Goal: Task Accomplishment & Management: Complete application form

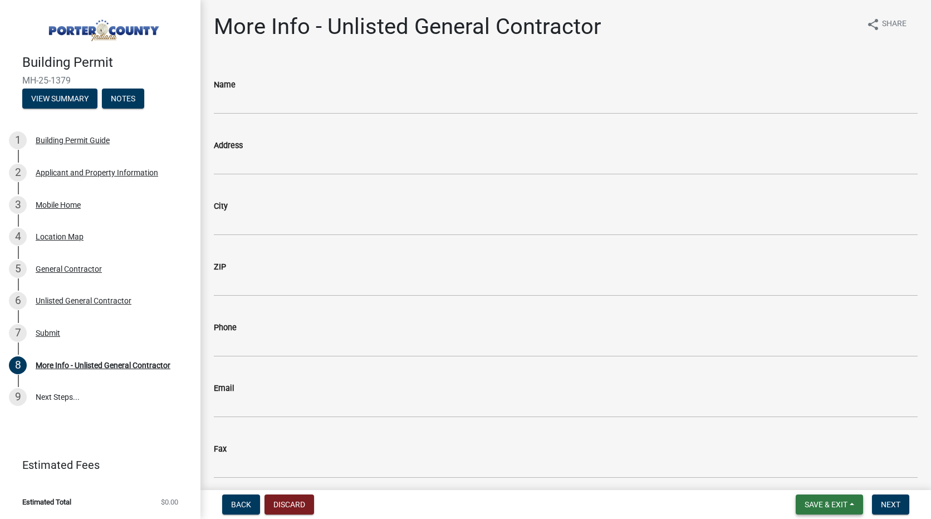
click at [841, 498] on button "Save & Exit" at bounding box center [829, 504] width 67 height 20
click at [832, 471] on button "Save & Exit" at bounding box center [818, 475] width 89 height 27
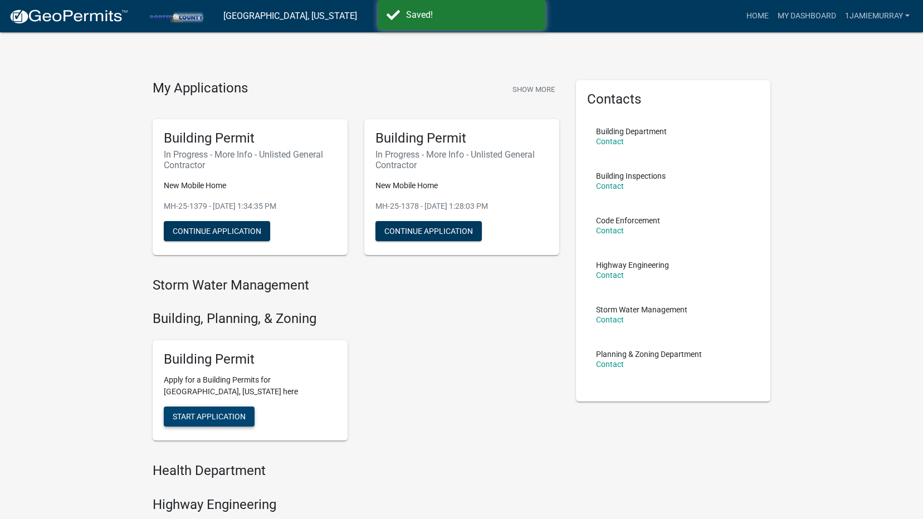
click at [232, 417] on span "Start Application" at bounding box center [209, 416] width 73 height 9
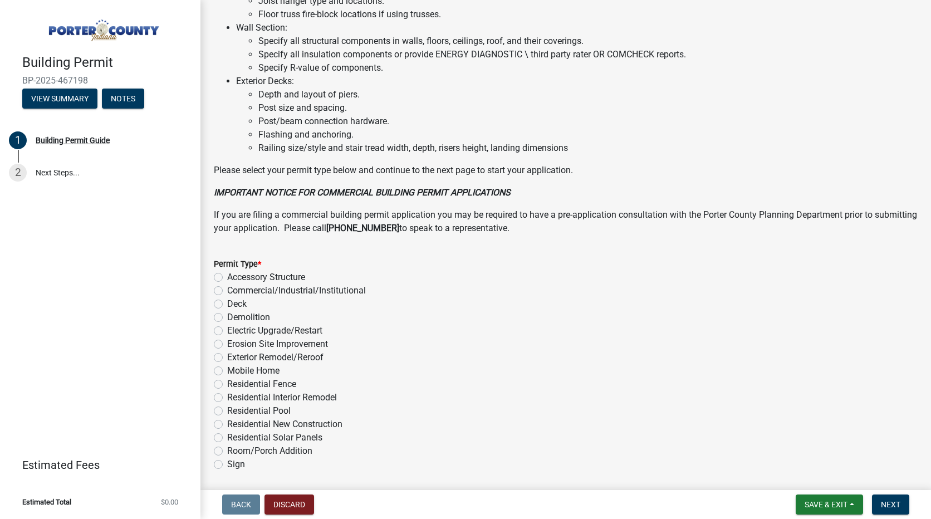
scroll to position [767, 0]
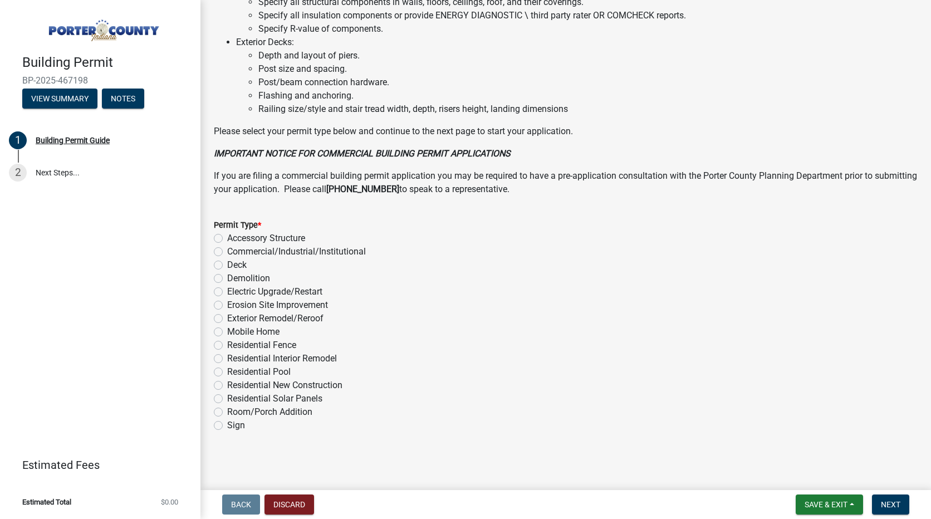
click at [213, 329] on div "Permit Type * Accessory Structure Commercial/Industrial/Institutional Deck Demo…" at bounding box center [565, 318] width 721 height 227
click at [227, 331] on label "Mobile Home" at bounding box center [253, 331] width 52 height 13
click at [227, 331] on input "Mobile Home" at bounding box center [230, 328] width 7 height 7
radio input "true"
click at [884, 502] on span "Next" at bounding box center [890, 504] width 19 height 9
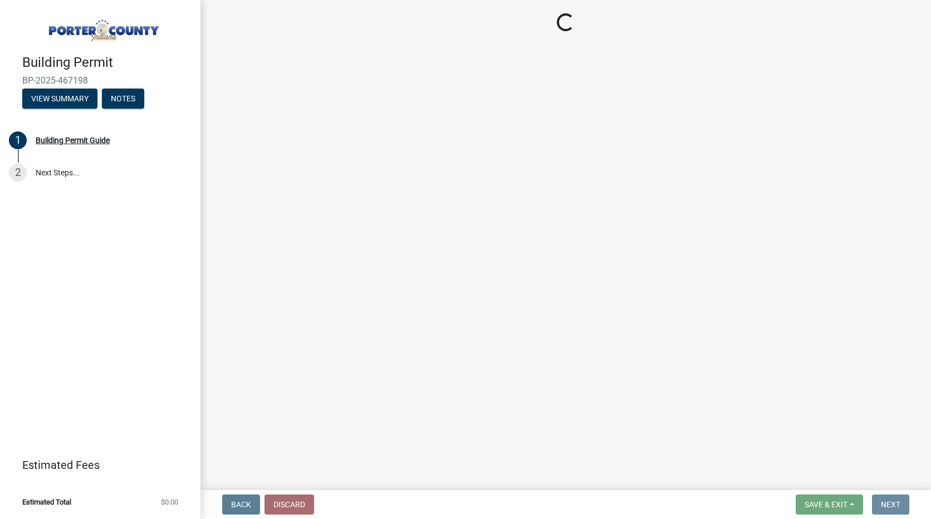
scroll to position [0, 0]
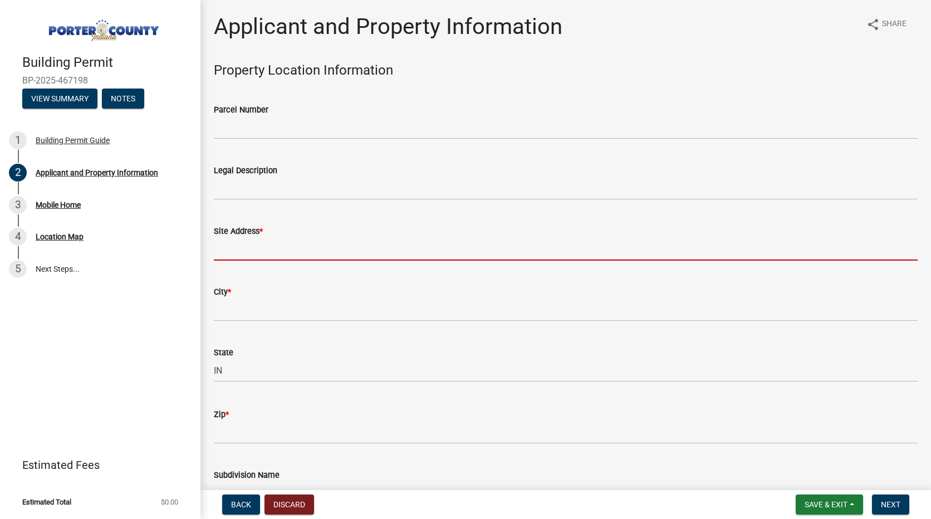
click at [311, 242] on input "Site Address *" at bounding box center [566, 249] width 704 height 23
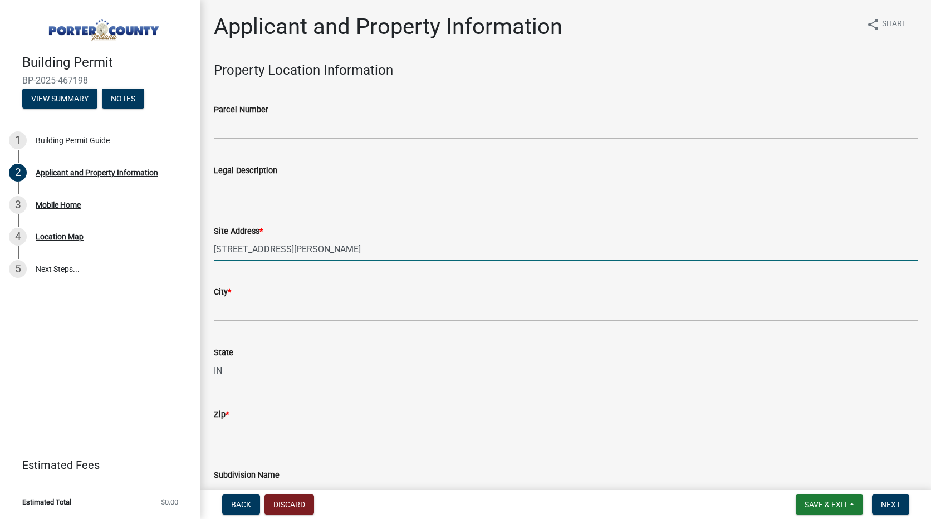
type input "[STREET_ADDRESS][PERSON_NAME]"
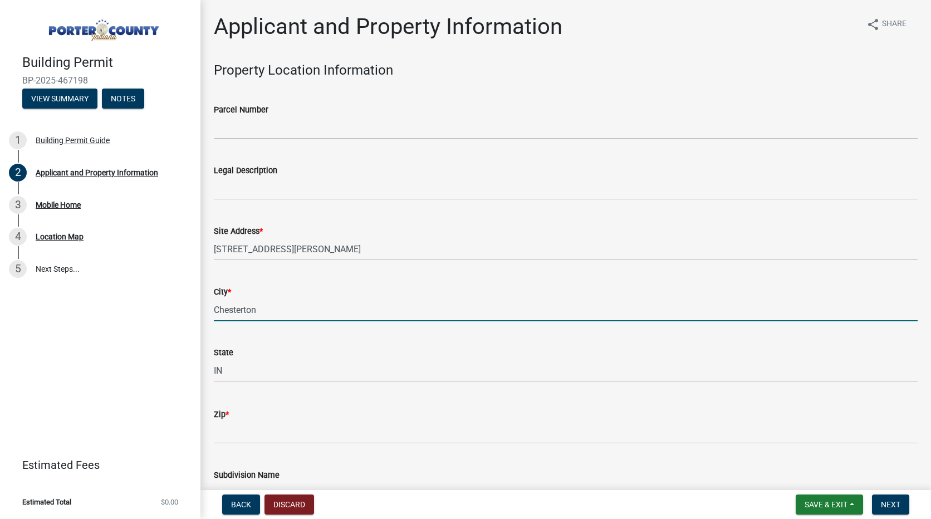
type input "Chesterton"
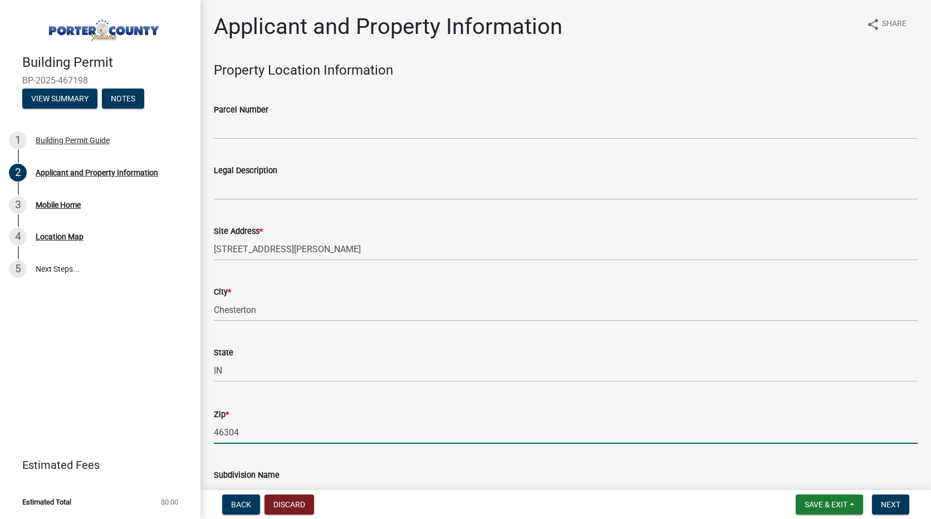
type input "46304"
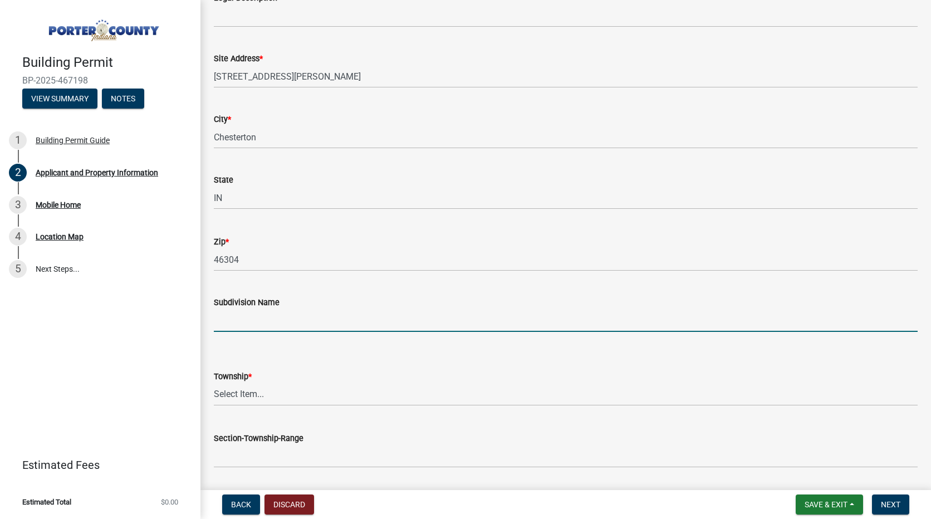
scroll to position [186, 0]
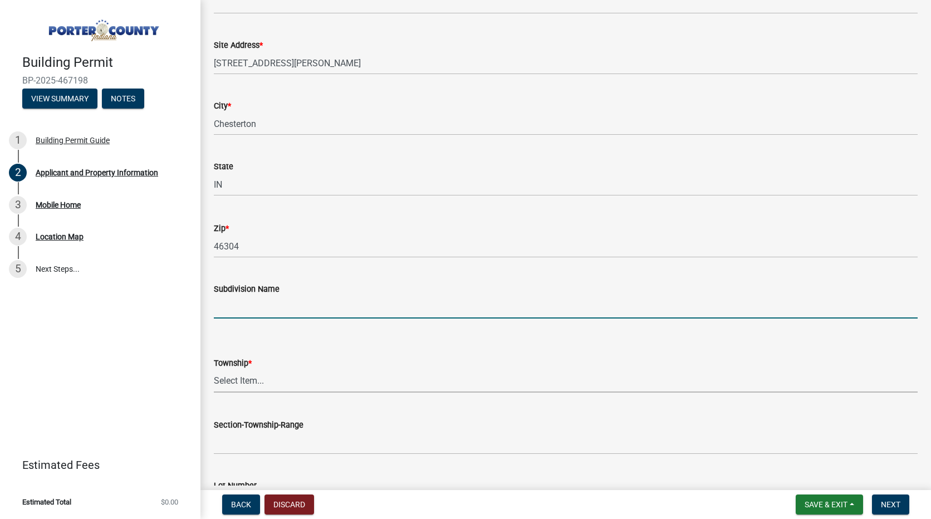
click at [269, 370] on select "Select Item... [PERSON_NAME][GEOGRAPHIC_DATA] [PERSON_NAME][GEOGRAPHIC_DATA] [G…" at bounding box center [566, 381] width 704 height 23
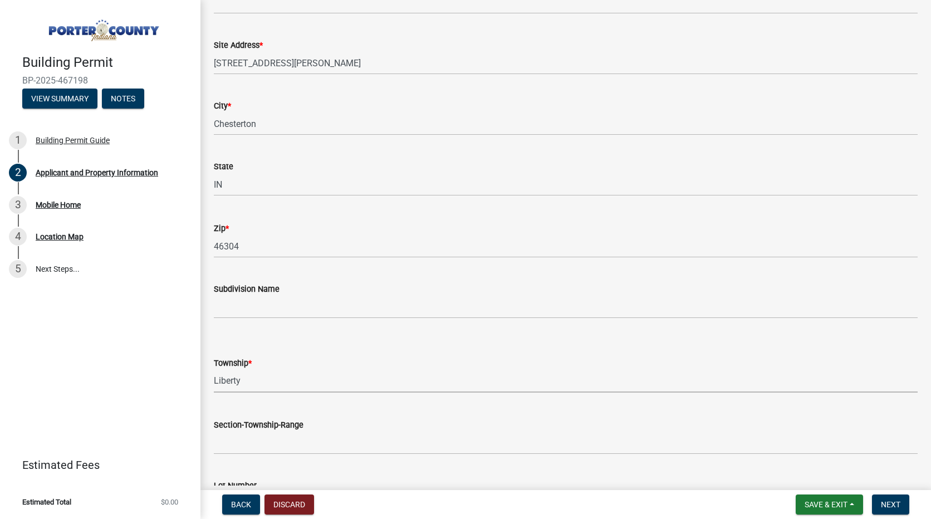
click at [214, 370] on select "Select Item... [PERSON_NAME][GEOGRAPHIC_DATA] [PERSON_NAME][GEOGRAPHIC_DATA] [G…" at bounding box center [566, 381] width 704 height 23
select select "403f4b3c-c23a-4b9f-b6b7-b4f73366513c"
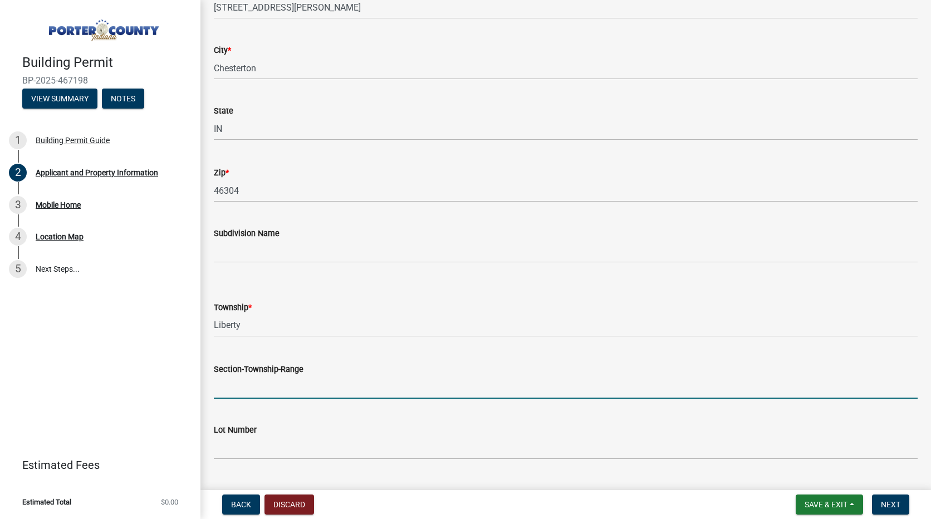
click at [282, 391] on input "Section-Township-Range" at bounding box center [566, 387] width 704 height 23
click at [287, 388] on input "Section-Township-Range" at bounding box center [566, 387] width 704 height 23
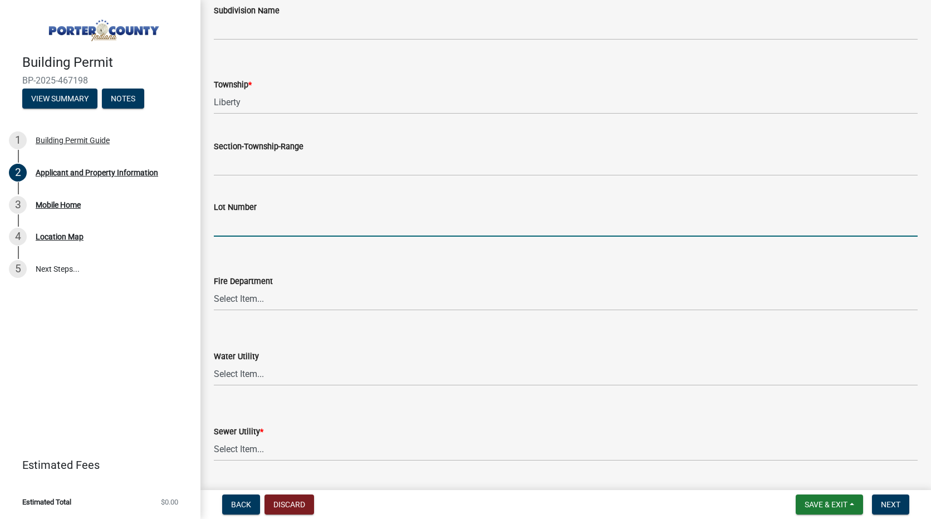
click at [254, 225] on input "Lot Number" at bounding box center [566, 225] width 704 height 23
type input "66"
click at [292, 296] on select "Select Item... [PERSON_NAME] [PERSON_NAME] Harbor [PERSON_NAME] Grove [PERSON_N…" at bounding box center [566, 299] width 704 height 23
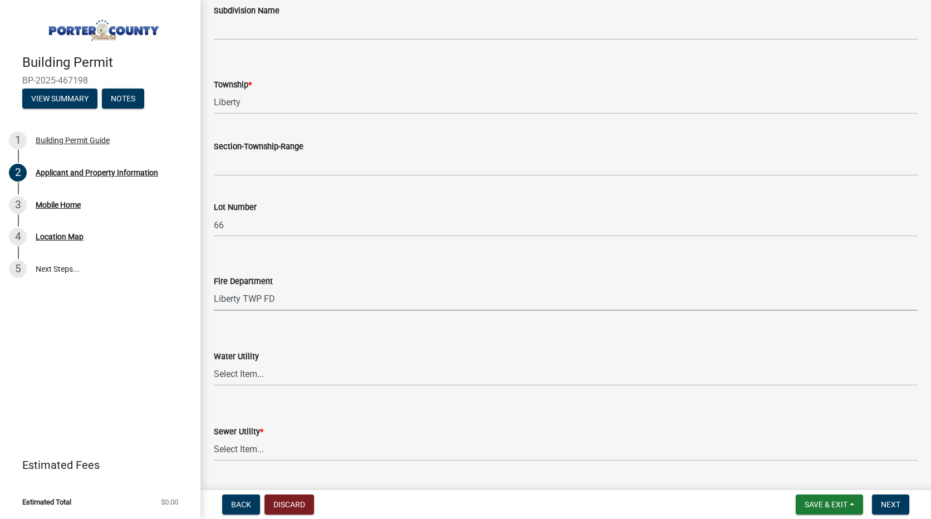
click at [214, 288] on select "Select Item... [PERSON_NAME] [PERSON_NAME] Harbor [PERSON_NAME] Grove [PERSON_N…" at bounding box center [566, 299] width 704 height 23
select select "cab7bb26-0259-4021-a4e9-b3a2d3356afe"
click at [302, 371] on select "Select Item... Aqua [US_STATE] Inc Damon Run [US_STATE] American Water Nature W…" at bounding box center [566, 374] width 704 height 23
click at [214, 363] on select "Select Item... Aqua [US_STATE] Inc Damon Run [US_STATE] American Water Nature W…" at bounding box center [566, 374] width 704 height 23
select select "b0f6f87b-588c-48c3-b728-322303c6bafe"
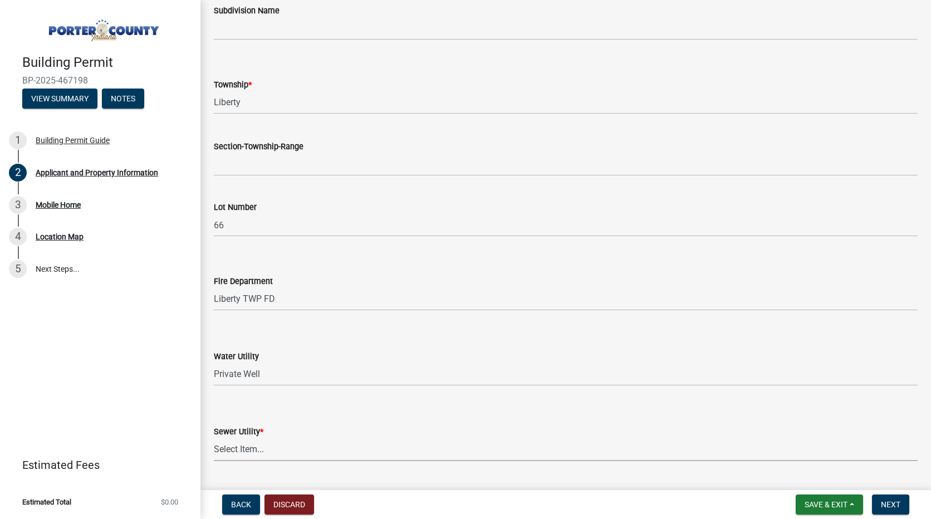
click at [271, 447] on select "Select Item... Aqua [US_STATE] Inc Damon Run Falling Waters Lake Eliza - LEACD …" at bounding box center [566, 449] width 704 height 23
click at [214, 438] on select "Select Item... Aqua [US_STATE] Inc Damon Run Falling Waters Lake Eliza - LEACD …" at bounding box center [566, 449] width 704 height 23
select select "ea6751d4-6bf7-4a16-89ee-f7801ab82aa1"
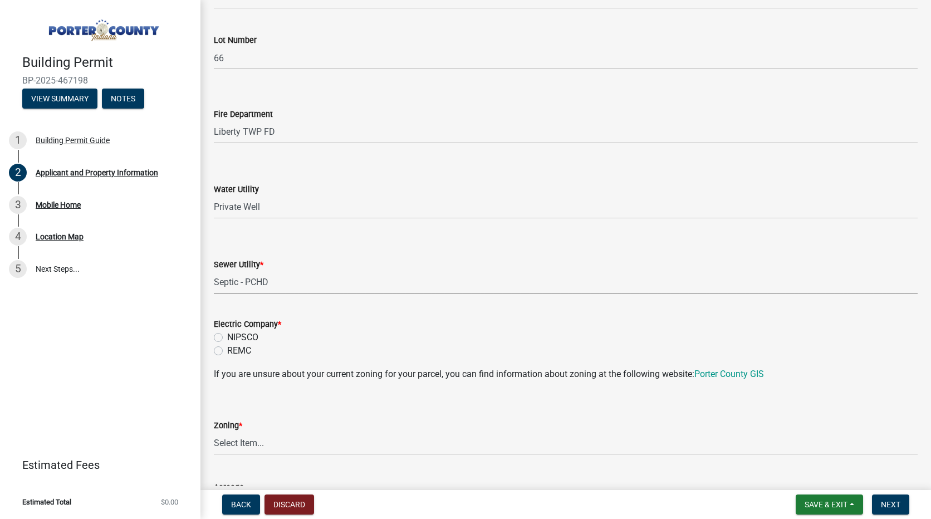
click at [227, 339] on label "NIPSCO" at bounding box center [242, 337] width 31 height 13
click at [227, 338] on input "NIPSCO" at bounding box center [230, 334] width 7 height 7
radio input "true"
click at [343, 447] on select "Select Item... A1 A2 CH CM CN I1 I2 I3 IN MP OT P1 P2 PUD R1 R2 R3 R4 RL RR" at bounding box center [566, 443] width 704 height 23
click at [214, 432] on select "Select Item... A1 A2 CH CM CN I1 I2 I3 IN MP OT P1 P2 PUD R1 R2 R3 R4 RL RR" at bounding box center [566, 443] width 704 height 23
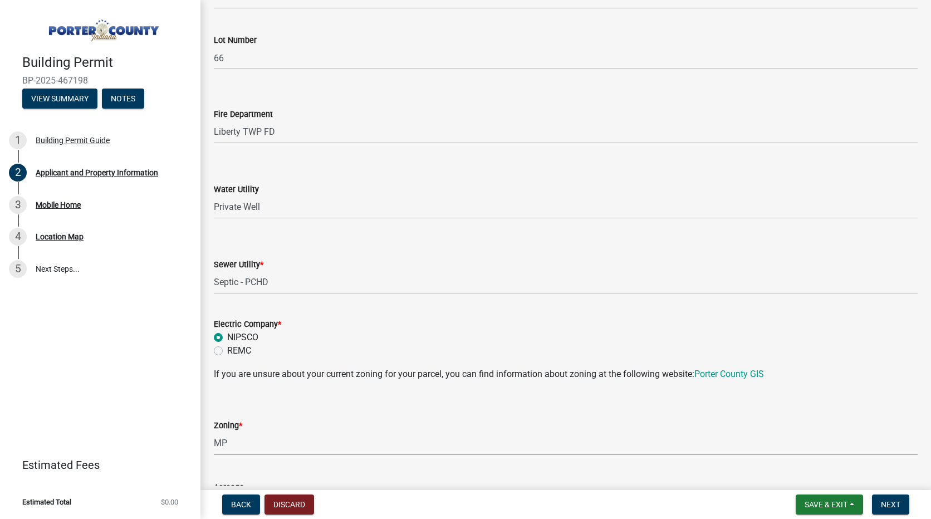
select select "18ba4a0f-4256-479c-a70a-5d2e95ae2216"
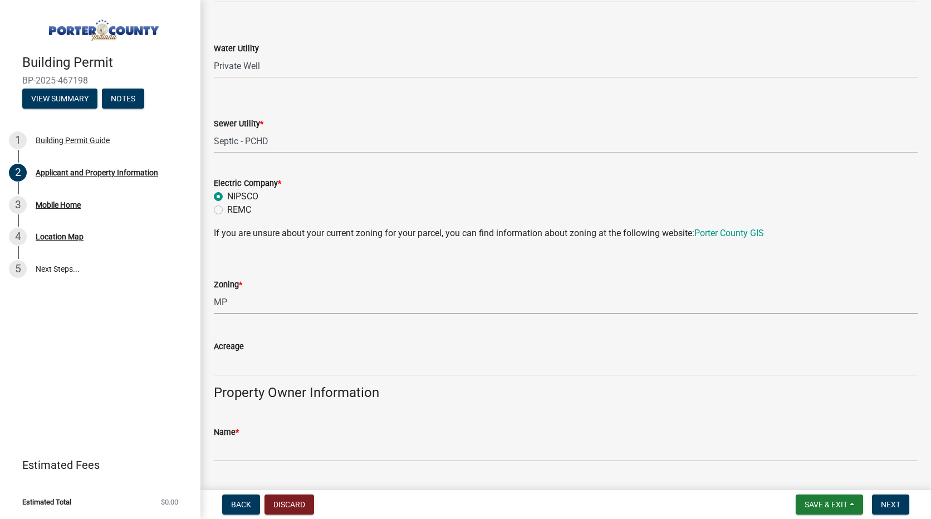
scroll to position [854, 0]
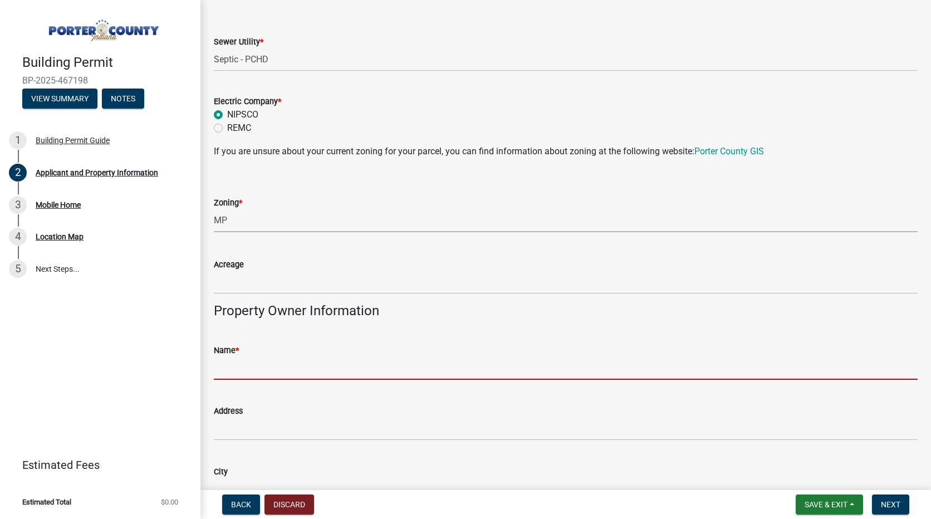
click at [317, 368] on input "Name *" at bounding box center [566, 368] width 704 height 23
type input "s"
type input "c"
type input "s"
type input "c"
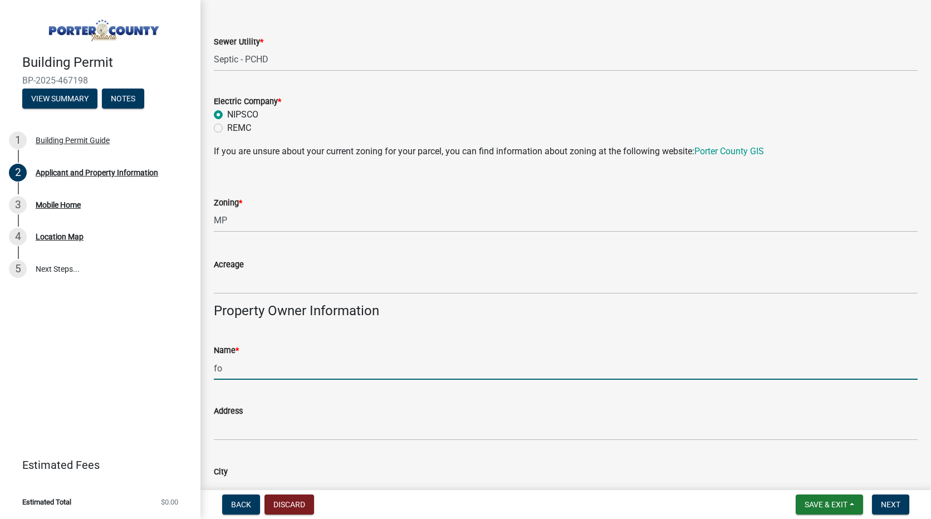
type input "f"
type input "c"
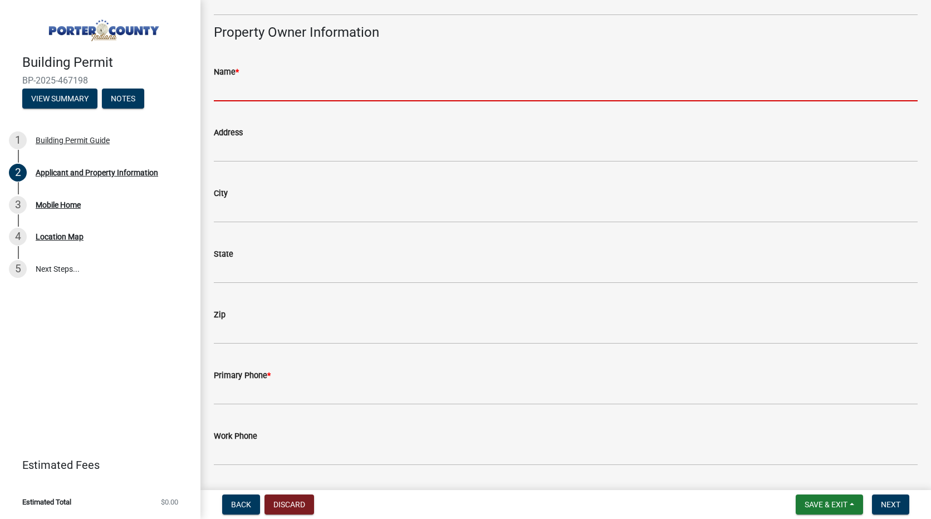
scroll to position [910, 0]
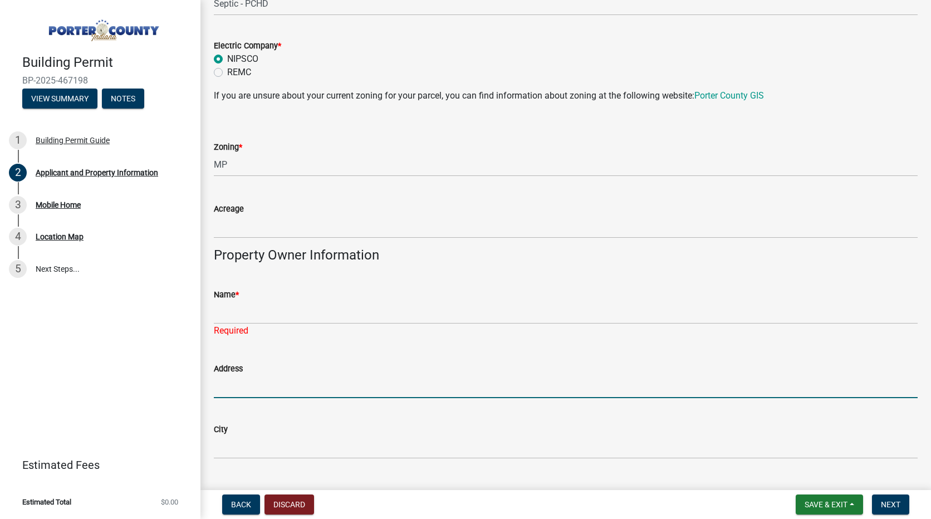
click at [262, 376] on input "Address" at bounding box center [566, 386] width 704 height 23
type input "8"
type input "1"
type input "7"
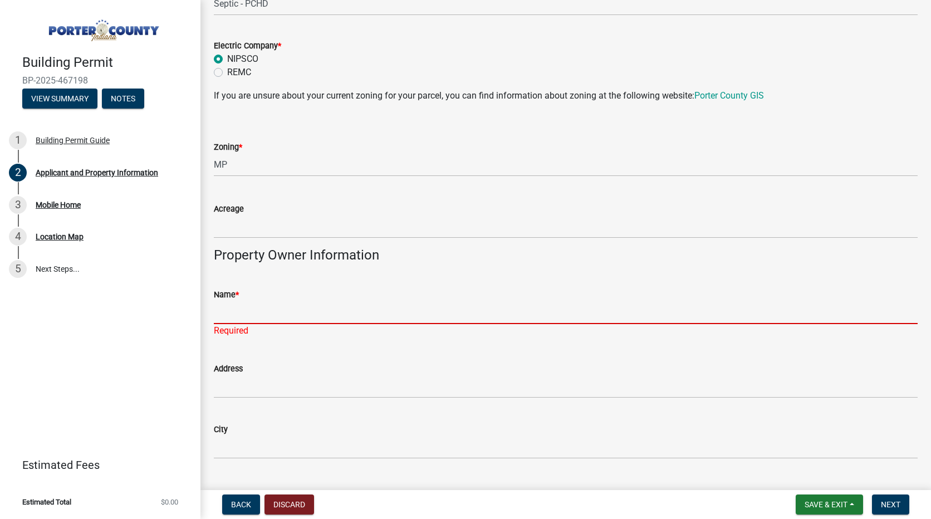
click at [263, 310] on input "Name *" at bounding box center [566, 312] width 704 height 23
click at [816, 495] on button "Save & Exit" at bounding box center [829, 504] width 67 height 20
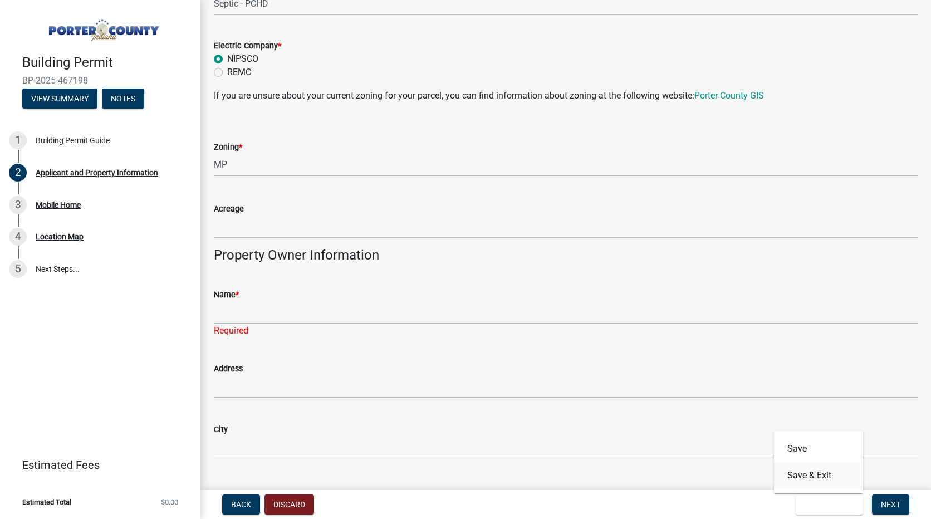
click at [813, 479] on button "Save & Exit" at bounding box center [818, 475] width 89 height 27
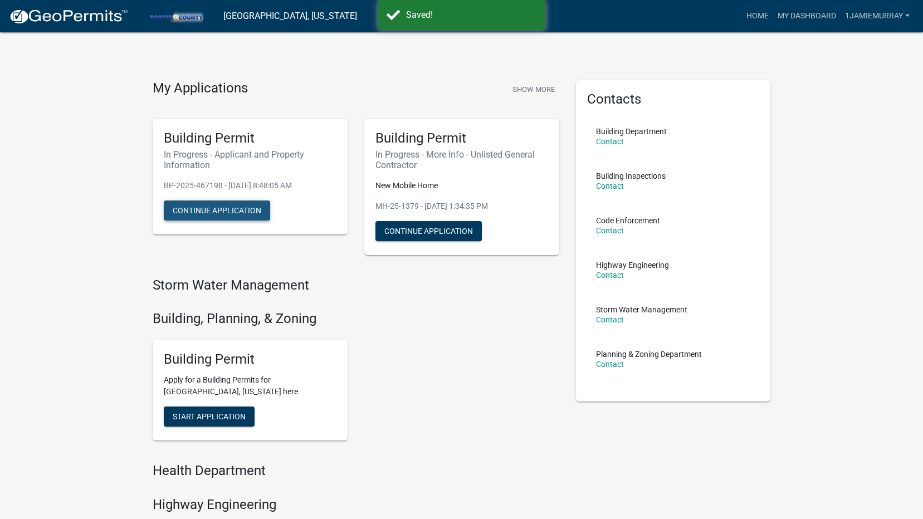
click at [246, 212] on button "Continue Application" at bounding box center [217, 210] width 106 height 20
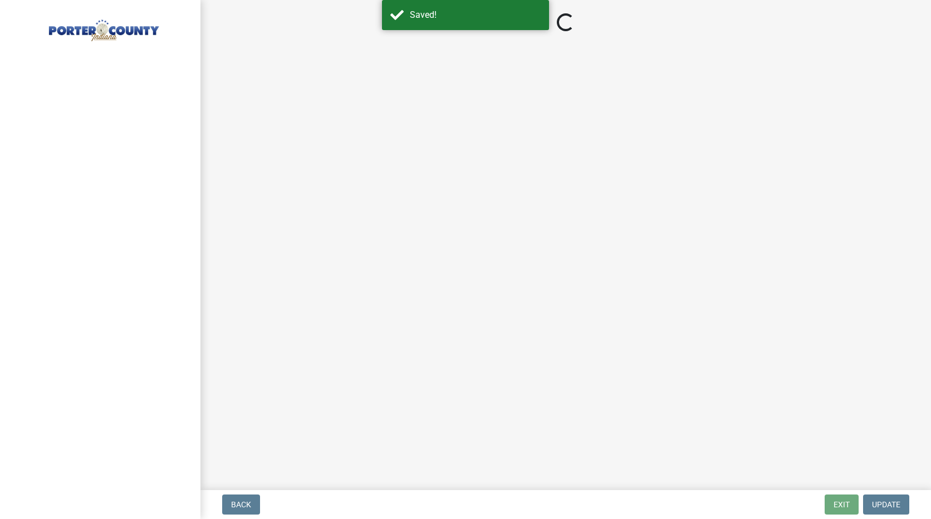
select select "403f4b3c-c23a-4b9f-b6b7-b4f73366513c"
select select "cab7bb26-0259-4021-a4e9-b3a2d3356afe"
select select "b0f6f87b-588c-48c3-b728-322303c6bafe"
select select "ea6751d4-6bf7-4a16-89ee-f7801ab82aa1"
select select "18ba4a0f-4256-479c-a70a-5d2e95ae2216"
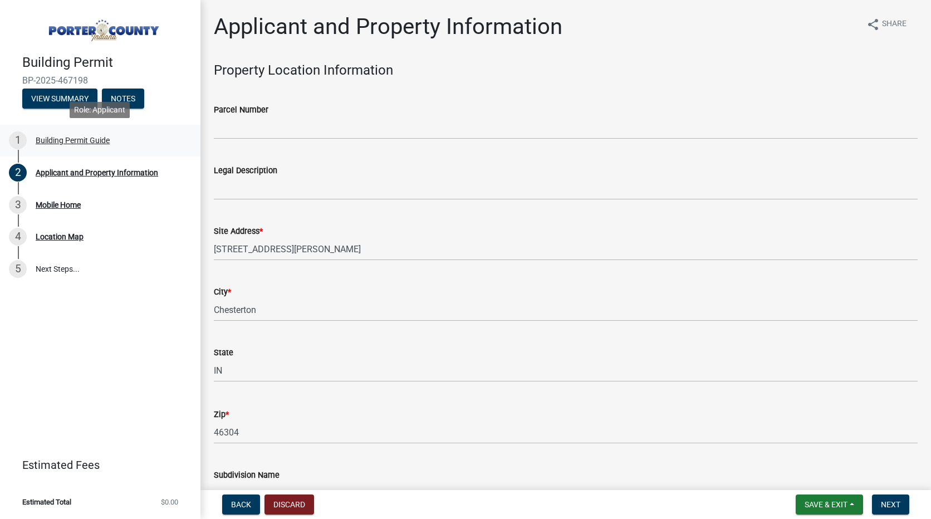
click at [60, 143] on div "Building Permit Guide" at bounding box center [73, 140] width 74 height 8
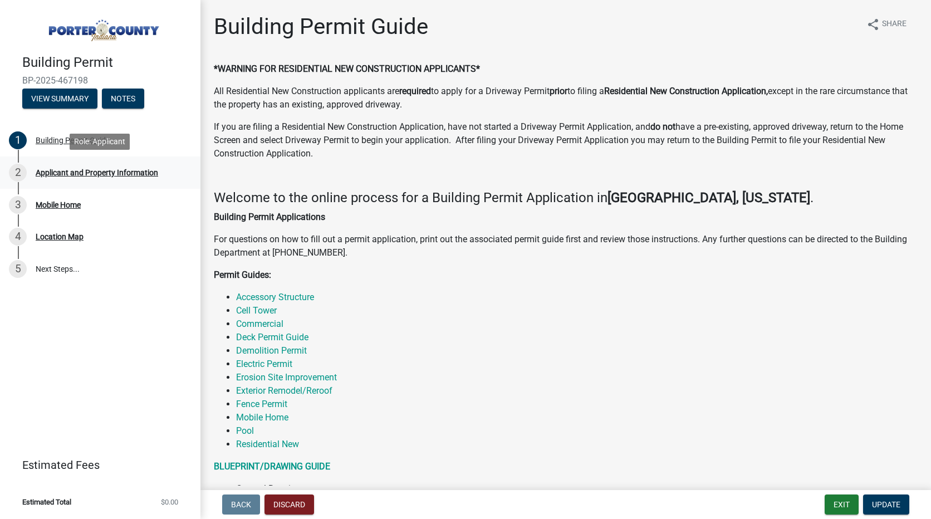
click at [87, 169] on div "Applicant and Property Information" at bounding box center [97, 173] width 123 height 8
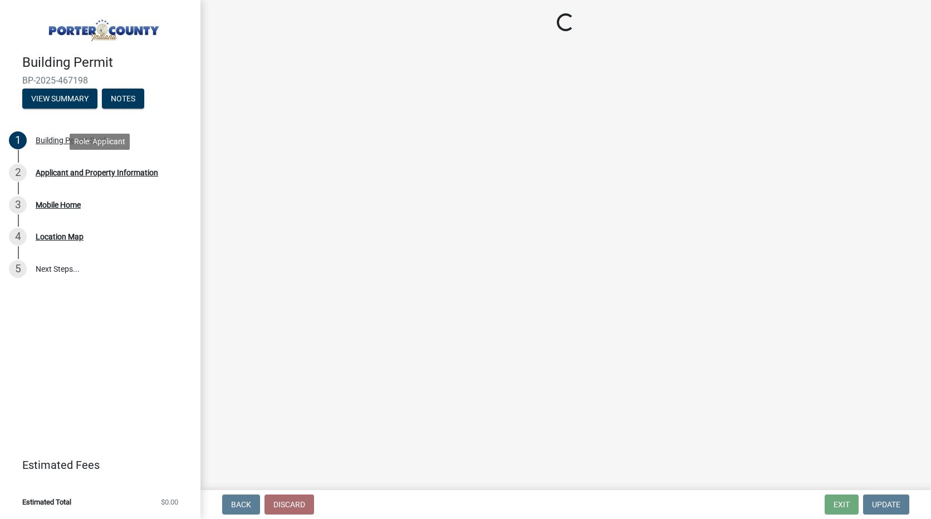
select select "403f4b3c-c23a-4b9f-b6b7-b4f73366513c"
select select "cab7bb26-0259-4021-a4e9-b3a2d3356afe"
select select "b0f6f87b-588c-48c3-b728-322303c6bafe"
select select "ea6751d4-6bf7-4a16-89ee-f7801ab82aa1"
select select "18ba4a0f-4256-479c-a70a-5d2e95ae2216"
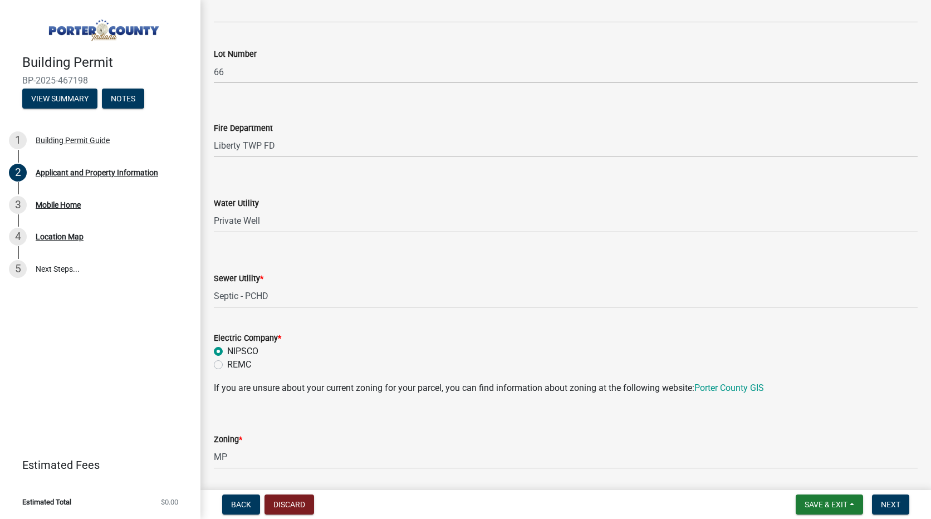
scroll to position [339, 0]
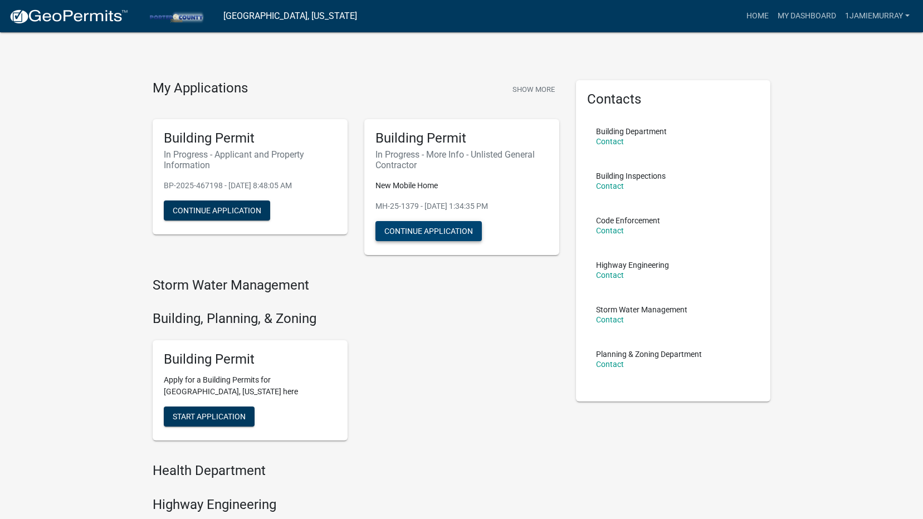
click at [430, 229] on button "Continue Application" at bounding box center [428, 231] width 106 height 20
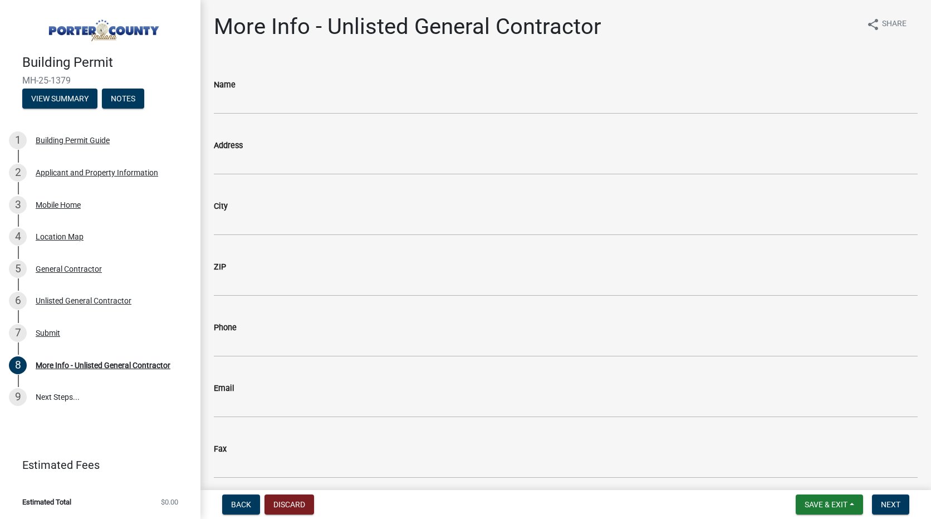
scroll to position [45, 0]
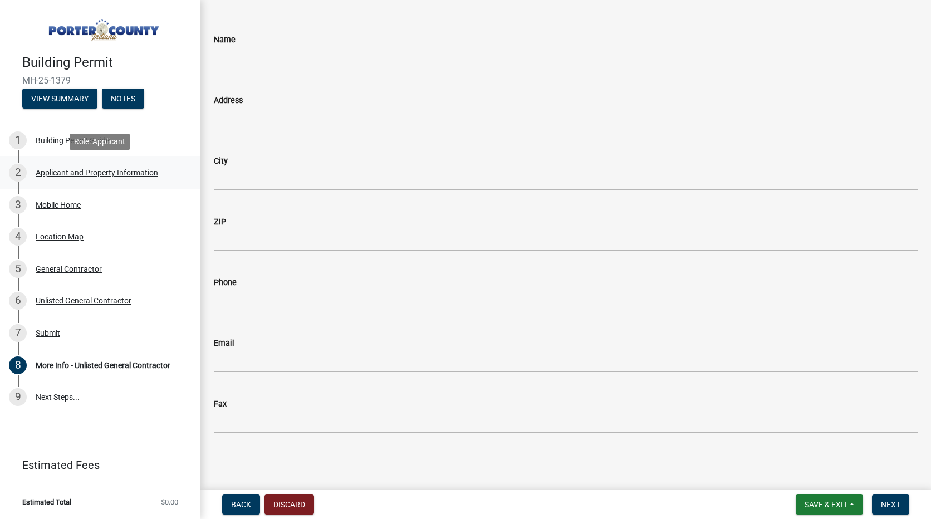
click at [128, 175] on div "Applicant and Property Information" at bounding box center [97, 173] width 123 height 8
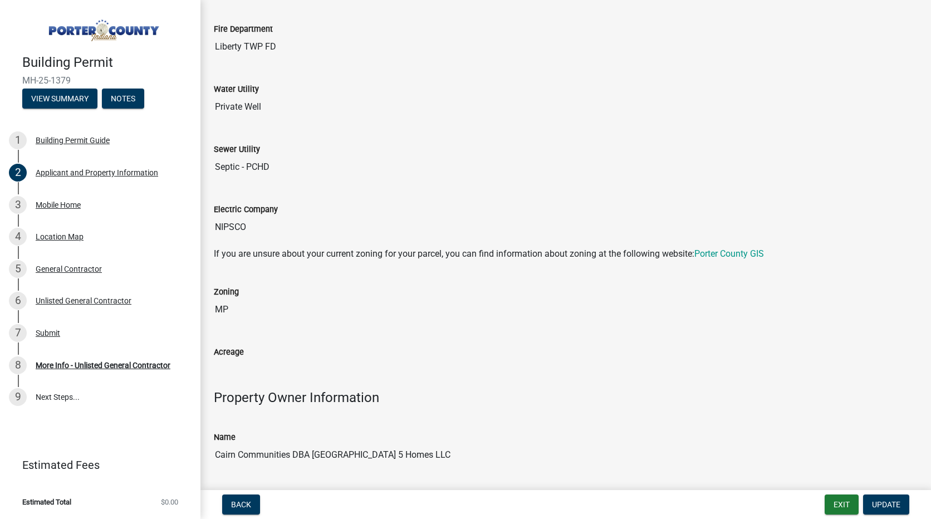
scroll to position [835, 0]
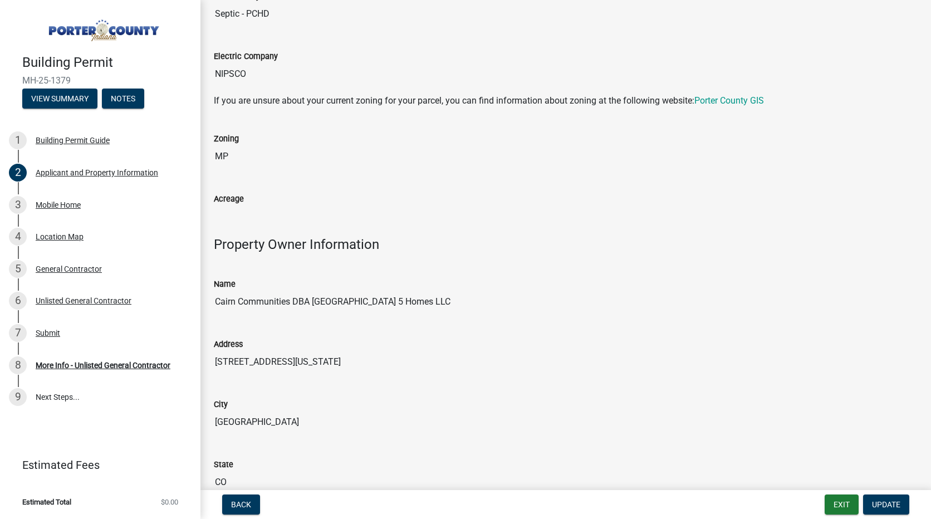
drag, startPoint x: 214, startPoint y: 301, endPoint x: 434, endPoint y: 315, distance: 221.0
click at [434, 315] on div "Name Cairn Communities DBA Stonetown 5 Homes LLC" at bounding box center [565, 292] width 721 height 60
drag, startPoint x: 434, startPoint y: 315, endPoint x: 350, endPoint y: 297, distance: 86.5
click at [249, 502] on span "Back" at bounding box center [241, 504] width 20 height 9
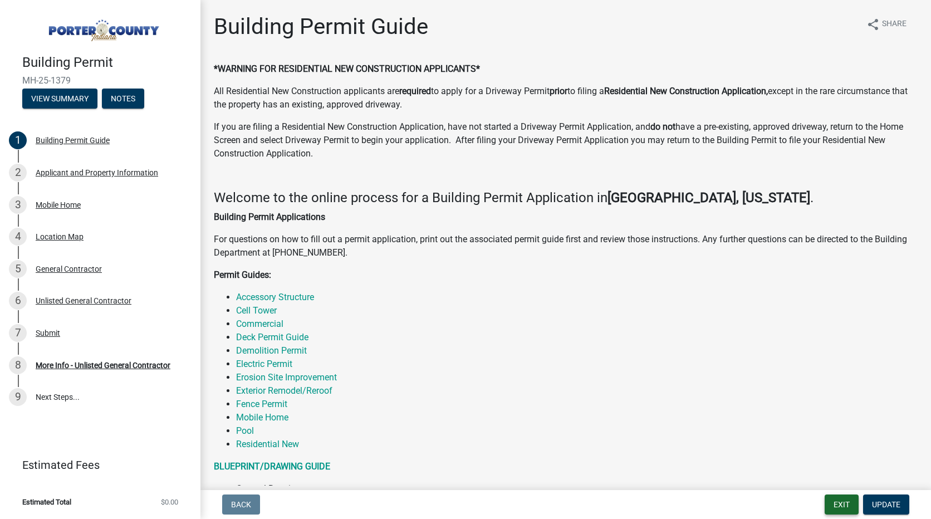
click at [836, 497] on button "Exit" at bounding box center [842, 504] width 34 height 20
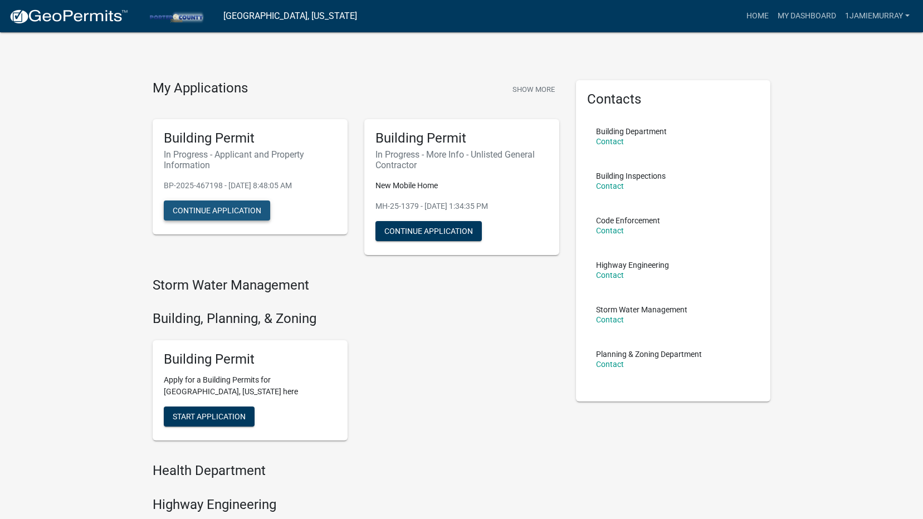
click at [244, 203] on button "Continue Application" at bounding box center [217, 210] width 106 height 20
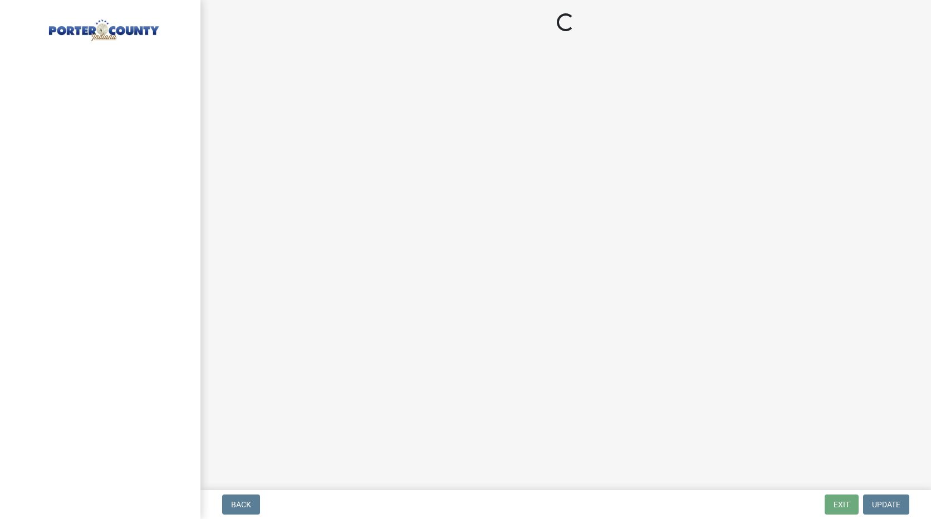
select select "403f4b3c-c23a-4b9f-b6b7-b4f73366513c"
select select "cab7bb26-0259-4021-a4e9-b3a2d3356afe"
select select "b0f6f87b-588c-48c3-b728-322303c6bafe"
select select "ea6751d4-6bf7-4a16-89ee-f7801ab82aa1"
select select "18ba4a0f-4256-479c-a70a-5d2e95ae2216"
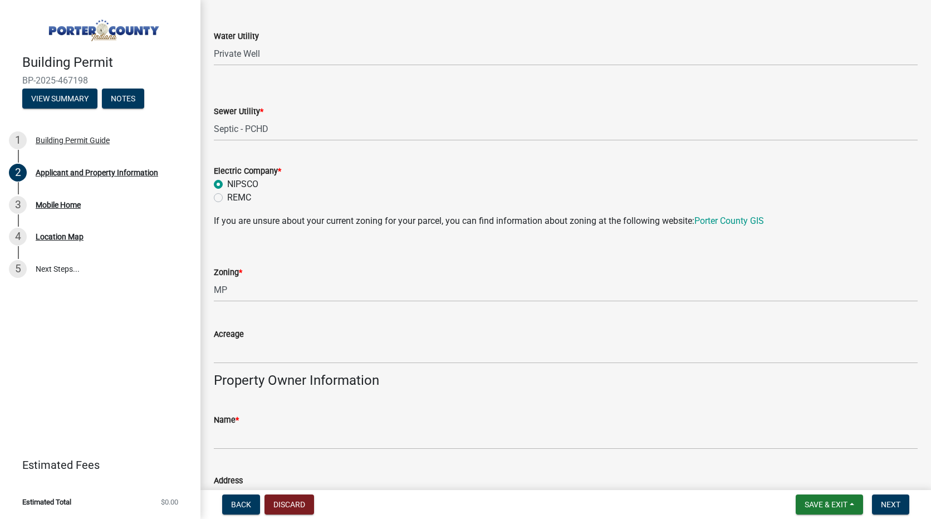
scroll to position [835, 0]
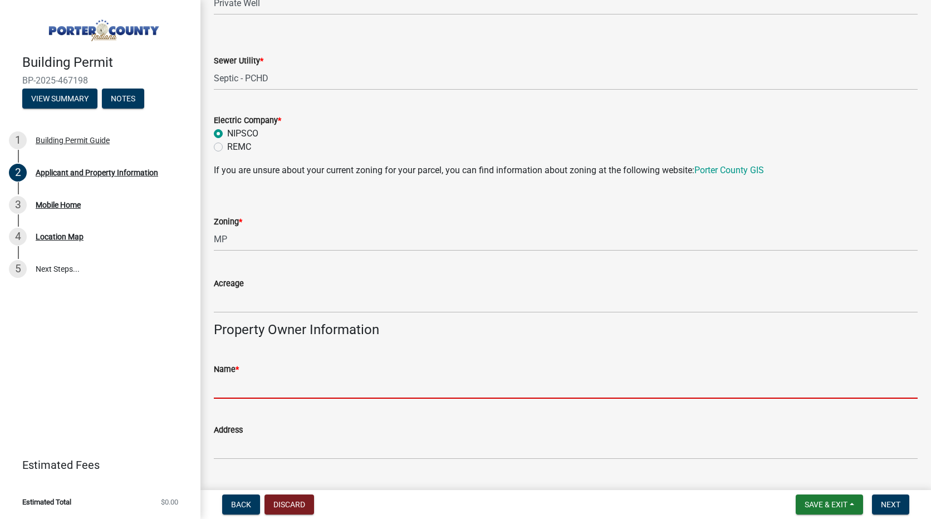
click at [275, 384] on input "Name *" at bounding box center [566, 387] width 704 height 23
paste input "Cairn Communities DBA [GEOGRAPHIC_DATA] 5 Homes LLC"
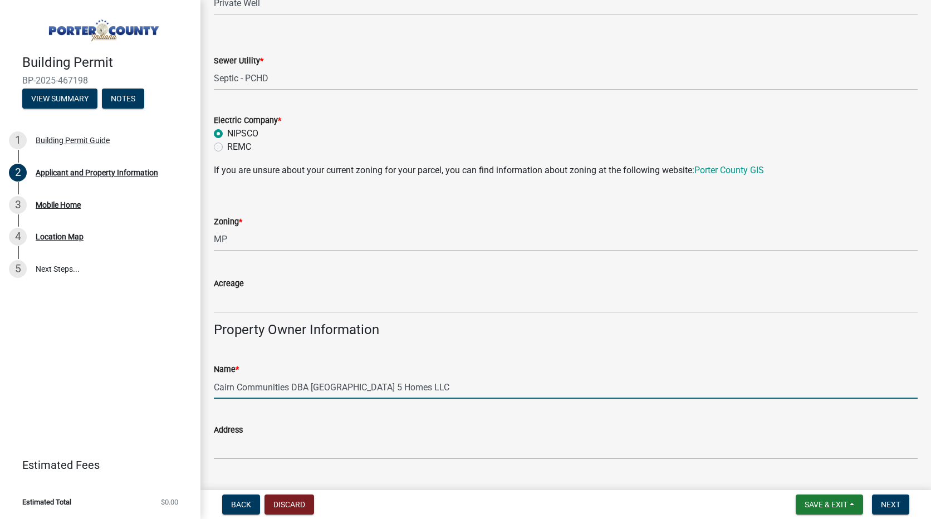
type input "Cairn Communities DBA [GEOGRAPHIC_DATA] 5 Homes LLC"
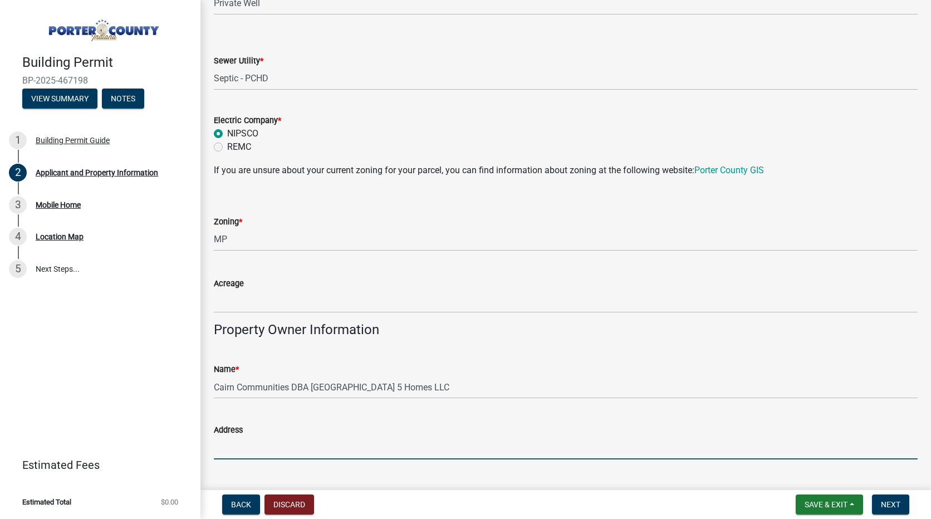
click at [288, 443] on input "Address" at bounding box center [566, 448] width 704 height 23
type input "7"
click at [323, 446] on input "[STREET_ADDRESS][US_STATE]" at bounding box center [566, 448] width 704 height 23
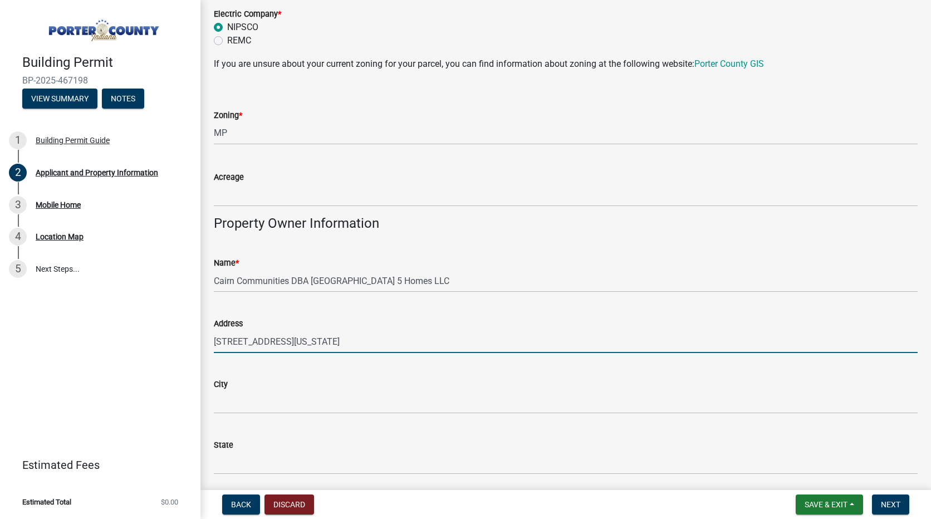
scroll to position [1002, 0]
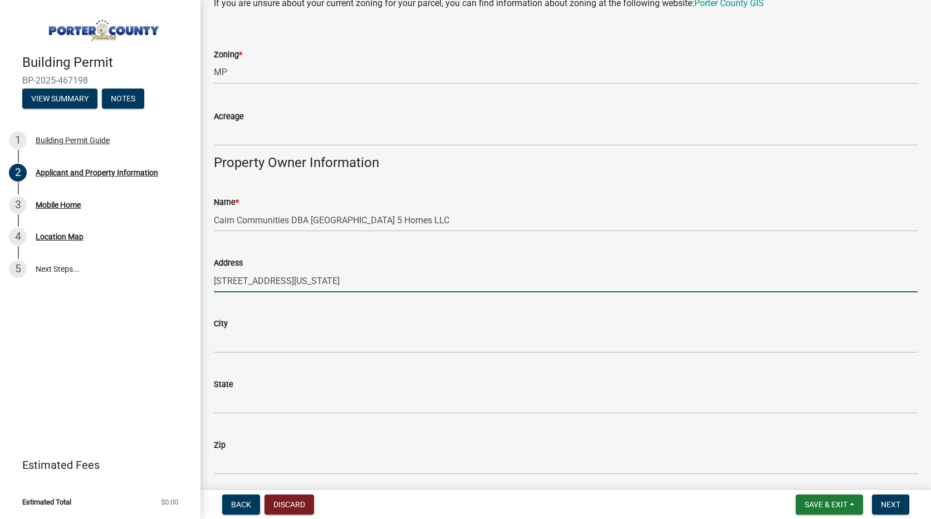
type input "[STREET_ADDRESS][US_STATE]"
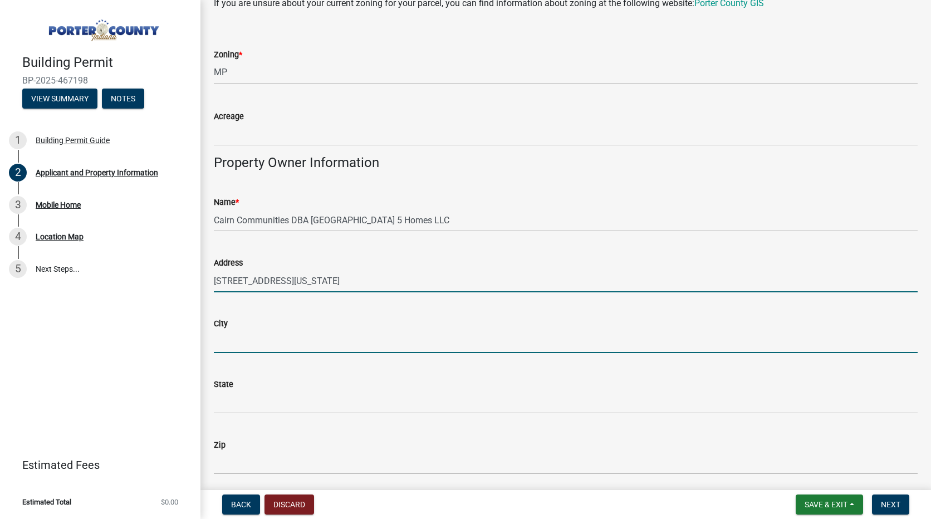
click at [251, 339] on input "City" at bounding box center [566, 341] width 704 height 23
type input "g"
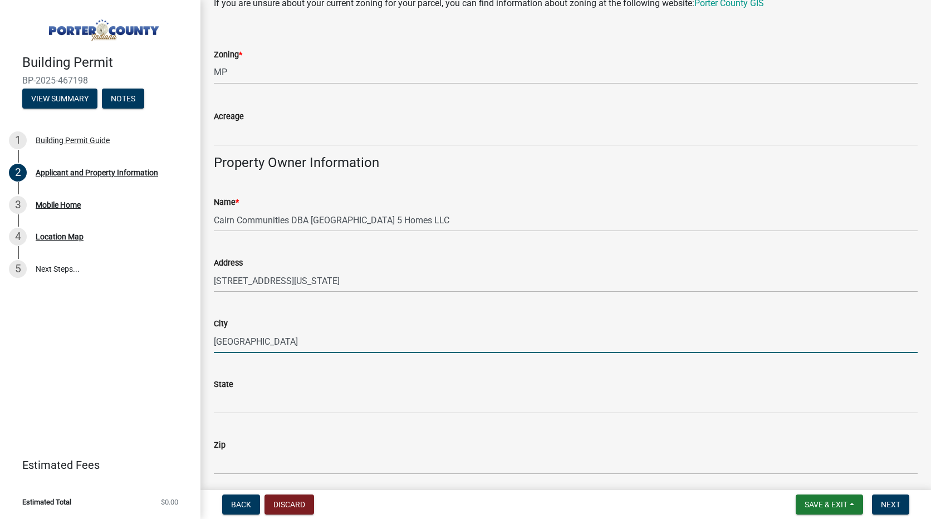
type input "[GEOGRAPHIC_DATA]"
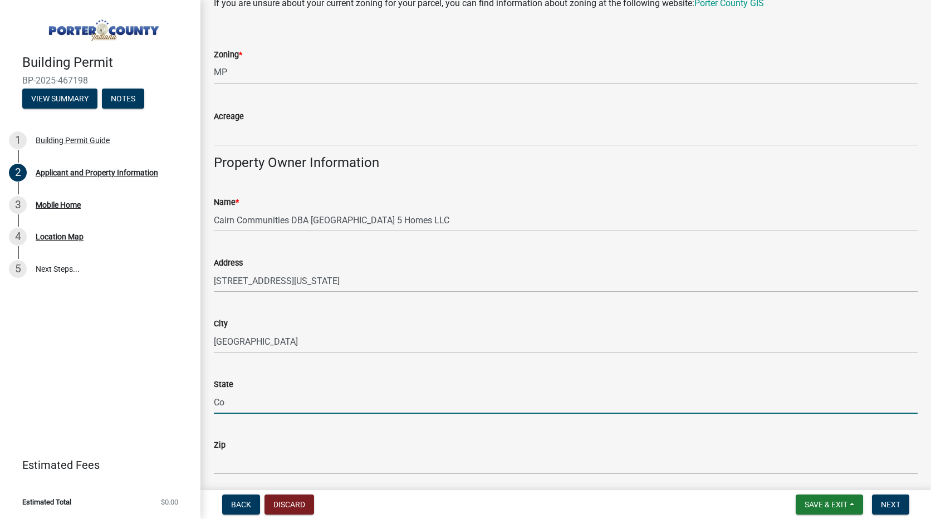
type input "Co"
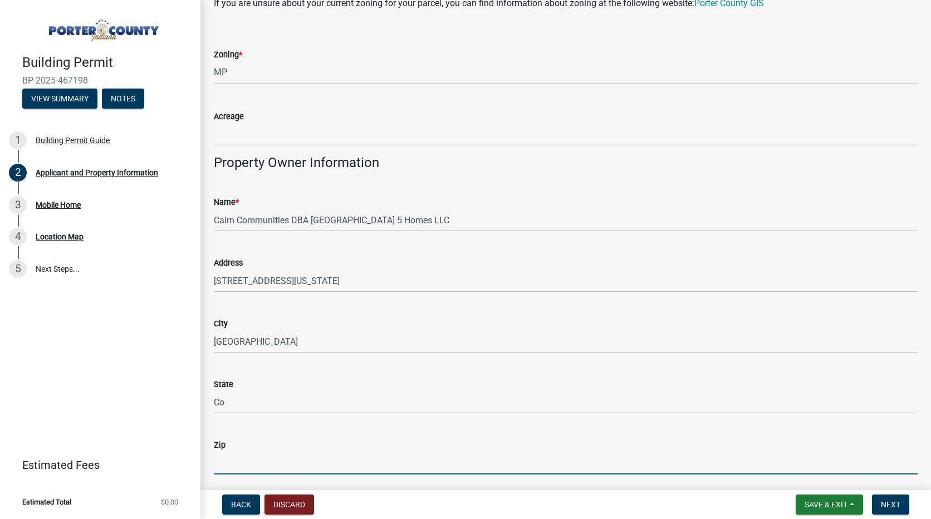
click at [265, 453] on input "Zip" at bounding box center [566, 463] width 704 height 23
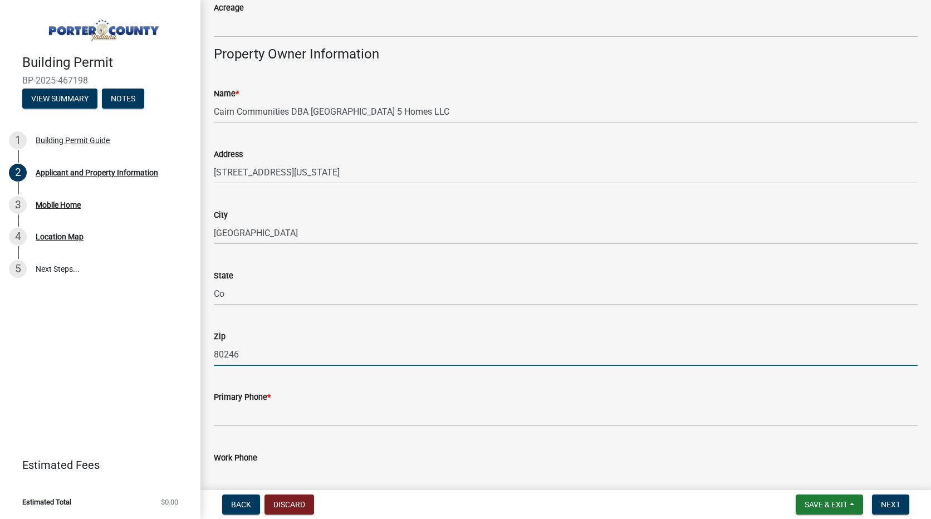
scroll to position [1225, 0]
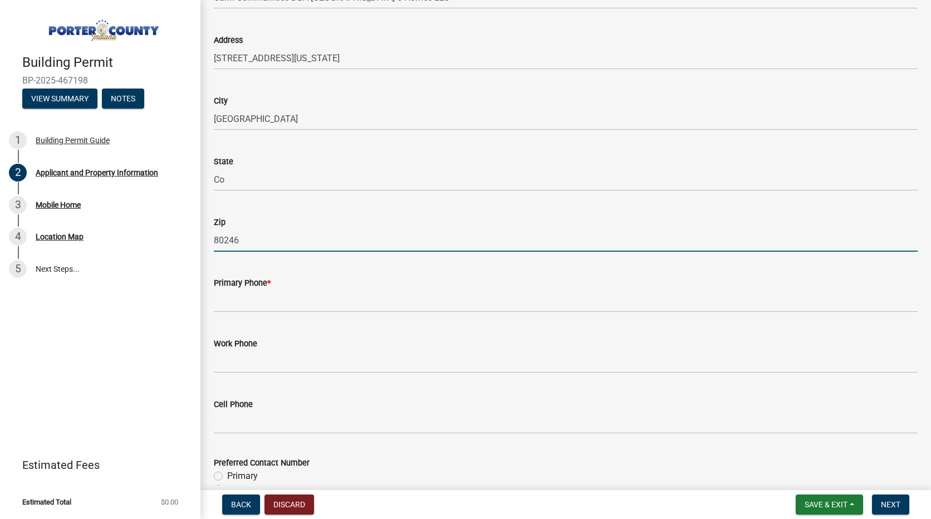
type input "80246"
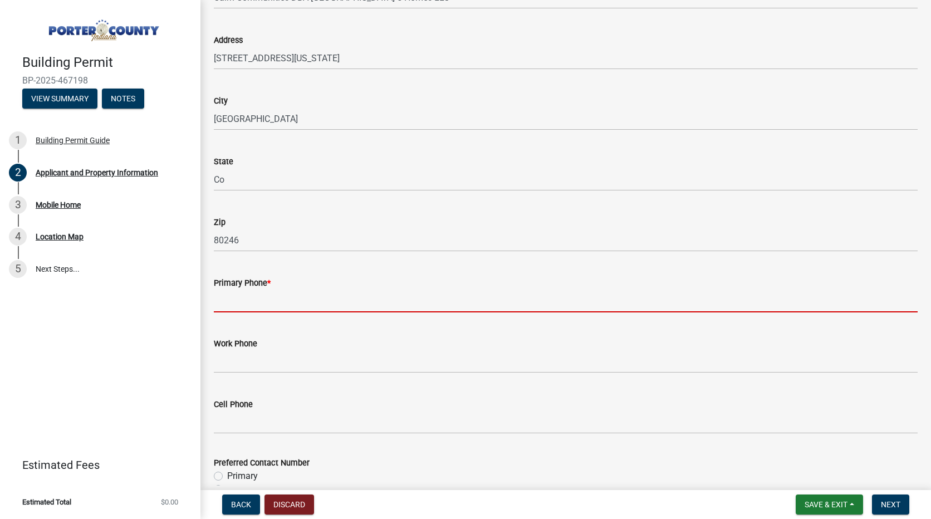
click at [269, 306] on input "Primary Phone *" at bounding box center [566, 301] width 704 height 23
type input "3"
click at [243, 297] on input "3" at bounding box center [566, 301] width 704 height 23
click at [256, 364] on input "Work Phone" at bounding box center [566, 361] width 704 height 23
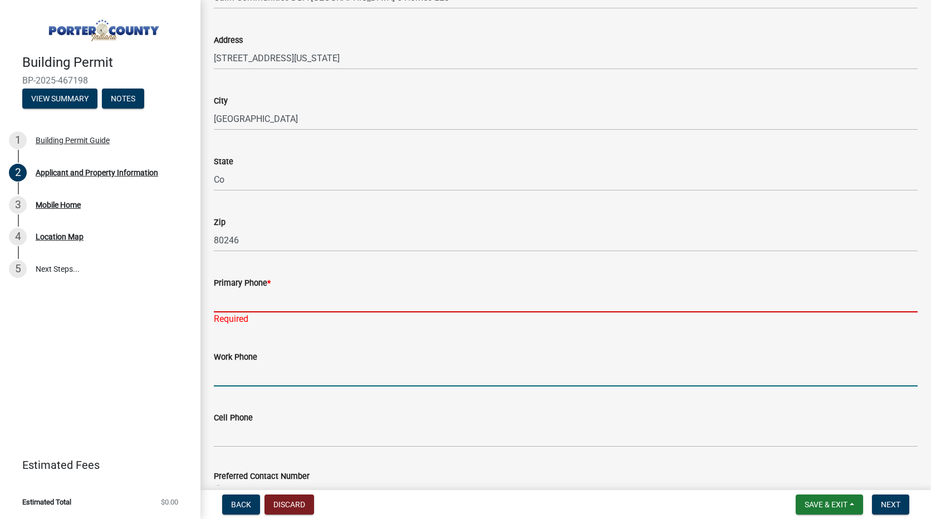
drag, startPoint x: 256, startPoint y: 371, endPoint x: 239, endPoint y: 305, distance: 68.2
click at [239, 305] on input "Primary Phone *" at bounding box center [566, 301] width 704 height 23
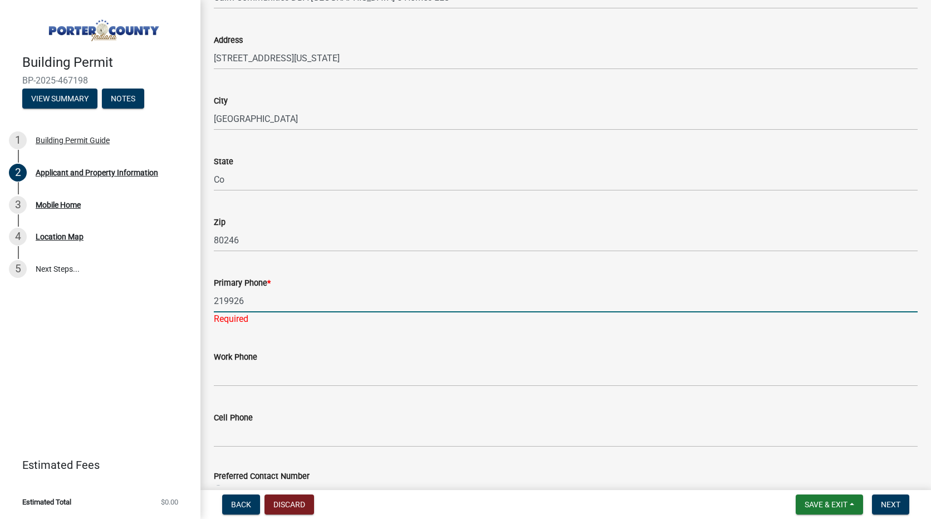
type input "2199265867"
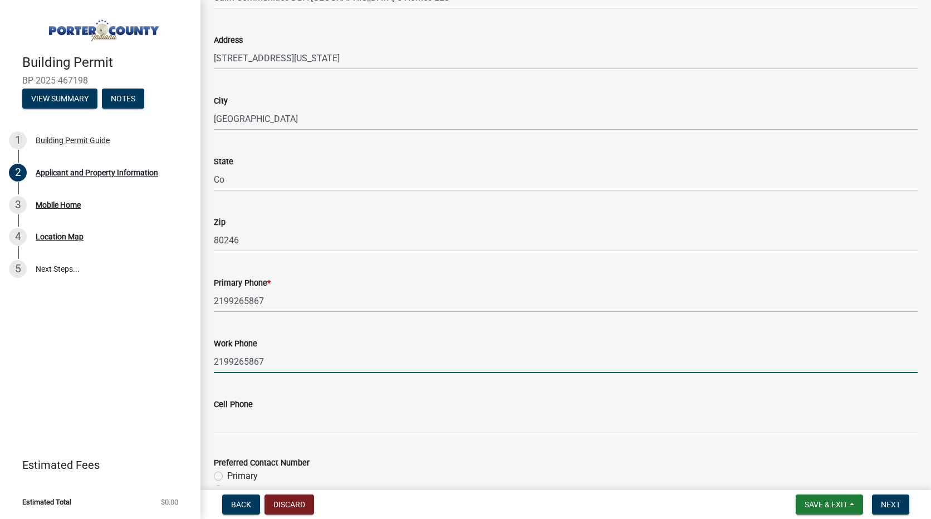
type input "2199265867"
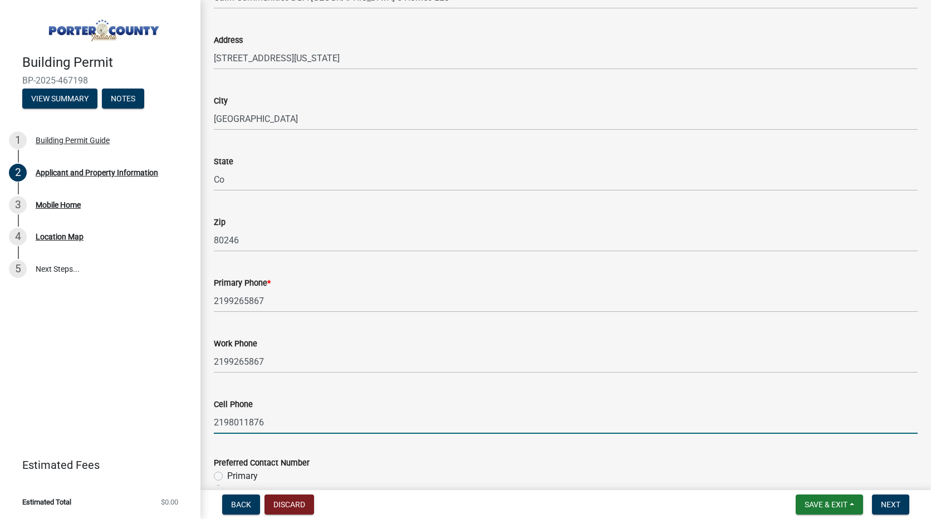
type input "2198011876"
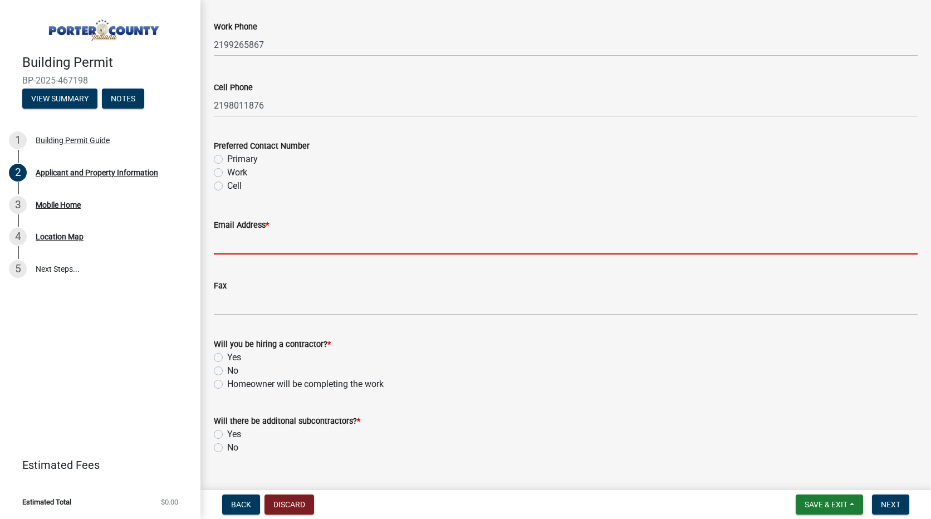
click at [216, 354] on div "Will you be hiring a contractor? * Yes No Homeowner will be completing the work" at bounding box center [566, 363] width 704 height 53
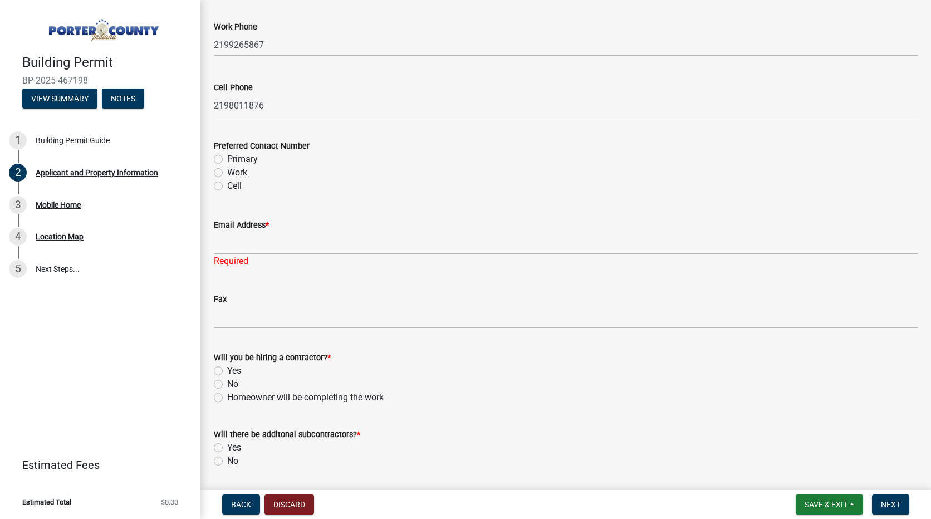
click at [227, 371] on label "Yes" at bounding box center [234, 370] width 14 height 13
click at [227, 371] on input "Yes" at bounding box center [230, 367] width 7 height 7
radio input "true"
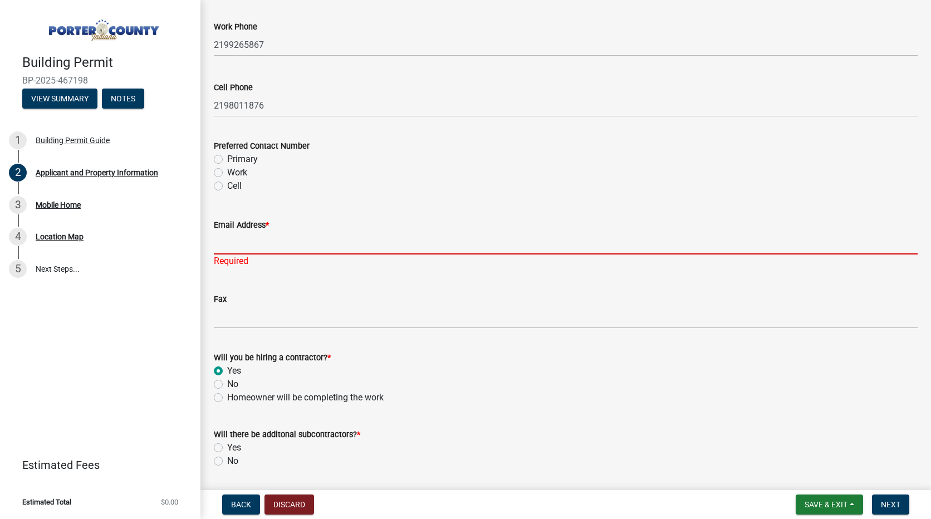
click at [266, 242] on input "Email Address *" at bounding box center [566, 243] width 704 height 23
type input "[PERSON_NAME][EMAIL_ADDRESS][PERSON_NAME][DOMAIN_NAME]"
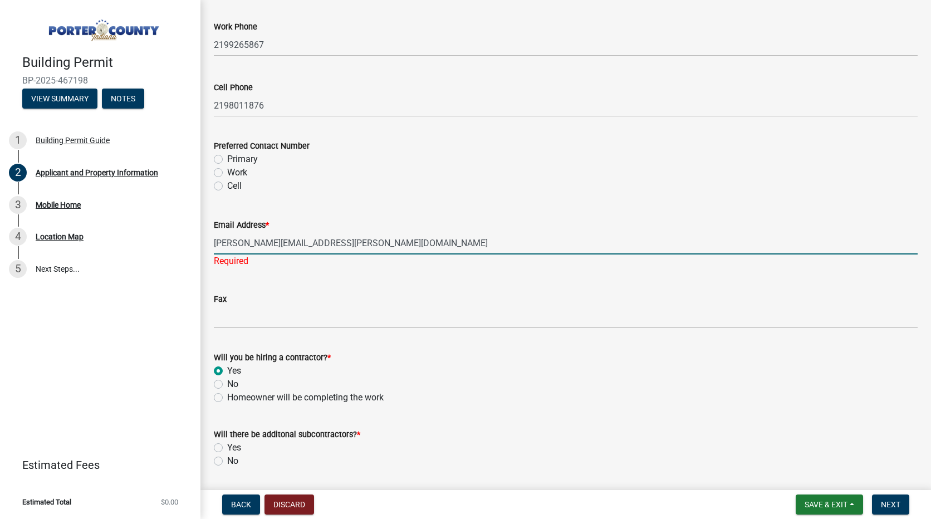
click at [227, 185] on label "Cell" at bounding box center [234, 185] width 14 height 13
click at [227, 185] on input "Cell" at bounding box center [230, 182] width 7 height 7
radio input "true"
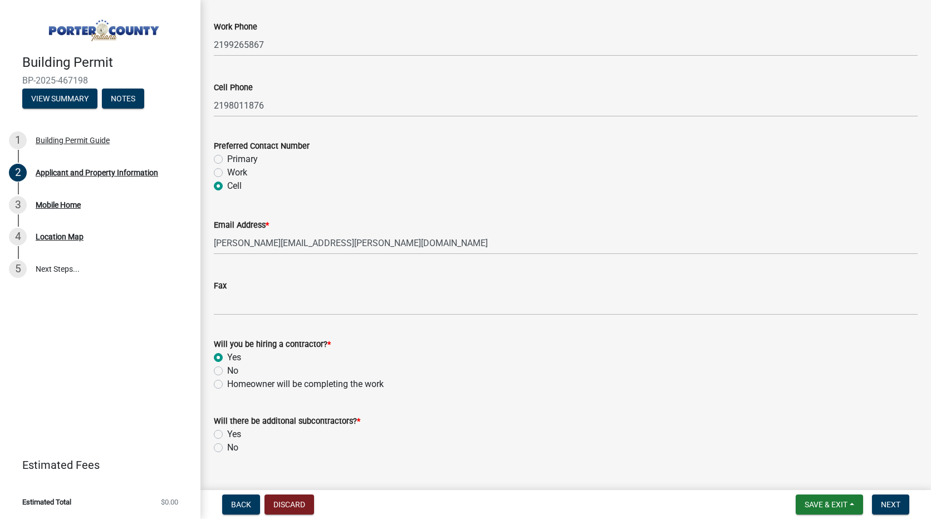
click at [207, 448] on div "Will there be additonal subcontractors? * Yes No" at bounding box center [565, 427] width 721 height 53
click at [227, 449] on label "No" at bounding box center [232, 447] width 11 height 13
click at [227, 448] on input "No" at bounding box center [230, 444] width 7 height 7
radio input "true"
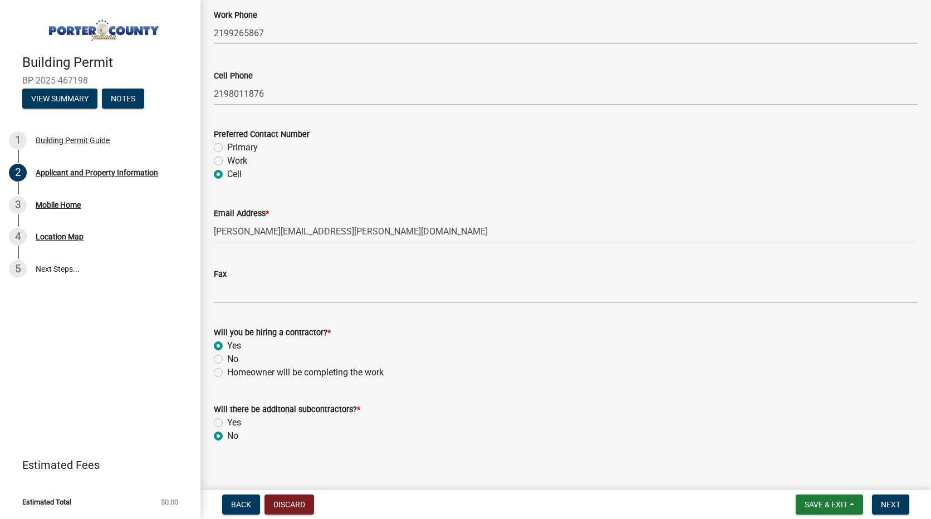
scroll to position [1564, 0]
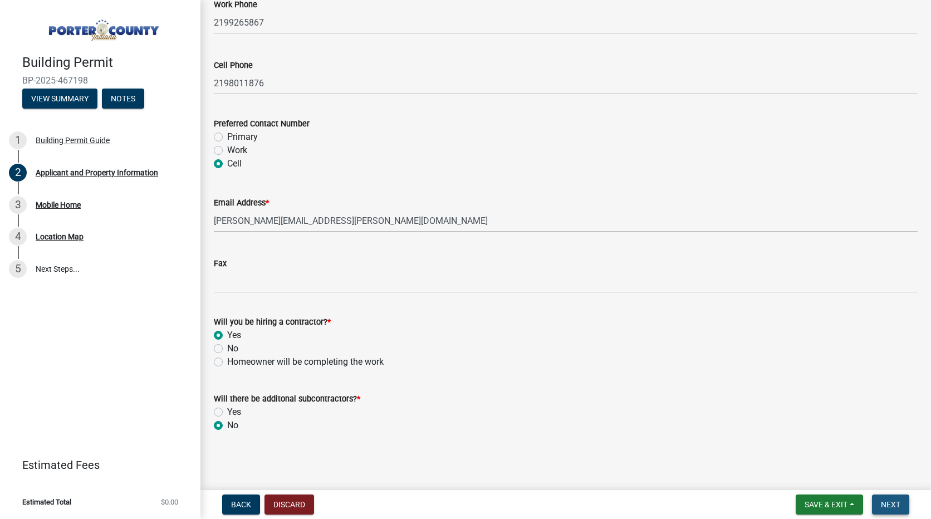
click at [890, 506] on span "Next" at bounding box center [890, 504] width 19 height 9
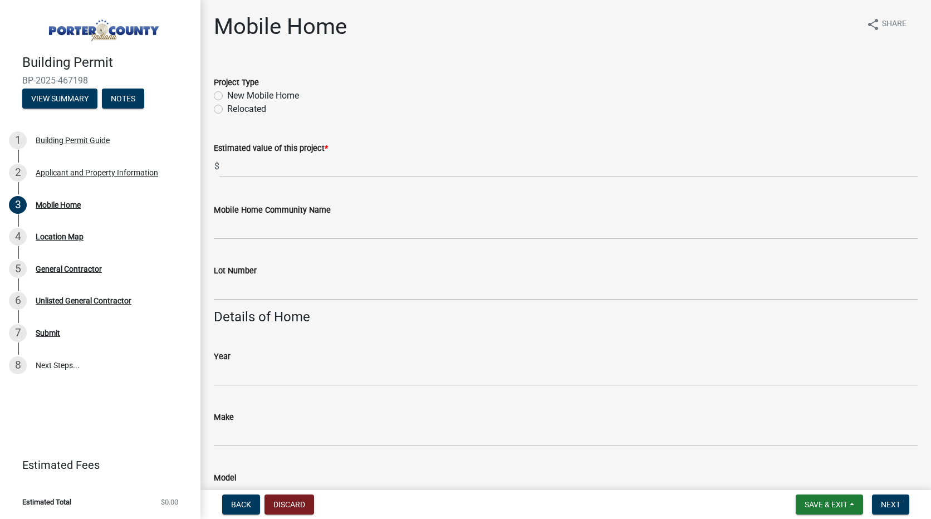
click at [227, 95] on label "New Mobile Home" at bounding box center [263, 95] width 72 height 13
click at [227, 95] on input "New Mobile Home" at bounding box center [230, 92] width 7 height 7
radio input "true"
click at [254, 166] on input "text" at bounding box center [568, 166] width 698 height 23
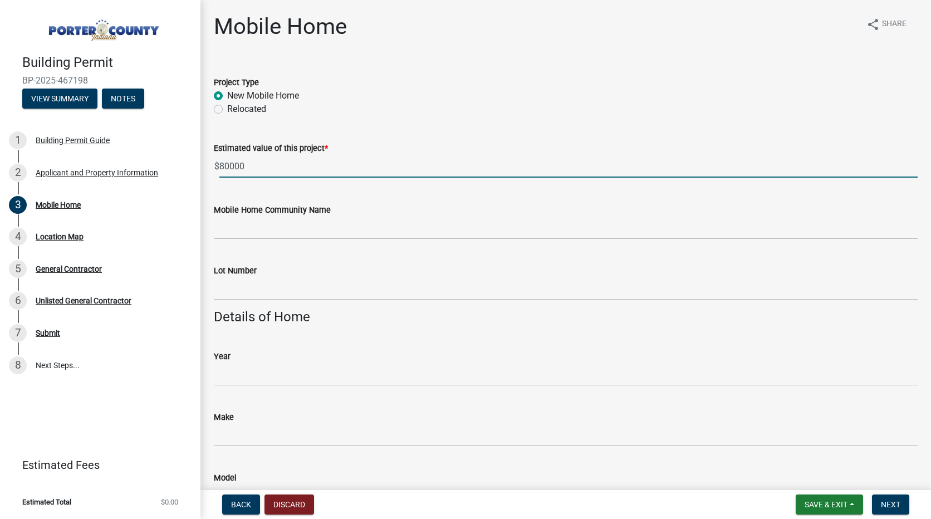
type input "80000"
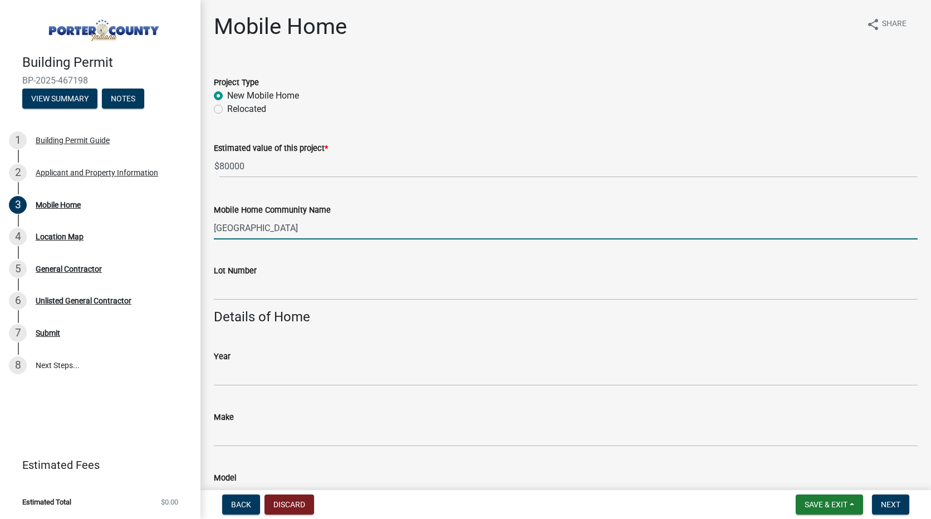
type input "[GEOGRAPHIC_DATA]"
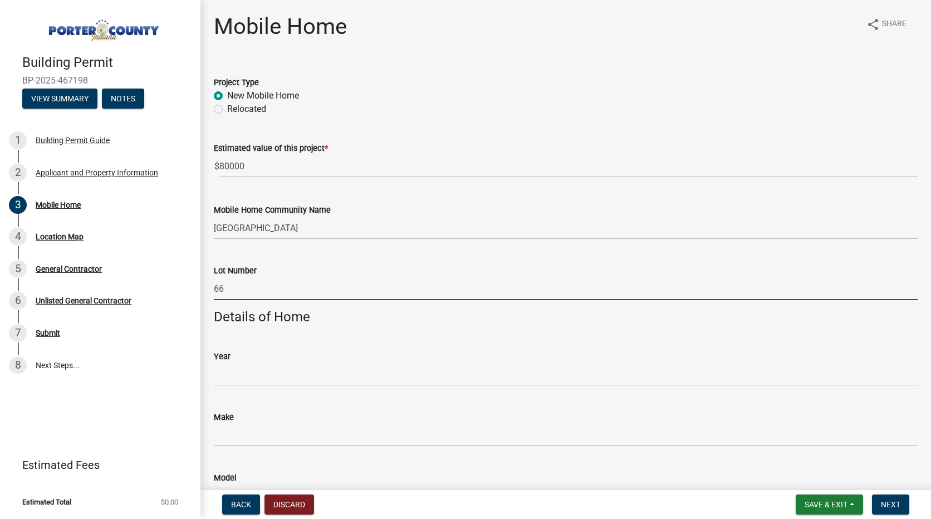
type input "66"
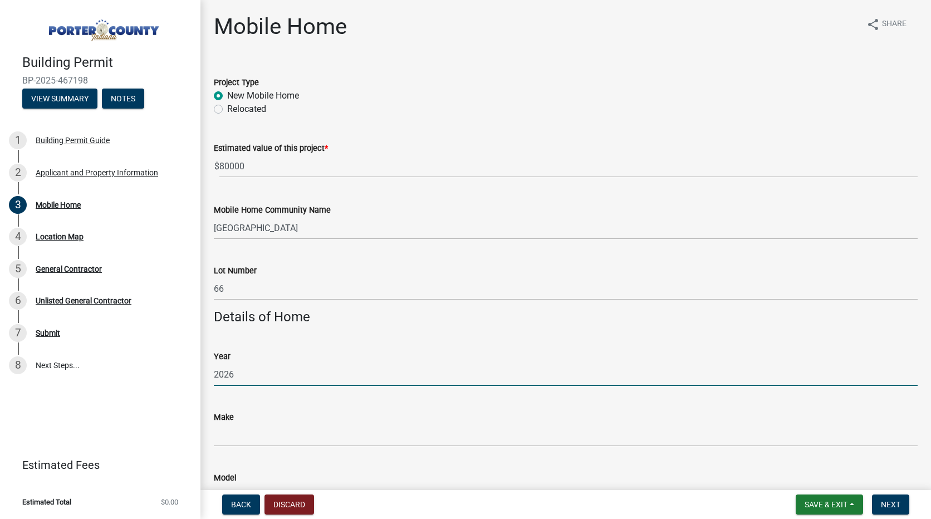
type input "2026"
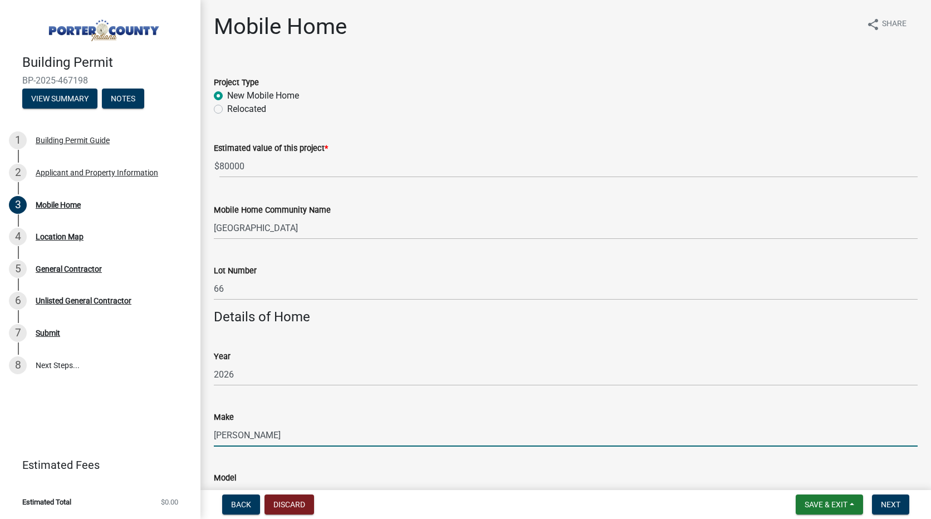
type input "[PERSON_NAME]"
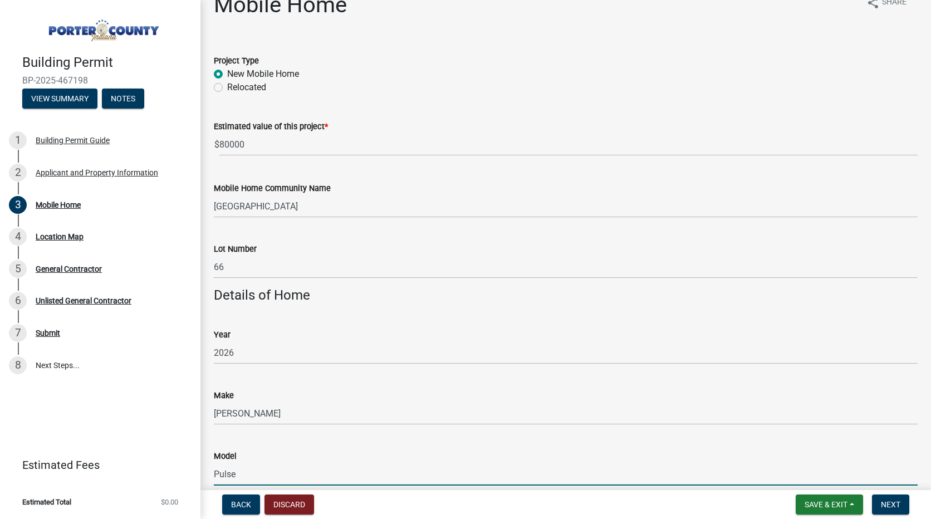
type input "Pulse"
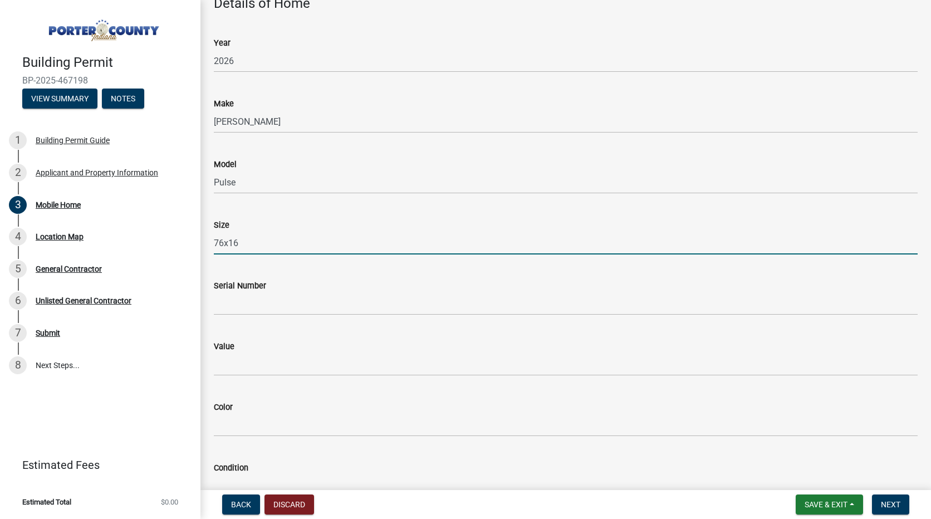
type input "76x16"
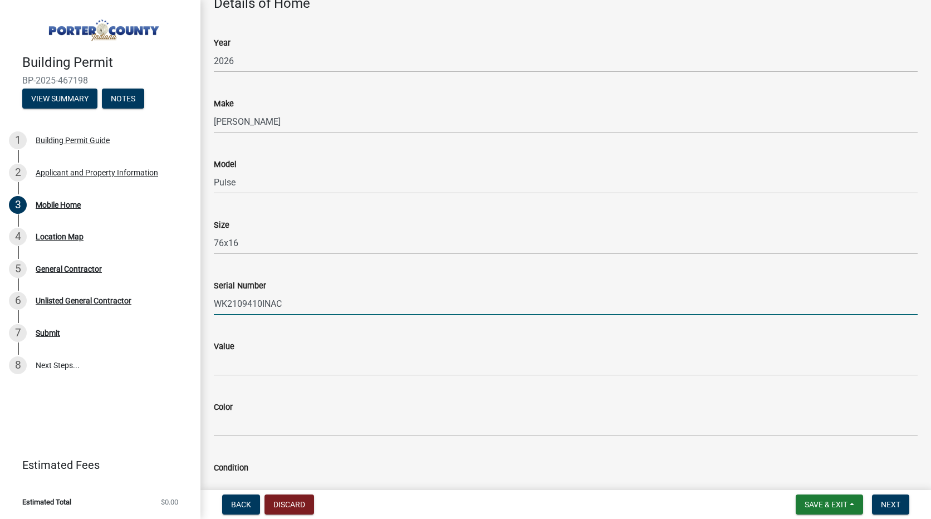
type input "WK2109410INAC"
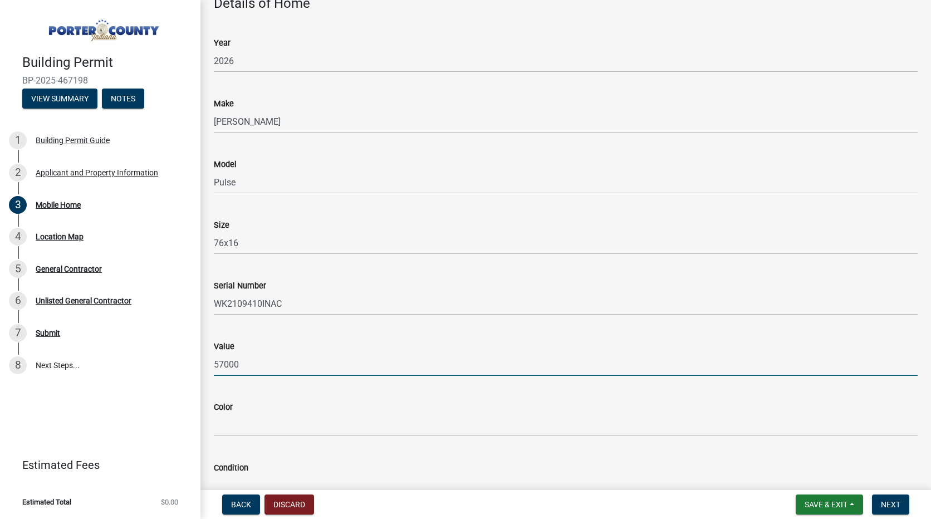
type input "57000"
click at [389, 427] on input "Color" at bounding box center [566, 425] width 704 height 23
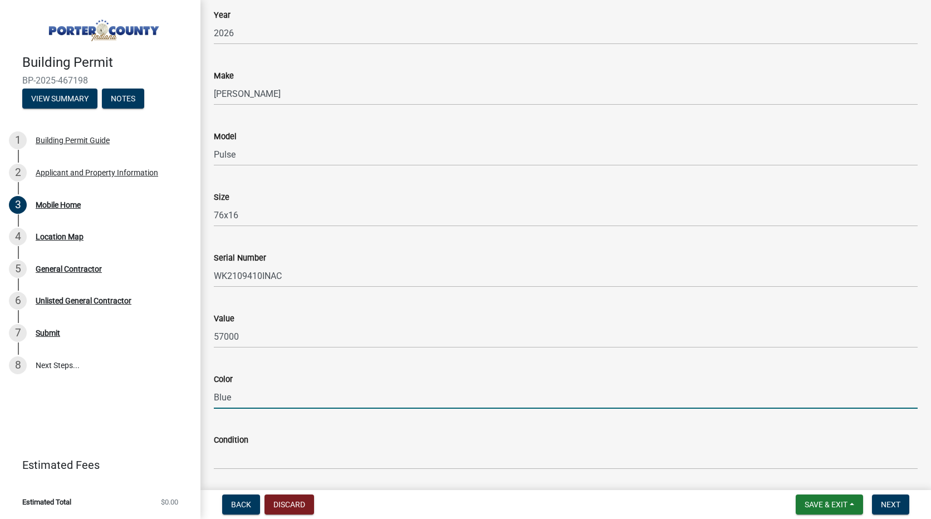
scroll to position [369, 0]
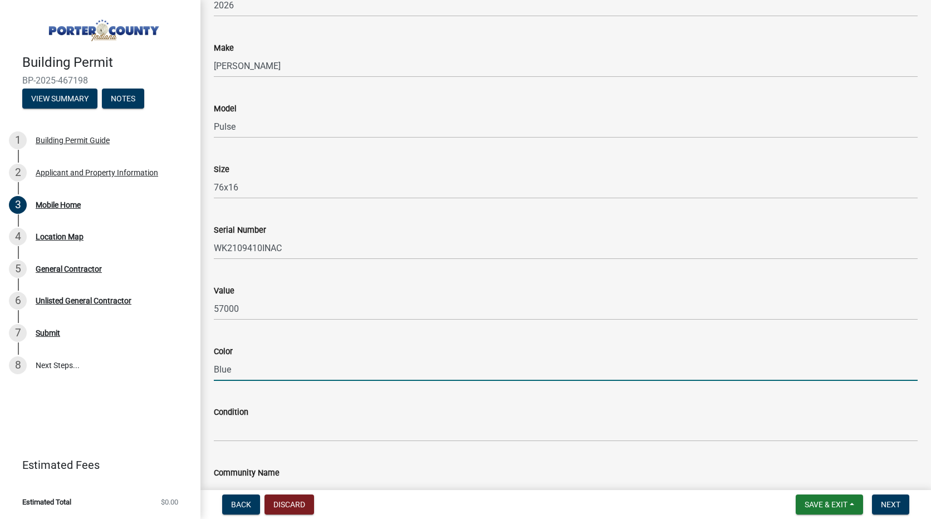
type input "Blue"
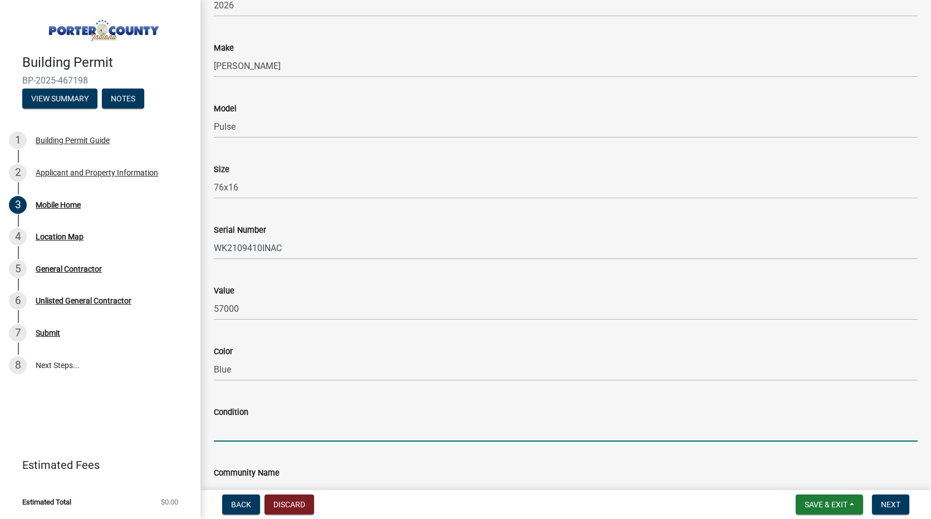
click at [311, 430] on input "Condition" at bounding box center [566, 430] width 704 height 23
type input "New"
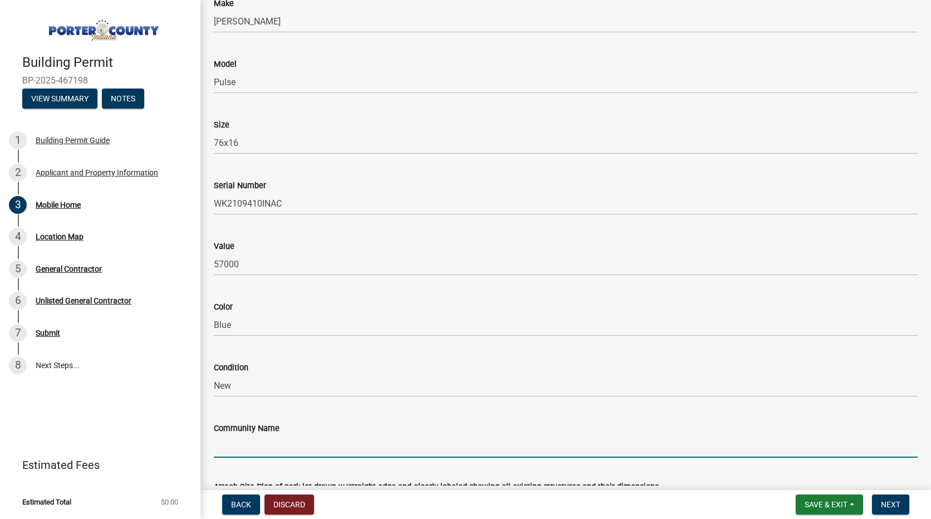
scroll to position [442, 0]
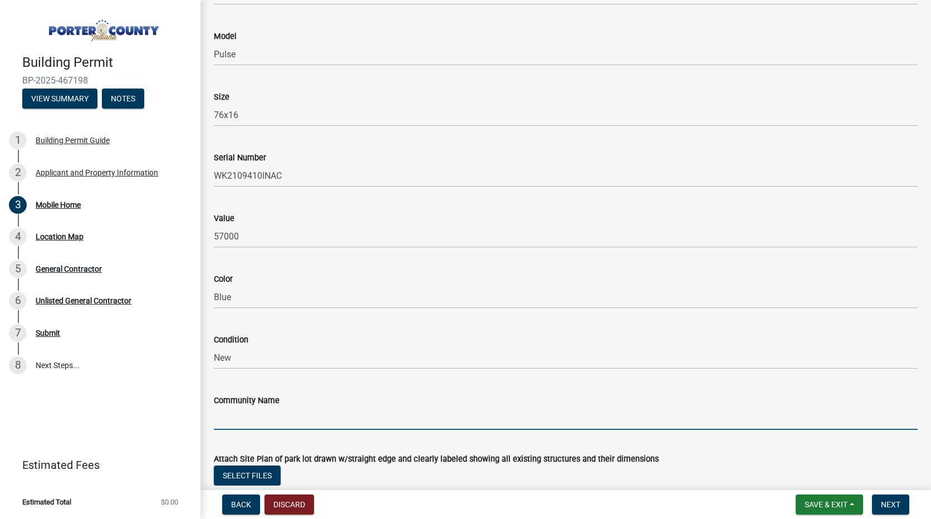
type input "D"
type input "[GEOGRAPHIC_DATA]"
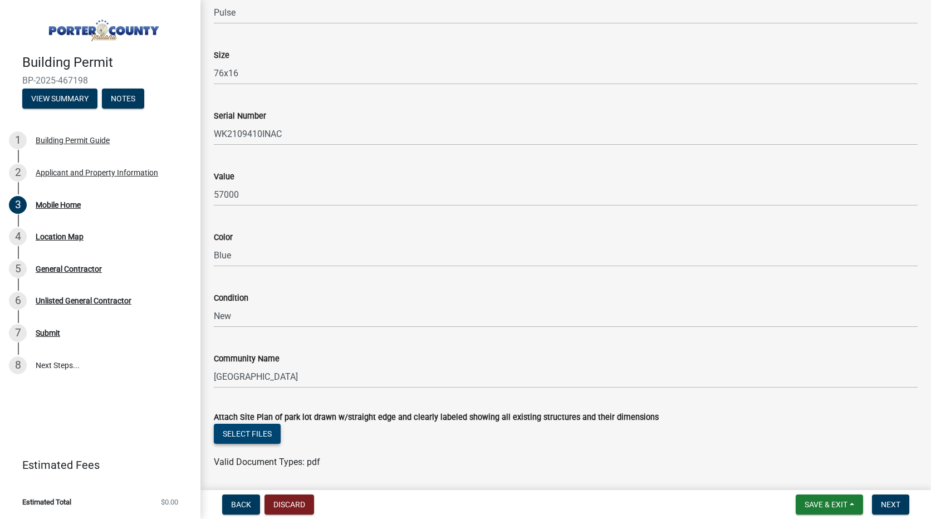
scroll to position [520, 0]
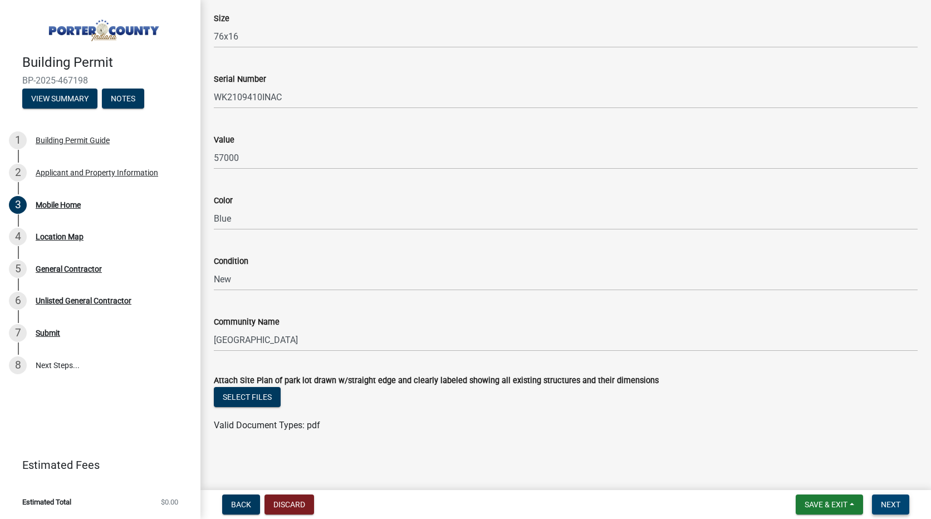
click at [905, 508] on button "Next" at bounding box center [890, 504] width 37 height 20
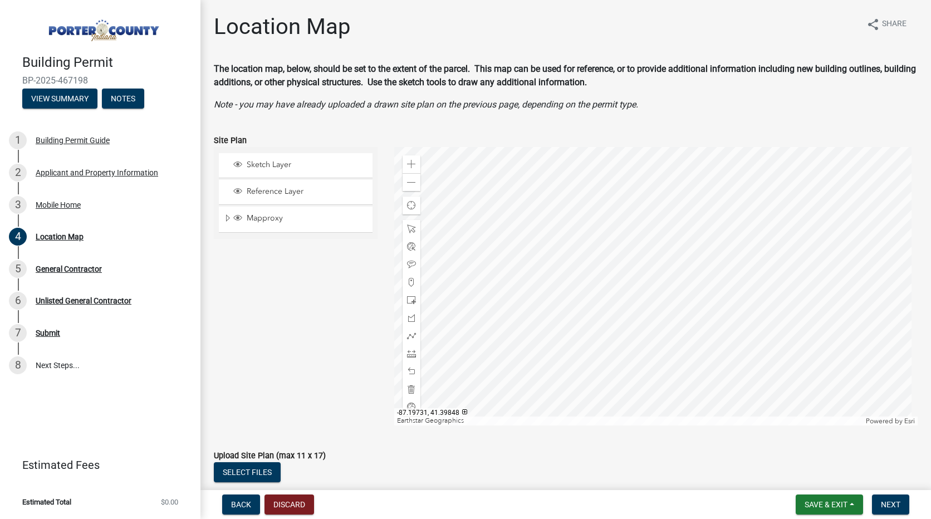
click at [625, 317] on div at bounding box center [656, 286] width 524 height 278
click at [661, 393] on div at bounding box center [656, 286] width 524 height 278
click at [640, 396] on div at bounding box center [656, 286] width 524 height 278
click at [645, 422] on div at bounding box center [656, 286] width 524 height 278
click at [472, 302] on div at bounding box center [656, 286] width 524 height 278
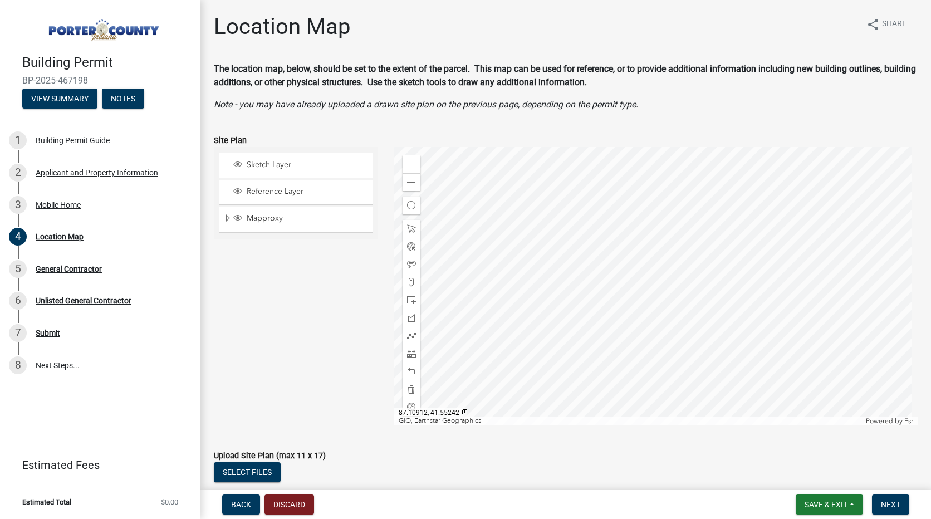
click at [639, 353] on div at bounding box center [656, 286] width 524 height 278
click at [415, 163] on div "Zoom in" at bounding box center [412, 164] width 18 height 18
click at [614, 236] on div at bounding box center [656, 286] width 524 height 278
click at [410, 168] on span at bounding box center [411, 164] width 9 height 9
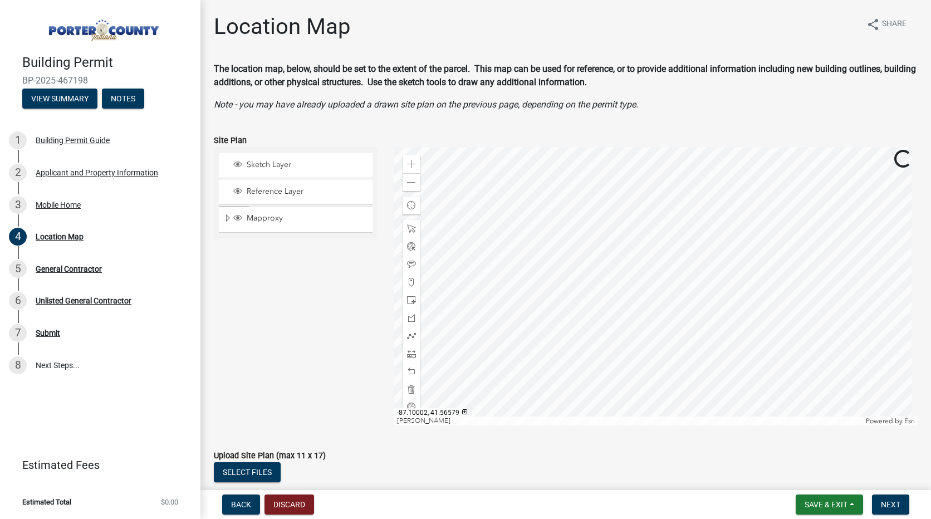
click at [519, 339] on div at bounding box center [656, 286] width 524 height 278
click at [410, 166] on span at bounding box center [411, 164] width 9 height 9
click at [578, 256] on div at bounding box center [656, 286] width 524 height 278
click at [411, 165] on span at bounding box center [411, 164] width 9 height 9
click at [635, 267] on div at bounding box center [656, 286] width 524 height 278
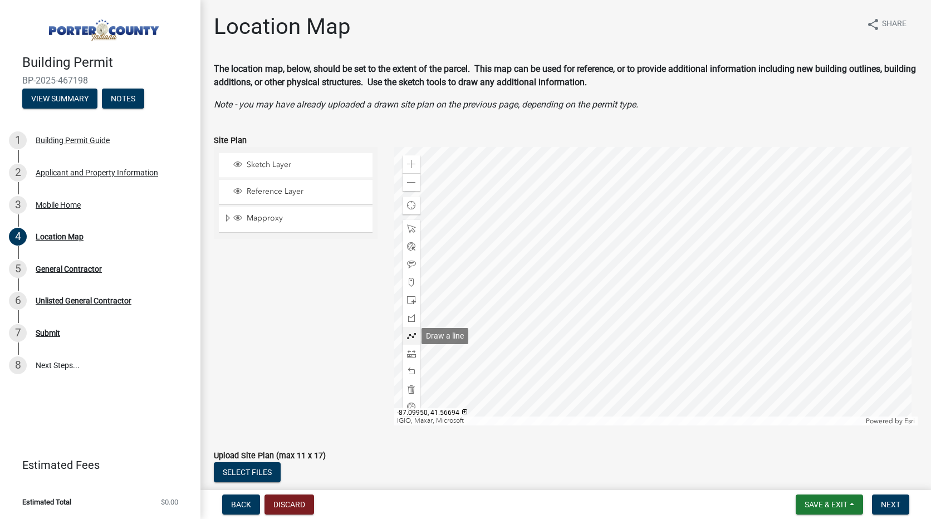
click at [408, 339] on span at bounding box center [411, 335] width 9 height 9
click at [564, 336] on div at bounding box center [656, 286] width 524 height 278
click at [566, 324] on div at bounding box center [656, 286] width 524 height 278
click at [605, 324] on div at bounding box center [656, 286] width 524 height 278
click at [604, 344] on div at bounding box center [656, 286] width 524 height 278
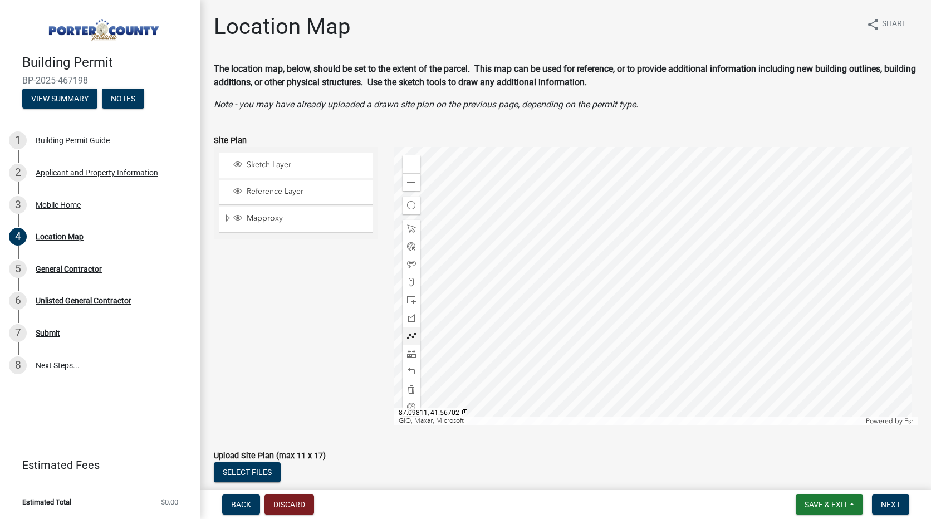
click at [562, 337] on div at bounding box center [656, 286] width 524 height 278
click at [565, 337] on div at bounding box center [656, 286] width 524 height 278
click at [408, 390] on span at bounding box center [411, 389] width 9 height 9
click at [566, 308] on div at bounding box center [656, 286] width 524 height 278
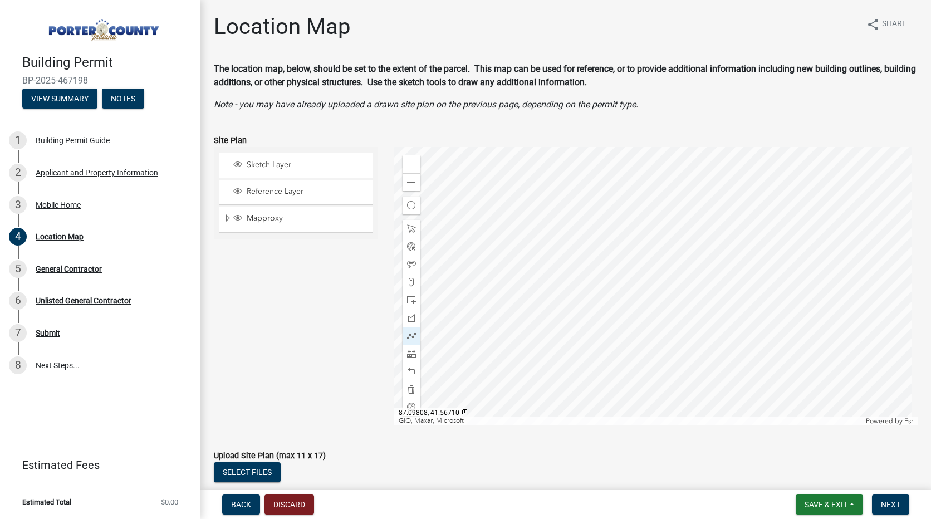
click at [565, 325] on div at bounding box center [656, 286] width 524 height 278
click at [606, 323] on div at bounding box center [656, 286] width 524 height 278
click at [606, 308] on div at bounding box center [656, 286] width 524 height 278
click at [566, 310] on div at bounding box center [656, 286] width 524 height 278
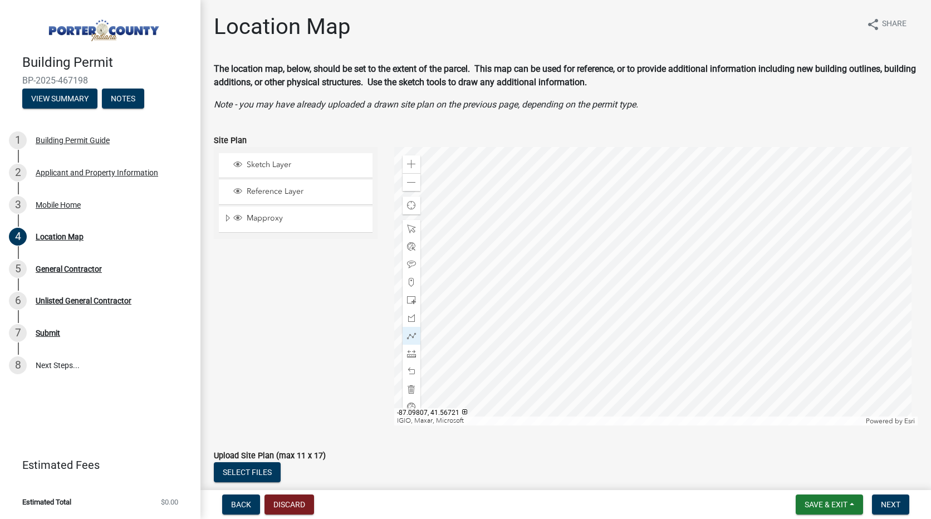
click at [566, 310] on div at bounding box center [656, 286] width 524 height 278
click at [890, 506] on span "Next" at bounding box center [890, 504] width 19 height 9
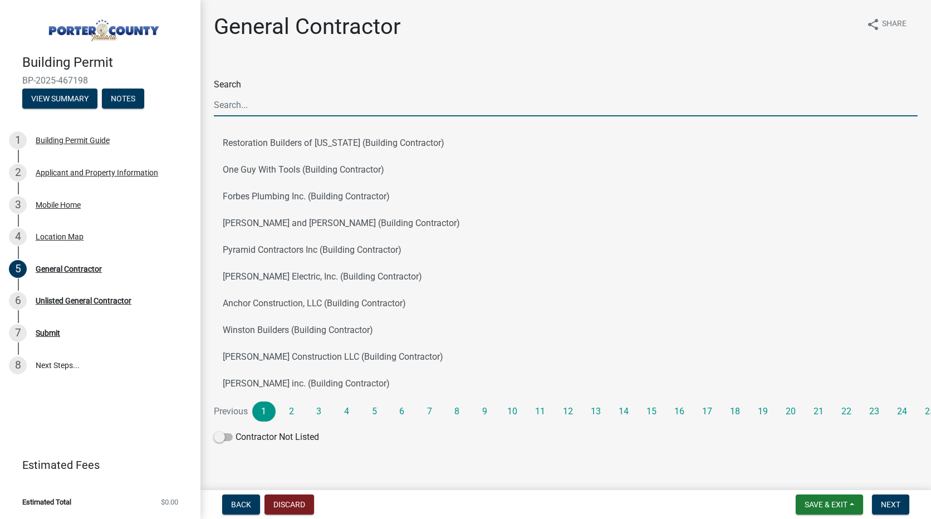
click at [307, 101] on input "Search" at bounding box center [566, 105] width 704 height 23
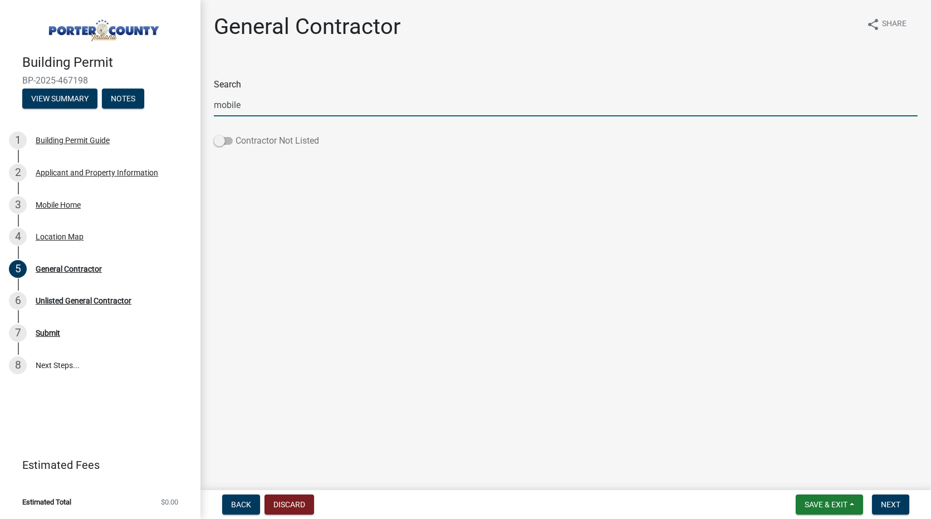
type input "mobile"
click at [214, 138] on span at bounding box center [223, 141] width 19 height 8
click at [236, 134] on input "Contractor Not Listed" at bounding box center [236, 134] width 0 height 0
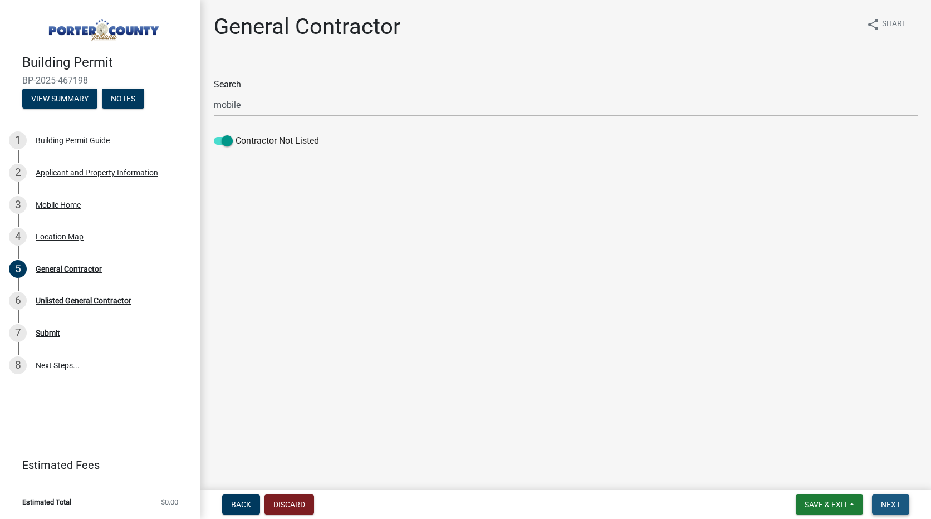
click at [899, 502] on span "Next" at bounding box center [890, 504] width 19 height 9
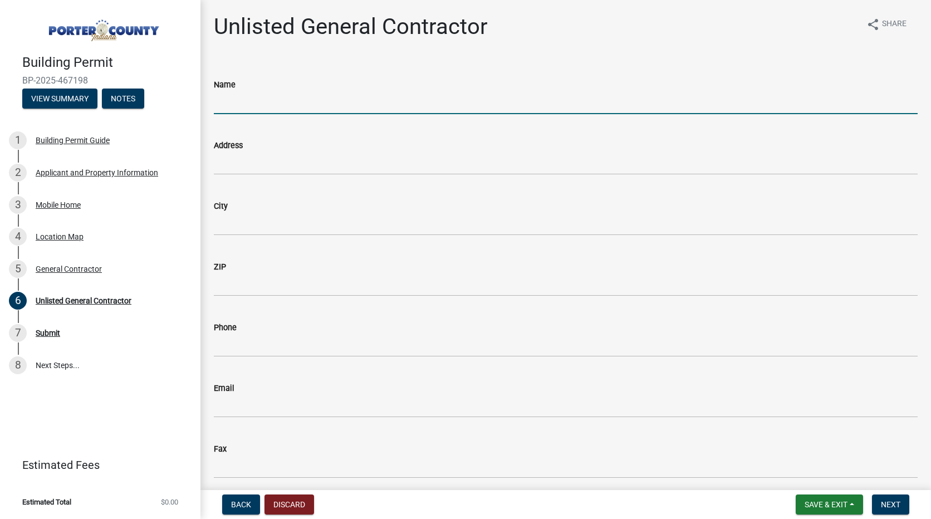
click at [283, 102] on input "Name" at bounding box center [566, 102] width 704 height 23
type input "o"
click at [295, 101] on input "Mobile Home Furnance and Supply" at bounding box center [566, 102] width 704 height 23
type input "Mobile Home Furnace and Supply"
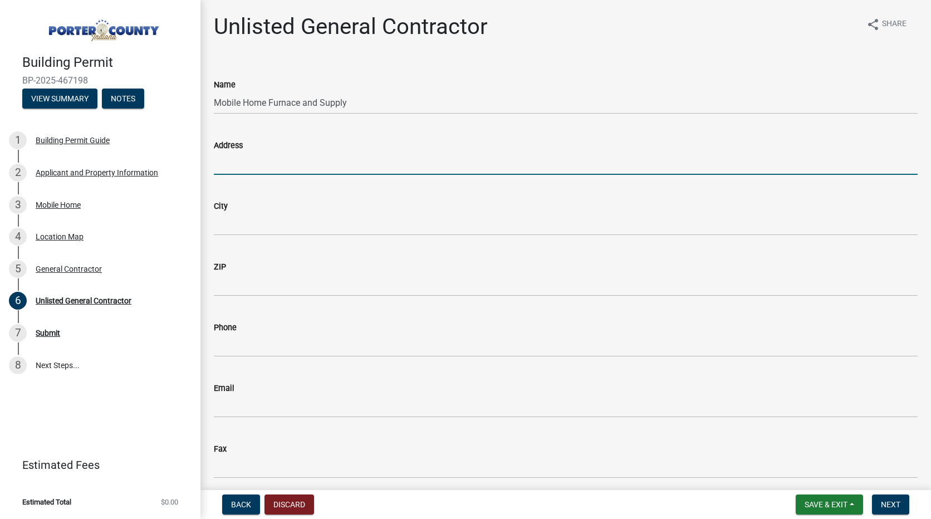
click at [272, 160] on input "Address" at bounding box center [566, 163] width 704 height 23
type input "[STREET_ADDRESS]"
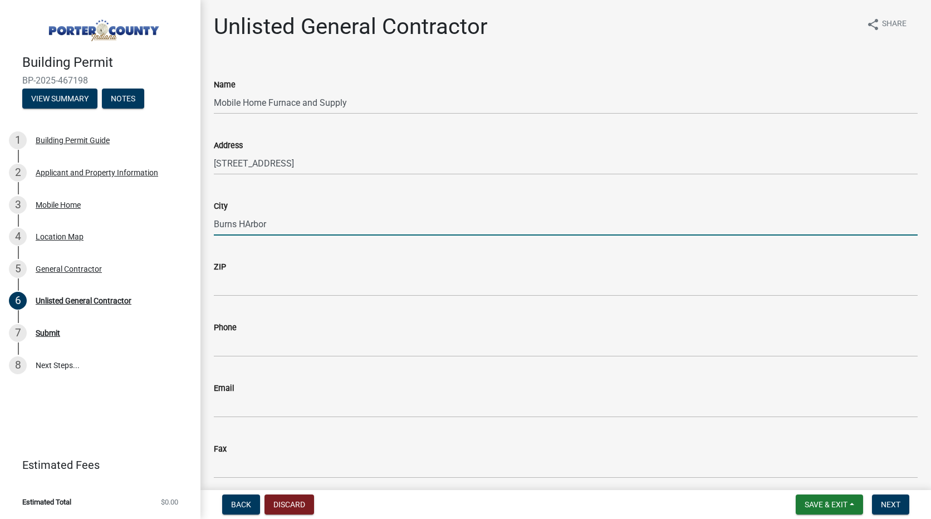
type input "Burns HArbor"
type input "[GEOGRAPHIC_DATA]"
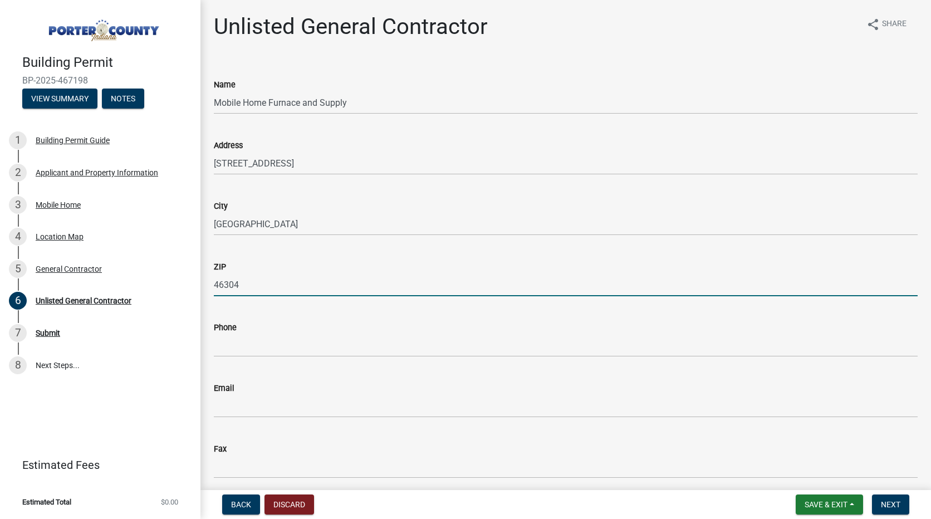
type input "46304"
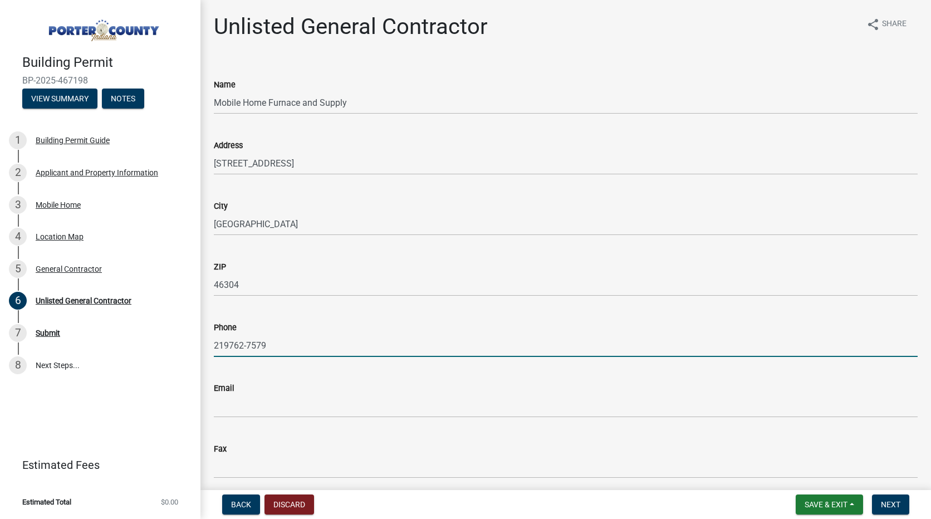
click at [231, 344] on input "219762-7579" at bounding box center [566, 345] width 704 height 23
type input "[PHONE_NUMBER]"
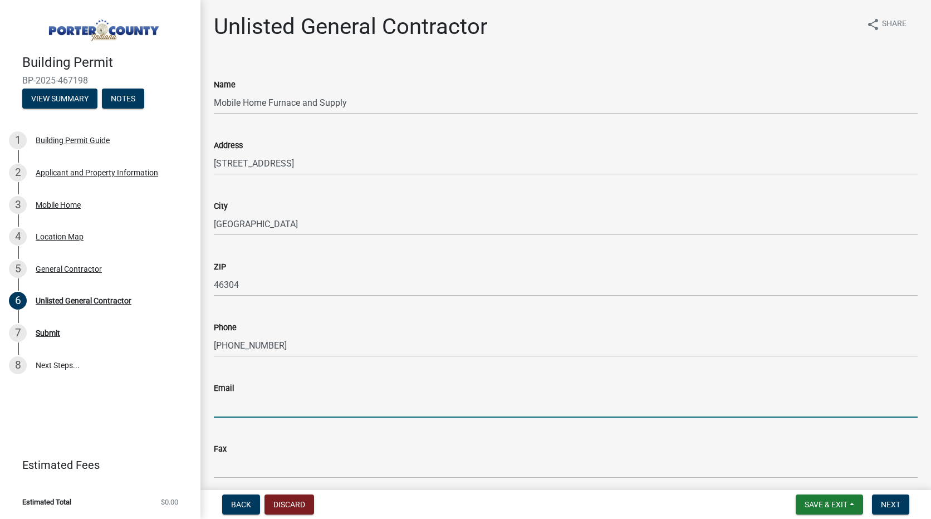
click at [257, 412] on input "Email" at bounding box center [566, 406] width 704 height 23
type input "[DOMAIN_NAME]"
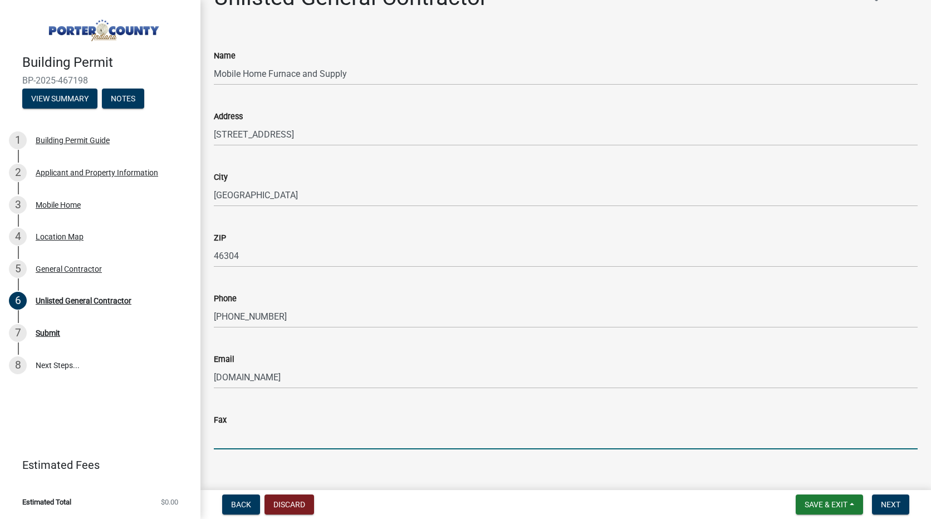
scroll to position [45, 0]
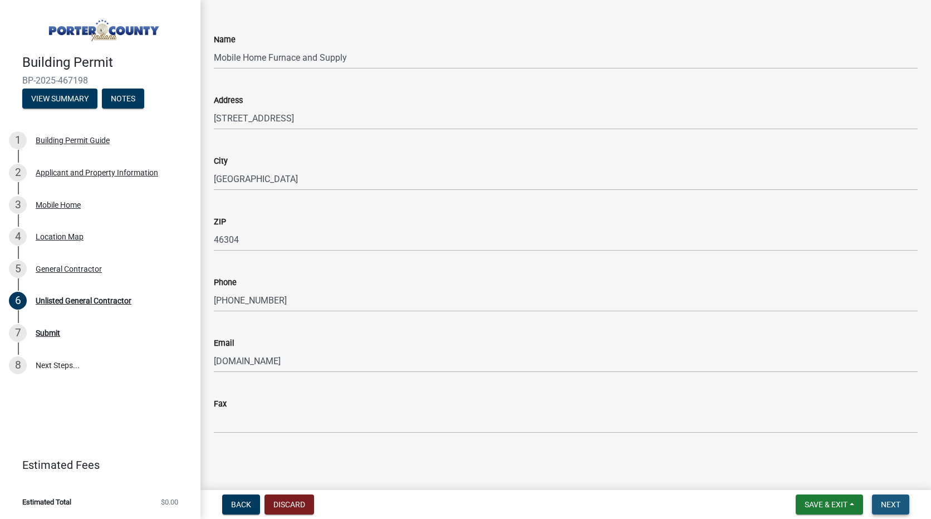
click at [895, 504] on span "Next" at bounding box center [890, 504] width 19 height 9
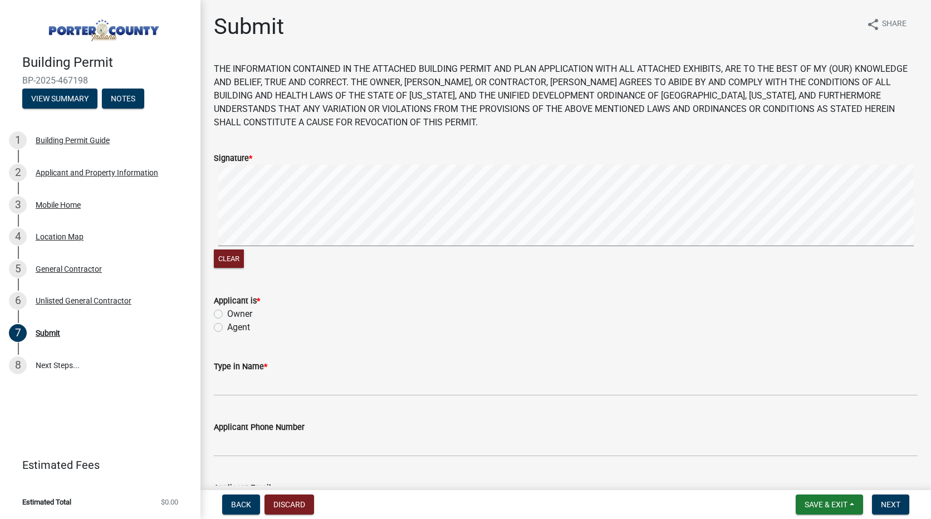
click at [223, 325] on div "Agent" at bounding box center [566, 327] width 704 height 13
click at [223, 331] on div "Agent" at bounding box center [566, 327] width 704 height 13
click at [227, 328] on label "Agent" at bounding box center [238, 327] width 23 height 13
click at [227, 328] on input "Agent" at bounding box center [230, 324] width 7 height 7
radio input "true"
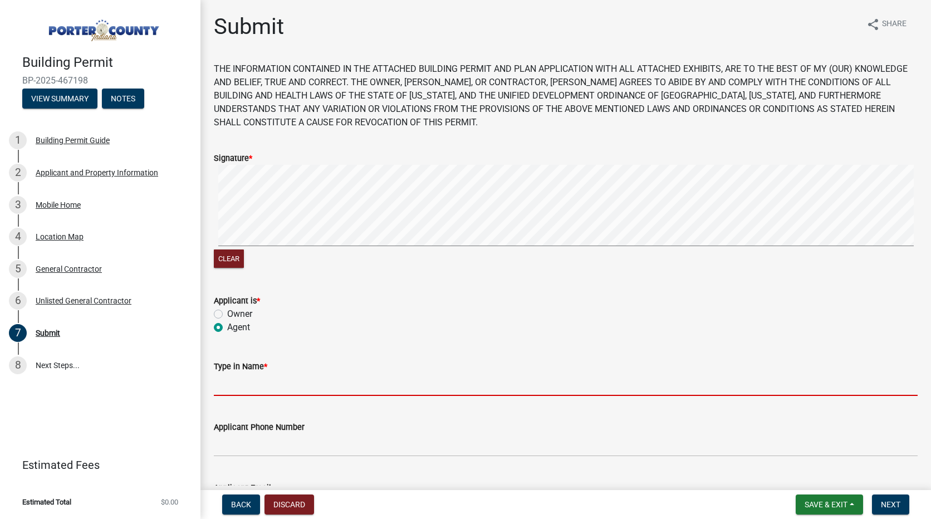
click at [325, 378] on input "Type in Name *" at bounding box center [566, 384] width 704 height 23
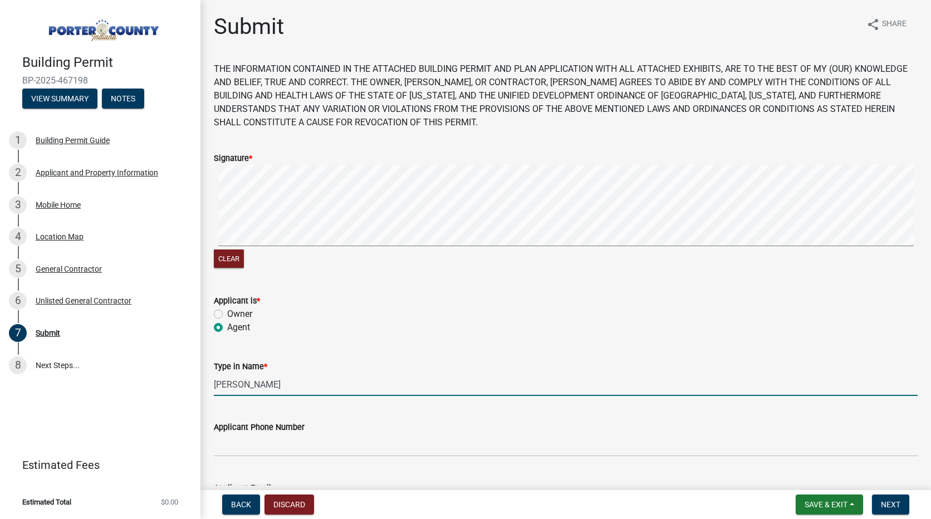
type input "[PERSON_NAME]"
click at [308, 439] on input "Applicant Phone Number" at bounding box center [566, 445] width 704 height 23
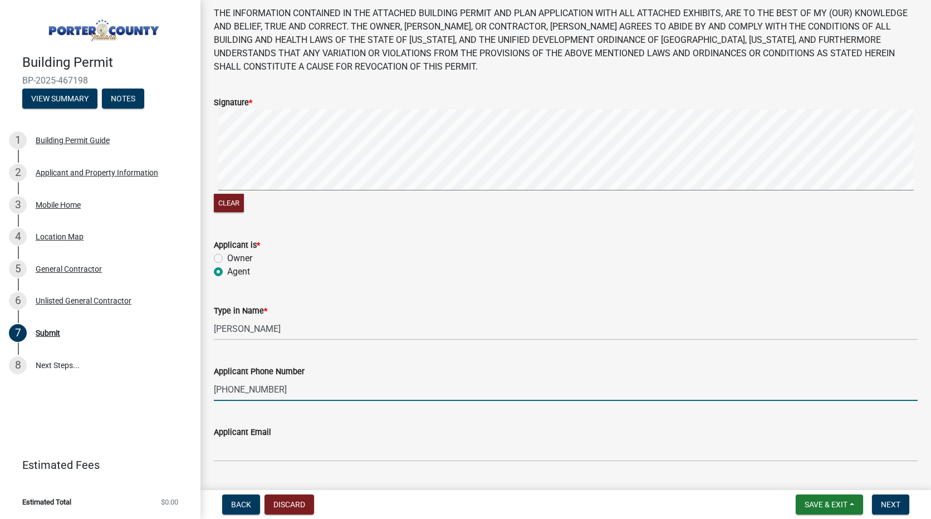
scroll to position [153, 0]
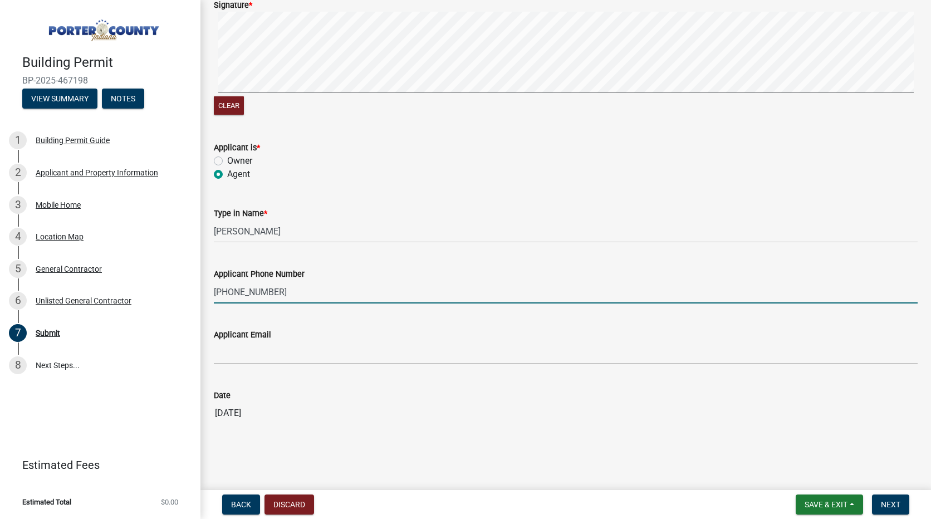
type input "[PHONE_NUMBER]"
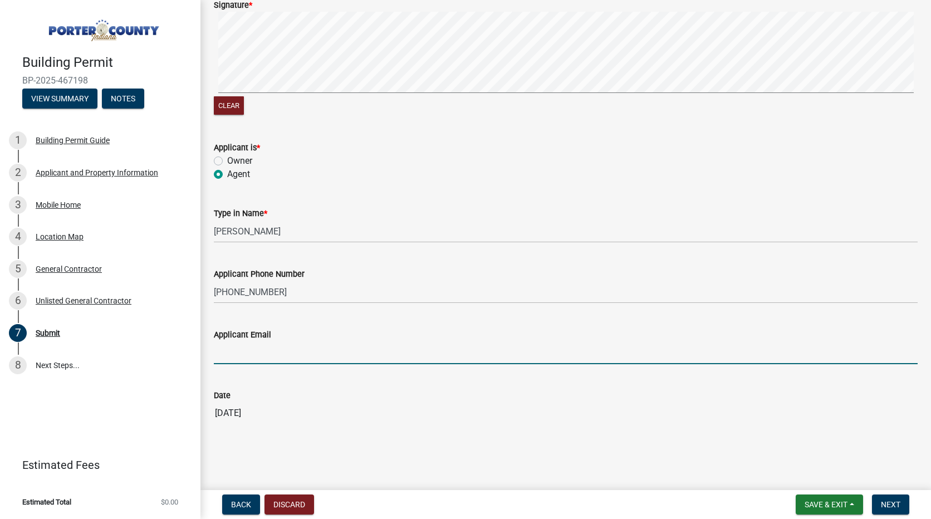
click at [293, 350] on input "Applicant Email" at bounding box center [566, 352] width 704 height 23
type input "[PERSON_NAME][EMAIL_ADDRESS][PERSON_NAME][DOMAIN_NAME]"
click at [888, 500] on span "Next" at bounding box center [890, 504] width 19 height 9
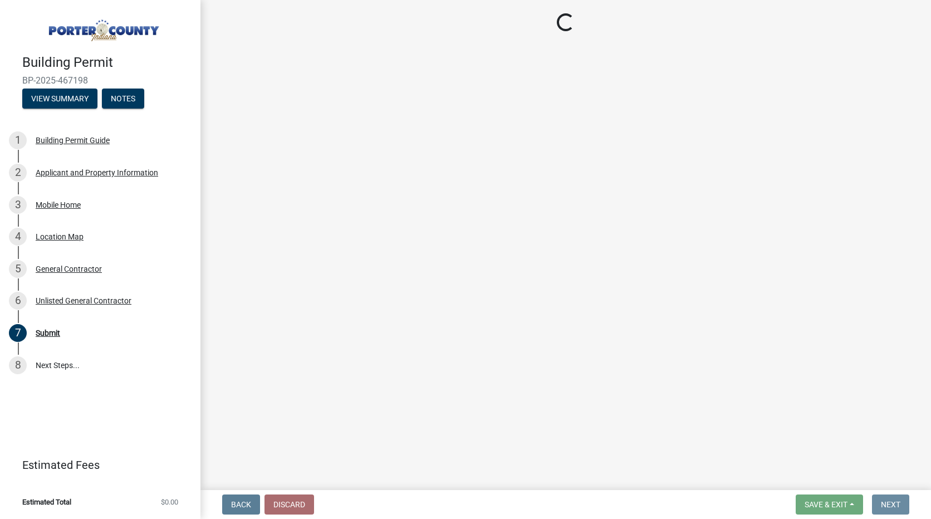
scroll to position [0, 0]
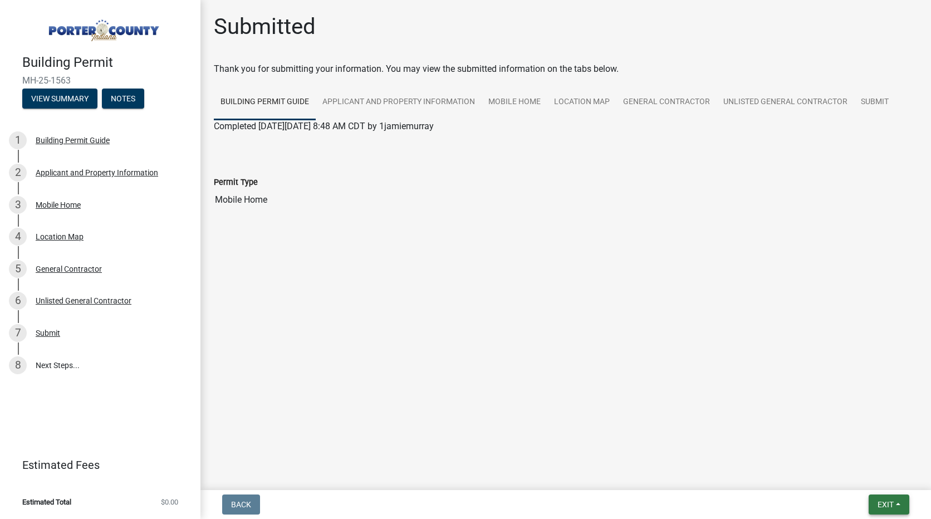
click at [883, 502] on span "Exit" at bounding box center [886, 504] width 16 height 9
click at [853, 471] on button "Save & Exit" at bounding box center [864, 475] width 89 height 27
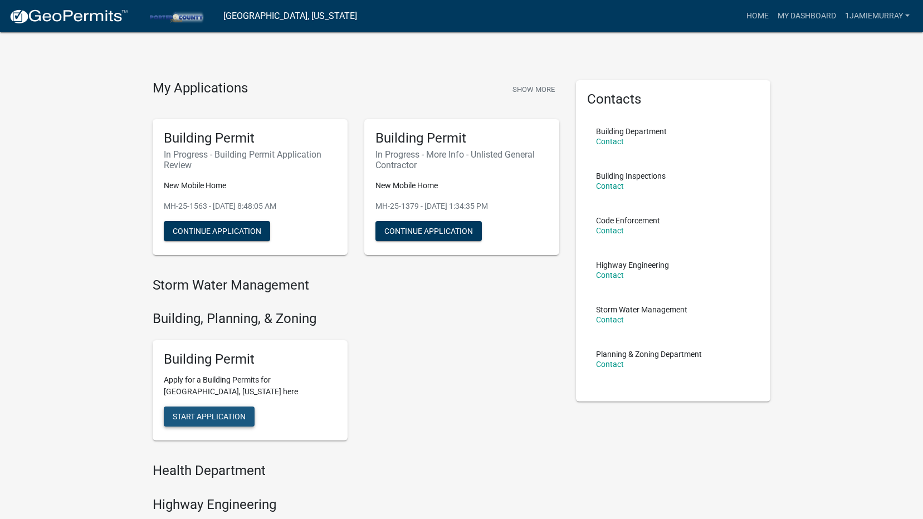
click at [226, 414] on span "Start Application" at bounding box center [209, 416] width 73 height 9
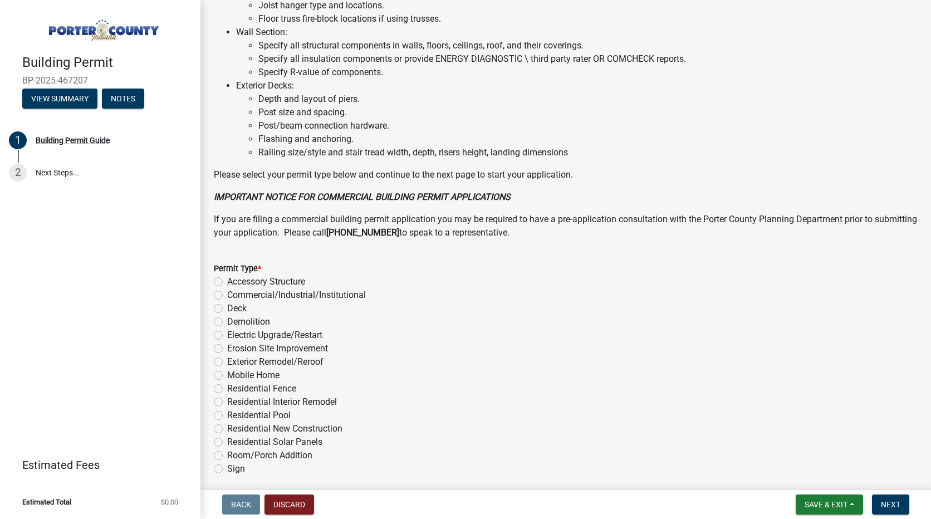
scroll to position [767, 0]
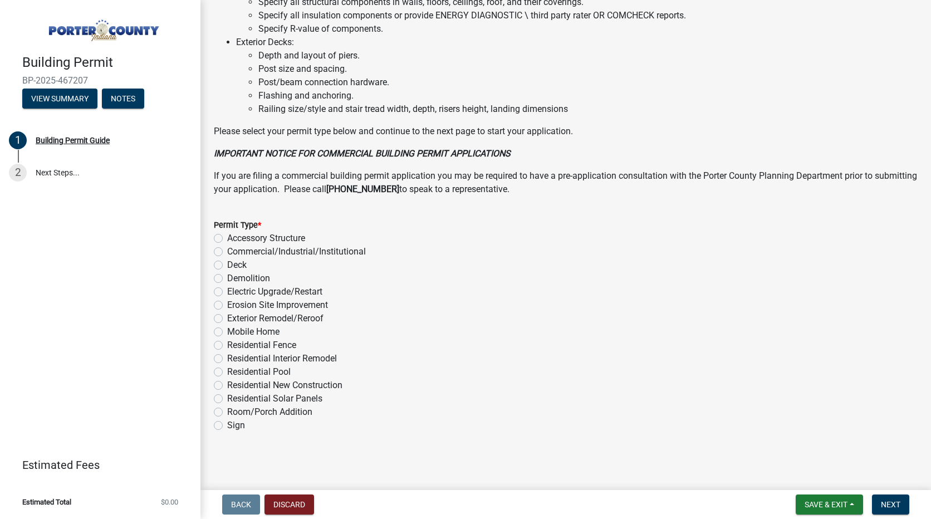
click at [227, 331] on label "Mobile Home" at bounding box center [253, 331] width 52 height 13
click at [227, 331] on input "Mobile Home" at bounding box center [230, 328] width 7 height 7
radio input "true"
click at [890, 502] on span "Next" at bounding box center [890, 504] width 19 height 9
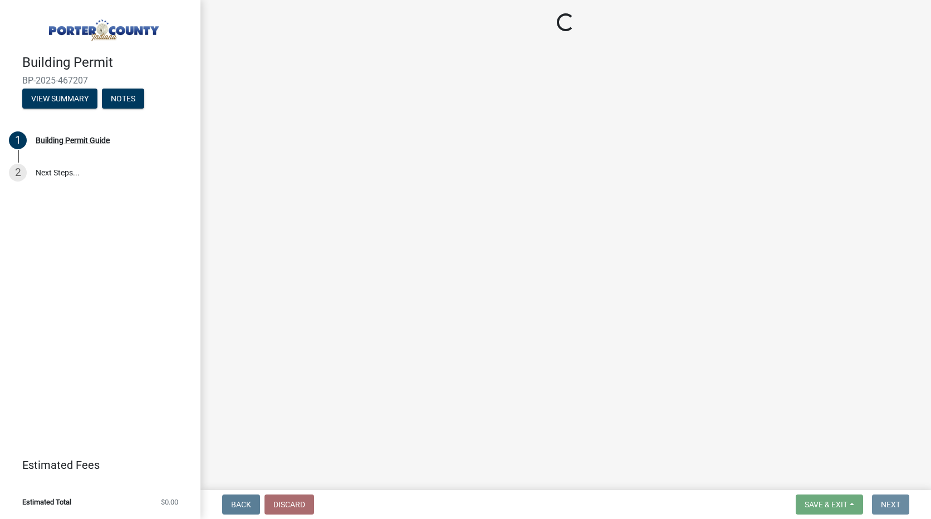
scroll to position [0, 0]
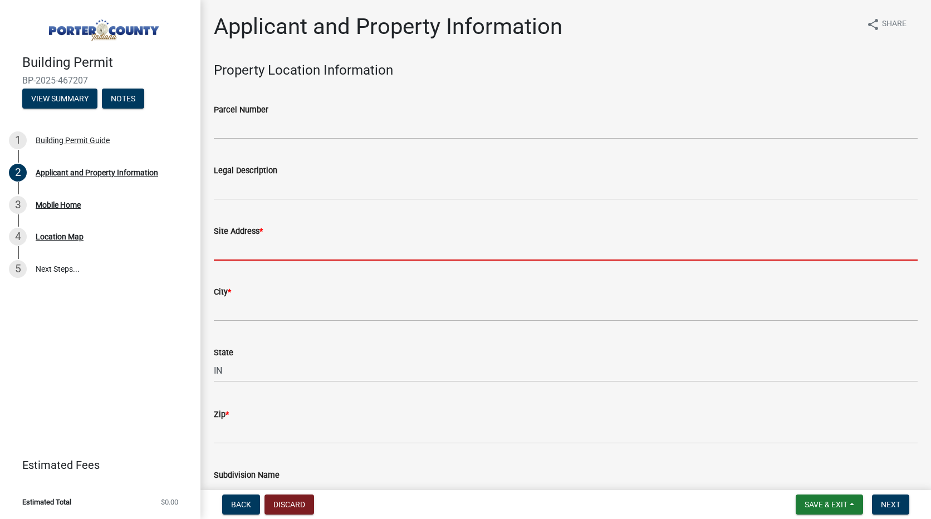
click at [253, 245] on input "Site Address *" at bounding box center [566, 249] width 704 height 23
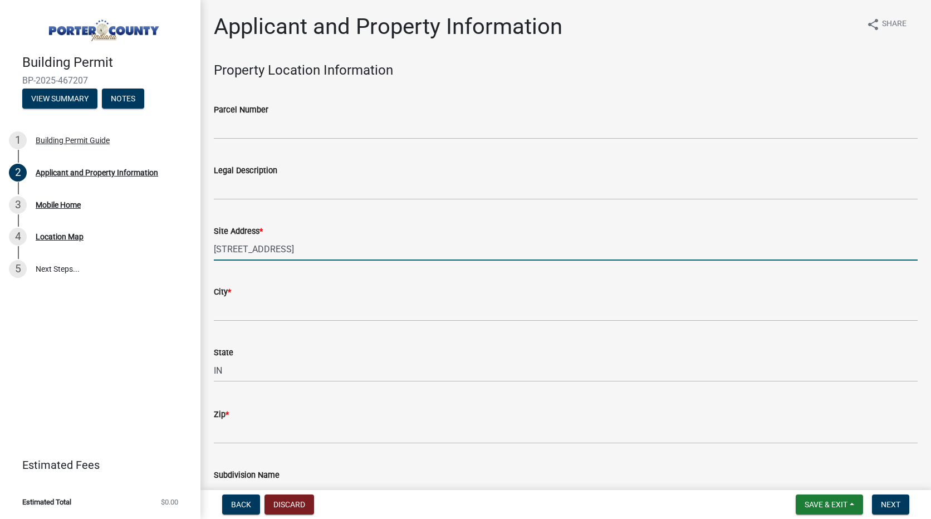
type input "[STREET_ADDRESS]"
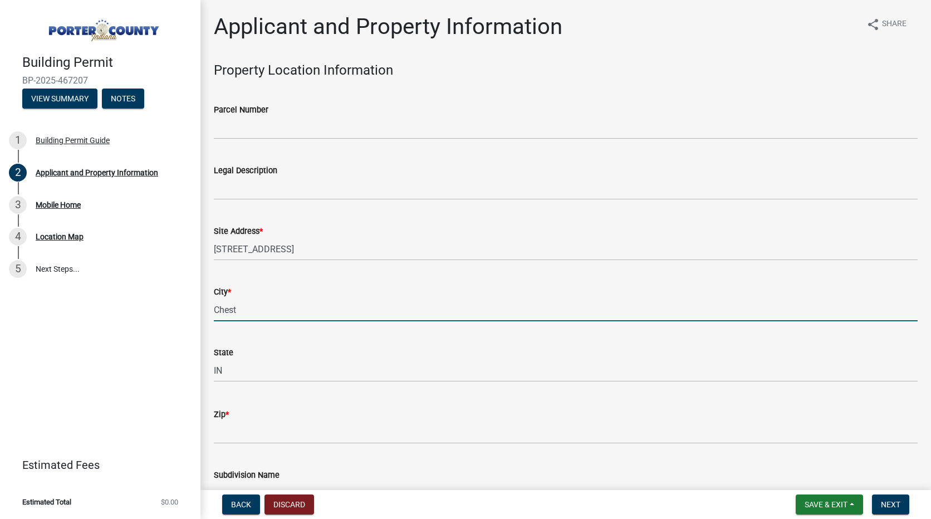
type input "Chesterton"
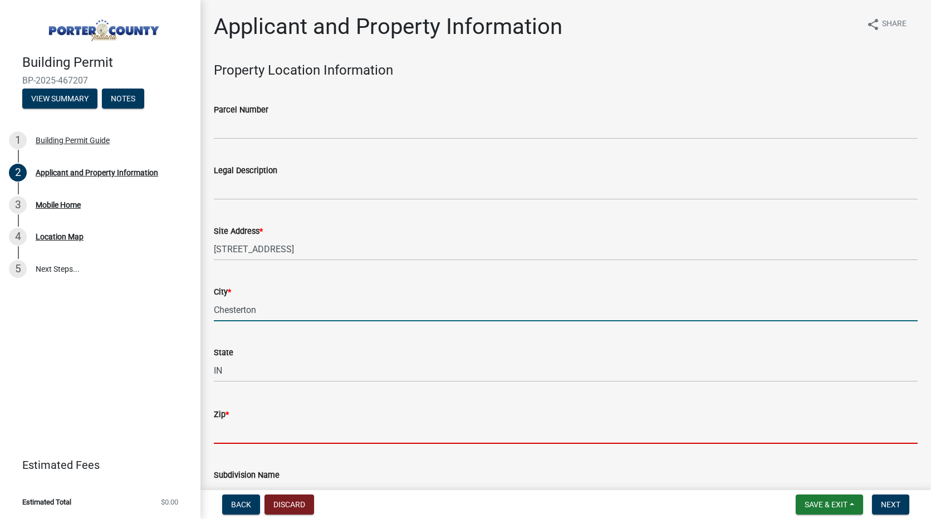
type input "46304"
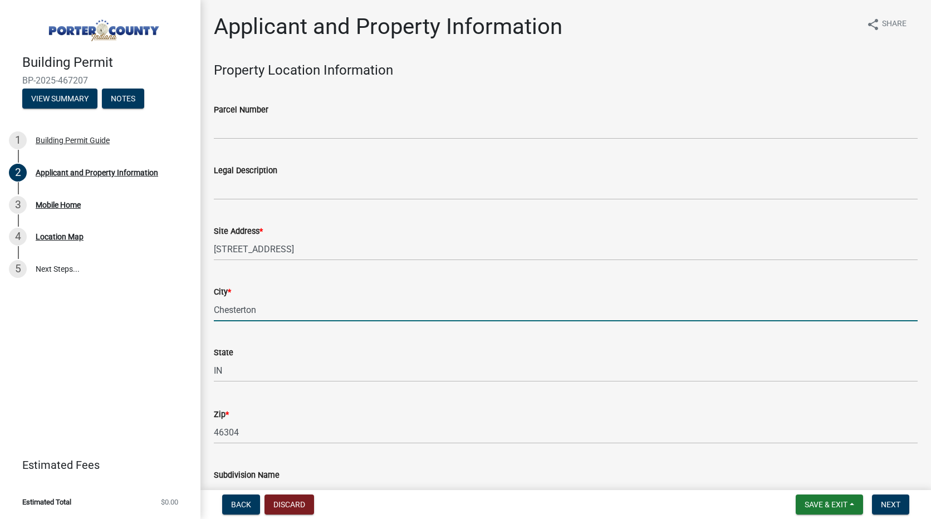
scroll to position [278, 0]
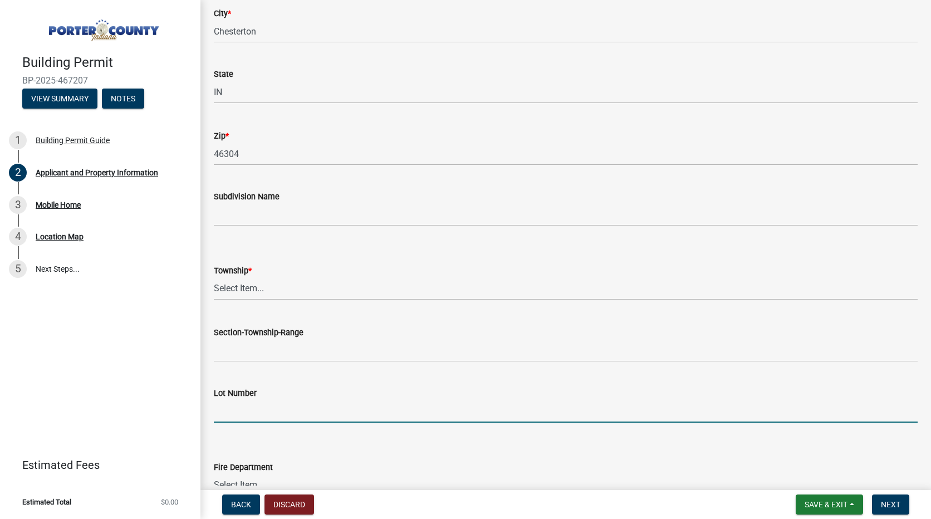
click at [277, 413] on input "Lot Number" at bounding box center [566, 411] width 704 height 23
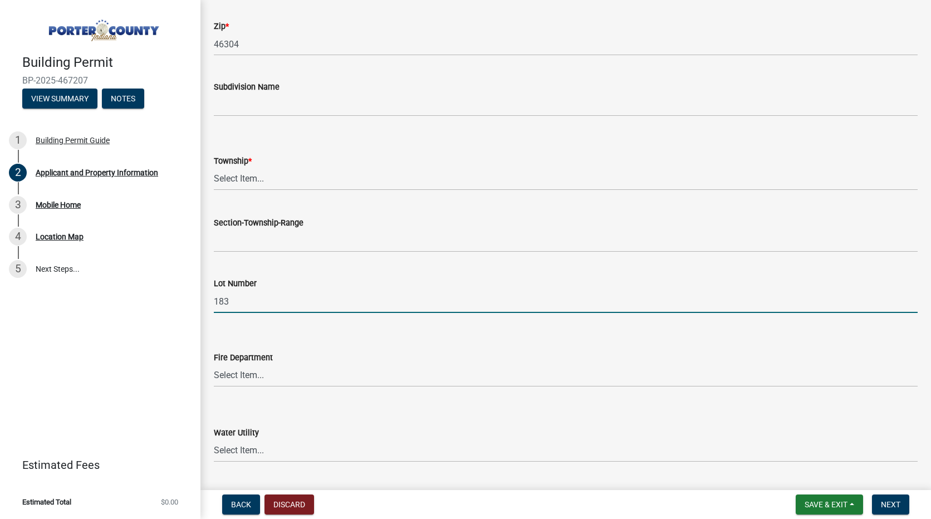
scroll to position [445, 0]
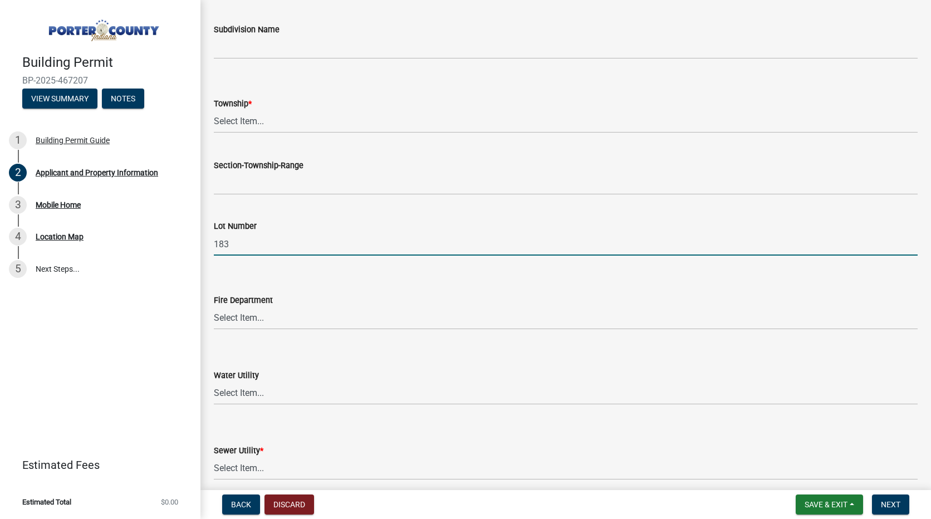
type input "183"
click at [253, 316] on select "Select Item... [PERSON_NAME] [PERSON_NAME] Harbor [PERSON_NAME] Grove [PERSON_N…" at bounding box center [566, 318] width 704 height 23
click at [214, 307] on select "Select Item... [PERSON_NAME] [PERSON_NAME] Harbor [PERSON_NAME] Grove [PERSON_N…" at bounding box center [566, 318] width 704 height 23
select select "cab7bb26-0259-4021-a4e9-b3a2d3356afe"
click at [259, 395] on select "Select Item... Aqua [US_STATE] Inc Damon Run [US_STATE] American Water Nature W…" at bounding box center [566, 393] width 704 height 23
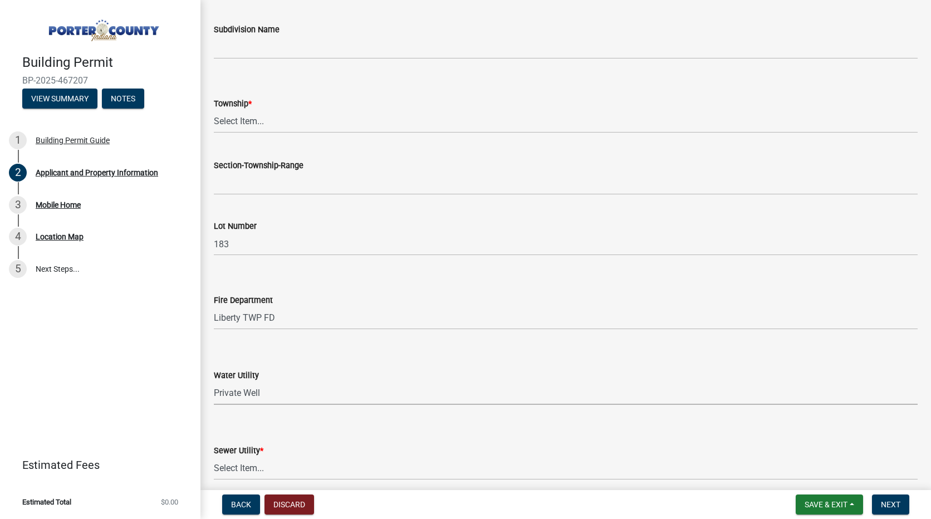
click at [214, 382] on select "Select Item... Aqua [US_STATE] Inc Damon Run [US_STATE] American Water Nature W…" at bounding box center [566, 393] width 704 height 23
select select "b0f6f87b-588c-48c3-b728-322303c6bafe"
click at [267, 472] on select "Select Item... Aqua [US_STATE] Inc Damon Run Falling Waters Lake Eliza - LEACD …" at bounding box center [566, 468] width 704 height 23
click at [214, 457] on select "Select Item... Aqua [US_STATE] Inc Damon Run Falling Waters Lake Eliza - LEACD …" at bounding box center [566, 468] width 704 height 23
select select "ea6751d4-6bf7-4a16-89ee-f7801ab82aa1"
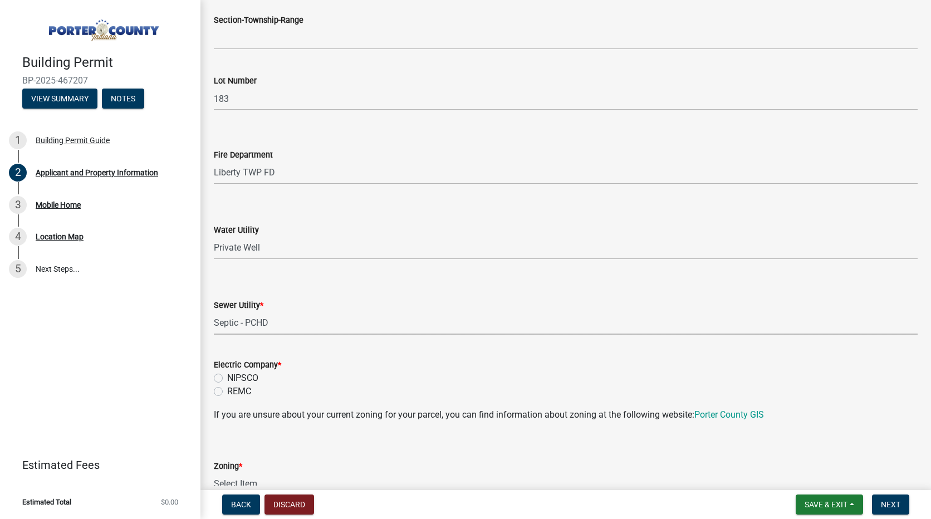
scroll to position [668, 0]
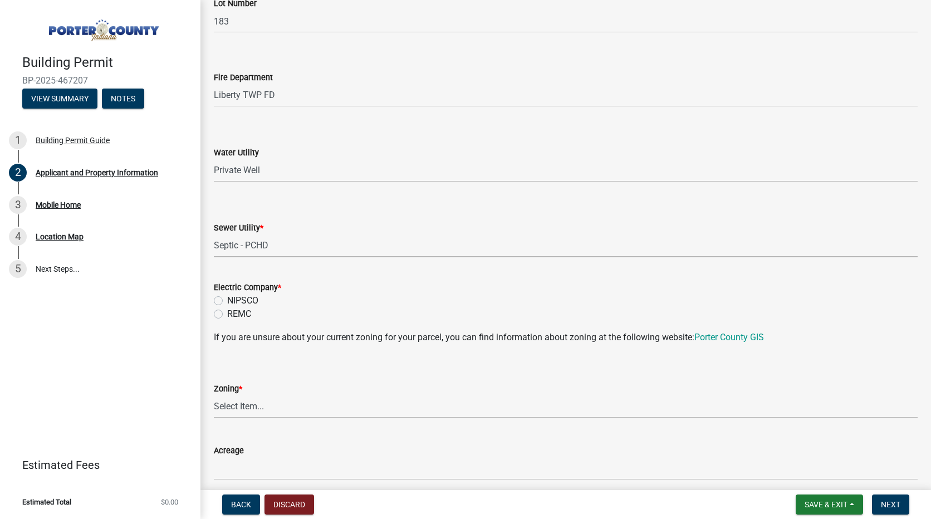
click at [227, 301] on label "NIPSCO" at bounding box center [242, 300] width 31 height 13
click at [227, 301] on input "NIPSCO" at bounding box center [230, 297] width 7 height 7
radio input "true"
click at [284, 409] on select "Select Item... A1 A2 CH CM CN I1 I2 I3 IN MP OT P1 P2 PUD R1 R2 R3 R4 RL RR" at bounding box center [566, 406] width 704 height 23
click at [214, 395] on select "Select Item... A1 A2 CH CM CN I1 I2 I3 IN MP OT P1 P2 PUD R1 R2 R3 R4 RL RR" at bounding box center [566, 406] width 704 height 23
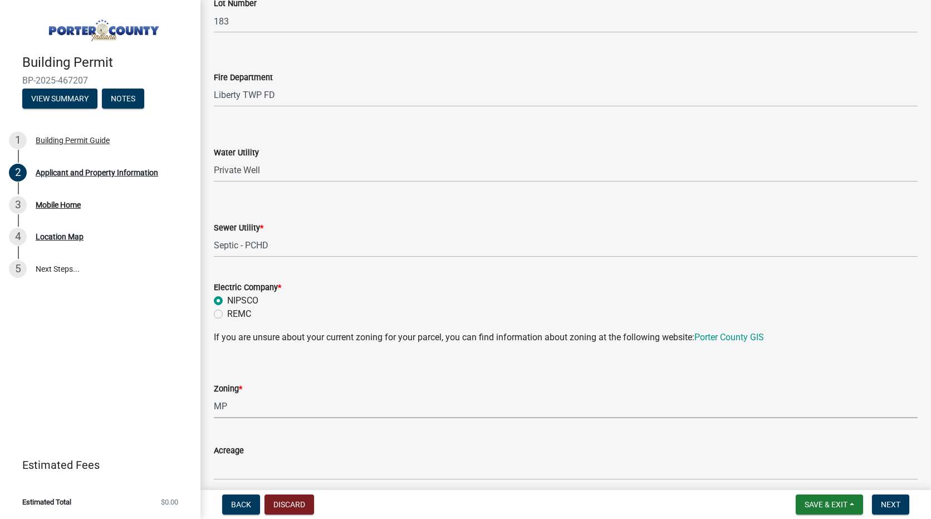
select select "18ba4a0f-4256-479c-a70a-5d2e95ae2216"
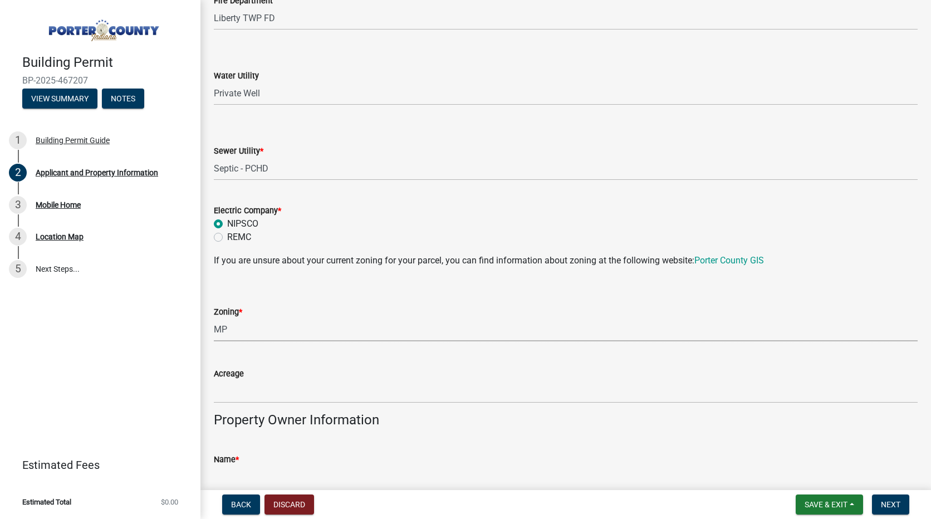
scroll to position [835, 0]
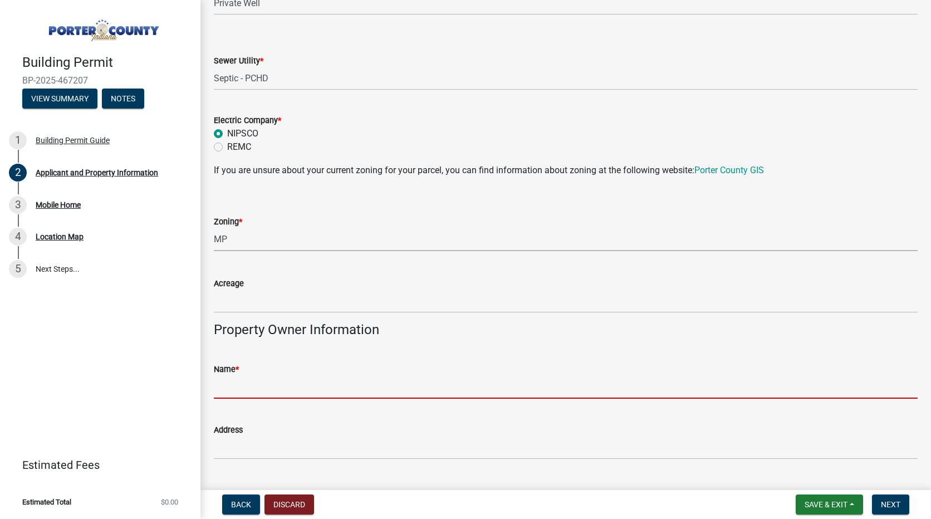
click at [251, 376] on input "Name *" at bounding box center [566, 387] width 704 height 23
type input "Cairn Communities DBA [GEOGRAPHIC_DATA] 5 Homes LLC"
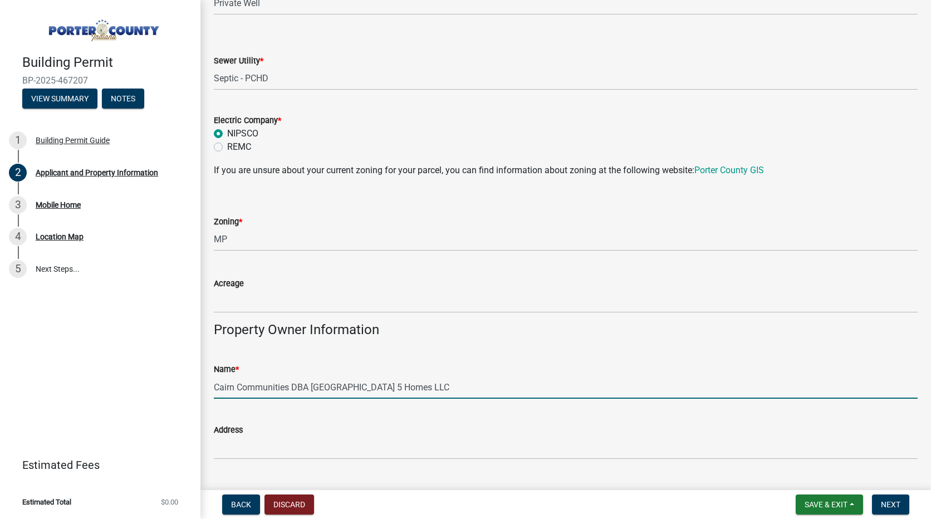
type input "[STREET_ADDRESS][US_STATE]"
type input "[GEOGRAPHIC_DATA]"
type input "Co"
type input "80246"
type input "2199265867"
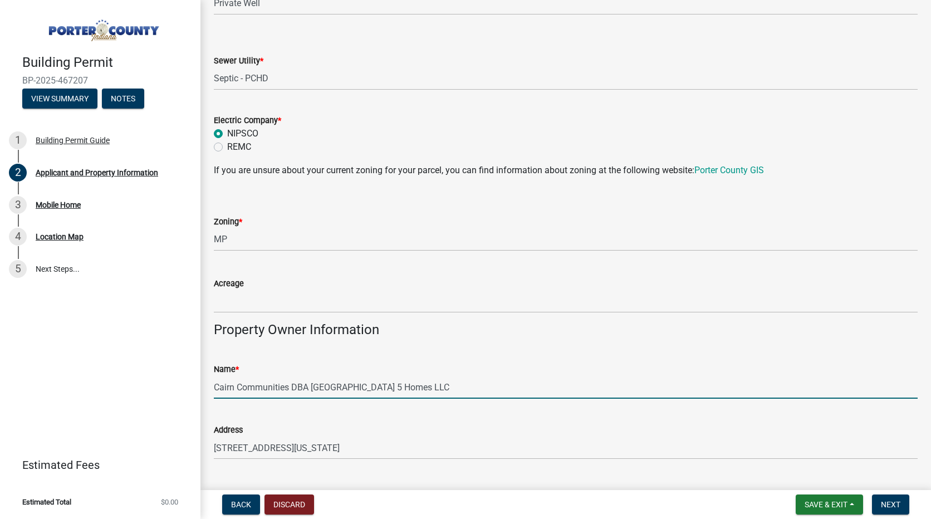
type input "[PERSON_NAME][EMAIL_ADDRESS][PERSON_NAME][DOMAIN_NAME]"
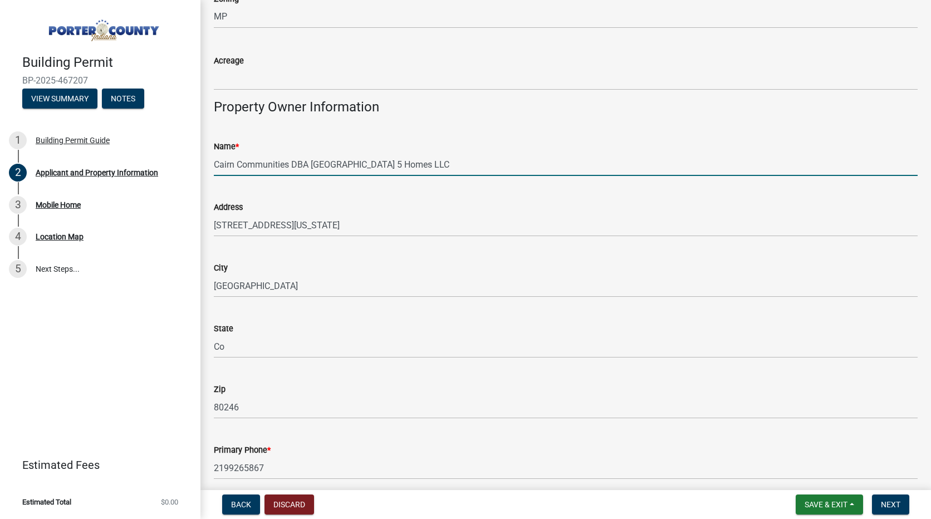
scroll to position [1247, 0]
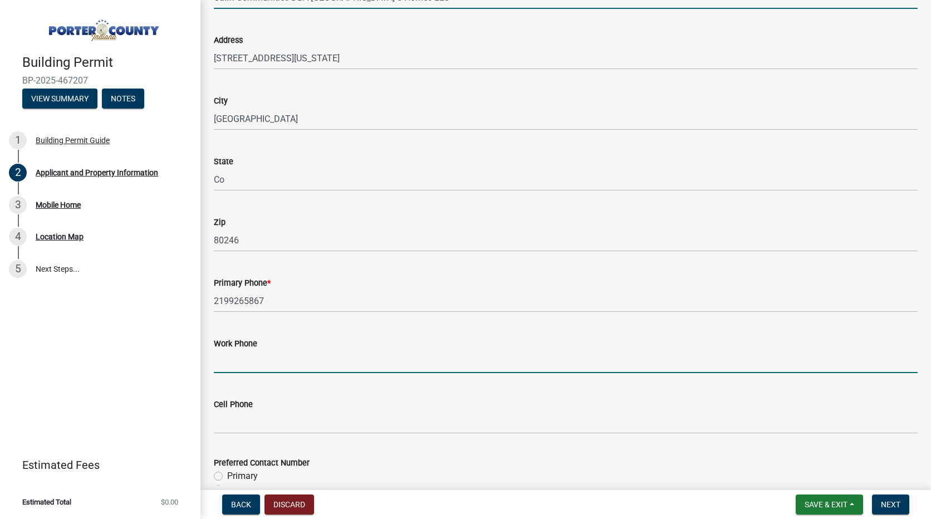
click at [279, 369] on input "Work Phone" at bounding box center [566, 361] width 704 height 23
type input "2199265867"
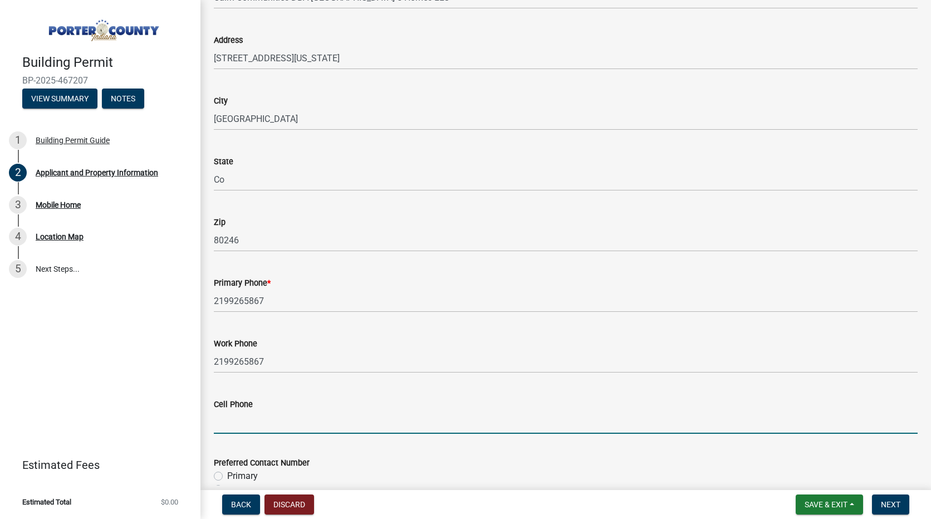
click at [267, 431] on input "Cell Phone" at bounding box center [566, 422] width 704 height 23
type input "2198011876"
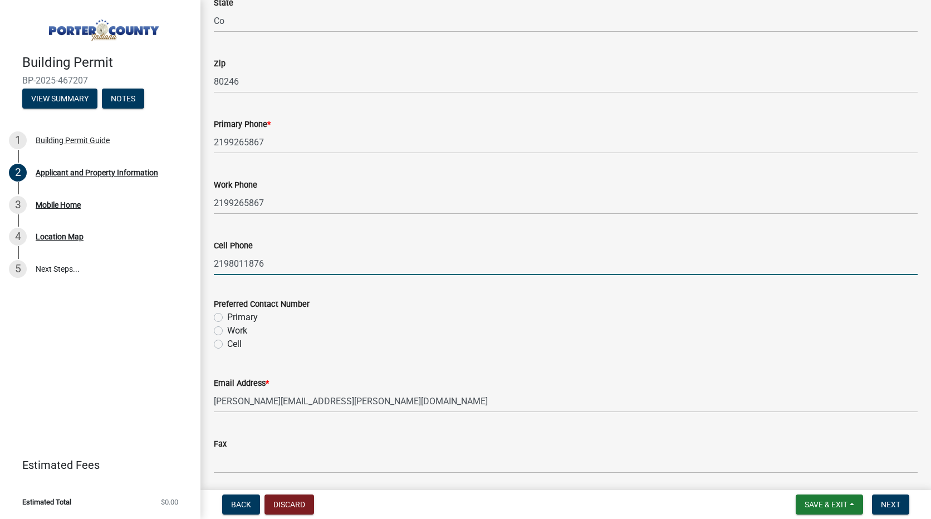
scroll to position [1414, 0]
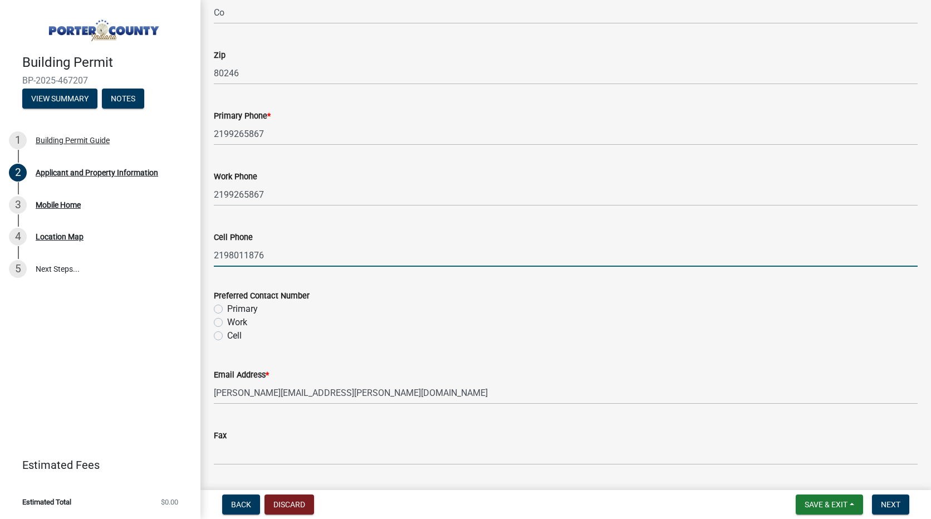
click at [227, 337] on label "Cell" at bounding box center [234, 335] width 14 height 13
click at [227, 336] on input "Cell" at bounding box center [230, 332] width 7 height 7
radio input "true"
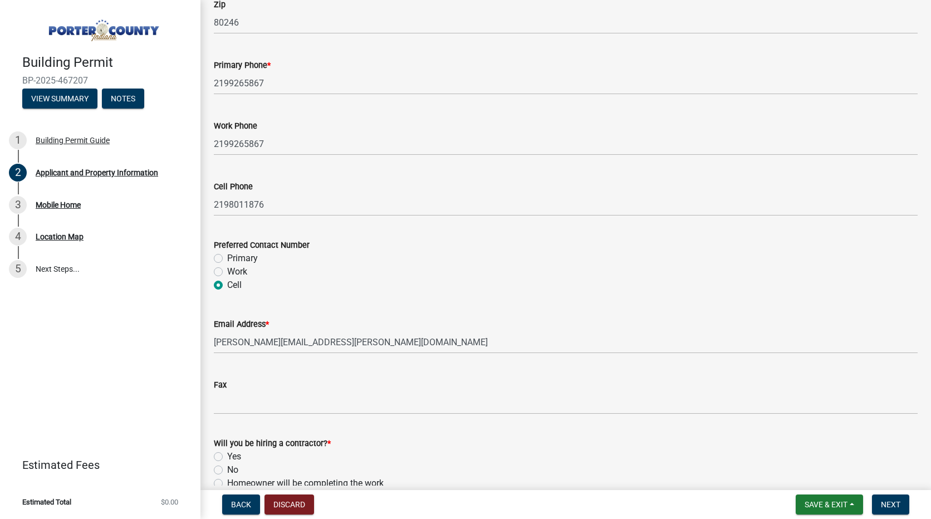
scroll to position [1526, 0]
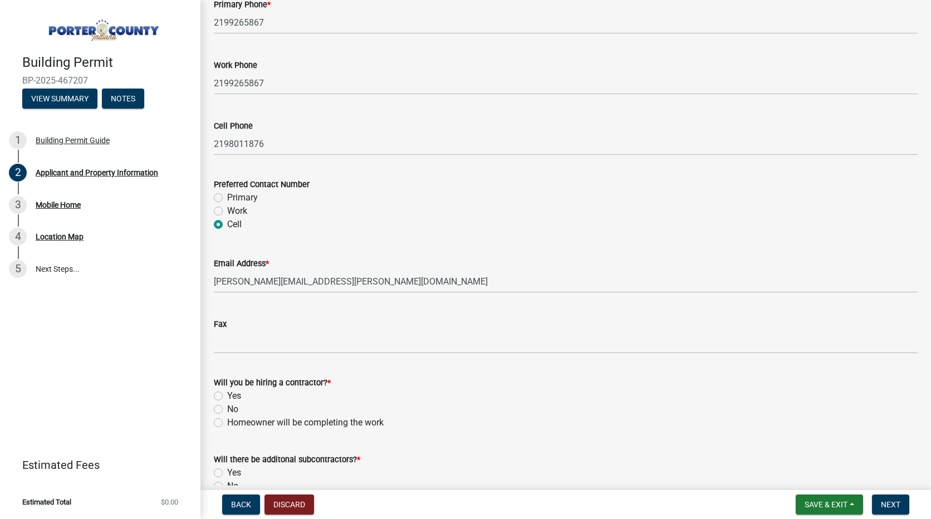
click at [227, 395] on label "Yes" at bounding box center [234, 395] width 14 height 13
click at [227, 395] on input "Yes" at bounding box center [230, 392] width 7 height 7
radio input "true"
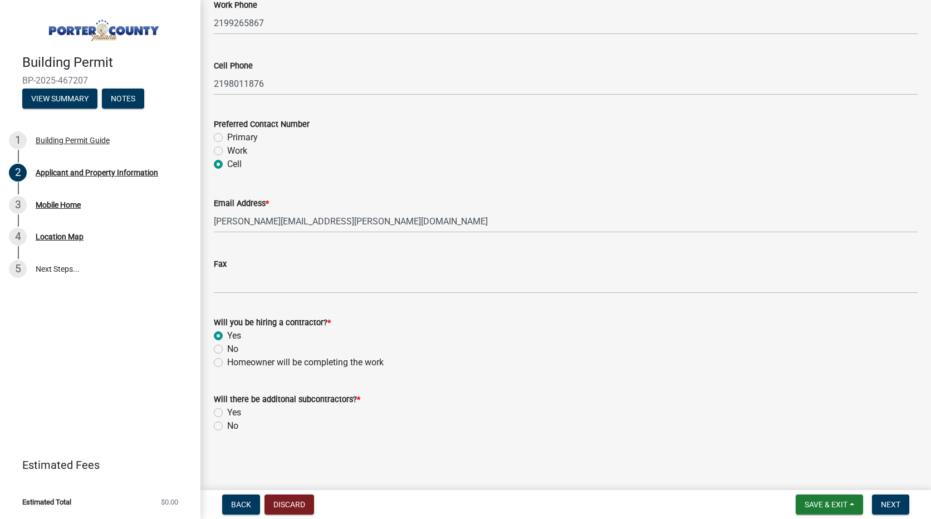
scroll to position [1586, 0]
click at [227, 427] on label "No" at bounding box center [232, 425] width 11 height 13
click at [227, 426] on input "No" at bounding box center [230, 422] width 7 height 7
radio input "true"
click at [894, 501] on span "Next" at bounding box center [890, 504] width 19 height 9
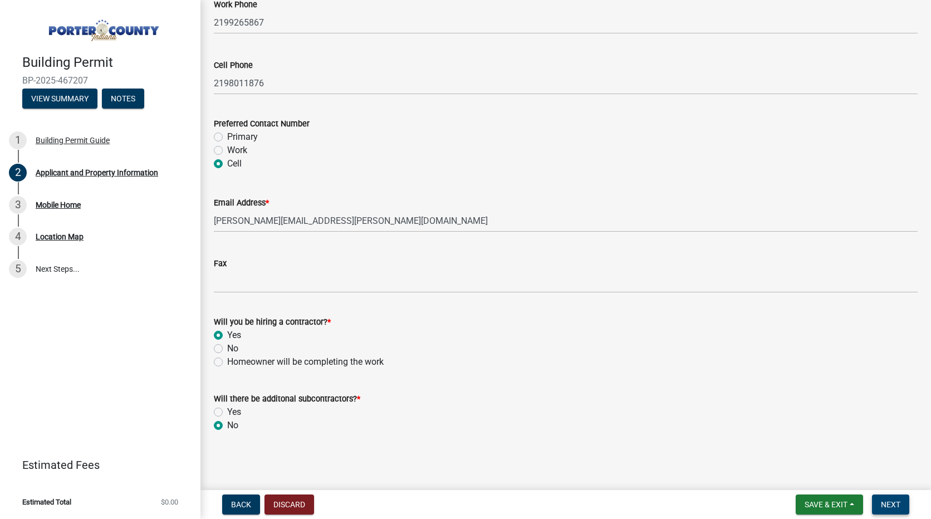
click at [902, 511] on button "Next" at bounding box center [890, 504] width 37 height 20
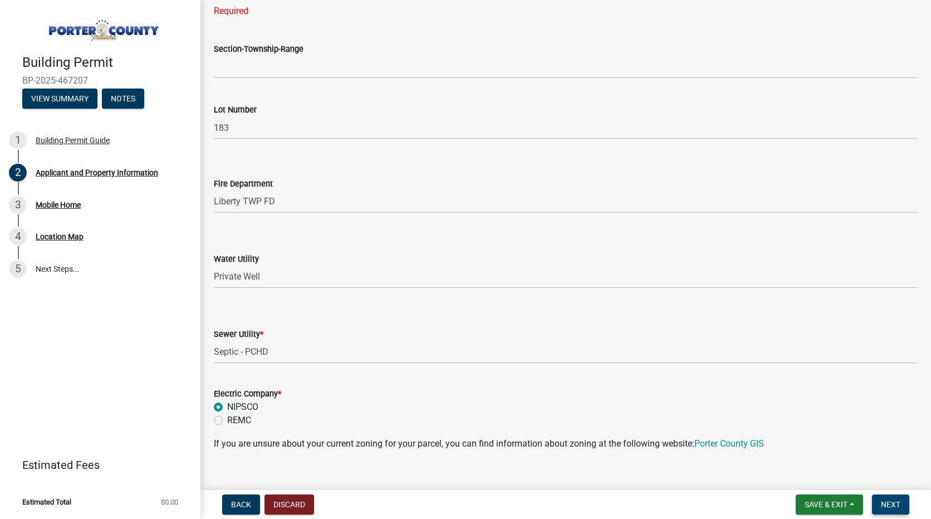
scroll to position [361, 0]
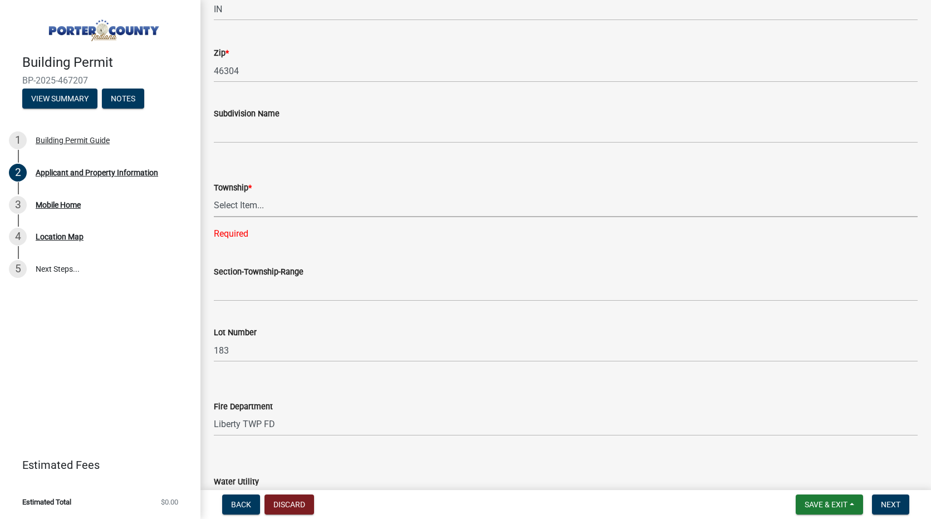
click at [263, 208] on select "Select Item... [PERSON_NAME][GEOGRAPHIC_DATA] [PERSON_NAME][GEOGRAPHIC_DATA] [G…" at bounding box center [566, 205] width 704 height 23
click at [214, 194] on select "Select Item... [PERSON_NAME][GEOGRAPHIC_DATA] [PERSON_NAME][GEOGRAPHIC_DATA] [G…" at bounding box center [566, 205] width 704 height 23
select select "403f4b3c-c23a-4b9f-b6b7-b4f73366513c"
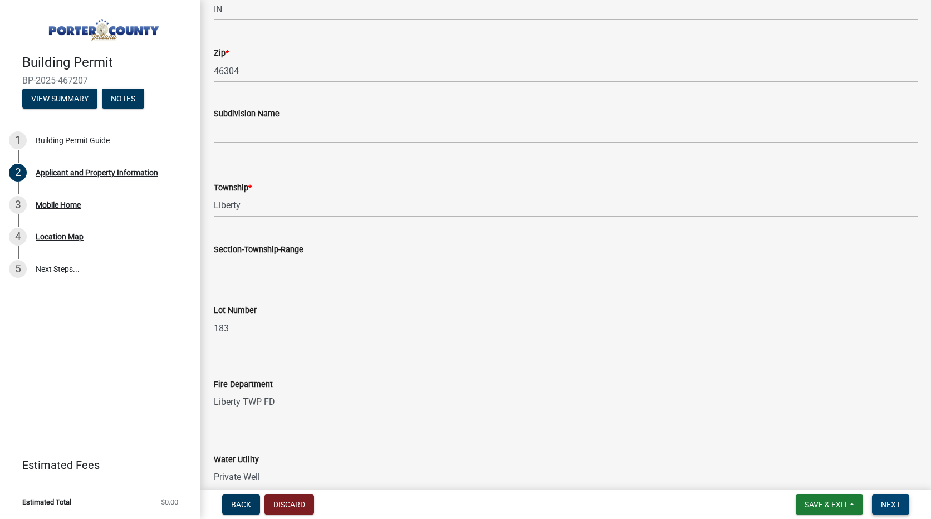
click at [897, 503] on span "Next" at bounding box center [890, 504] width 19 height 9
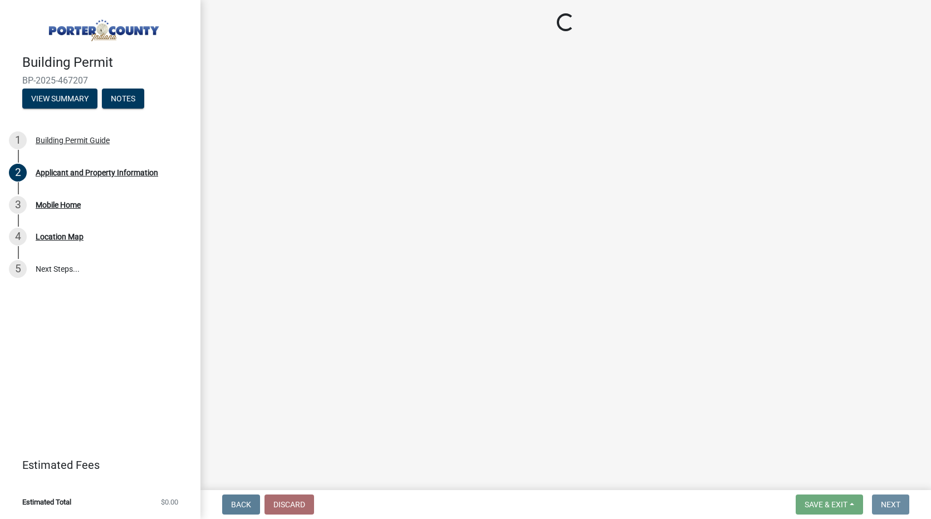
scroll to position [0, 0]
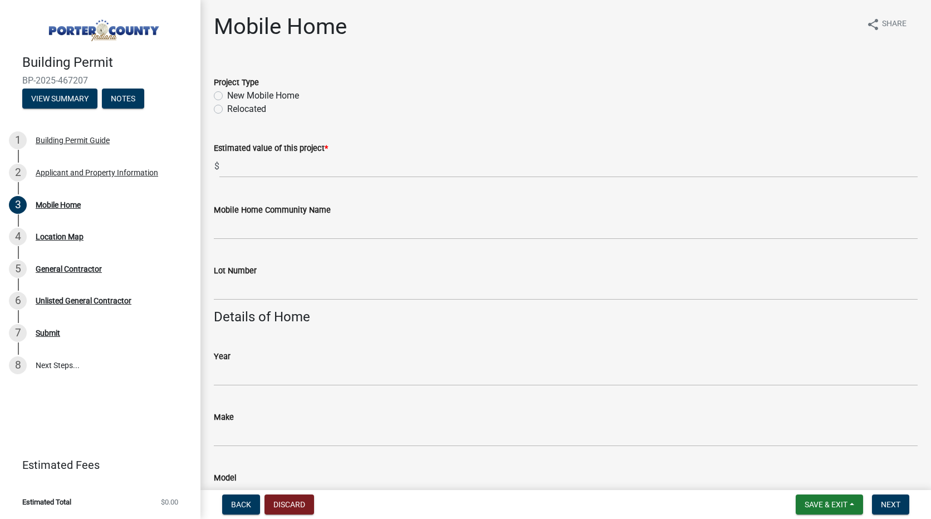
click at [227, 96] on label "New Mobile Home" at bounding box center [263, 95] width 72 height 13
click at [227, 96] on input "New Mobile Home" at bounding box center [230, 92] width 7 height 7
radio input "true"
click at [261, 169] on input "text" at bounding box center [568, 166] width 698 height 23
type input "80000"
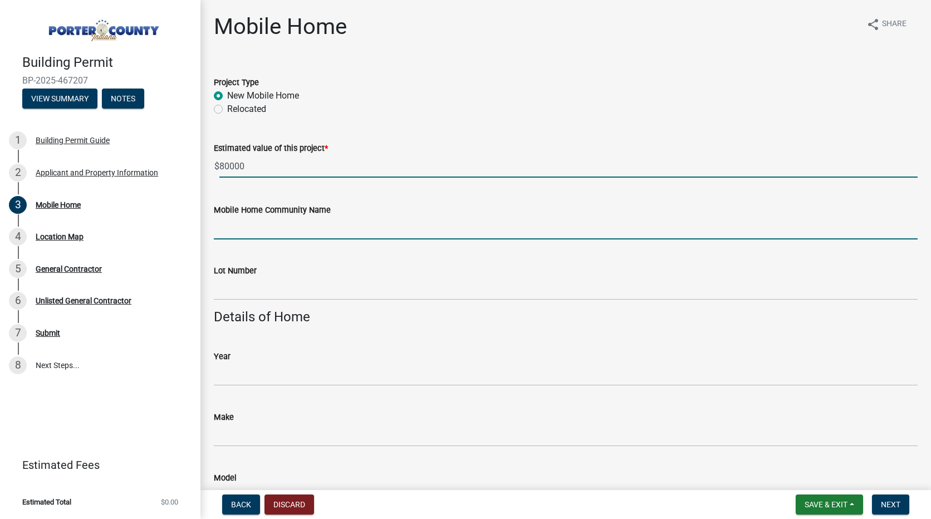
type input "[GEOGRAPHIC_DATA]"
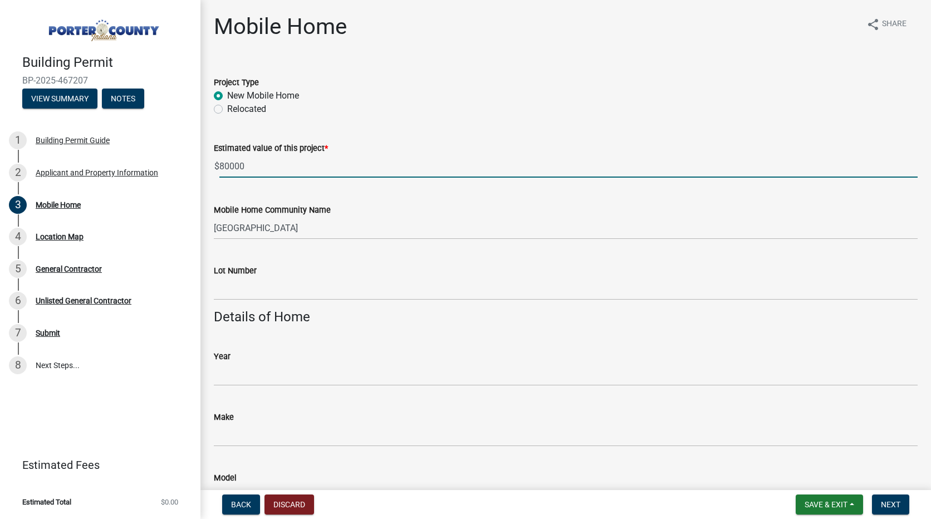
type input "66"
type input "2026"
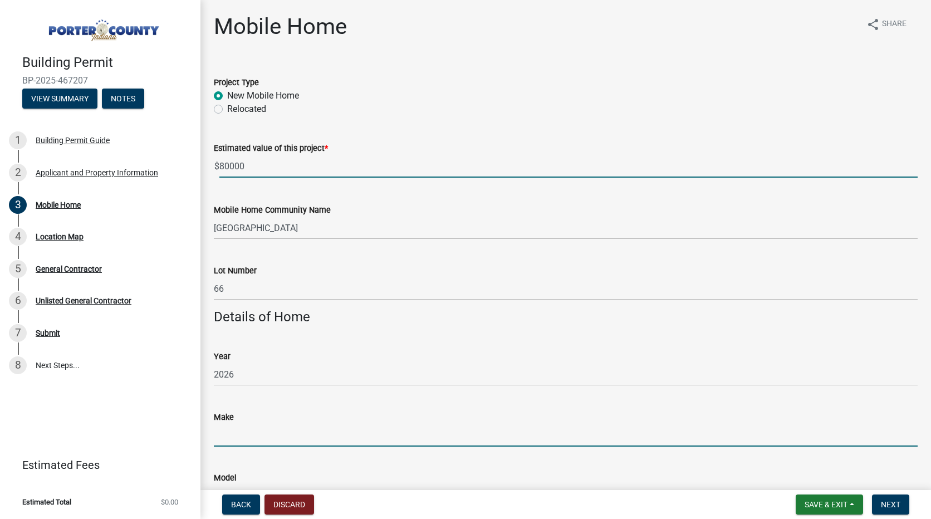
type input "[PERSON_NAME]"
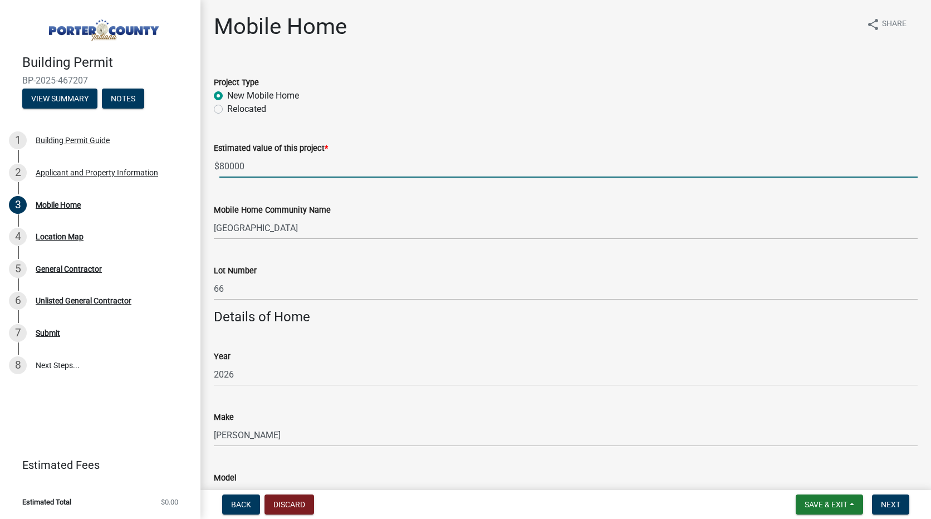
type input "Pulse"
type input "76x16"
type input "WK2109410INAC"
type input "57000"
type input "Blue"
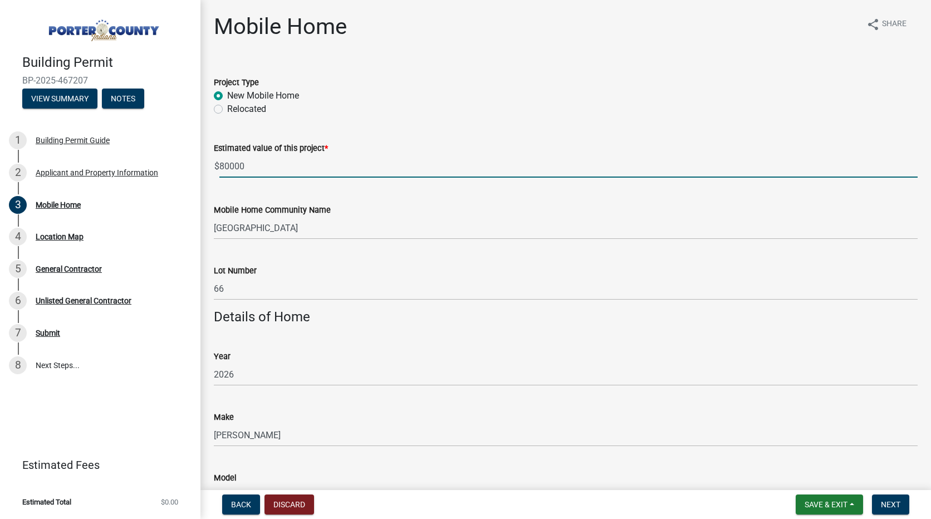
type input "New"
type input "[GEOGRAPHIC_DATA]"
click at [232, 289] on input "66" at bounding box center [566, 288] width 704 height 23
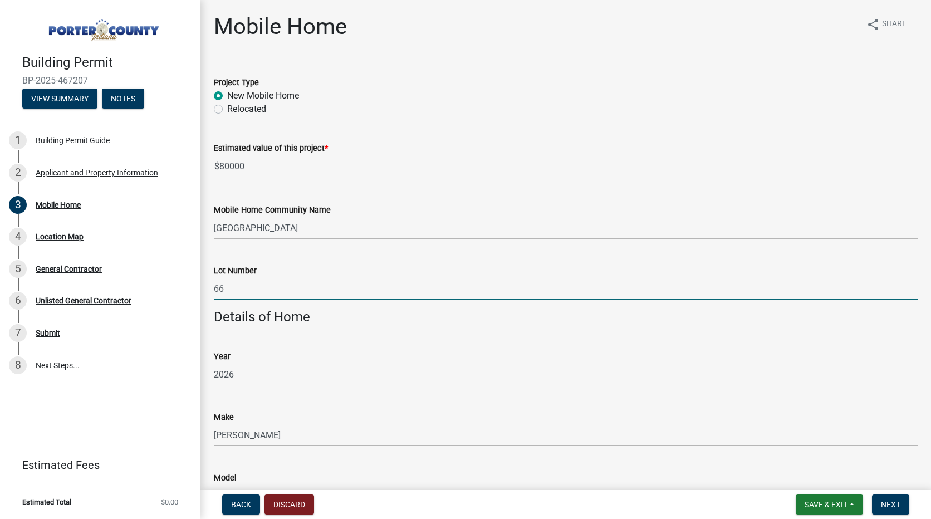
type input "6"
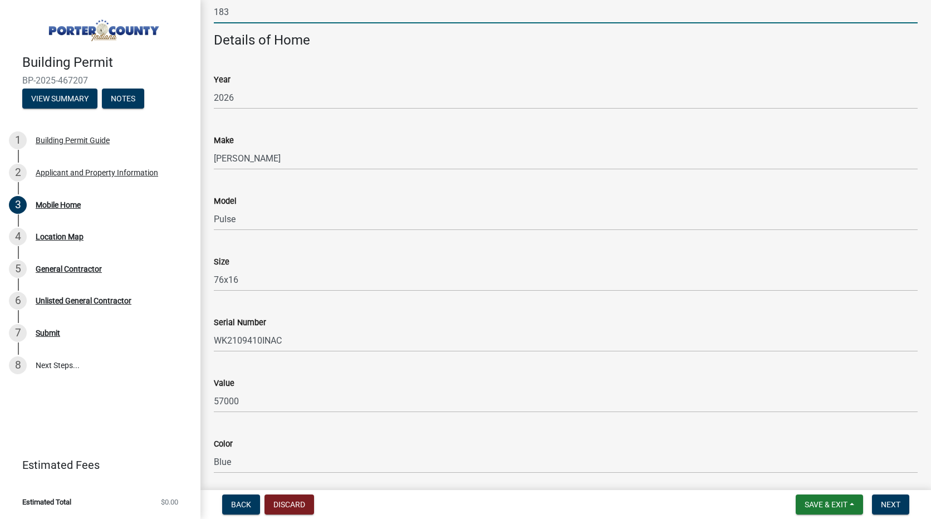
scroll to position [278, 0]
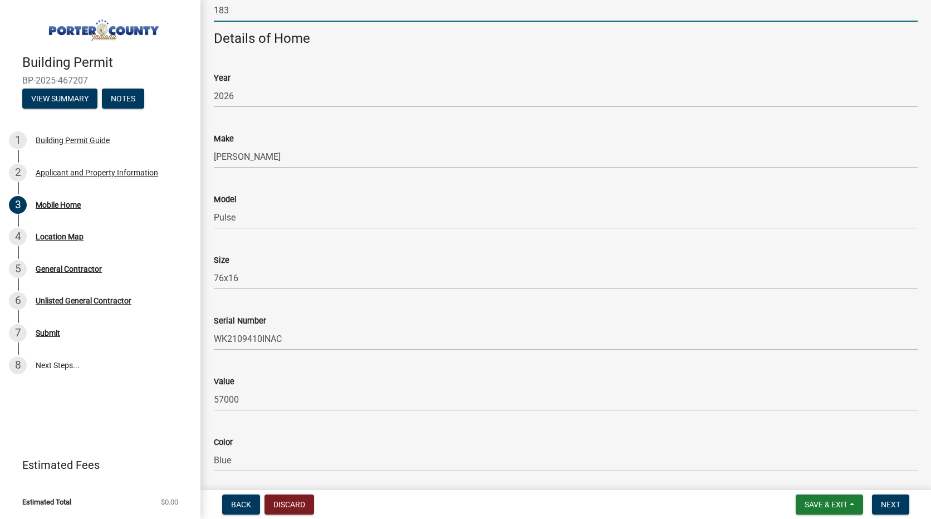
type input "183"
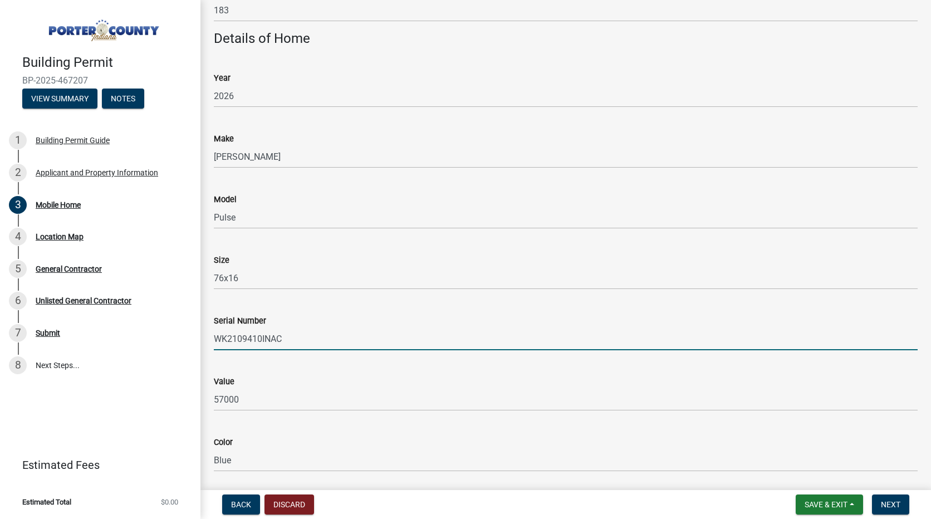
drag, startPoint x: 301, startPoint y: 337, endPoint x: 206, endPoint y: 339, distance: 94.7
click at [206, 339] on div "Serial Number WK2109410INAC" at bounding box center [565, 324] width 721 height 52
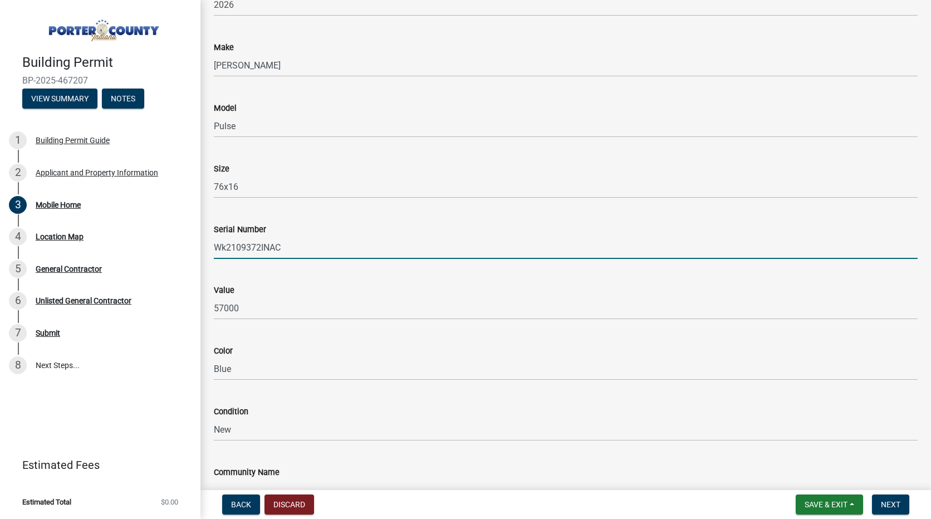
scroll to position [390, 0]
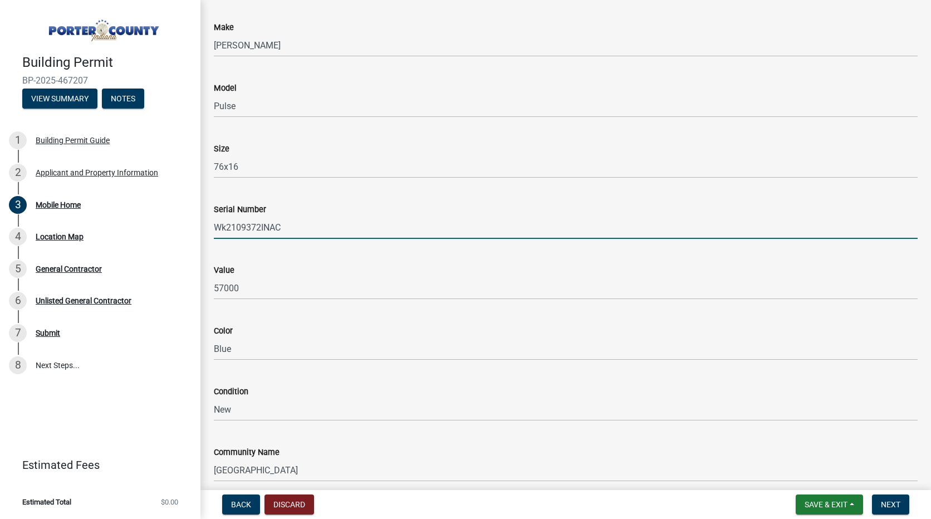
type input "Wk2109372INAC"
click at [236, 346] on input "Blue" at bounding box center [566, 348] width 704 height 23
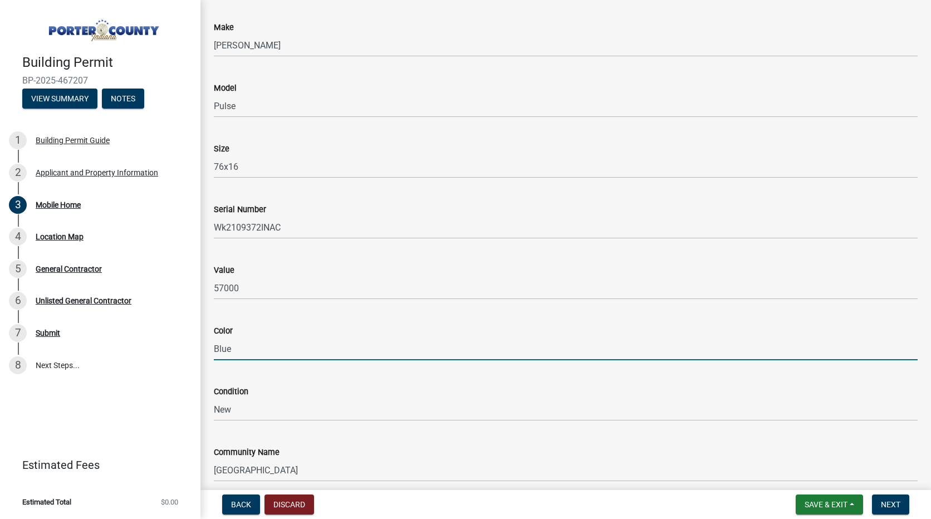
click at [236, 346] on input "Blue" at bounding box center [566, 348] width 704 height 23
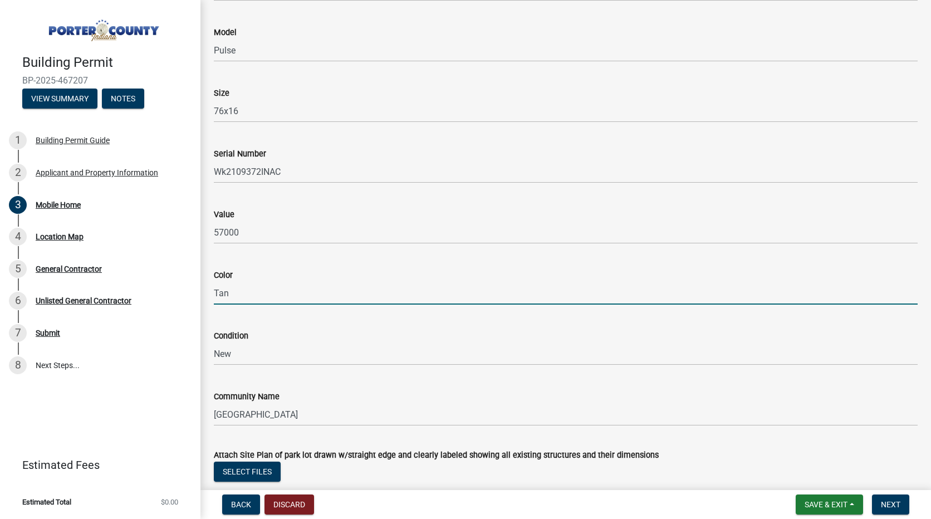
scroll to position [520, 0]
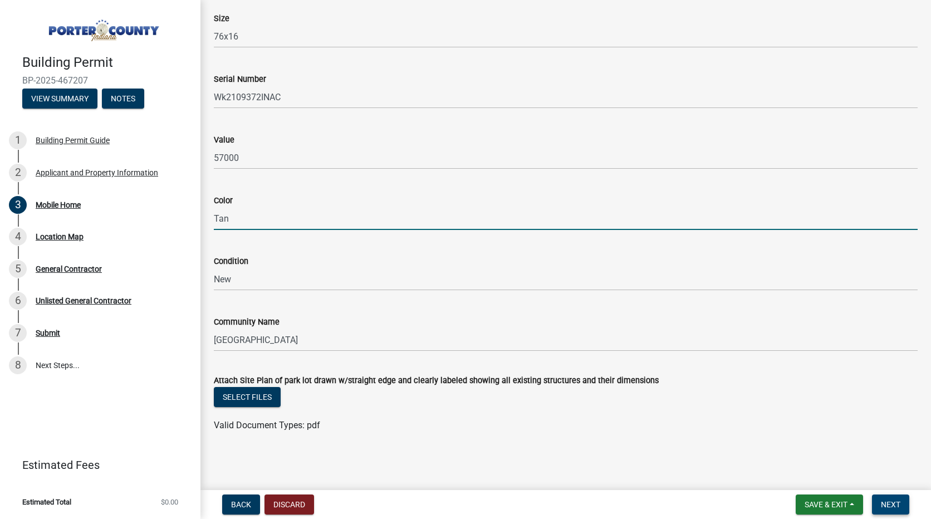
type input "Tan"
click at [901, 508] on button "Next" at bounding box center [890, 504] width 37 height 20
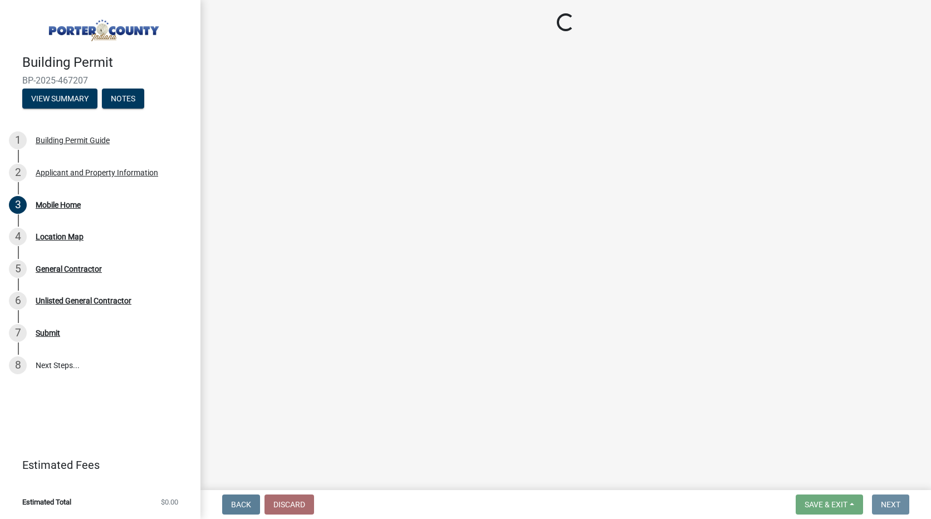
scroll to position [0, 0]
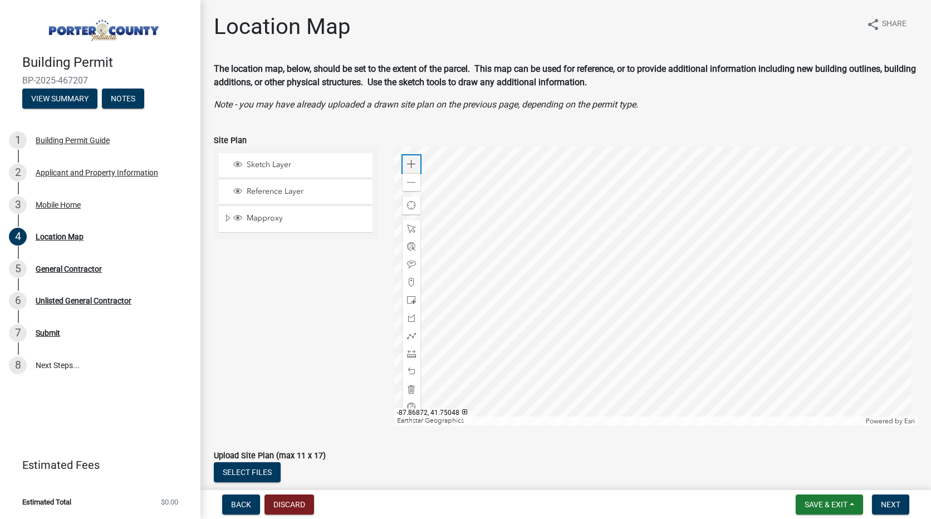
click at [412, 166] on span at bounding box center [411, 164] width 9 height 9
click at [613, 357] on div at bounding box center [656, 286] width 524 height 278
click at [691, 374] on div at bounding box center [656, 286] width 524 height 278
click at [413, 166] on span at bounding box center [411, 164] width 9 height 9
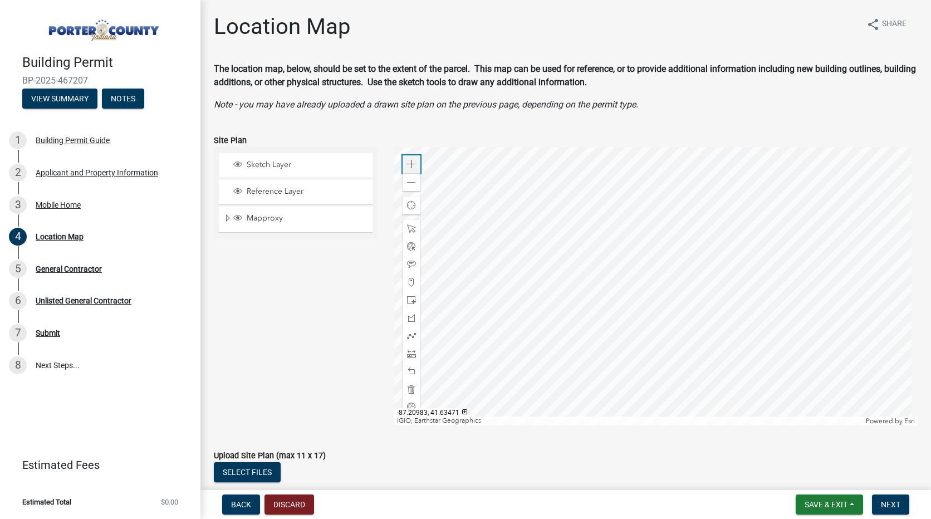
click at [413, 166] on span at bounding box center [411, 164] width 9 height 9
click at [697, 313] on div at bounding box center [656, 286] width 524 height 278
click at [646, 293] on div at bounding box center [656, 286] width 524 height 278
click at [404, 159] on div "Zoom in" at bounding box center [412, 164] width 18 height 18
click at [876, 256] on div at bounding box center [656, 286] width 524 height 278
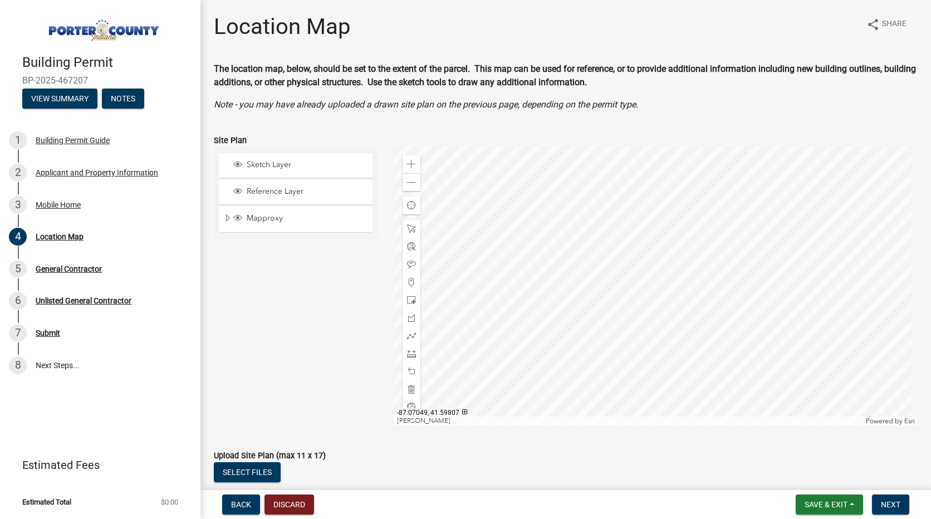
click at [545, 262] on div at bounding box center [656, 286] width 524 height 278
click at [677, 369] on div at bounding box center [656, 286] width 524 height 278
click at [640, 321] on div at bounding box center [656, 286] width 524 height 278
click at [679, 177] on div at bounding box center [656, 286] width 524 height 278
click at [413, 184] on span at bounding box center [411, 182] width 9 height 9
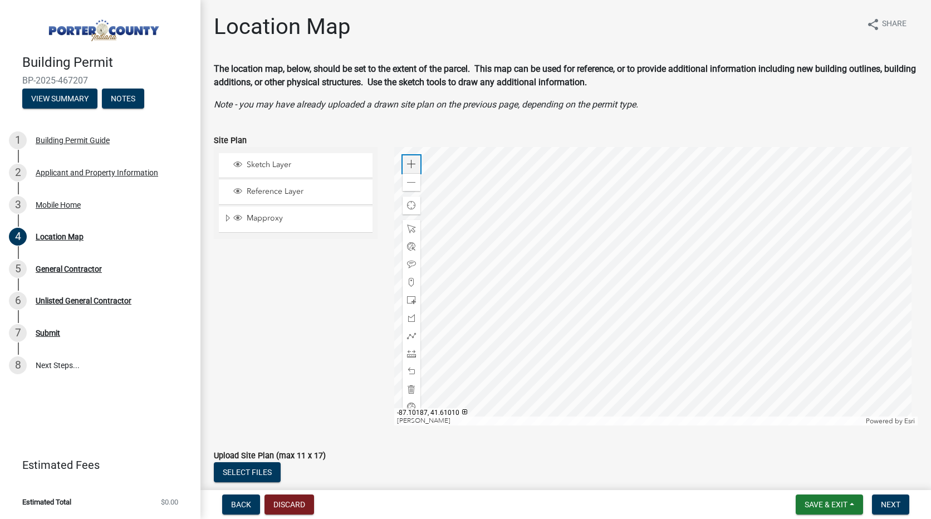
click at [411, 164] on span at bounding box center [411, 164] width 9 height 9
click at [649, 147] on div at bounding box center [656, 286] width 524 height 278
click at [629, 173] on div at bounding box center [656, 286] width 524 height 278
click at [895, 288] on div at bounding box center [656, 286] width 524 height 278
click at [695, 367] on div at bounding box center [656, 286] width 524 height 278
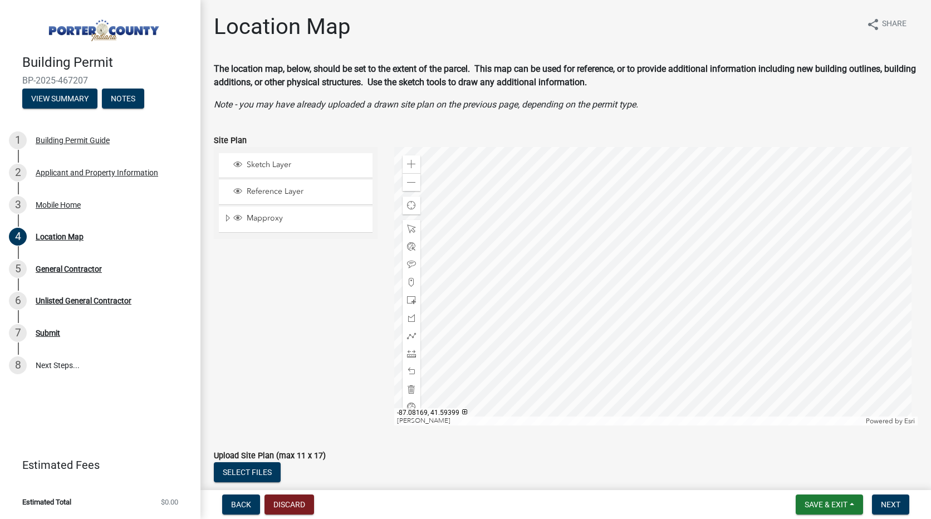
click at [768, 339] on div at bounding box center [656, 286] width 524 height 278
click at [749, 377] on div at bounding box center [656, 286] width 524 height 278
click at [738, 197] on div at bounding box center [656, 286] width 524 height 278
click at [410, 180] on span at bounding box center [411, 182] width 9 height 9
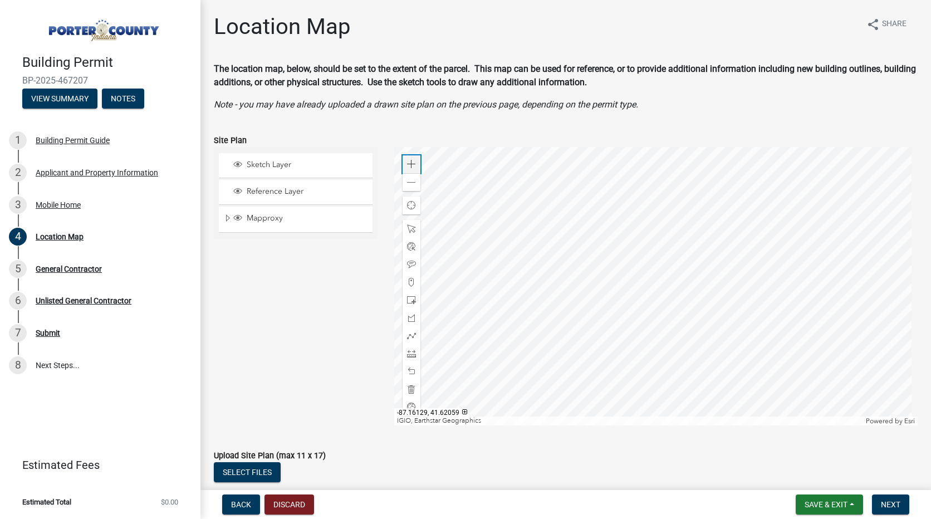
click at [413, 166] on span at bounding box center [411, 164] width 9 height 9
click at [646, 338] on div at bounding box center [656, 286] width 524 height 278
click at [755, 216] on div at bounding box center [656, 286] width 524 height 278
click at [755, 177] on div at bounding box center [656, 286] width 524 height 278
click at [711, 256] on div at bounding box center [656, 286] width 524 height 278
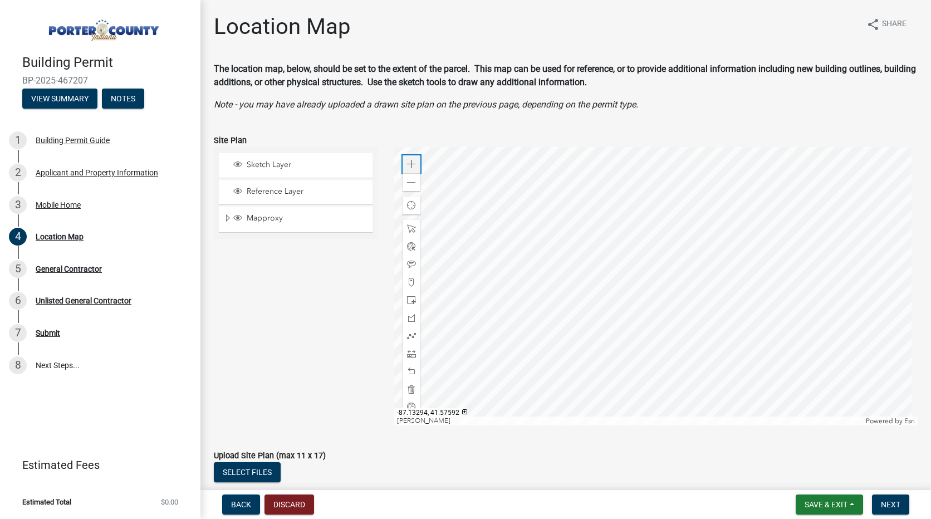
click at [409, 168] on span at bounding box center [411, 164] width 9 height 9
click at [414, 159] on div "Zoom in" at bounding box center [412, 164] width 18 height 18
click at [532, 302] on div at bounding box center [656, 286] width 524 height 278
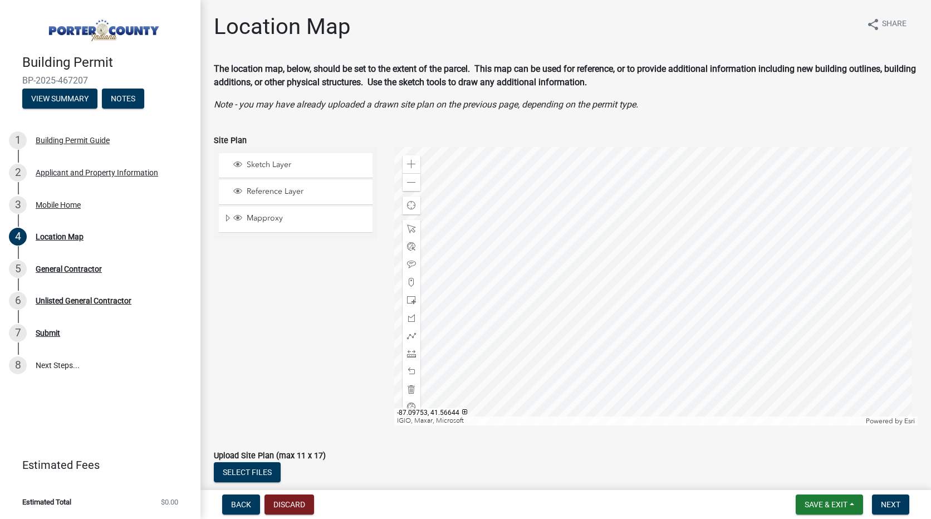
click at [538, 298] on div at bounding box center [656, 286] width 524 height 278
click at [411, 164] on span at bounding box center [411, 164] width 9 height 9
click at [556, 330] on div at bounding box center [656, 286] width 524 height 278
click at [407, 336] on span at bounding box center [411, 335] width 9 height 9
click at [543, 197] on div at bounding box center [656, 286] width 524 height 278
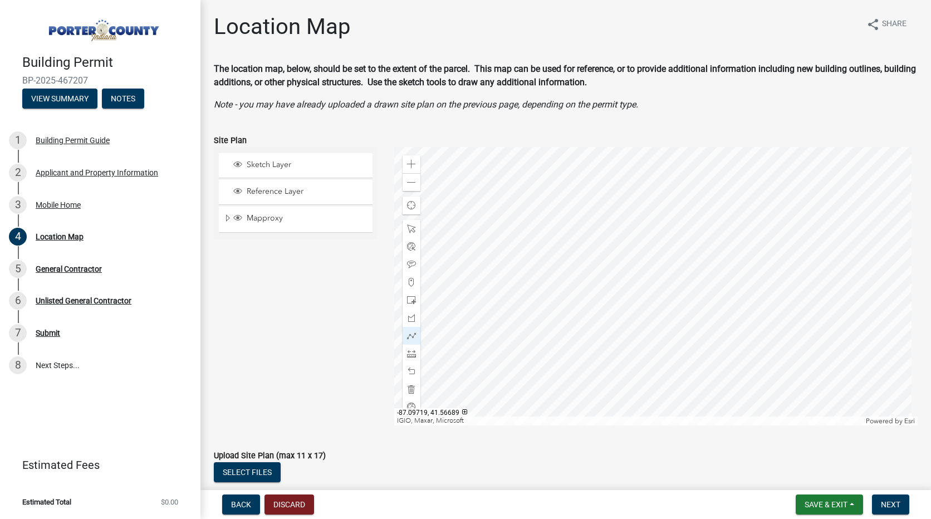
click at [544, 272] on div at bounding box center [656, 286] width 524 height 278
click at [565, 271] on div at bounding box center [656, 286] width 524 height 278
click at [585, 194] on div at bounding box center [656, 286] width 524 height 278
click at [543, 195] on div at bounding box center [656, 286] width 524 height 278
click at [543, 198] on div at bounding box center [656, 286] width 524 height 278
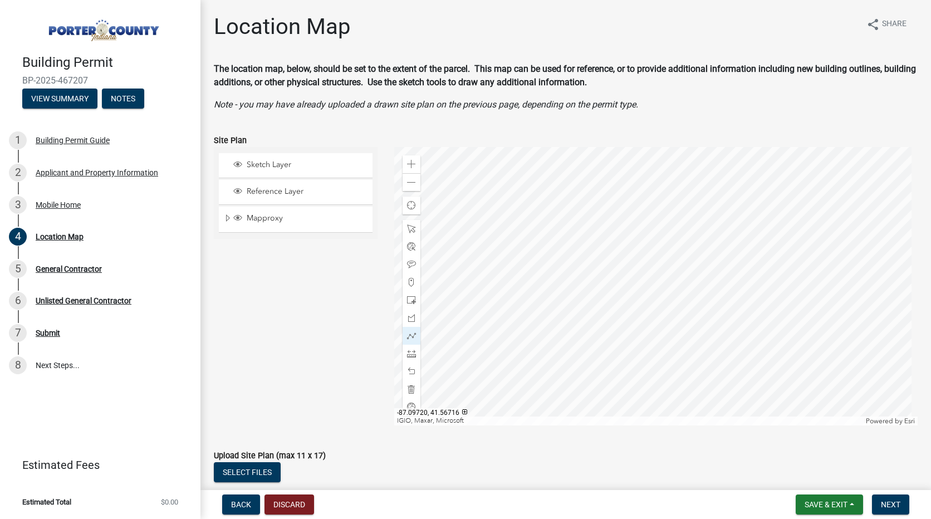
click at [543, 198] on div at bounding box center [656, 286] width 524 height 278
click at [895, 505] on span "Next" at bounding box center [890, 504] width 19 height 9
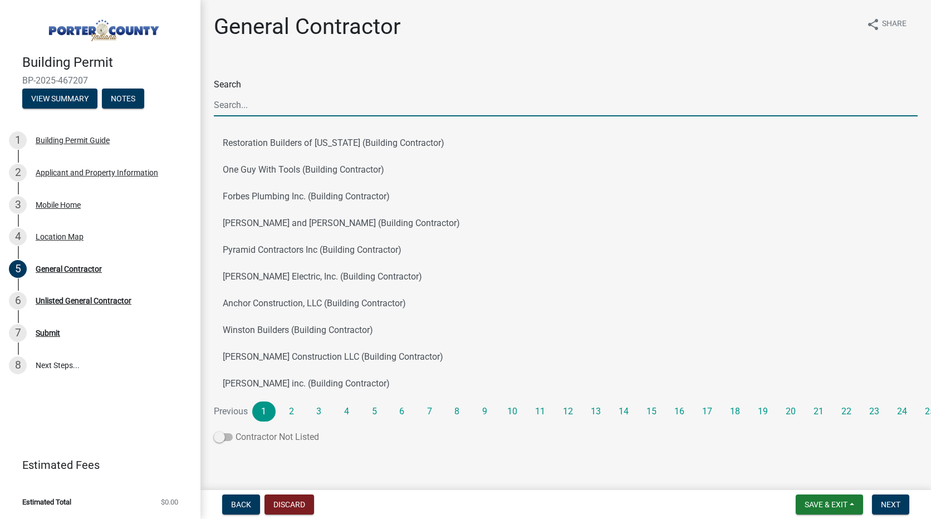
click at [227, 439] on span at bounding box center [223, 437] width 19 height 8
click at [236, 430] on input "Contractor Not Listed" at bounding box center [236, 430] width 0 height 0
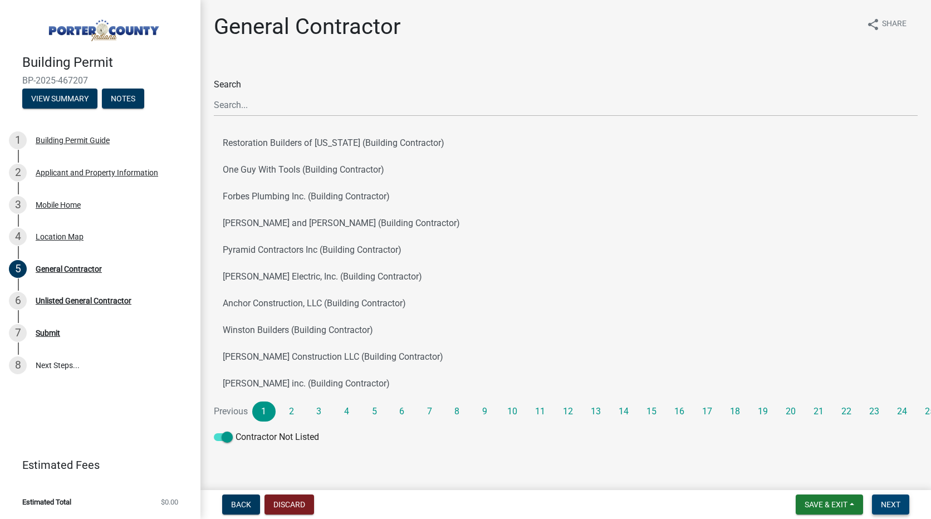
click at [895, 504] on span "Next" at bounding box center [890, 504] width 19 height 9
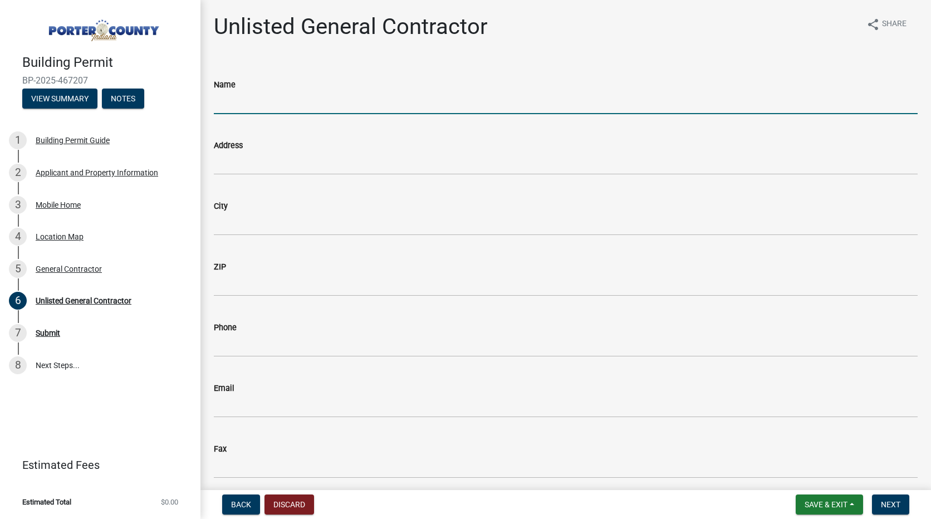
click at [311, 100] on input "Name" at bounding box center [566, 102] width 704 height 23
type input "Mobile Home Furnace and Supply"
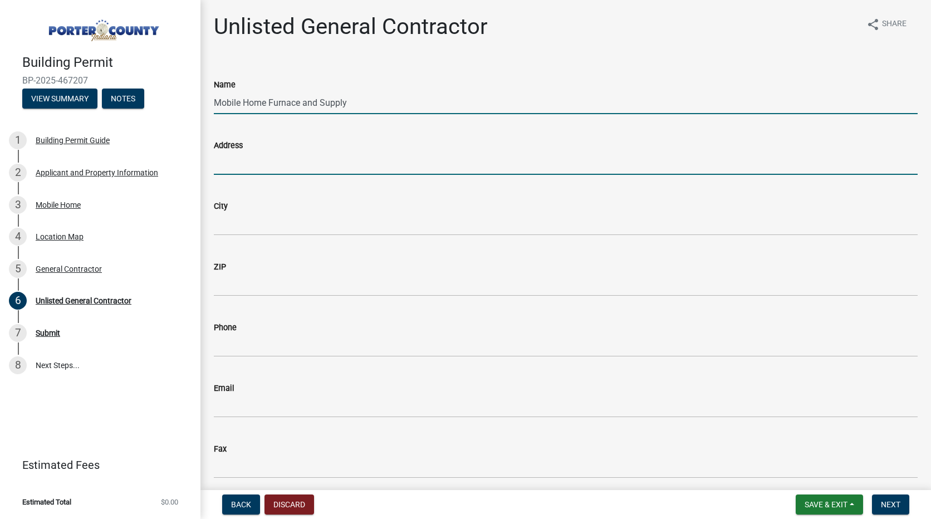
type input "[STREET_ADDRESS]"
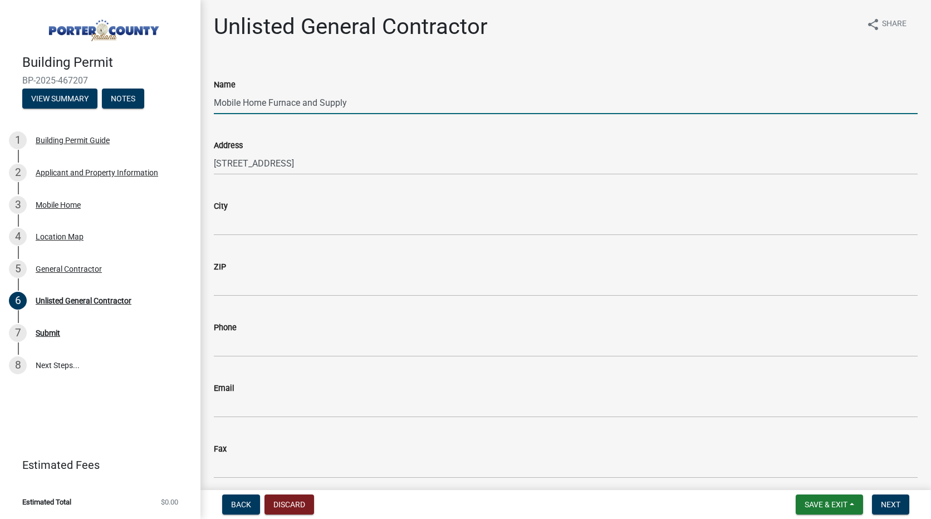
type input "[GEOGRAPHIC_DATA]"
type input "46304"
type input "[PHONE_NUMBER]"
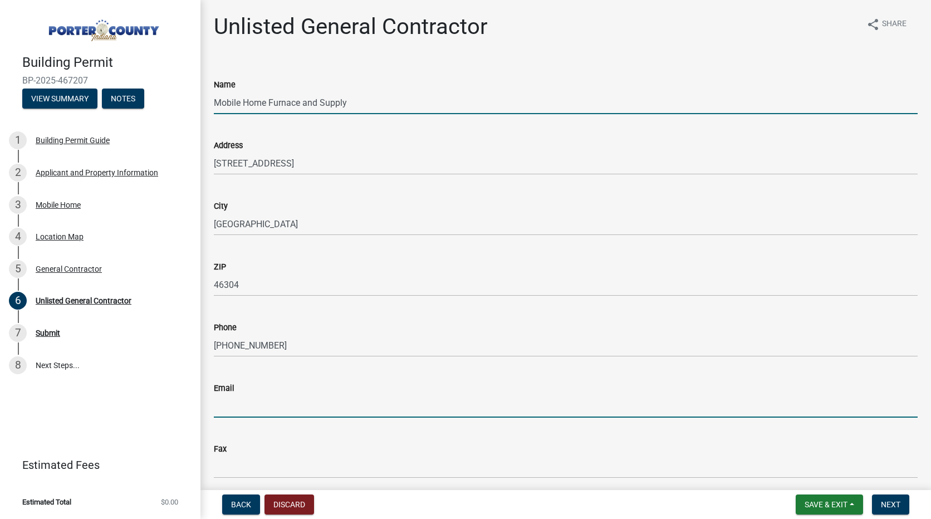
type input "[DOMAIN_NAME]"
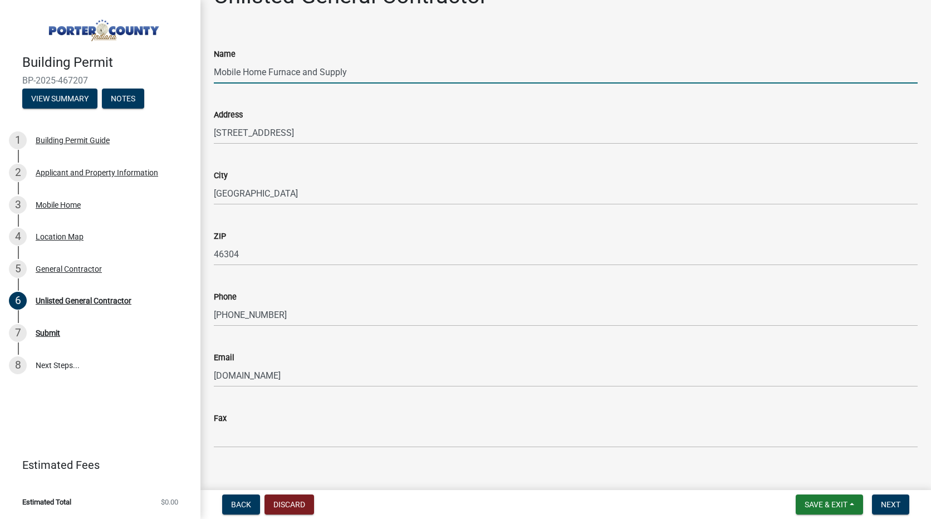
scroll to position [45, 0]
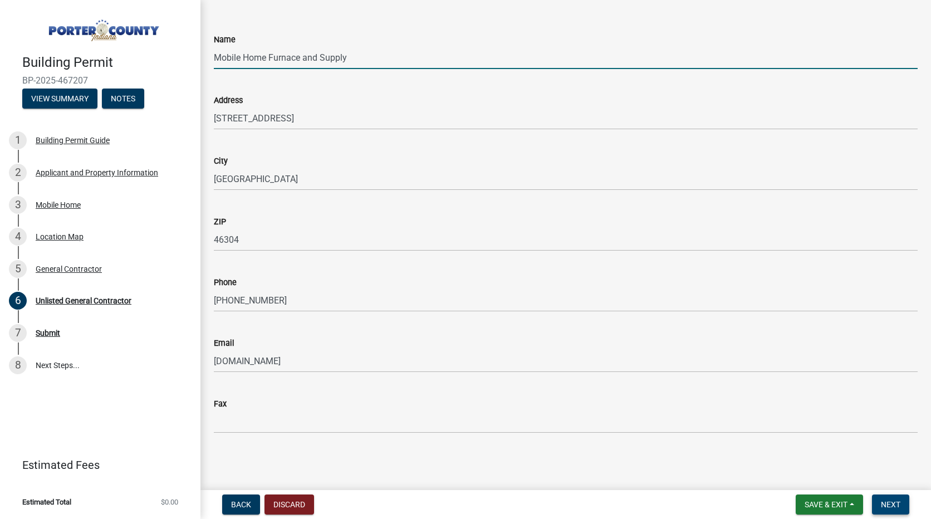
click at [891, 496] on button "Next" at bounding box center [890, 504] width 37 height 20
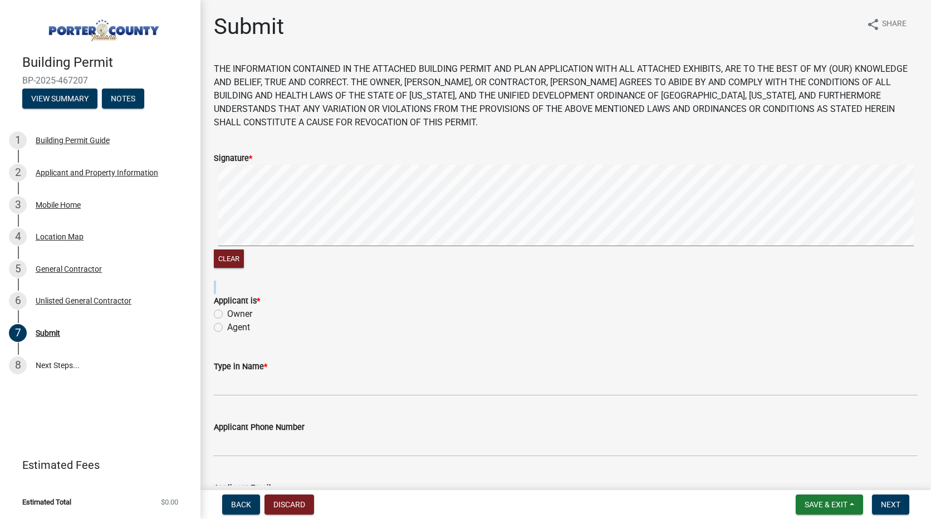
click at [539, 181] on form "Signature * Clear" at bounding box center [566, 204] width 704 height 133
click at [227, 328] on label "Agent" at bounding box center [238, 327] width 23 height 13
click at [227, 328] on input "Agent" at bounding box center [230, 324] width 7 height 7
radio input "true"
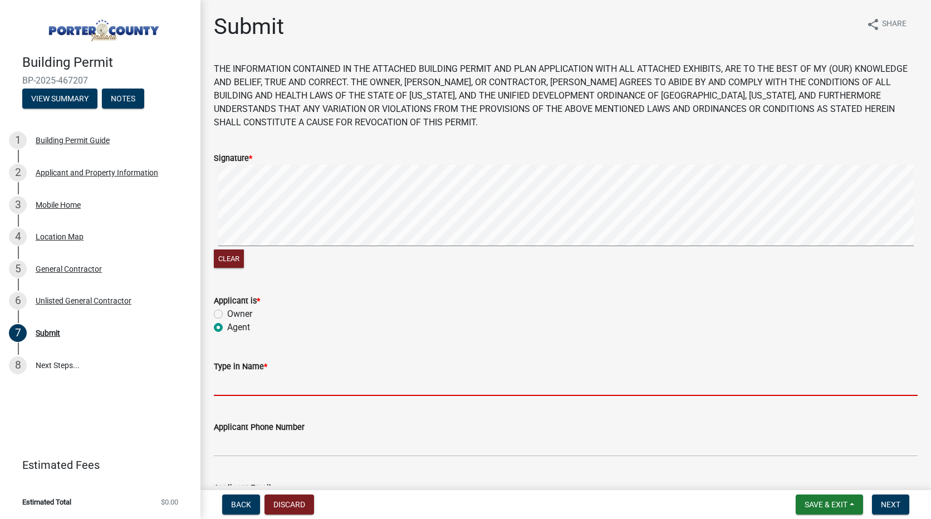
click at [266, 391] on input "Type in Name *" at bounding box center [566, 384] width 704 height 23
type input "[PERSON_NAME]"
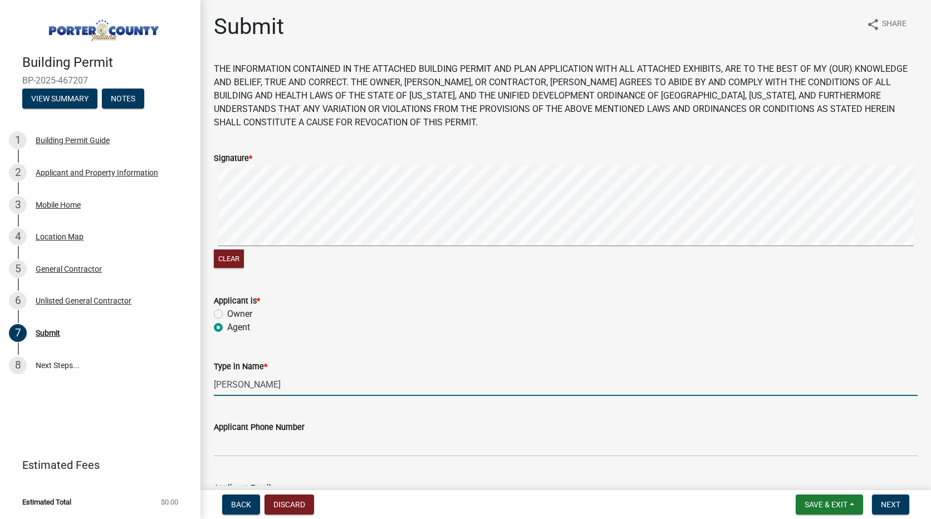
type input "[PHONE_NUMBER]"
type input "[PERSON_NAME][EMAIL_ADDRESS][PERSON_NAME][DOMAIN_NAME]"
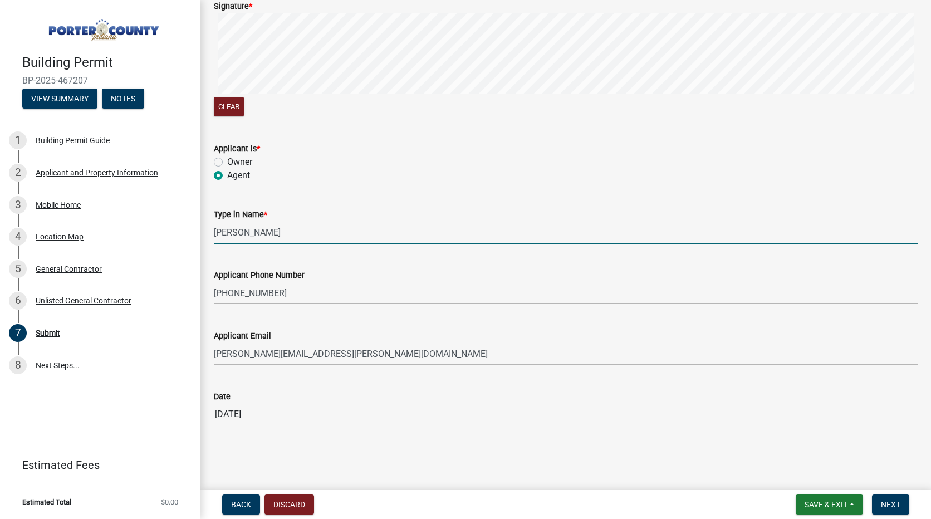
scroll to position [153, 0]
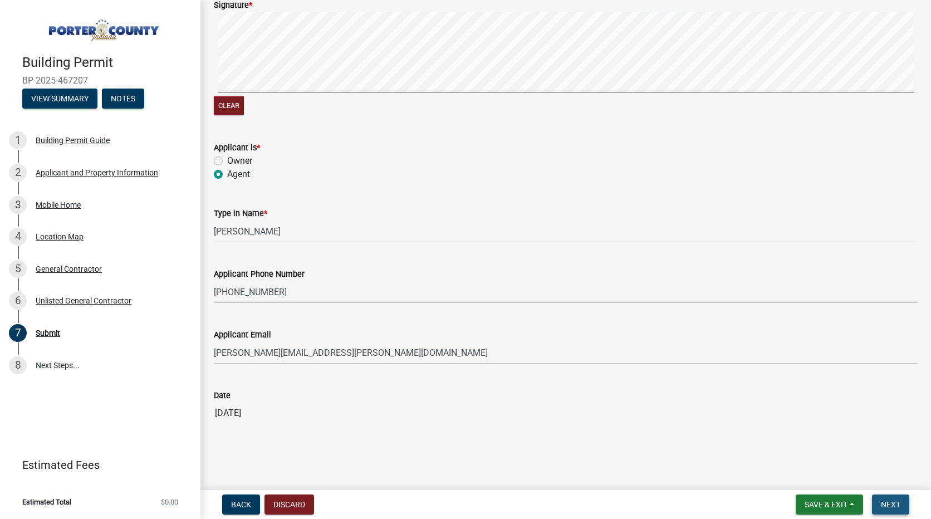
click at [895, 505] on span "Next" at bounding box center [890, 504] width 19 height 9
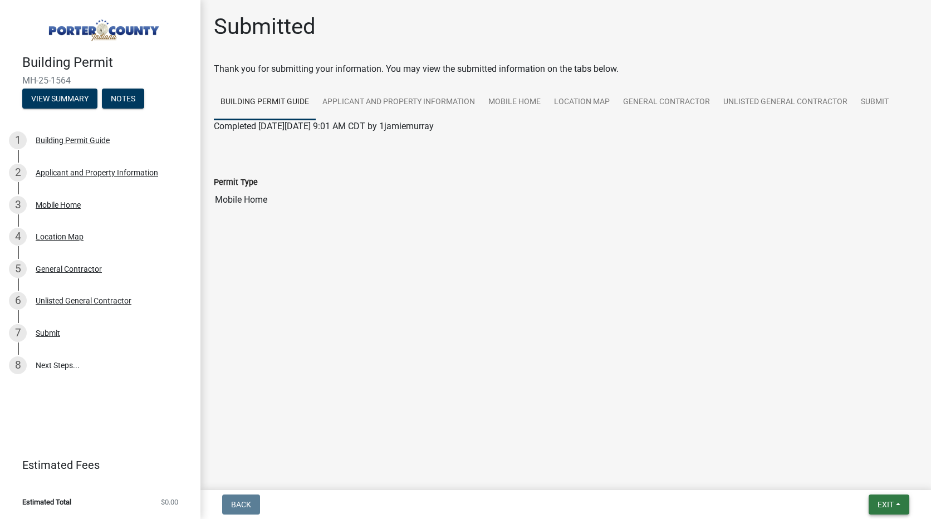
click at [895, 509] on button "Exit" at bounding box center [889, 504] width 41 height 20
click at [851, 474] on button "Save & Exit" at bounding box center [864, 475] width 89 height 27
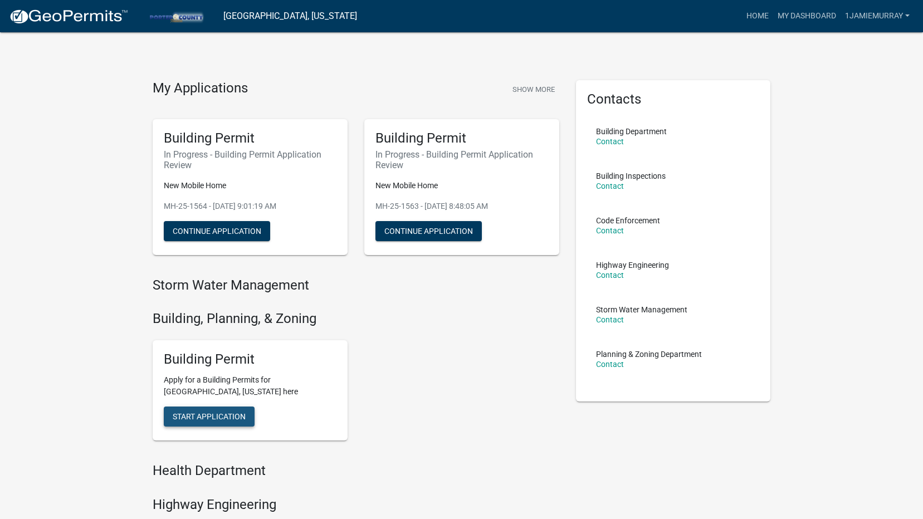
click at [208, 419] on span "Start Application" at bounding box center [209, 416] width 73 height 9
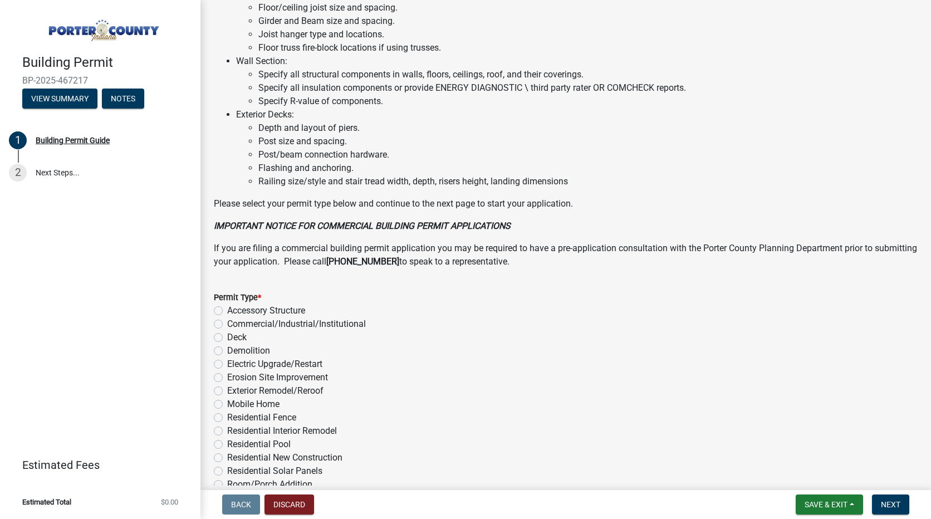
scroll to position [767, 0]
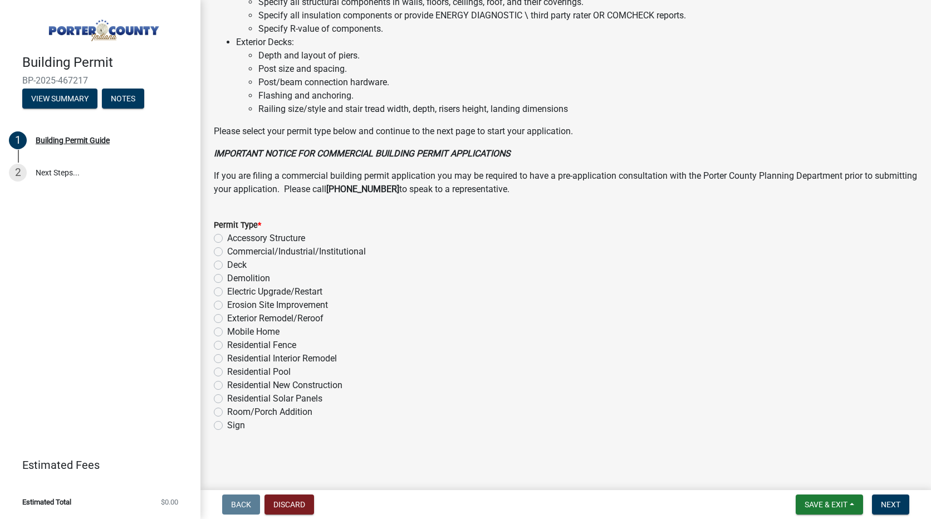
click at [227, 334] on label "Mobile Home" at bounding box center [253, 331] width 52 height 13
click at [227, 332] on input "Mobile Home" at bounding box center [230, 328] width 7 height 7
radio input "true"
click at [876, 502] on button "Next" at bounding box center [890, 504] width 37 height 20
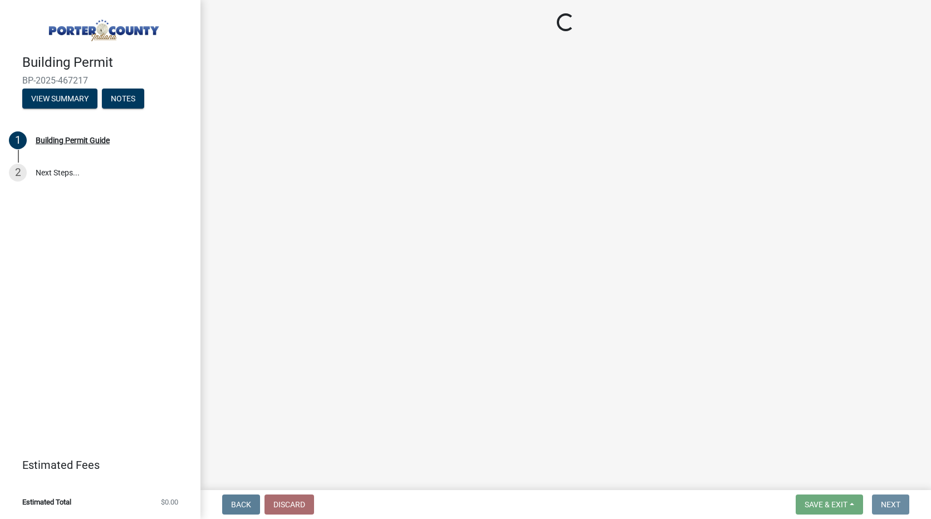
scroll to position [0, 0]
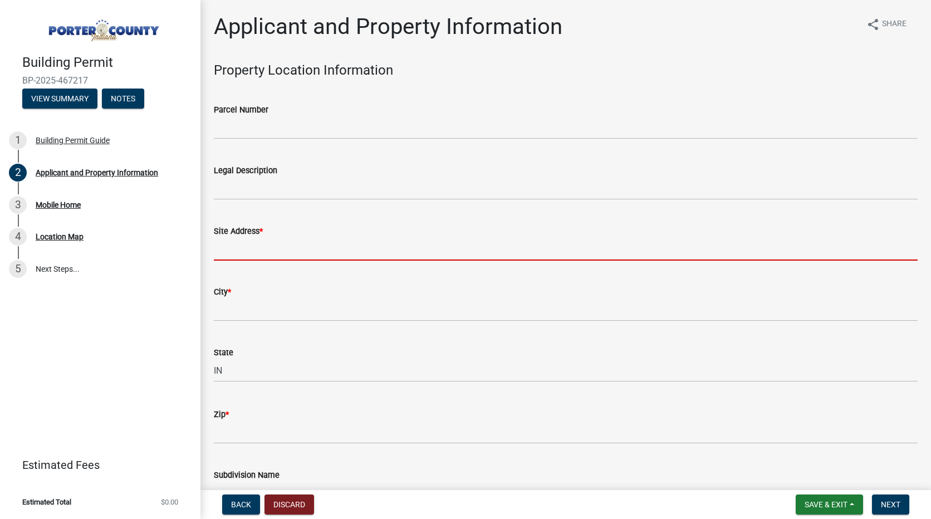
click at [266, 244] on input "Site Address *" at bounding box center [566, 249] width 704 height 23
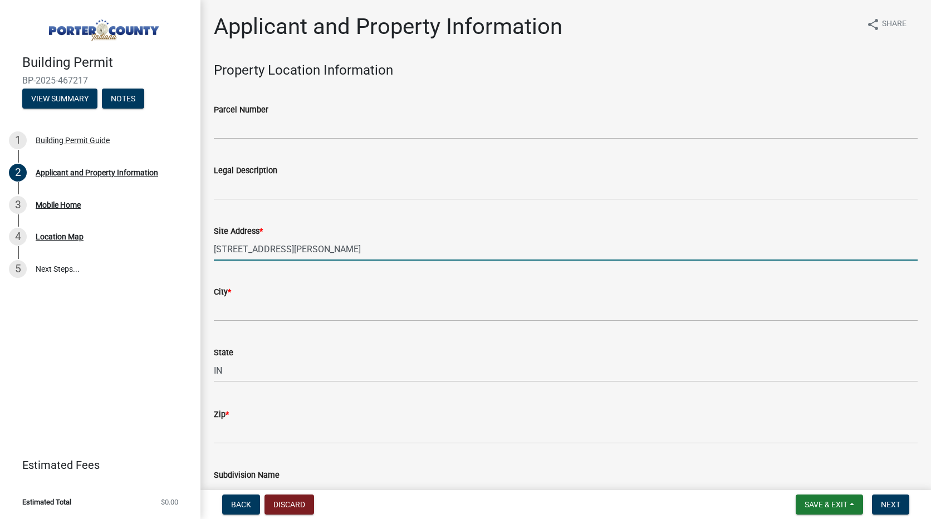
type input "[STREET_ADDRESS][PERSON_NAME]"
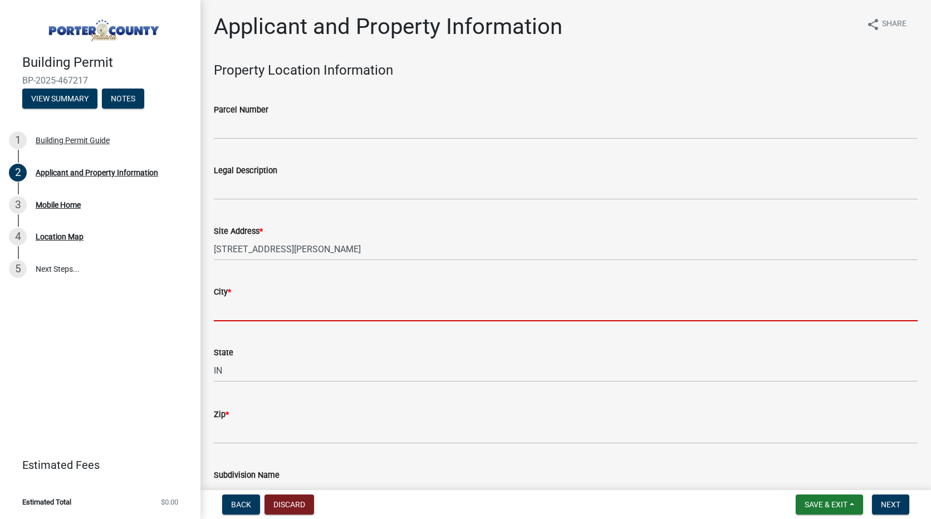
click at [267, 300] on input "City *" at bounding box center [566, 309] width 704 height 23
type input "Chesterton"
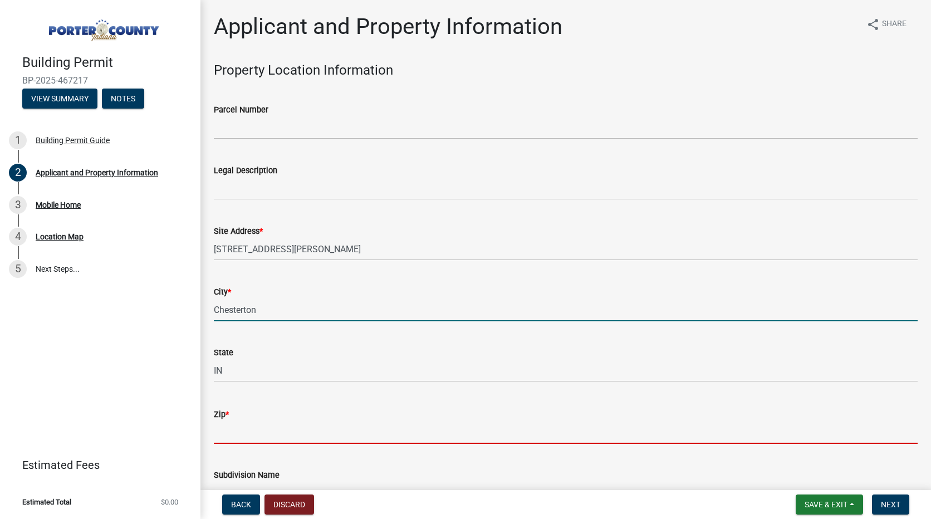
type input "46304"
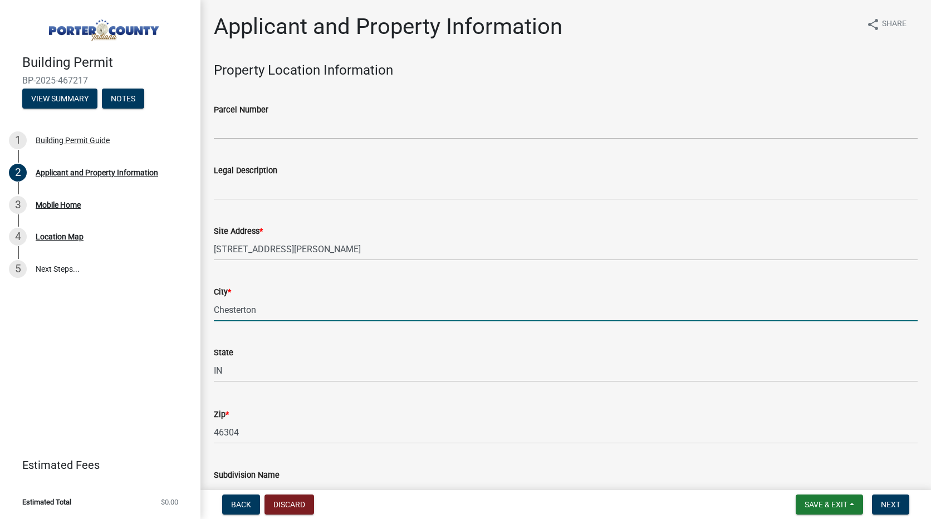
select select "403f4b3c-c23a-4b9f-b6b7-b4f73366513c"
type input "183"
type input "Cairn Communities DBA [GEOGRAPHIC_DATA] 5 Homes LLC"
type input "[STREET_ADDRESS][US_STATE]"
type input "[GEOGRAPHIC_DATA]"
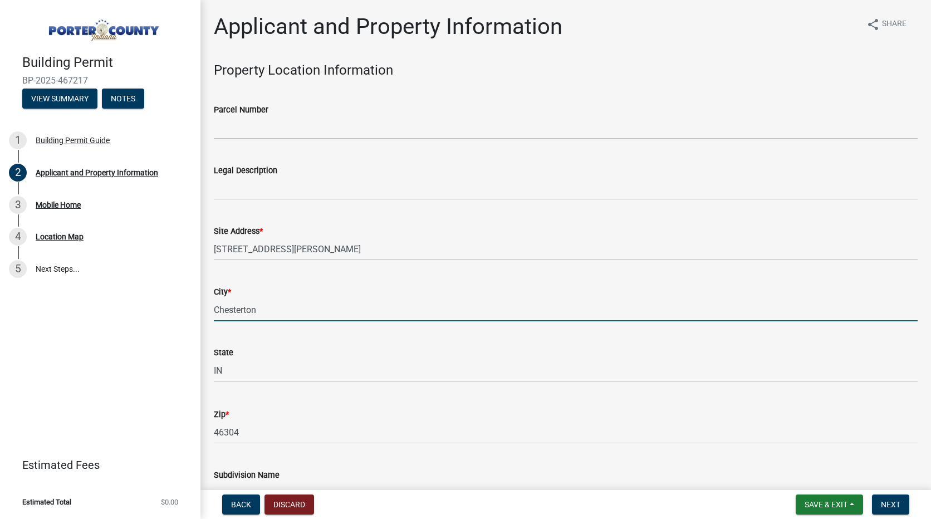
type input "Co"
type input "80246"
type input "2199265867"
type input "[PERSON_NAME][EMAIL_ADDRESS][PERSON_NAME][DOMAIN_NAME]"
select select "403f4b3c-c23a-4b9f-b6b7-b4f73366513c"
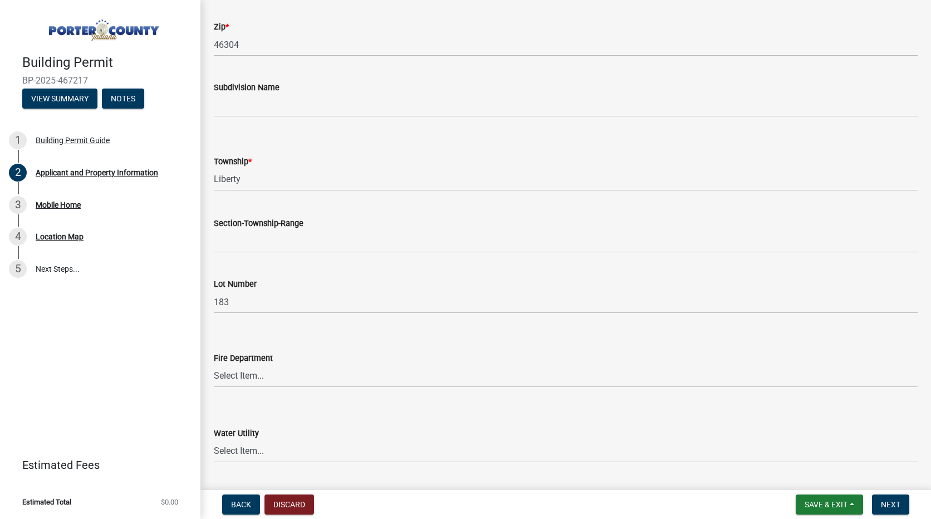
scroll to position [390, 0]
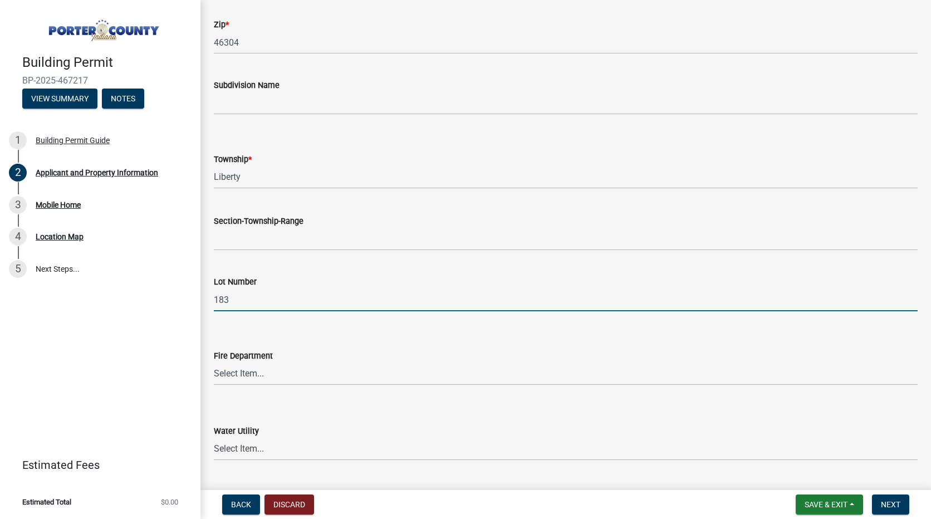
click at [244, 301] on input "183" at bounding box center [566, 299] width 704 height 23
type input "154"
click at [258, 377] on select "Select Item... [PERSON_NAME] [PERSON_NAME] Harbor [PERSON_NAME] Grove [PERSON_N…" at bounding box center [566, 373] width 704 height 23
click at [214, 362] on select "Select Item... [PERSON_NAME] [PERSON_NAME] Harbor [PERSON_NAME] Grove [PERSON_N…" at bounding box center [566, 373] width 704 height 23
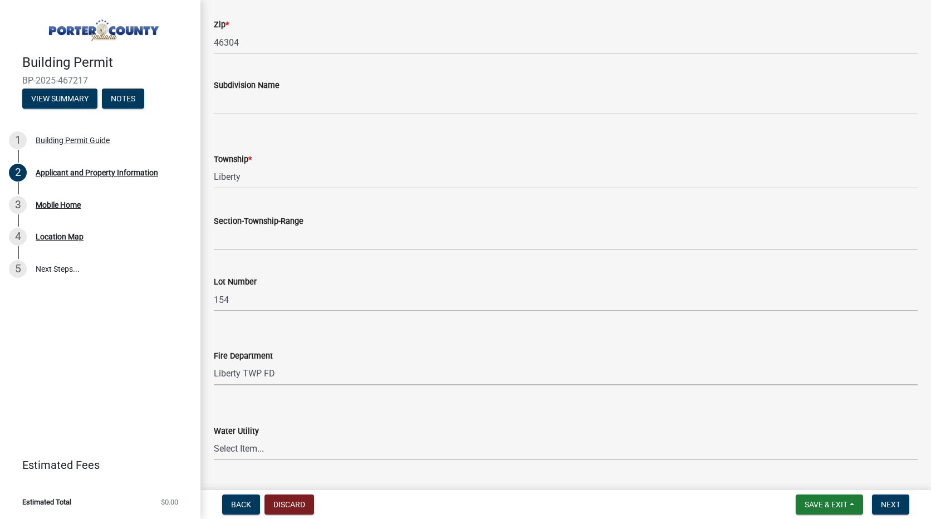
select select "cab7bb26-0259-4021-a4e9-b3a2d3356afe"
click at [262, 447] on select "Select Item... Aqua [US_STATE] Inc Damon Run [US_STATE] American Water Nature W…" at bounding box center [566, 449] width 704 height 23
click at [214, 438] on select "Select Item... Aqua [US_STATE] Inc Damon Run [US_STATE] American Water Nature W…" at bounding box center [566, 449] width 704 height 23
select select "b0f6f87b-588c-48c3-b728-322303c6bafe"
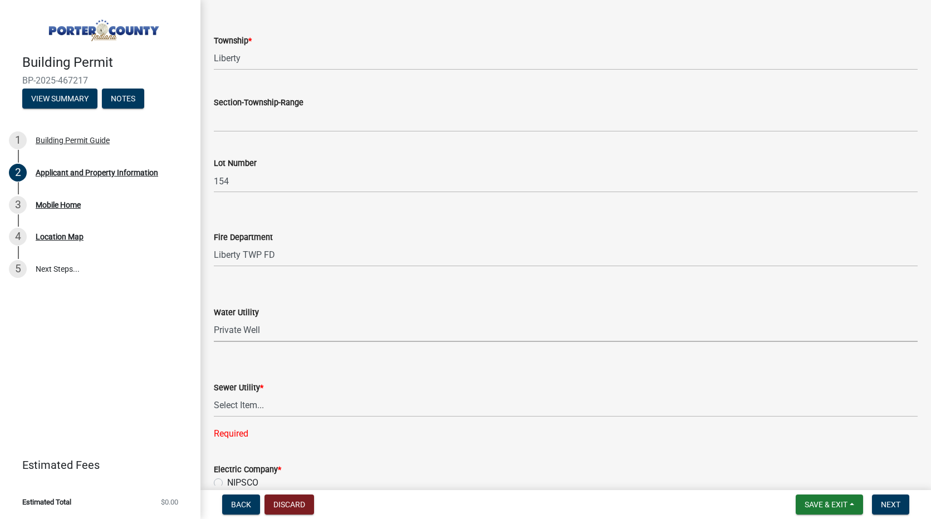
scroll to position [613, 0]
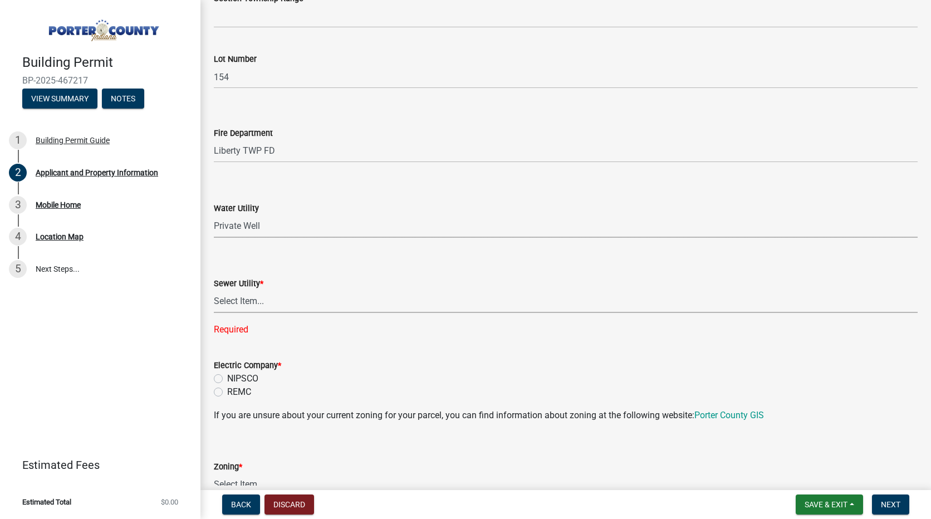
click at [263, 304] on select "Select Item... Aqua [US_STATE] Inc Damon Run Falling Waters Lake Eliza - LEACD …" at bounding box center [566, 301] width 704 height 23
click at [214, 290] on select "Select Item... Aqua [US_STATE] Inc Damon Run Falling Waters Lake Eliza - LEACD …" at bounding box center [566, 301] width 704 height 23
select select "ea6751d4-6bf7-4a16-89ee-f7801ab82aa1"
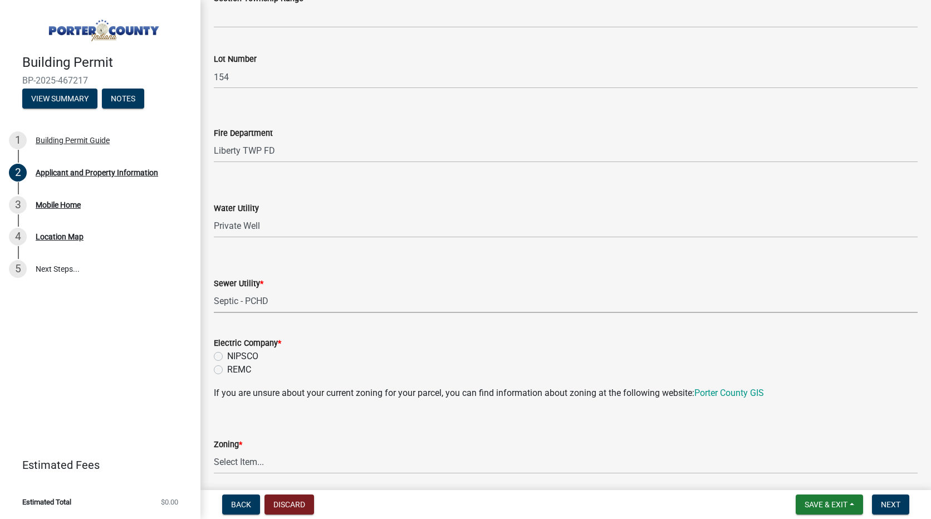
click at [227, 354] on label "NIPSCO" at bounding box center [242, 356] width 31 height 13
click at [227, 354] on input "NIPSCO" at bounding box center [230, 353] width 7 height 7
radio input "true"
click at [266, 461] on select "Select Item... A1 A2 CH CM CN I1 I2 I3 IN MP OT P1 P2 PUD R1 R2 R3 R4 RL RR" at bounding box center [566, 462] width 704 height 23
click at [214, 451] on select "Select Item... A1 A2 CH CM CN I1 I2 I3 IN MP OT P1 P2 PUD R1 R2 R3 R4 RL RR" at bounding box center [566, 462] width 704 height 23
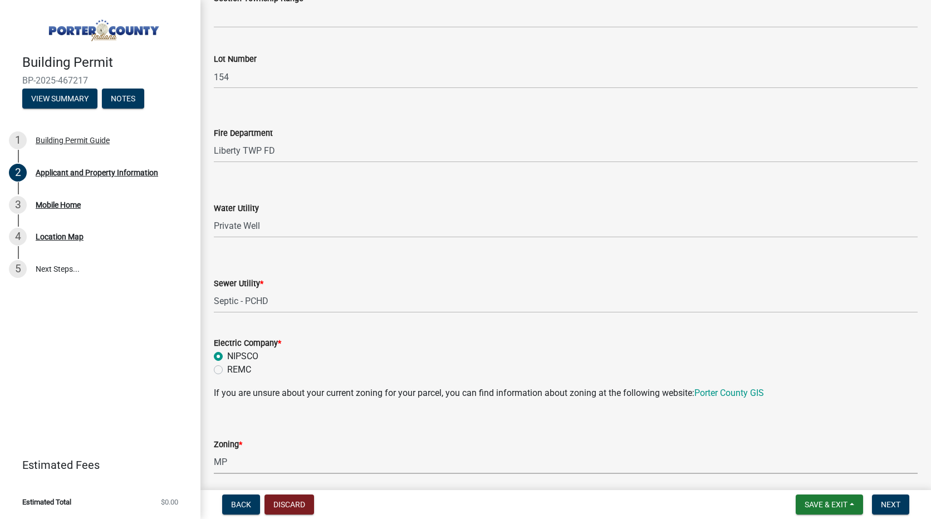
select select "18ba4a0f-4256-479c-a70a-5d2e95ae2216"
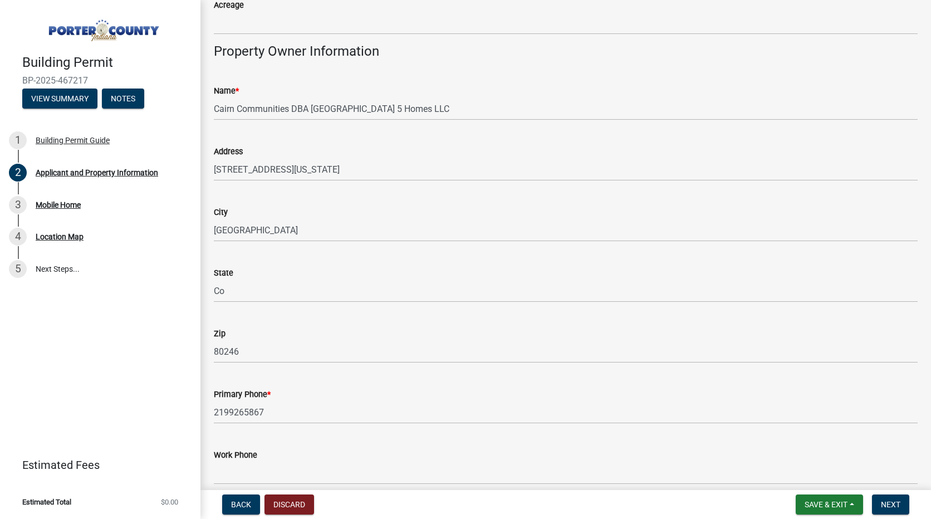
scroll to position [1336, 0]
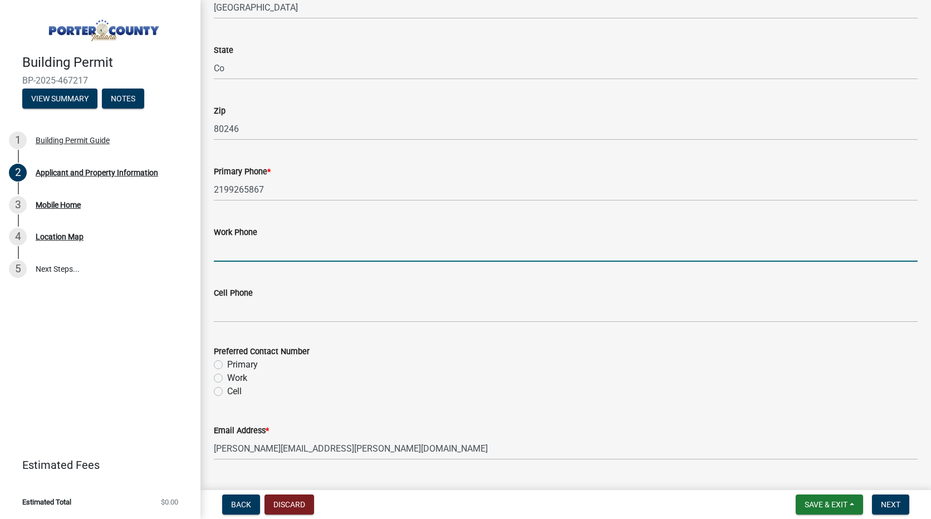
click at [252, 252] on input "Work Phone" at bounding box center [566, 250] width 704 height 23
type input "2199265867"
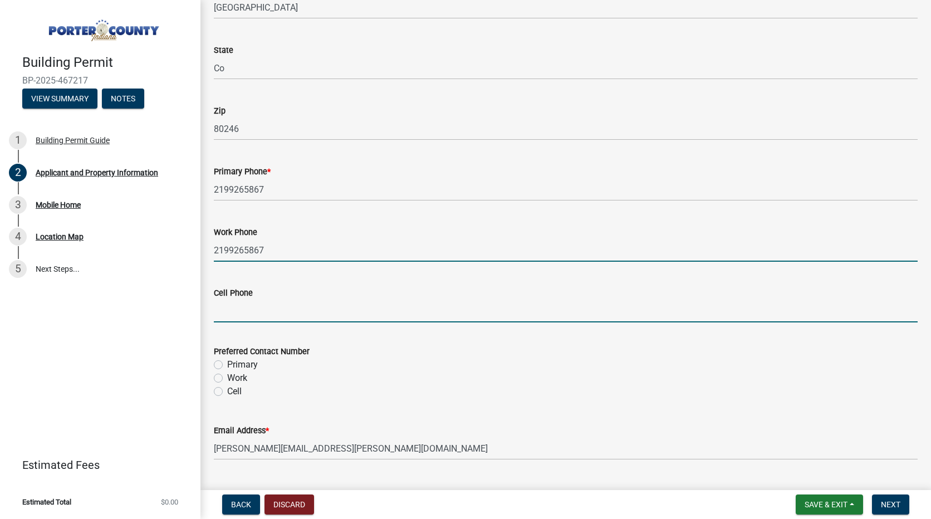
click at [244, 310] on input "Cell Phone" at bounding box center [566, 311] width 704 height 23
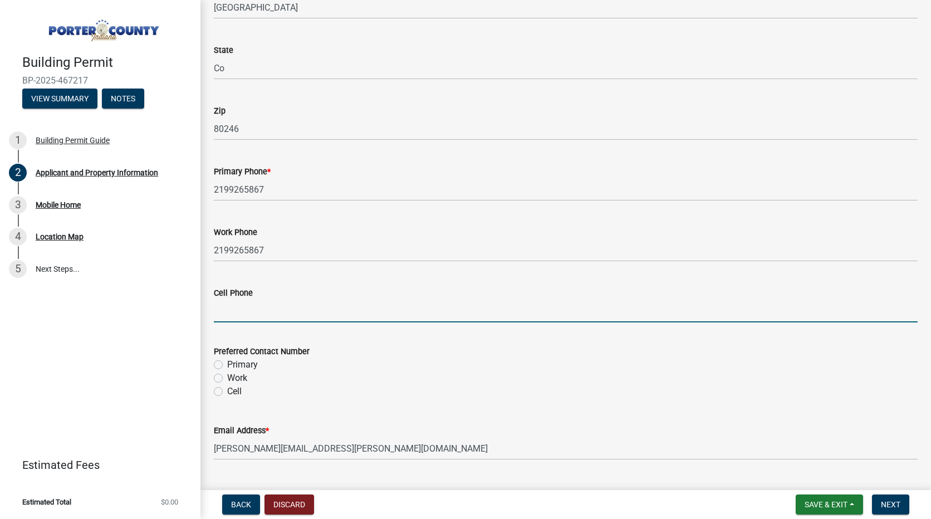
type input "2198011876"
click at [227, 389] on label "Cell" at bounding box center [234, 391] width 14 height 13
click at [227, 389] on input "Cell" at bounding box center [230, 388] width 7 height 7
radio input "true"
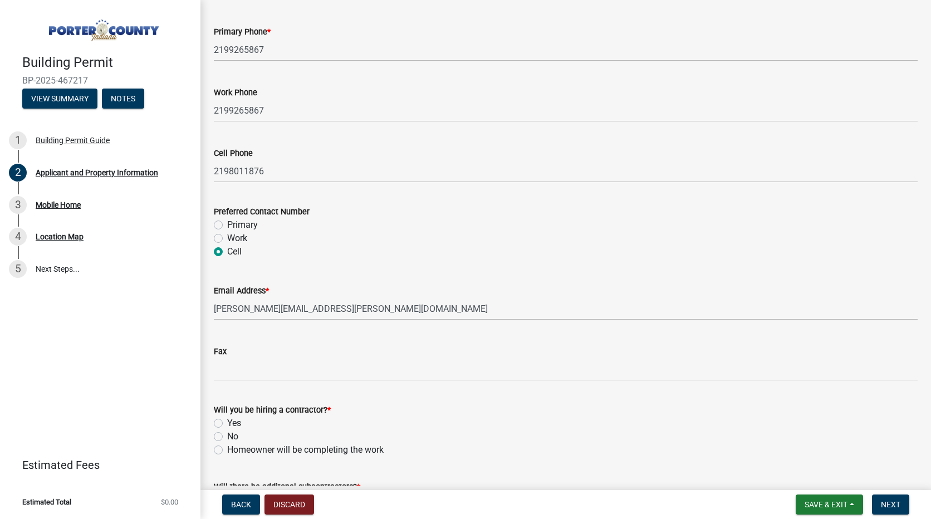
scroll to position [1503, 0]
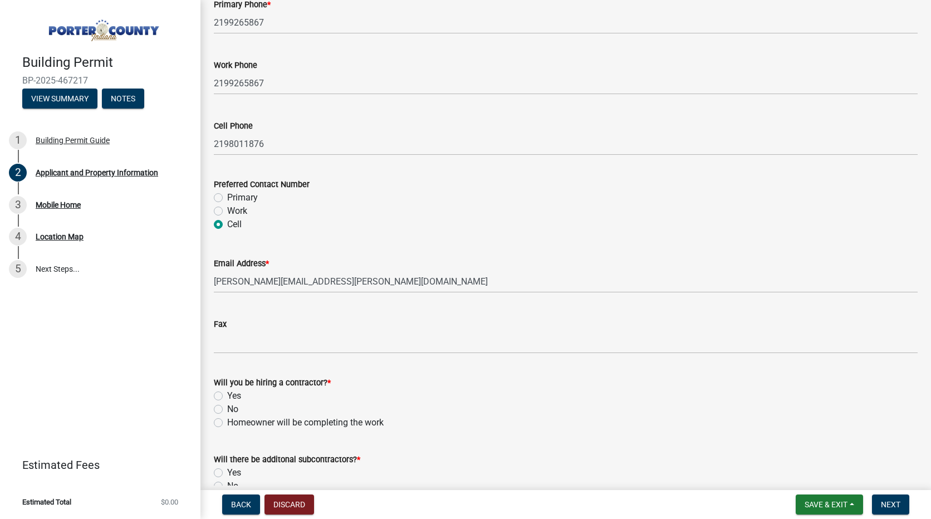
click at [227, 396] on label "Yes" at bounding box center [234, 395] width 14 height 13
click at [227, 396] on input "Yes" at bounding box center [230, 392] width 7 height 7
radio input "true"
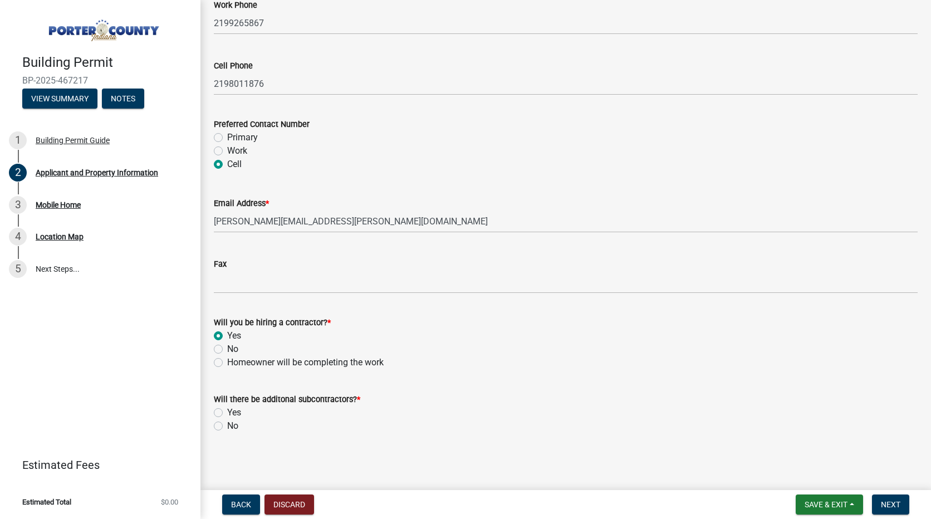
scroll to position [1564, 0]
drag, startPoint x: 221, startPoint y: 426, endPoint x: 247, endPoint y: 427, distance: 26.8
click at [227, 426] on label "No" at bounding box center [232, 425] width 11 height 13
click at [227, 426] on input "No" at bounding box center [230, 422] width 7 height 7
radio input "true"
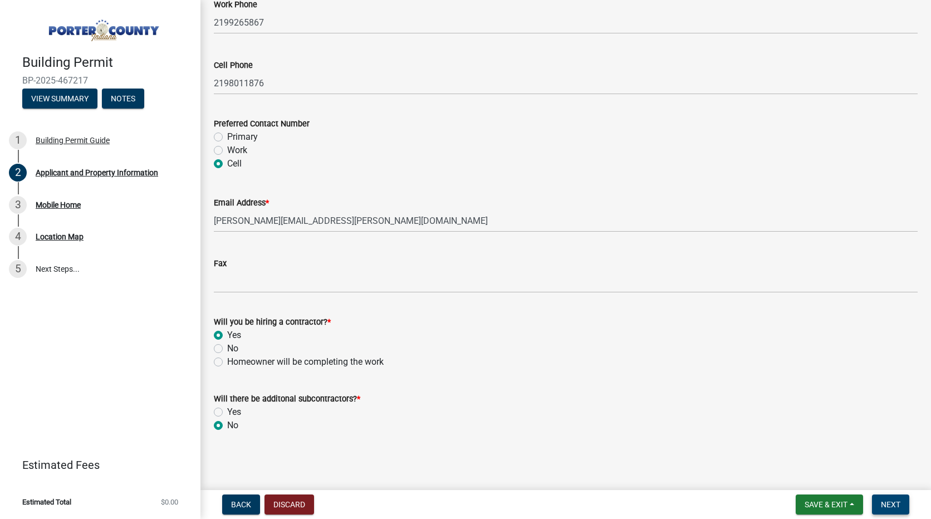
click at [898, 507] on span "Next" at bounding box center [890, 504] width 19 height 9
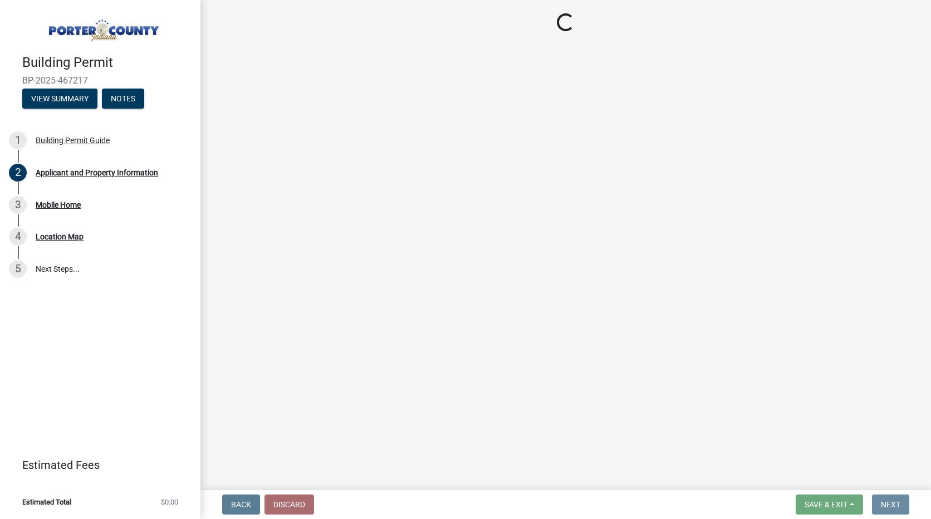
scroll to position [0, 0]
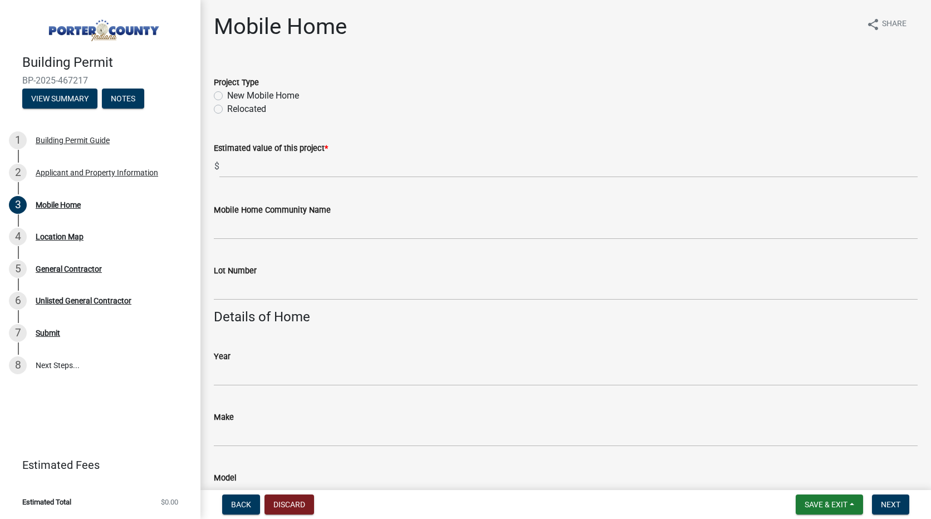
click at [227, 95] on label "New Mobile Home" at bounding box center [263, 95] width 72 height 13
click at [227, 95] on input "New Mobile Home" at bounding box center [230, 92] width 7 height 7
radio input "true"
click at [259, 158] on input "text" at bounding box center [568, 166] width 698 height 23
type input "80000"
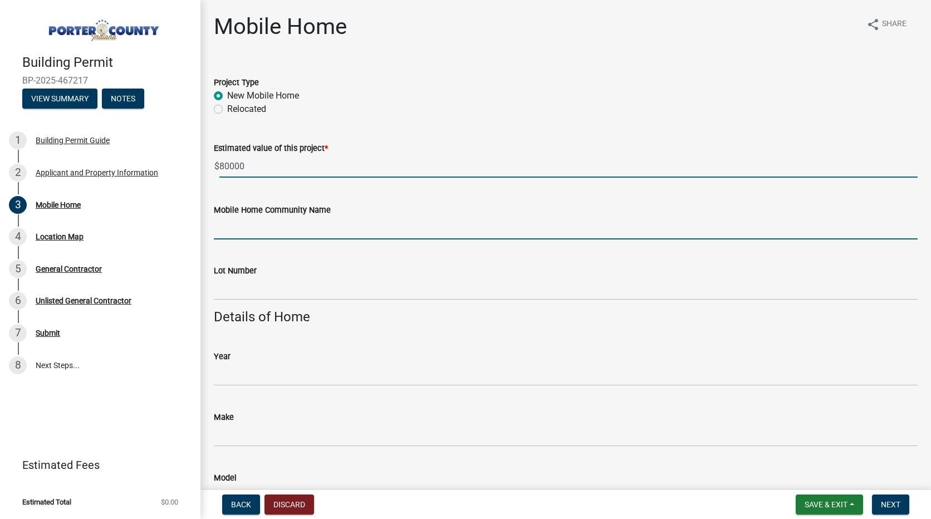
type input "[GEOGRAPHIC_DATA]"
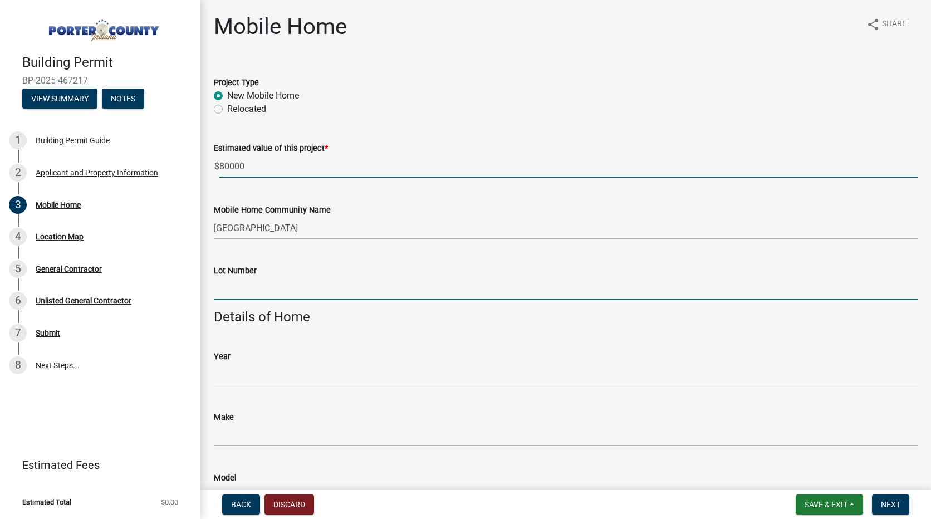
type input "183"
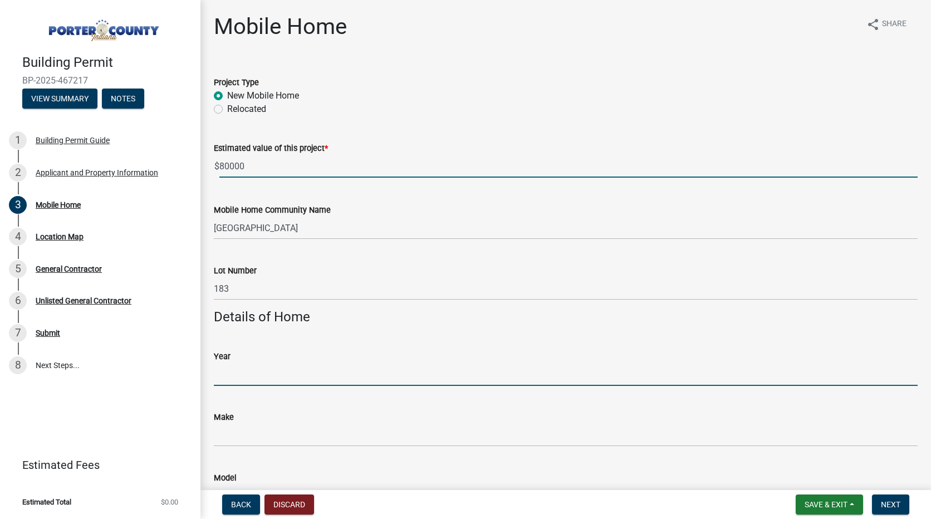
type input "2026"
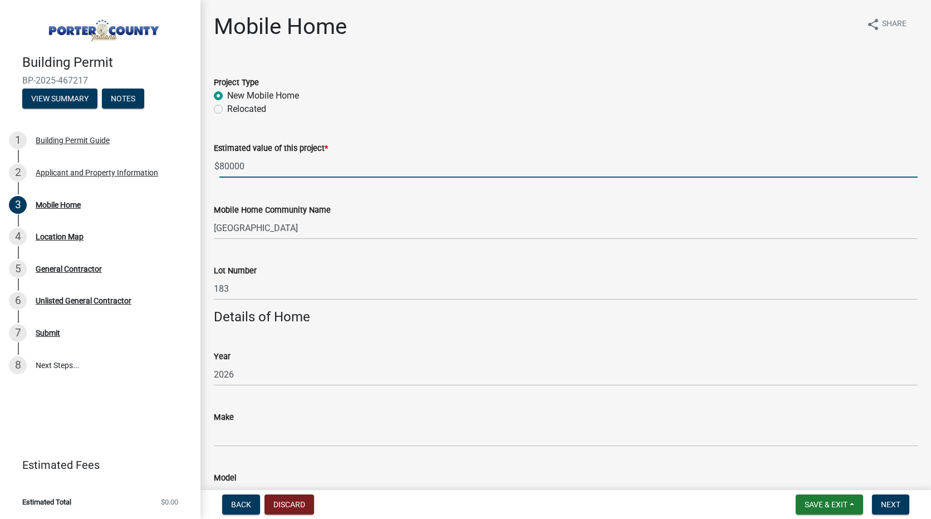
type input "[PERSON_NAME]"
type input "Pulse"
type input "76x16"
type input "Wk2109372INAC"
type input "57000"
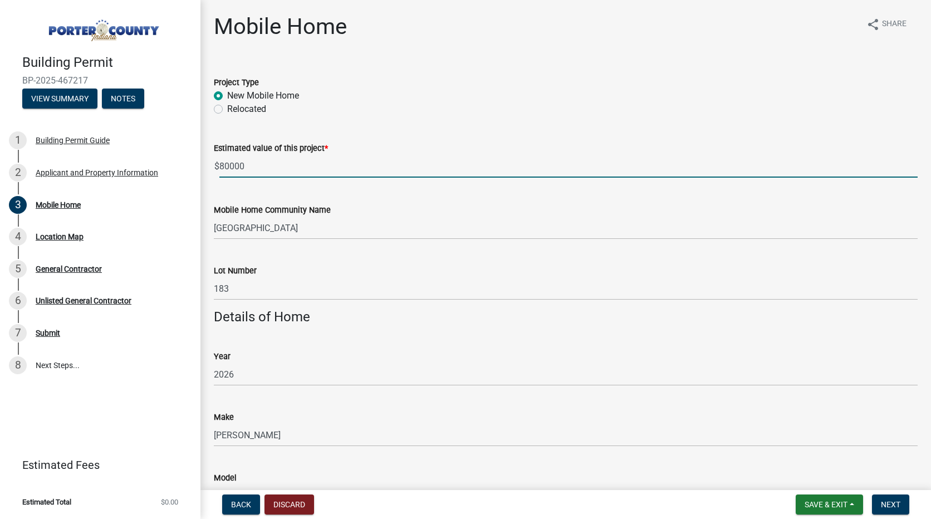
type input "Tan"
type input "New"
type input "[GEOGRAPHIC_DATA]"
click at [247, 288] on input "183" at bounding box center [566, 288] width 704 height 23
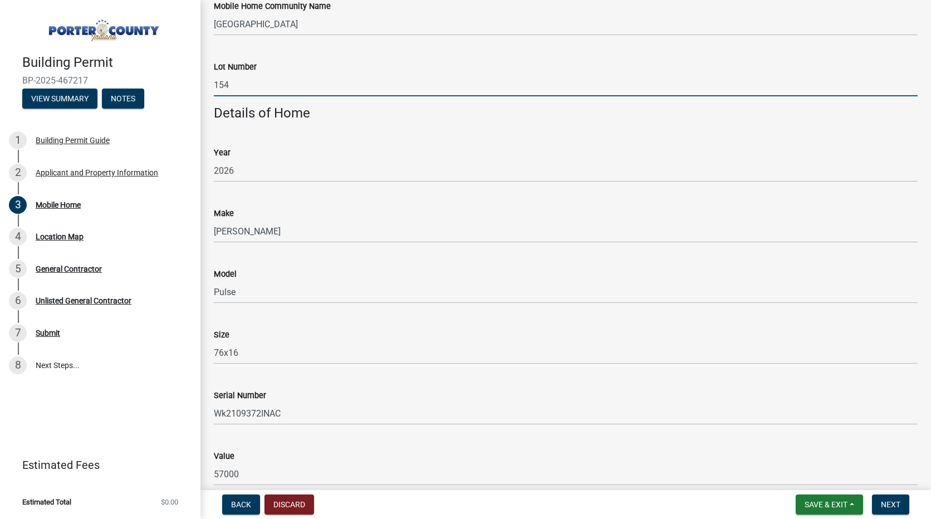
scroll to position [223, 0]
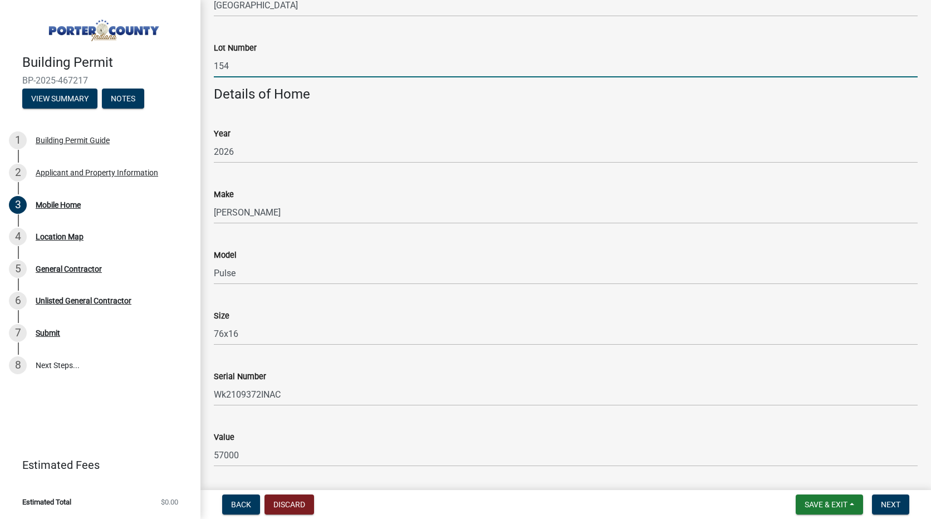
type input "154"
click at [303, 392] on input "Wk2109372INAC" at bounding box center [566, 394] width 704 height 23
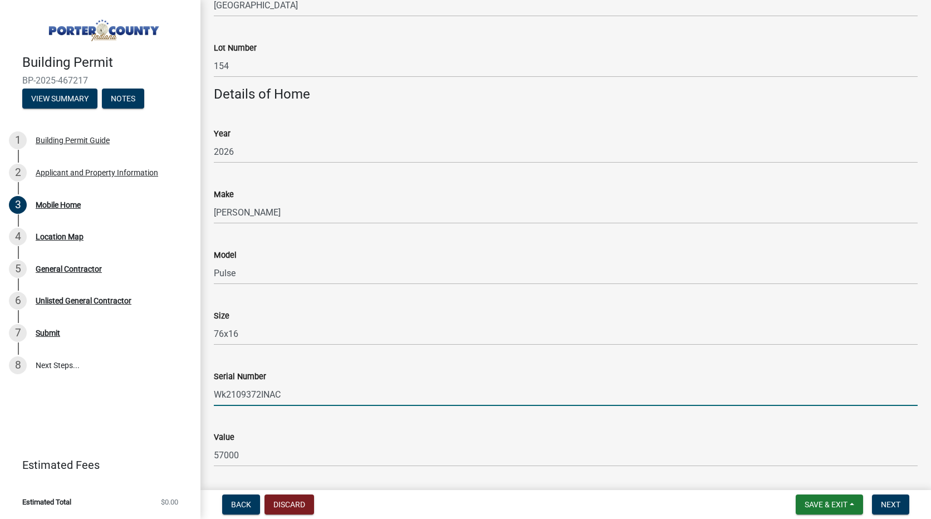
click at [303, 392] on input "Wk2109372INAC" at bounding box center [566, 394] width 704 height 23
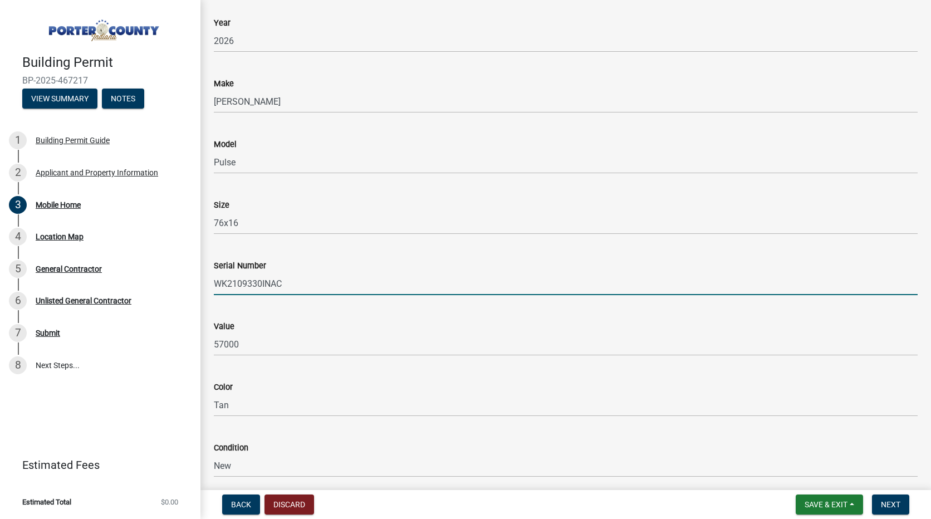
scroll to position [334, 0]
type input "WK2109330INAC"
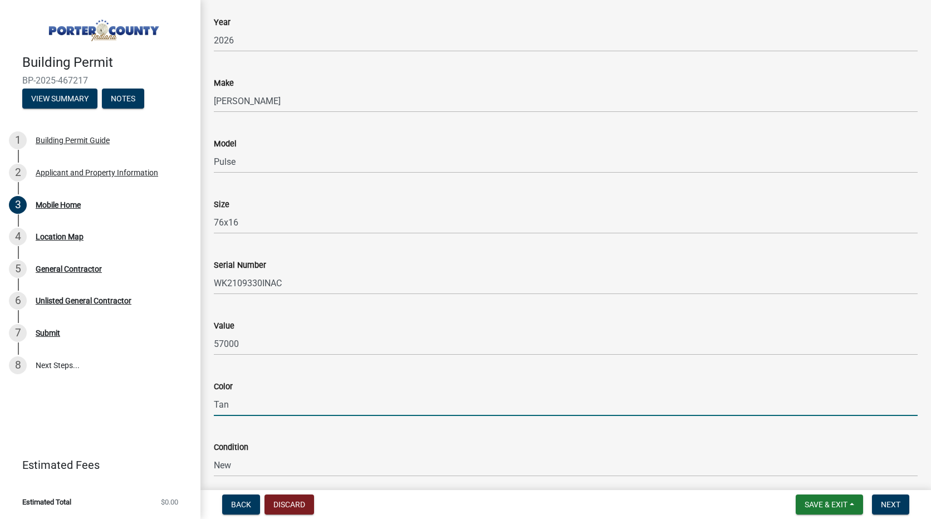
click at [259, 401] on input "Tan" at bounding box center [566, 404] width 704 height 23
type input "B"
click at [232, 410] on input "B" at bounding box center [566, 404] width 704 height 23
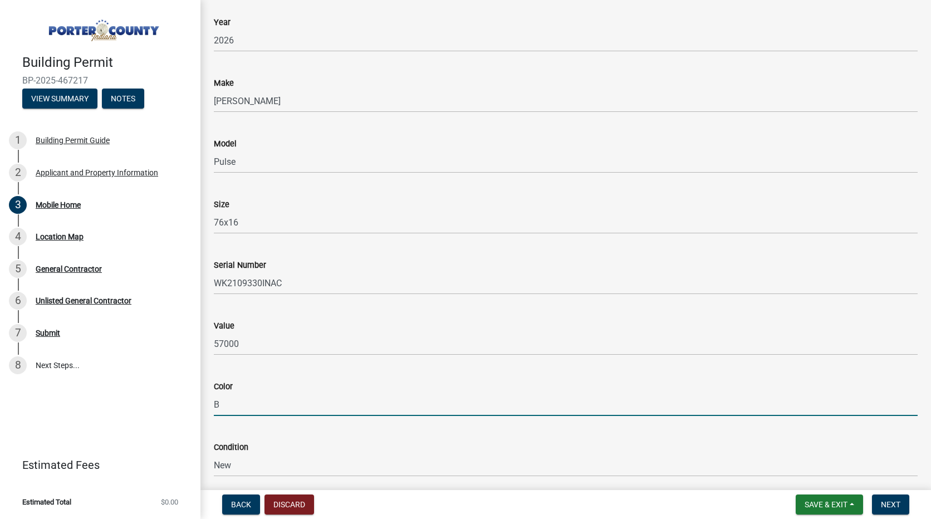
click at [275, 403] on input "B" at bounding box center [566, 404] width 704 height 23
type input "Red"
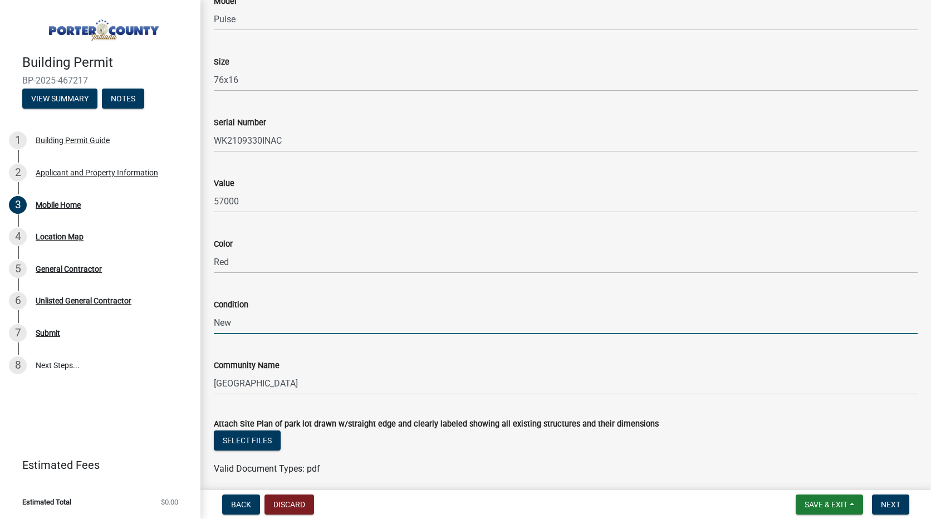
scroll to position [520, 0]
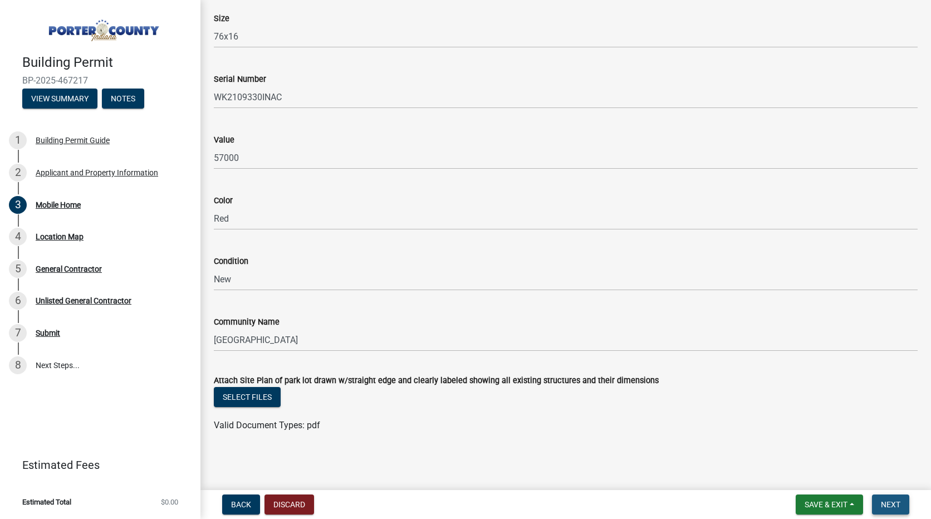
click at [894, 506] on span "Next" at bounding box center [890, 504] width 19 height 9
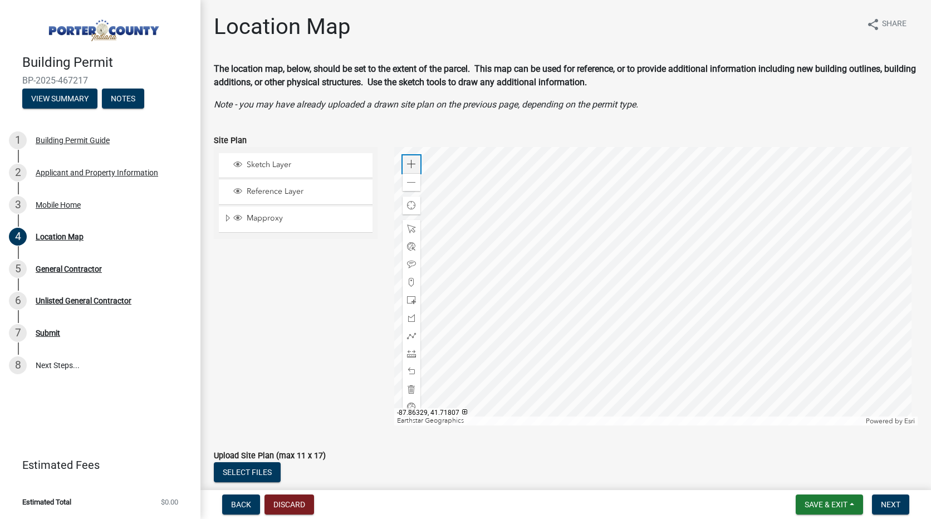
click at [407, 164] on span at bounding box center [411, 164] width 9 height 9
click at [629, 283] on div at bounding box center [656, 286] width 524 height 278
click at [414, 165] on div "Zoom in" at bounding box center [412, 164] width 18 height 18
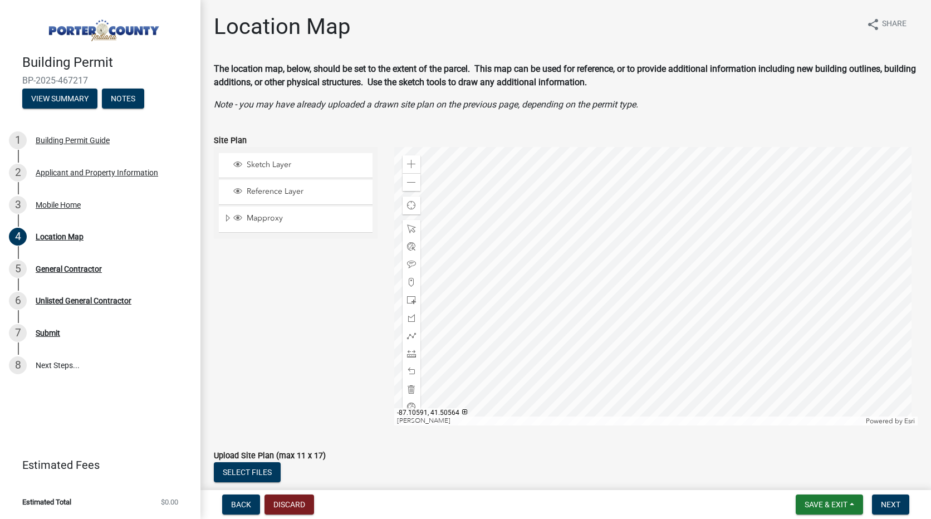
click at [667, 412] on div at bounding box center [656, 286] width 524 height 278
click at [609, 377] on div at bounding box center [656, 286] width 524 height 278
click at [706, 319] on div at bounding box center [656, 286] width 524 height 278
click at [731, 286] on div at bounding box center [656, 286] width 524 height 278
click at [693, 361] on div at bounding box center [656, 286] width 524 height 278
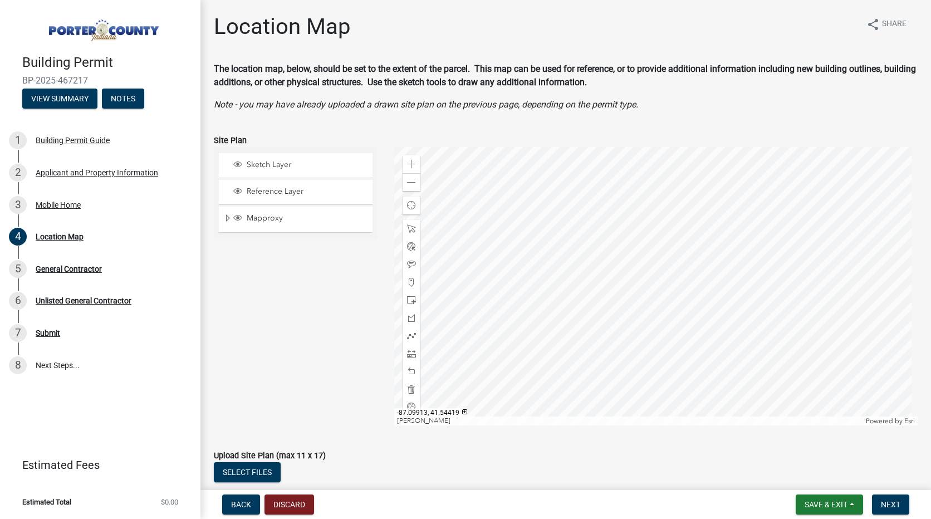
click at [672, 336] on div at bounding box center [656, 286] width 524 height 278
click at [678, 323] on div at bounding box center [656, 286] width 524 height 278
click at [410, 164] on span at bounding box center [411, 164] width 9 height 9
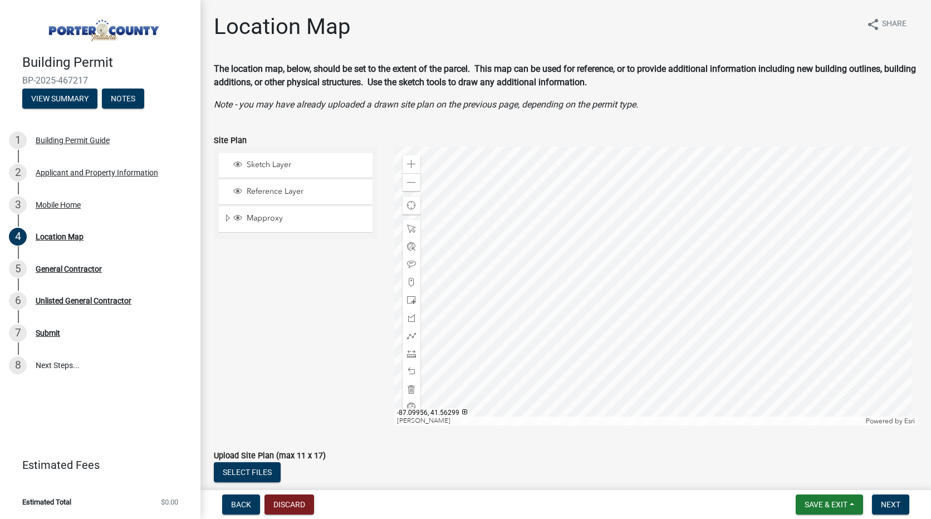
click at [566, 396] on div at bounding box center [656, 286] width 524 height 278
click at [520, 406] on div at bounding box center [656, 286] width 524 height 278
click at [536, 362] on div at bounding box center [656, 286] width 524 height 278
click at [413, 165] on span at bounding box center [411, 164] width 9 height 9
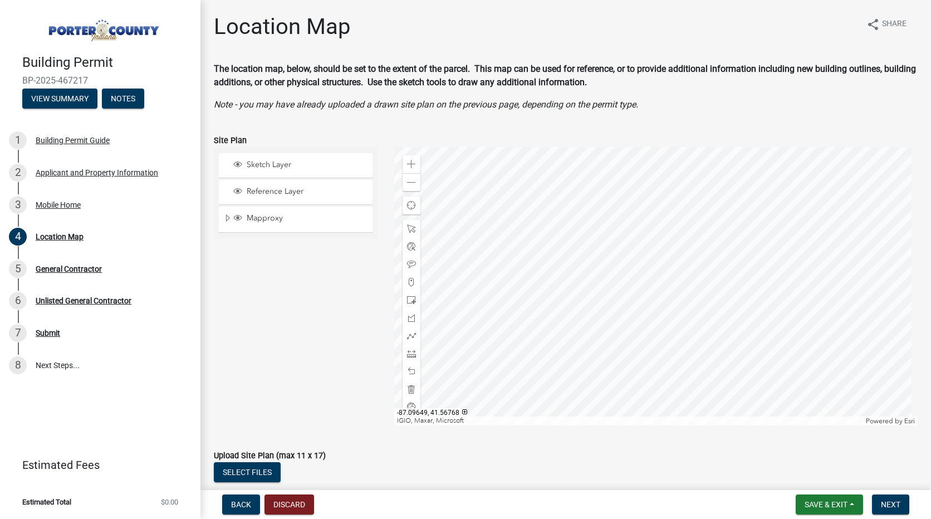
click at [753, 339] on div at bounding box center [656, 286] width 524 height 278
click at [918, 295] on div at bounding box center [656, 286] width 524 height 278
click at [731, 411] on div at bounding box center [656, 286] width 524 height 278
click at [706, 422] on div at bounding box center [656, 286] width 524 height 278
click at [722, 370] on div at bounding box center [656, 286] width 524 height 278
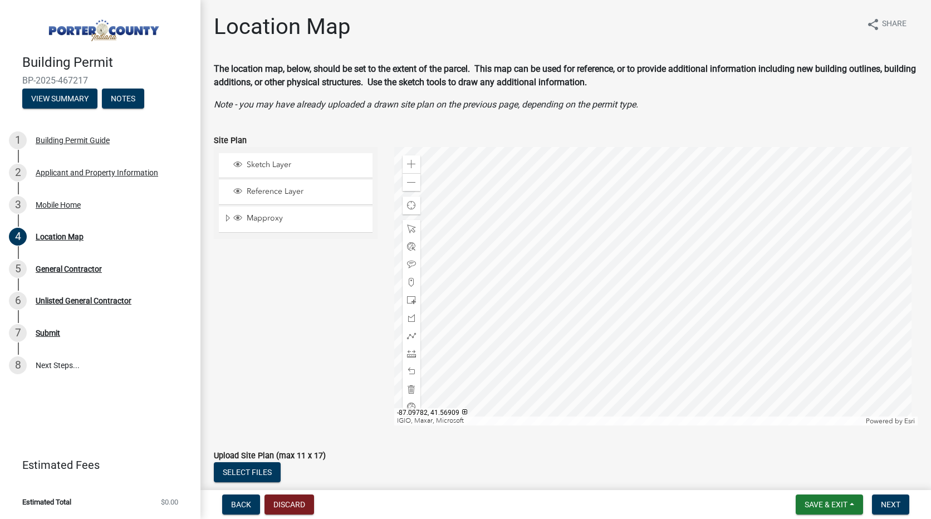
click at [689, 339] on div at bounding box center [656, 286] width 524 height 278
click at [645, 290] on div at bounding box center [656, 286] width 524 height 278
click at [648, 334] on div at bounding box center [656, 286] width 524 height 278
click at [673, 284] on div at bounding box center [656, 286] width 524 height 278
click at [641, 173] on div at bounding box center [656, 286] width 524 height 278
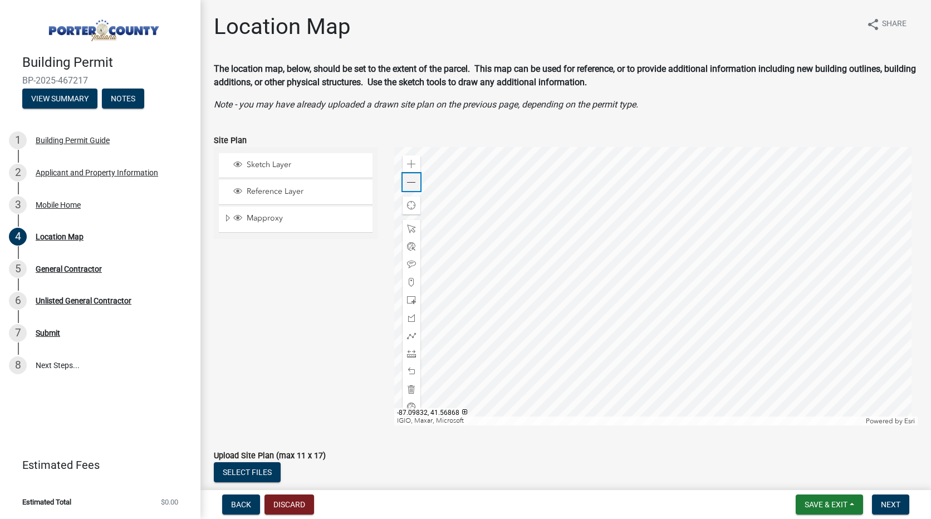
click at [416, 176] on div "Zoom out" at bounding box center [412, 182] width 18 height 18
click at [415, 176] on div "Zoom out" at bounding box center [412, 182] width 18 height 18
click at [610, 176] on div at bounding box center [656, 286] width 524 height 278
click at [669, 385] on div at bounding box center [656, 286] width 524 height 278
click at [693, 372] on div at bounding box center [656, 286] width 524 height 278
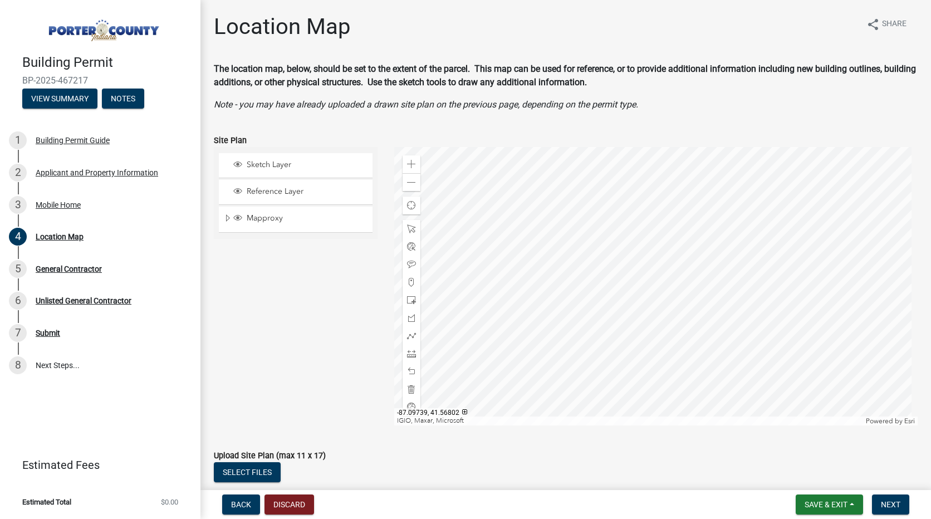
click at [697, 361] on div at bounding box center [656, 286] width 524 height 278
click at [700, 360] on div at bounding box center [656, 286] width 524 height 278
click at [706, 360] on div at bounding box center [656, 286] width 524 height 278
click at [697, 341] on div at bounding box center [656, 286] width 524 height 278
click at [688, 329] on div at bounding box center [656, 286] width 524 height 278
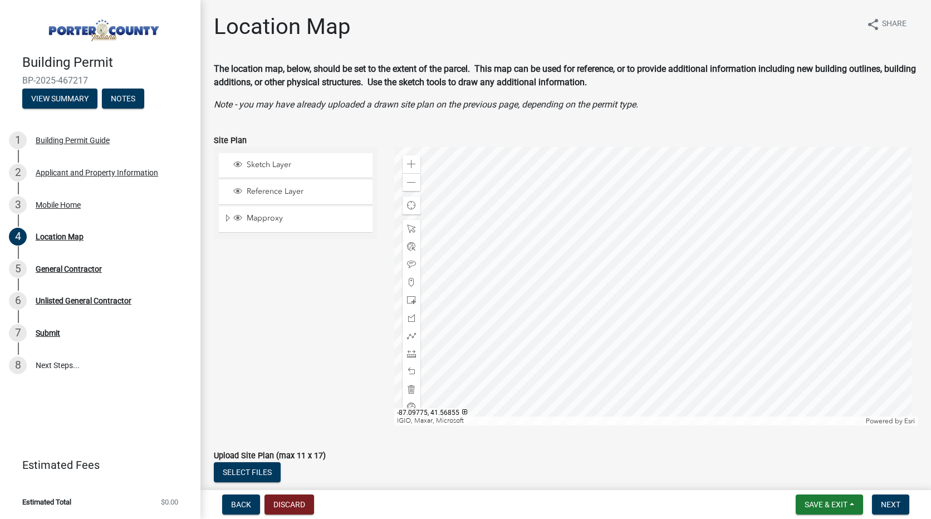
click at [668, 321] on div at bounding box center [656, 286] width 524 height 278
click at [654, 300] on div at bounding box center [656, 286] width 524 height 278
click at [407, 337] on span at bounding box center [411, 335] width 9 height 9
click at [596, 317] on div at bounding box center [656, 286] width 524 height 278
click at [667, 273] on div at bounding box center [656, 286] width 524 height 278
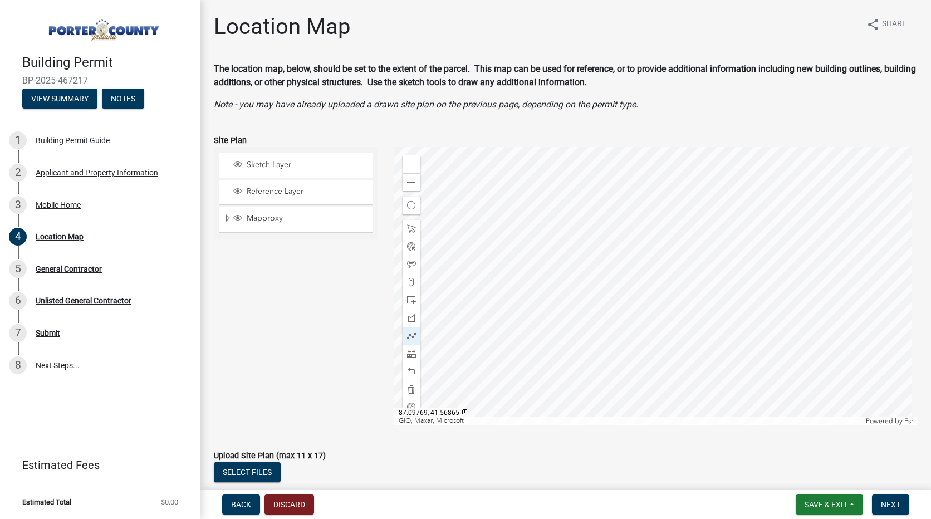
click at [680, 292] on div at bounding box center [656, 286] width 524 height 278
click at [617, 346] on div at bounding box center [656, 286] width 524 height 278
click at [596, 319] on div at bounding box center [656, 286] width 524 height 278
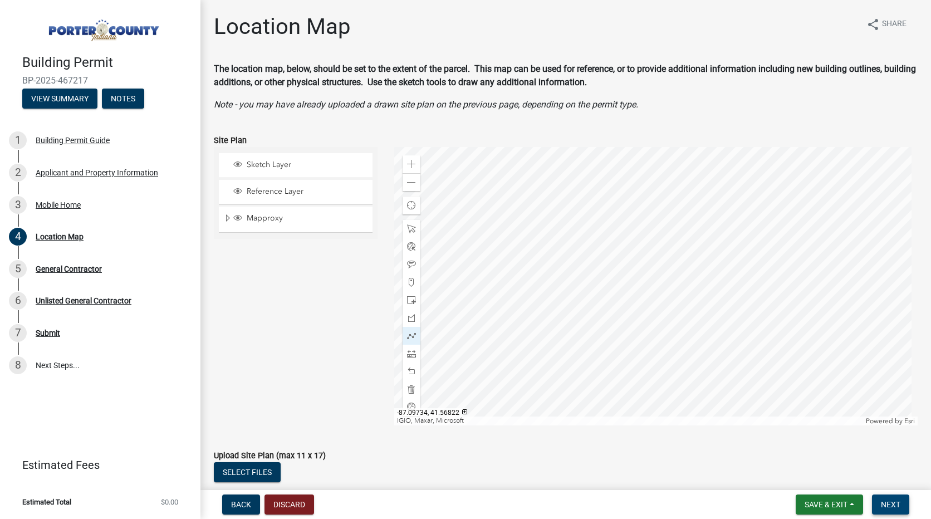
click at [894, 510] on button "Next" at bounding box center [890, 504] width 37 height 20
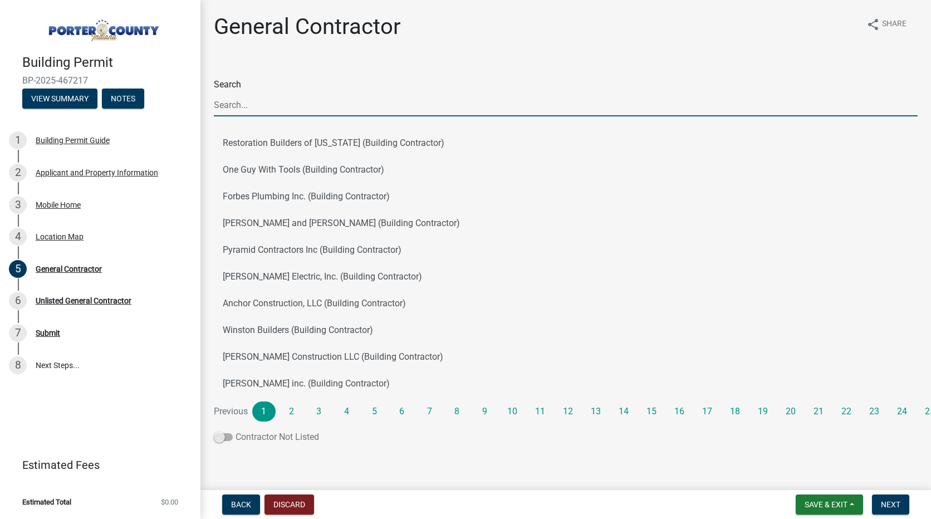
click at [218, 436] on span at bounding box center [223, 437] width 19 height 8
click at [236, 430] on input "Contractor Not Listed" at bounding box center [236, 430] width 0 height 0
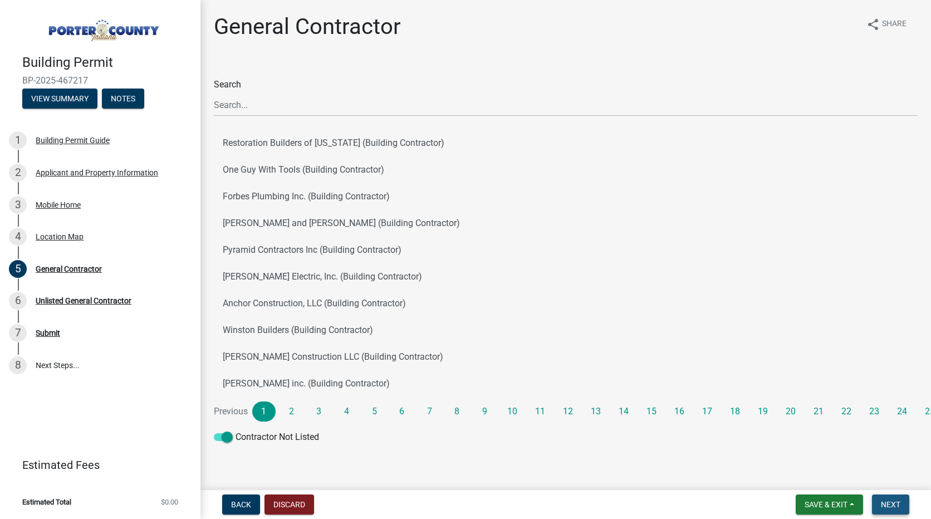
click at [889, 499] on button "Next" at bounding box center [890, 504] width 37 height 20
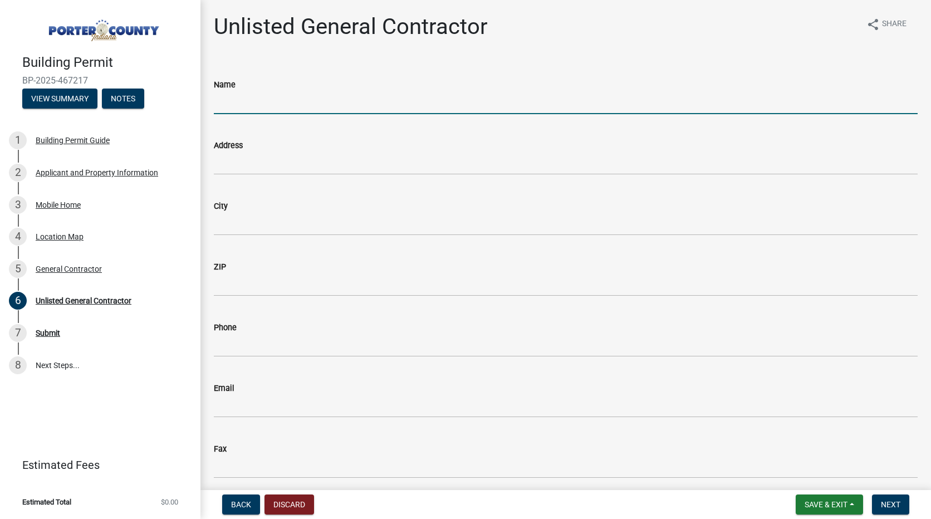
click at [292, 98] on input "Name" at bounding box center [566, 102] width 704 height 23
type input "Mobile Home Furnace and Supply"
type input "[STREET_ADDRESS]"
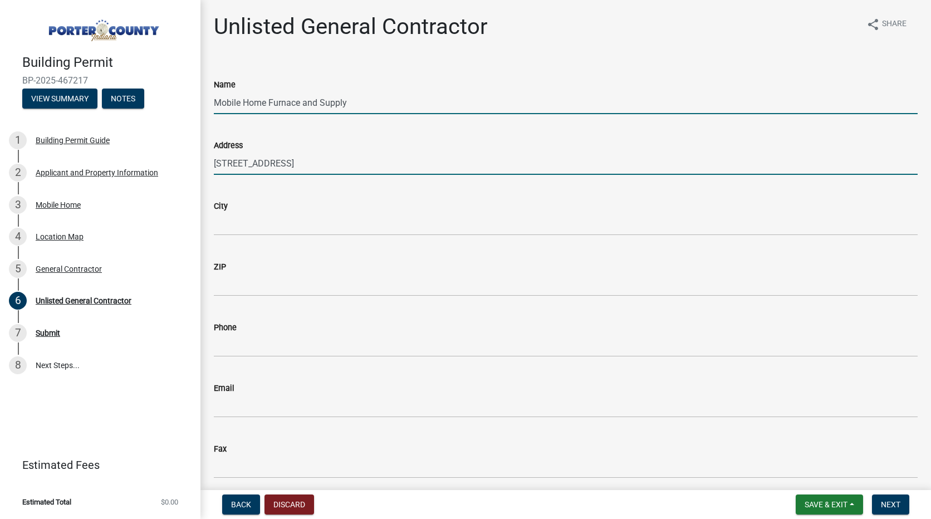
type input "[GEOGRAPHIC_DATA]"
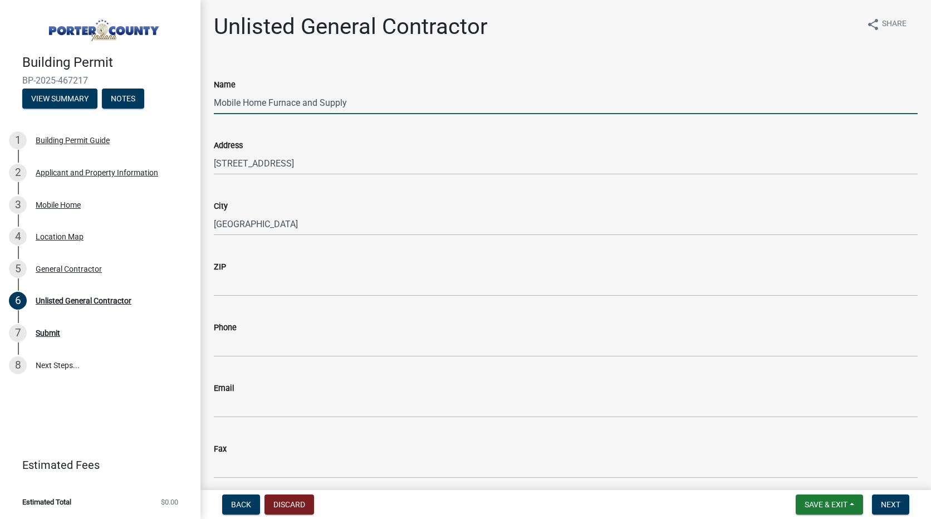
type input "46304"
type input "[PHONE_NUMBER]"
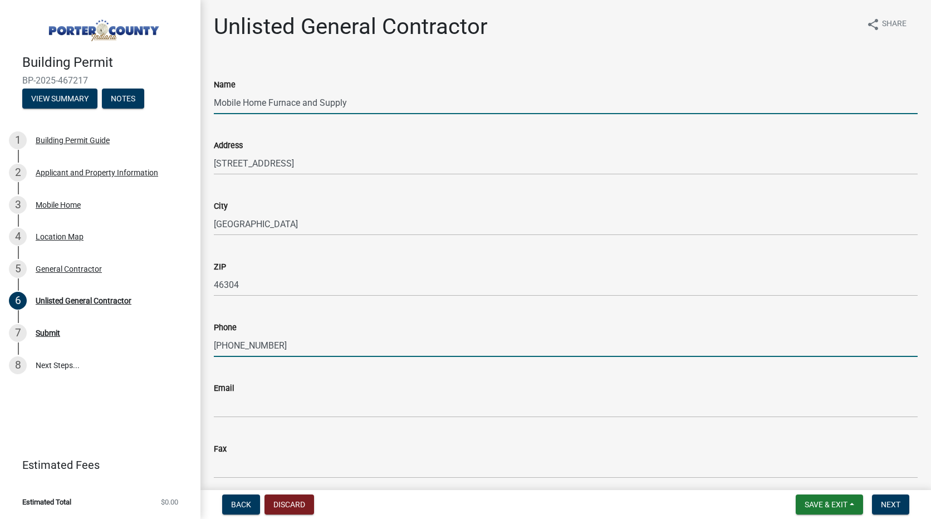
type input "[DOMAIN_NAME]"
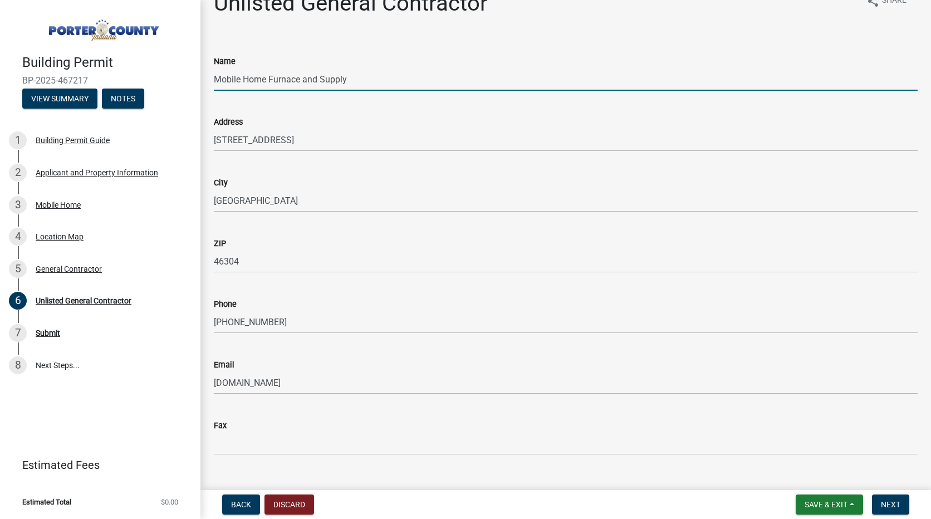
scroll to position [45, 0]
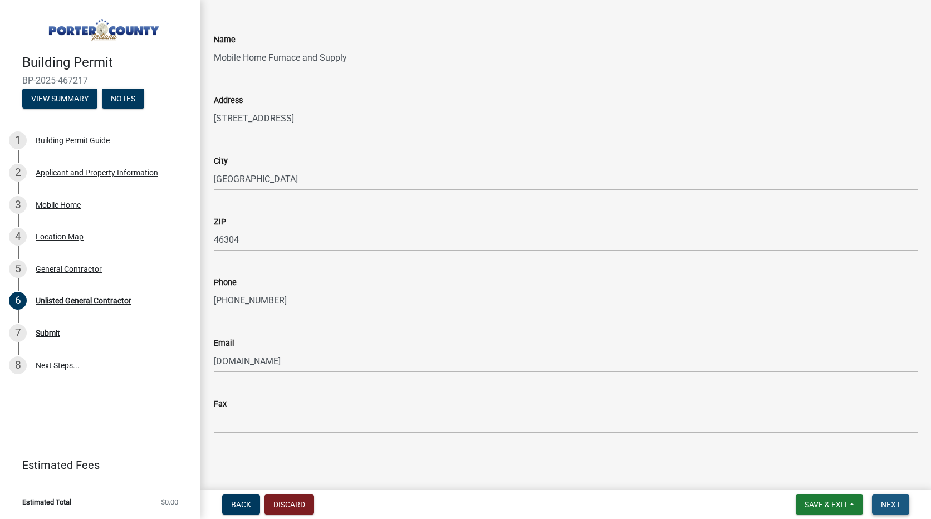
click at [895, 507] on span "Next" at bounding box center [890, 504] width 19 height 9
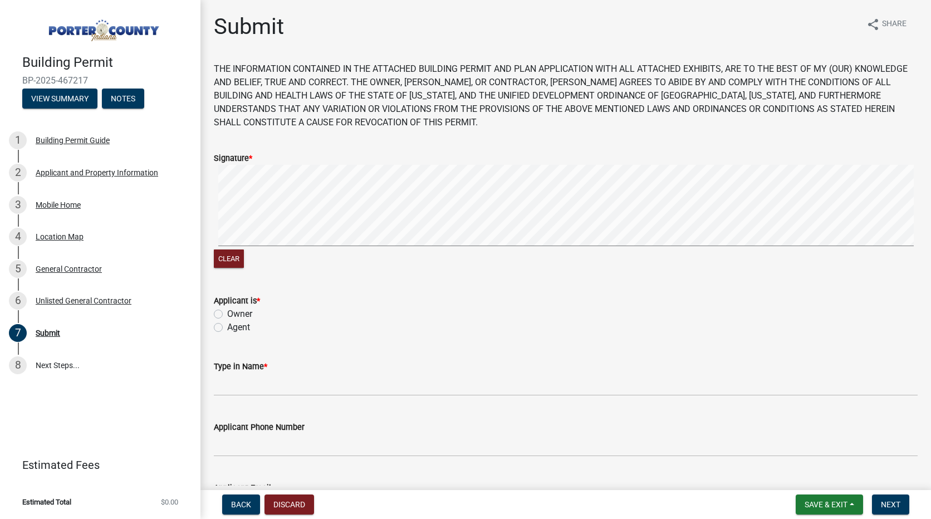
click at [227, 329] on label "Agent" at bounding box center [238, 327] width 23 height 13
click at [227, 328] on input "Agent" at bounding box center [230, 324] width 7 height 7
radio input "true"
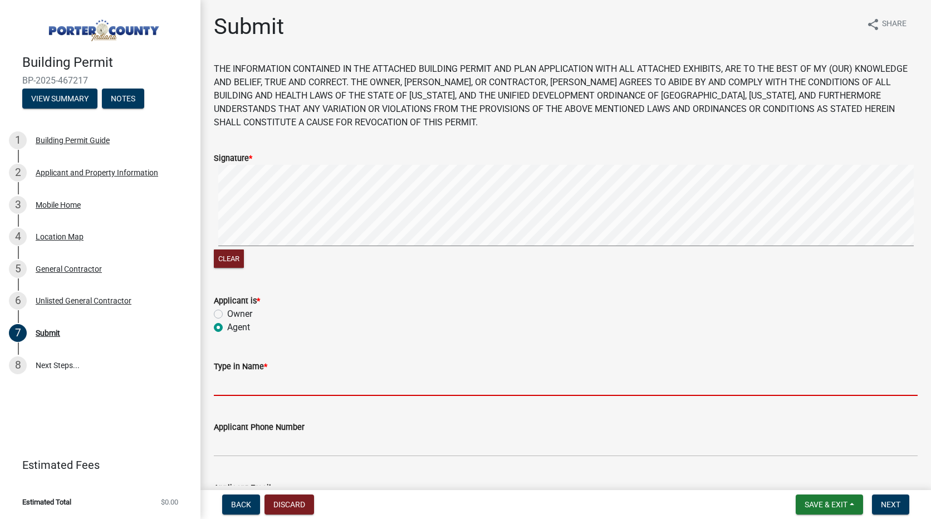
click at [281, 389] on input "Type in Name *" at bounding box center [566, 384] width 704 height 23
type input "[PERSON_NAME]"
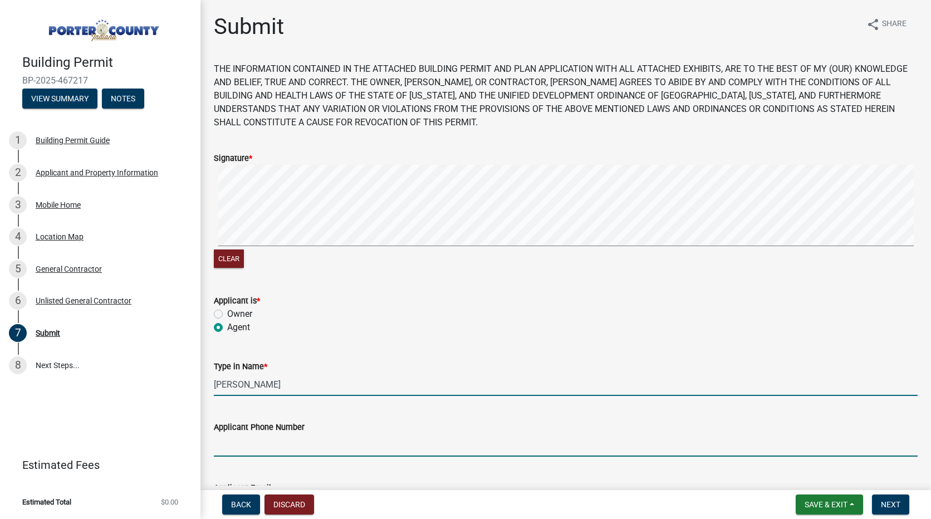
type input "[PHONE_NUMBER]"
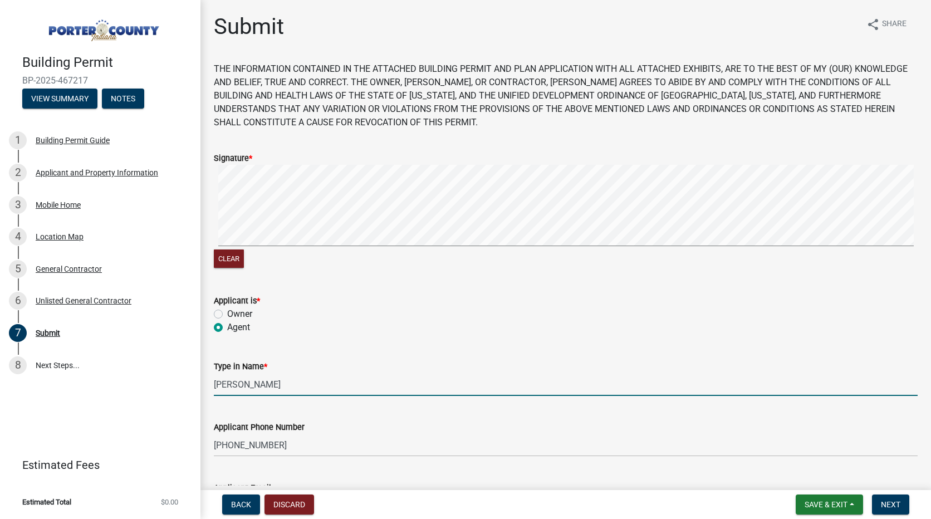
type input "[PERSON_NAME][EMAIL_ADDRESS][PERSON_NAME][DOMAIN_NAME]"
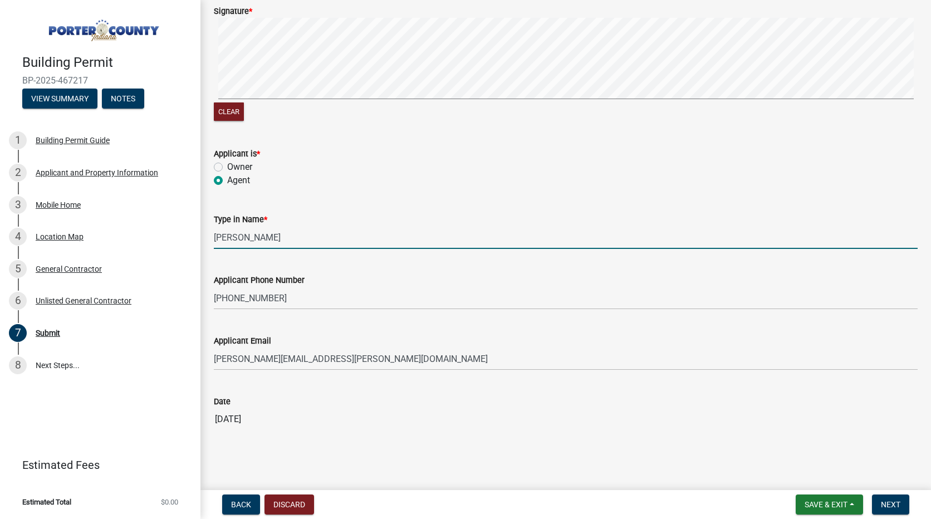
scroll to position [153, 0]
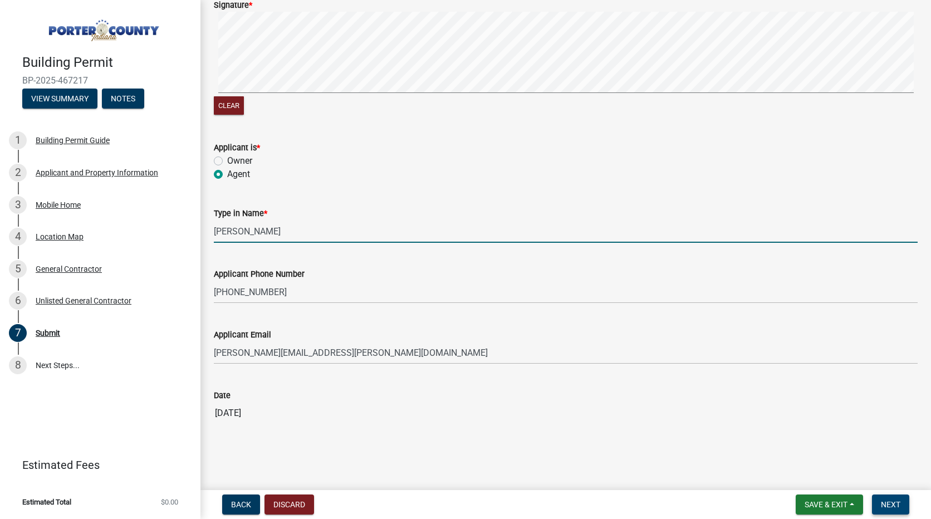
click at [893, 506] on span "Next" at bounding box center [890, 504] width 19 height 9
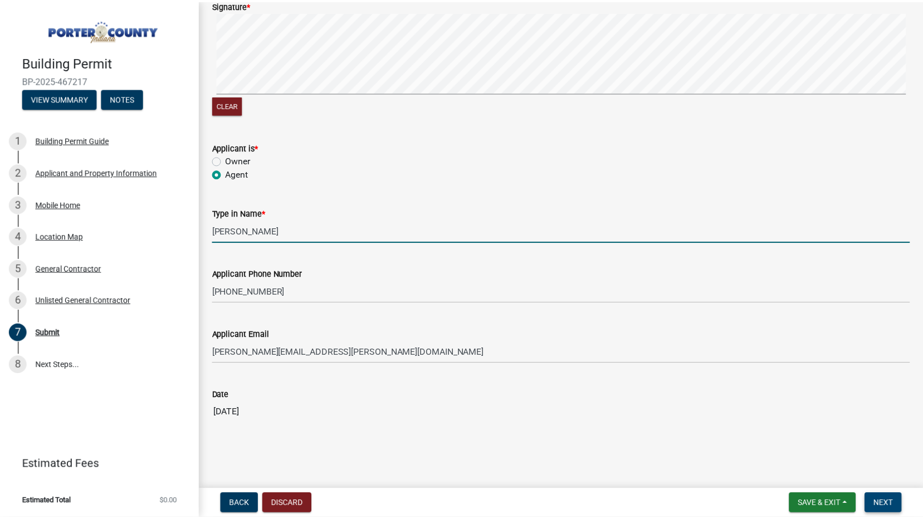
scroll to position [0, 0]
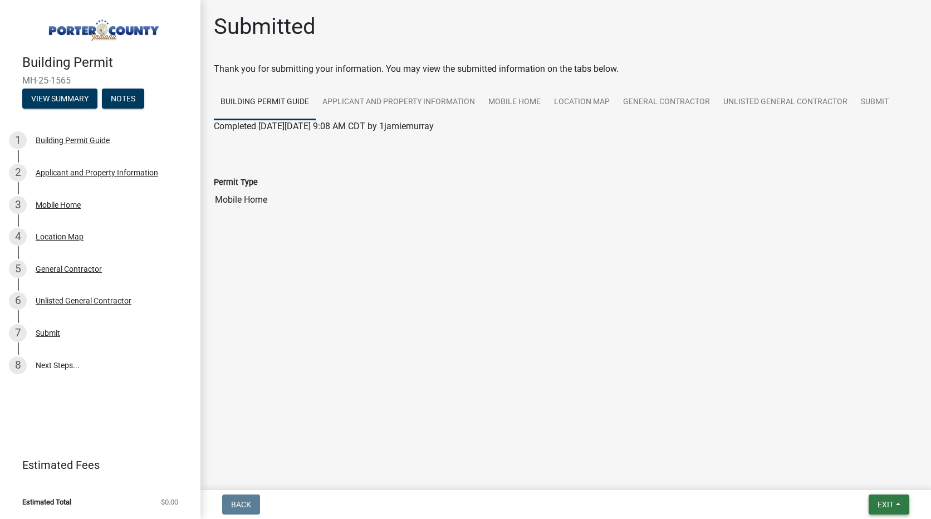
click at [881, 505] on span "Exit" at bounding box center [886, 504] width 16 height 9
click at [857, 479] on button "Save & Exit" at bounding box center [864, 475] width 89 height 27
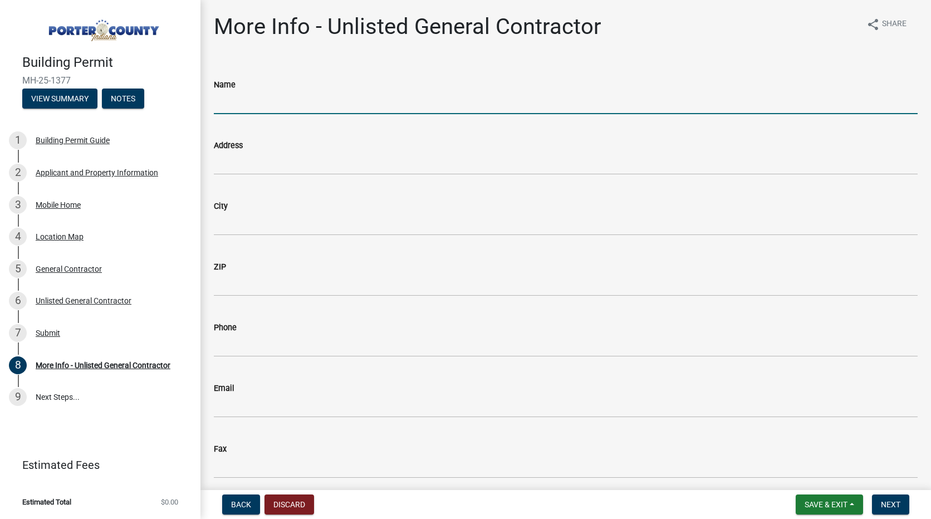
click at [241, 105] on input "Name" at bounding box center [566, 102] width 704 height 23
type input "Mobile Home Furnace and Supply"
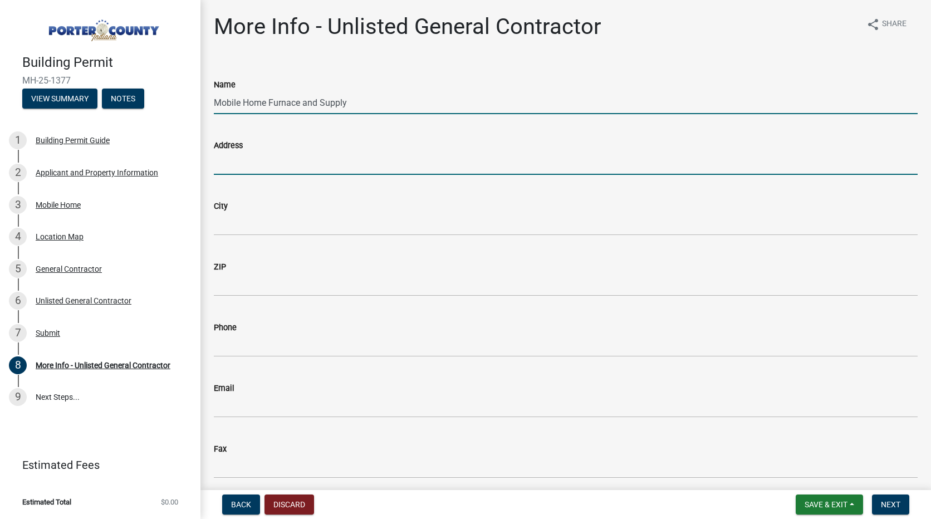
type input "[STREET_ADDRESS]"
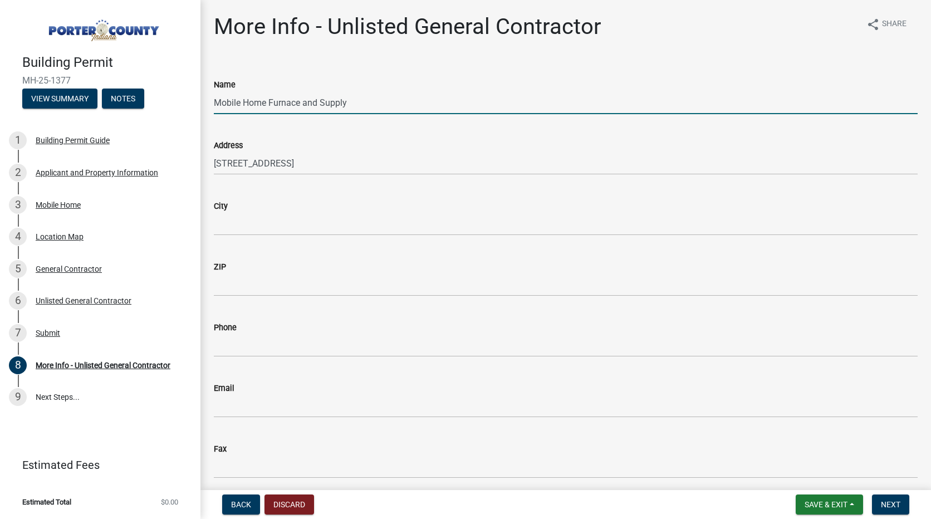
type input "[GEOGRAPHIC_DATA]"
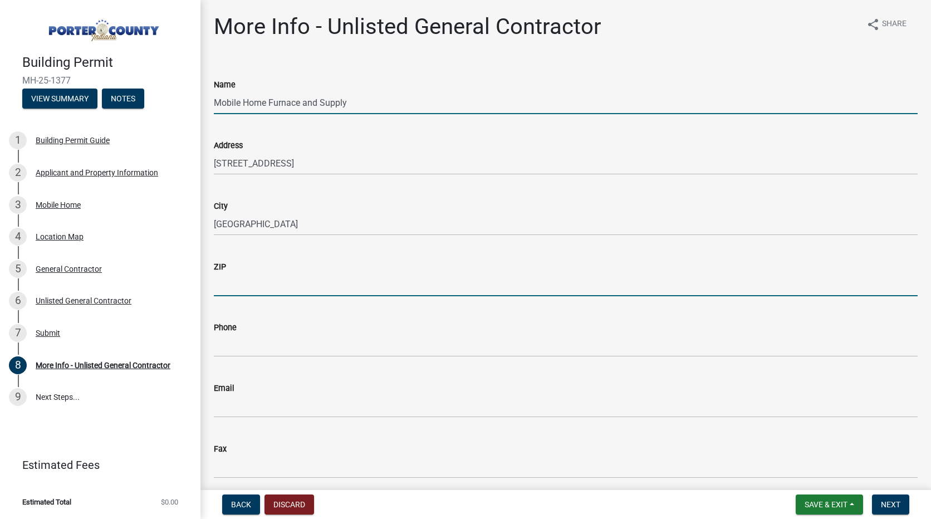
type input "46304"
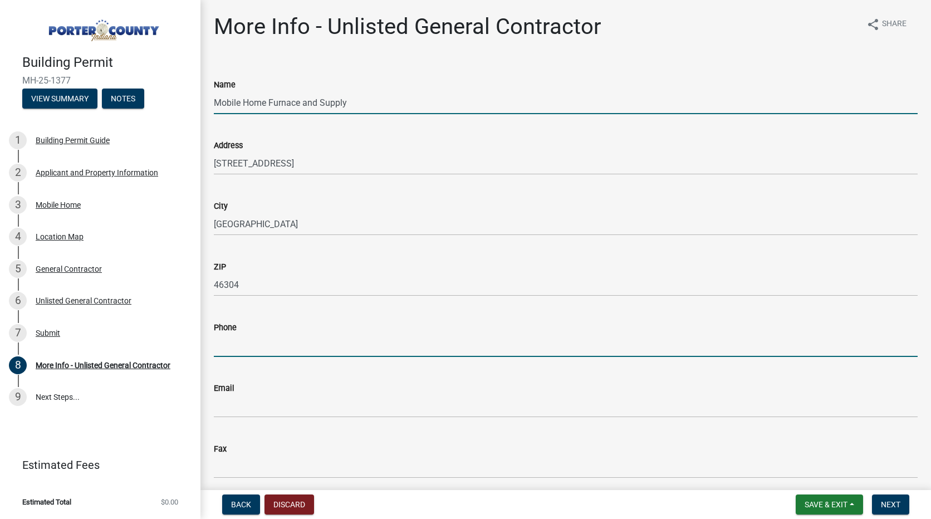
type input "[PHONE_NUMBER]"
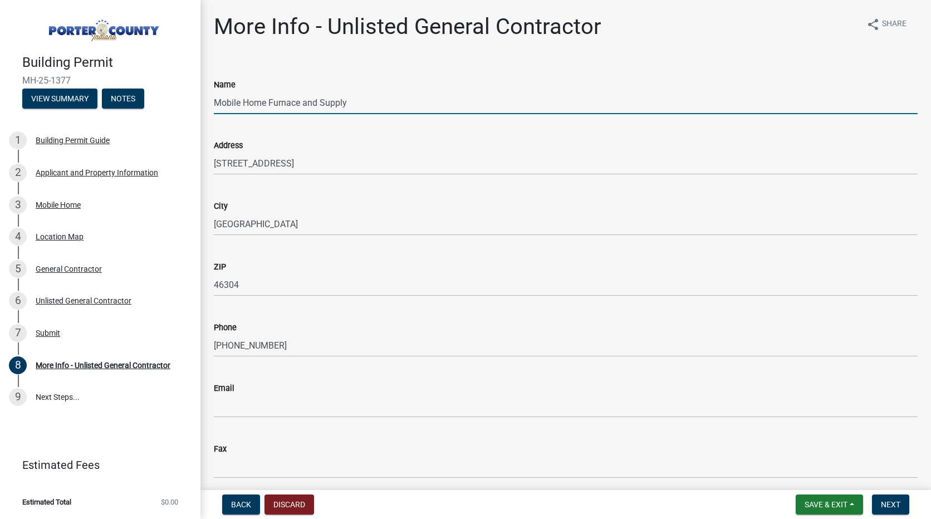
type input "[DOMAIN_NAME]"
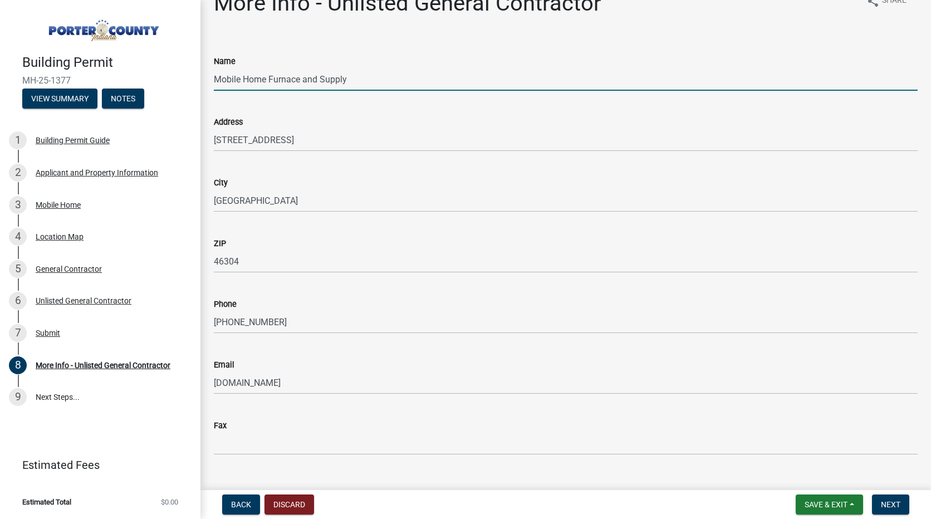
scroll to position [45, 0]
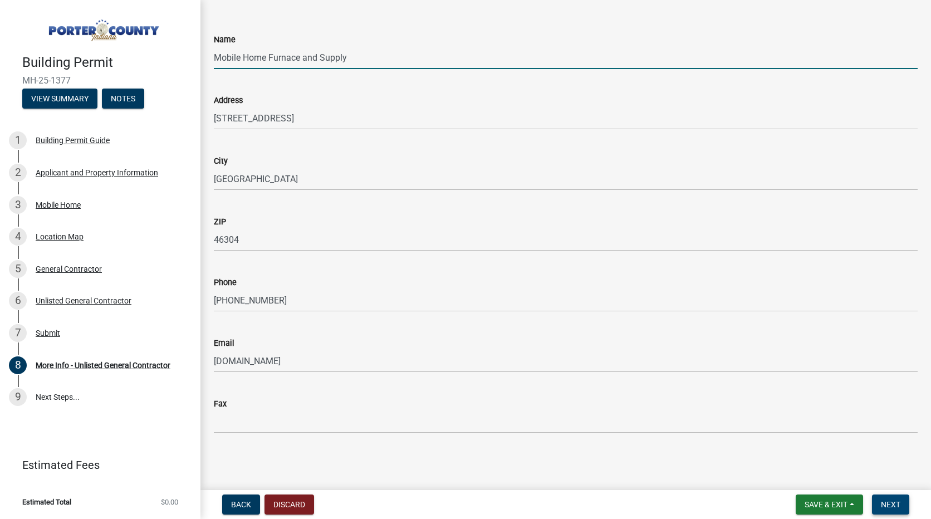
click at [892, 503] on span "Next" at bounding box center [890, 504] width 19 height 9
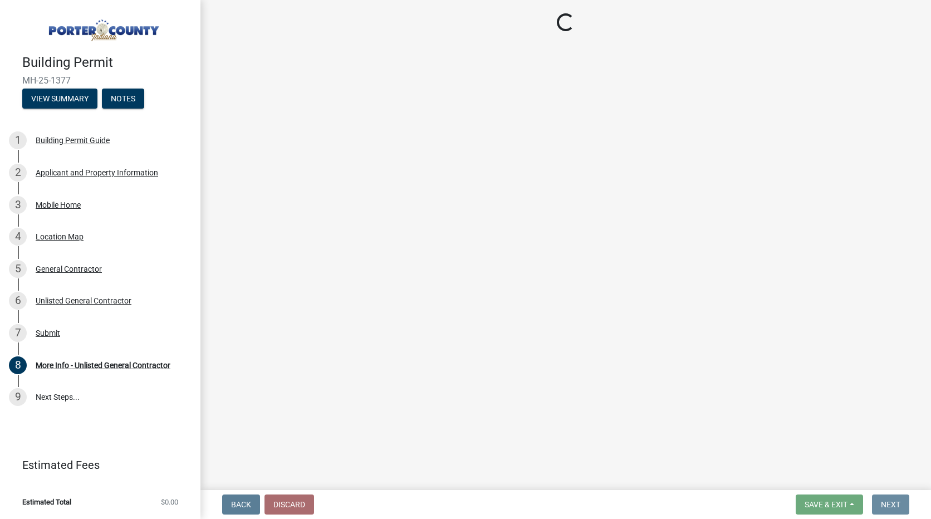
scroll to position [0, 0]
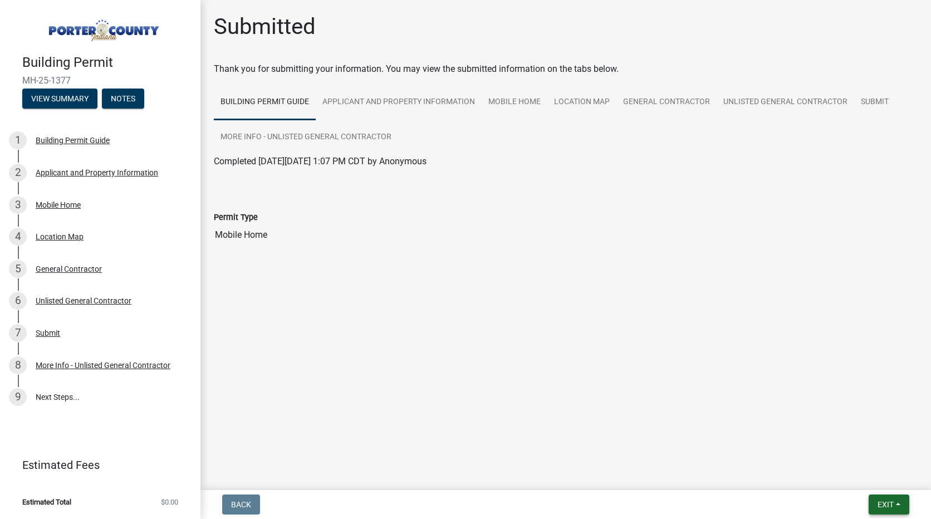
click at [886, 502] on span "Exit" at bounding box center [886, 504] width 16 height 9
click at [848, 475] on button "Save & Exit" at bounding box center [864, 475] width 89 height 27
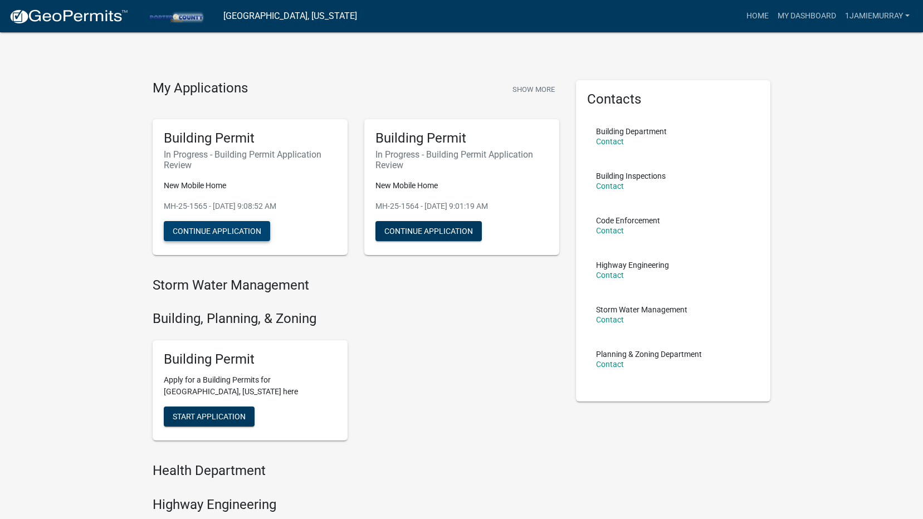
click at [209, 229] on button "Continue Application" at bounding box center [217, 231] width 106 height 20
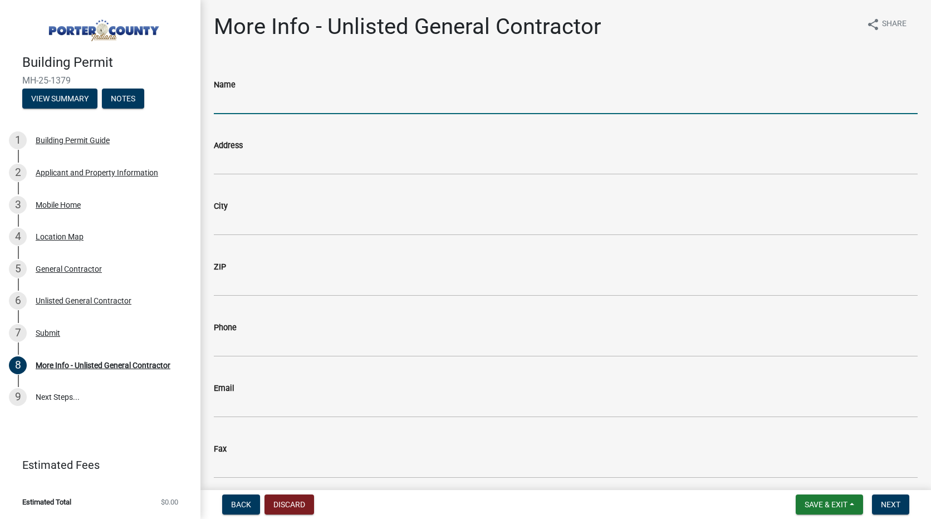
click at [249, 95] on input "Name" at bounding box center [566, 102] width 704 height 23
type input "Mobile Home Furnace and Supply"
type input "[STREET_ADDRESS]"
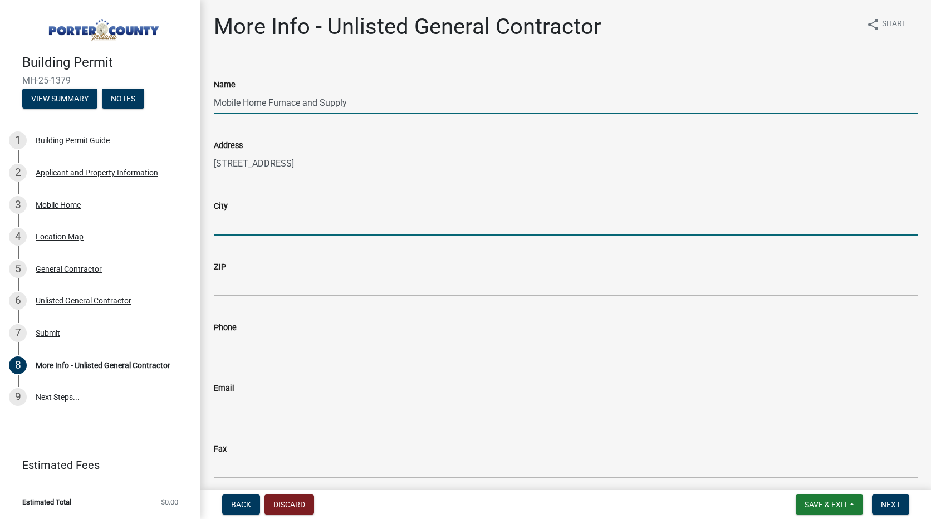
type input "[GEOGRAPHIC_DATA]"
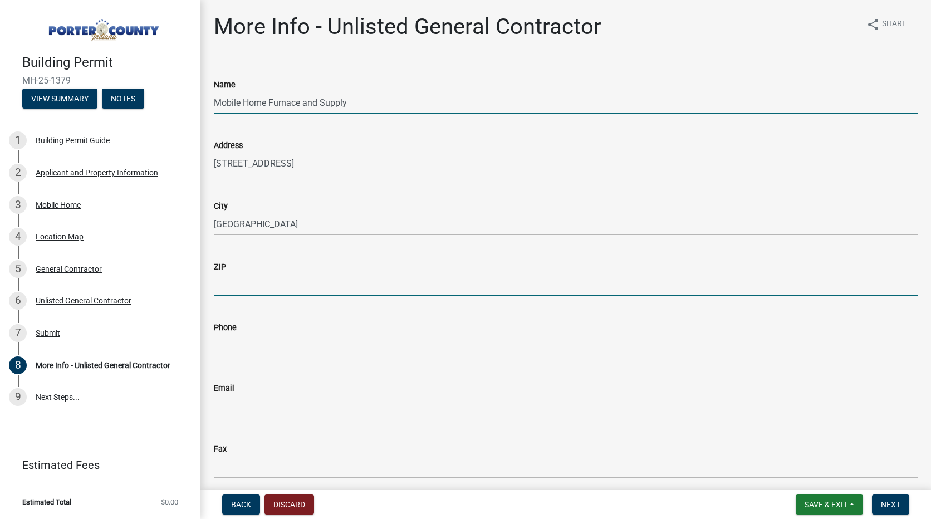
type input "46304"
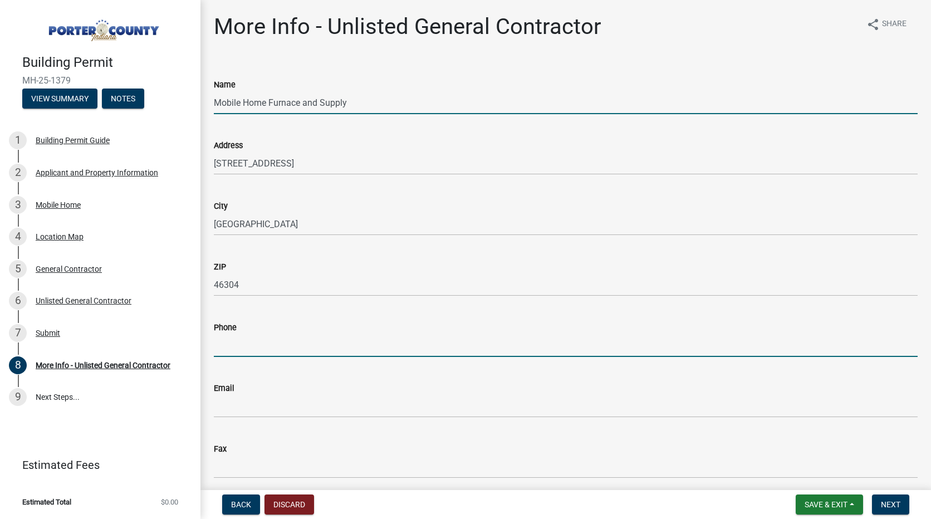
type input "[PHONE_NUMBER]"
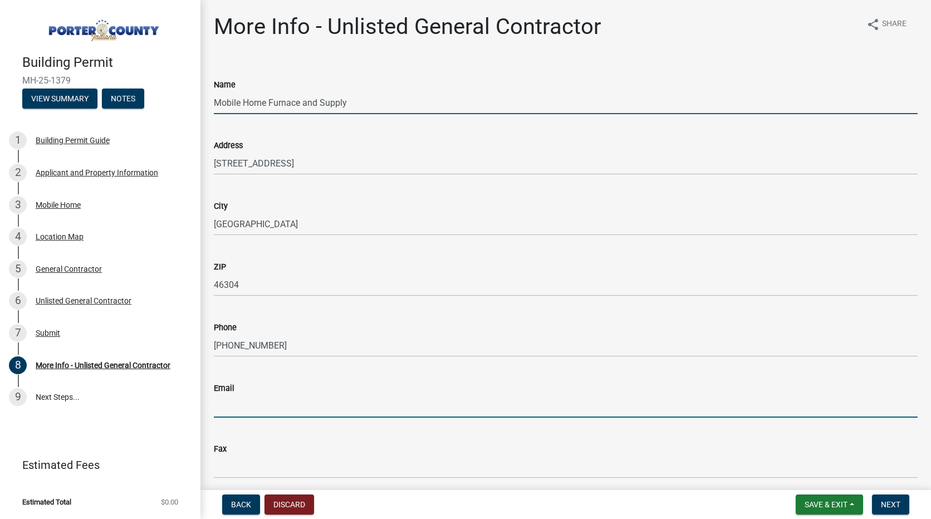
type input "[DOMAIN_NAME]"
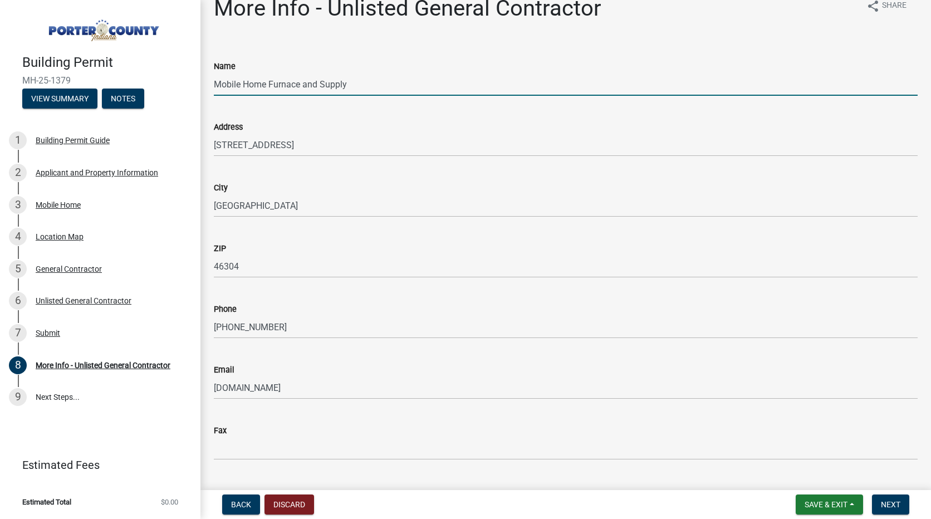
scroll to position [45, 0]
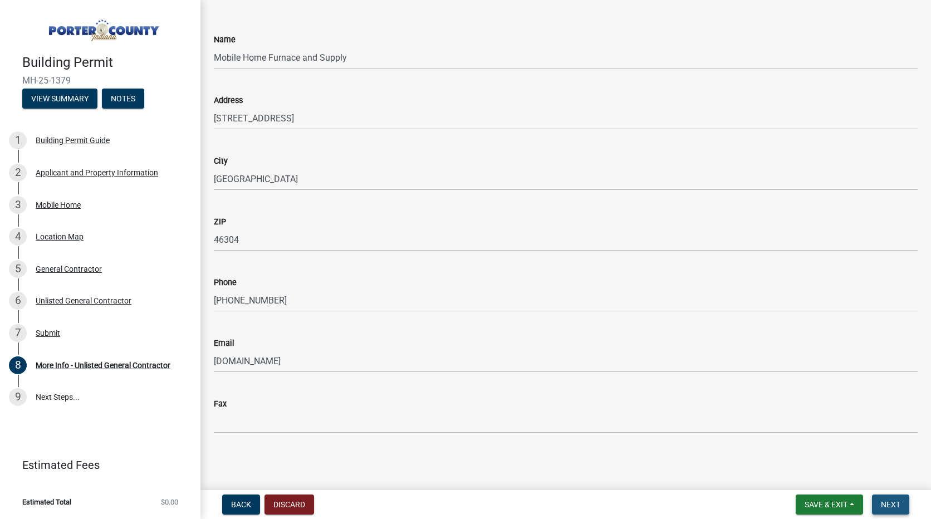
click at [890, 501] on span "Next" at bounding box center [890, 504] width 19 height 9
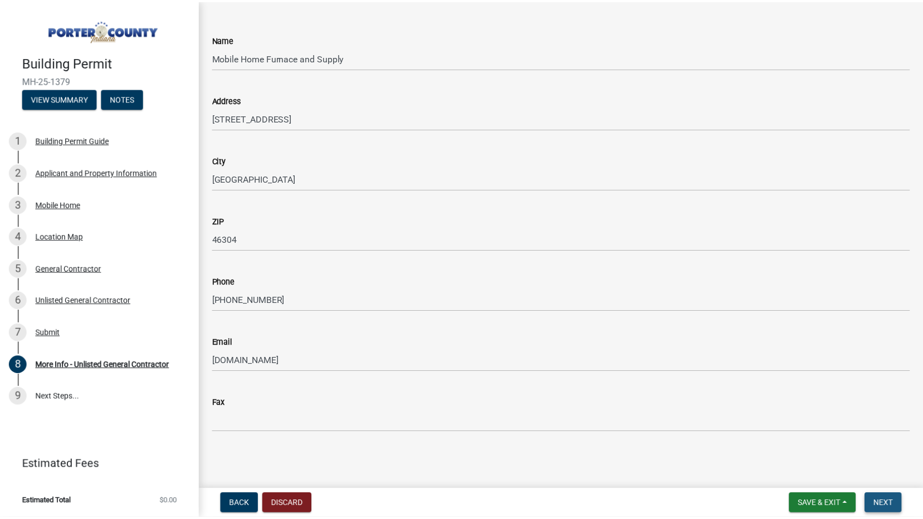
scroll to position [0, 0]
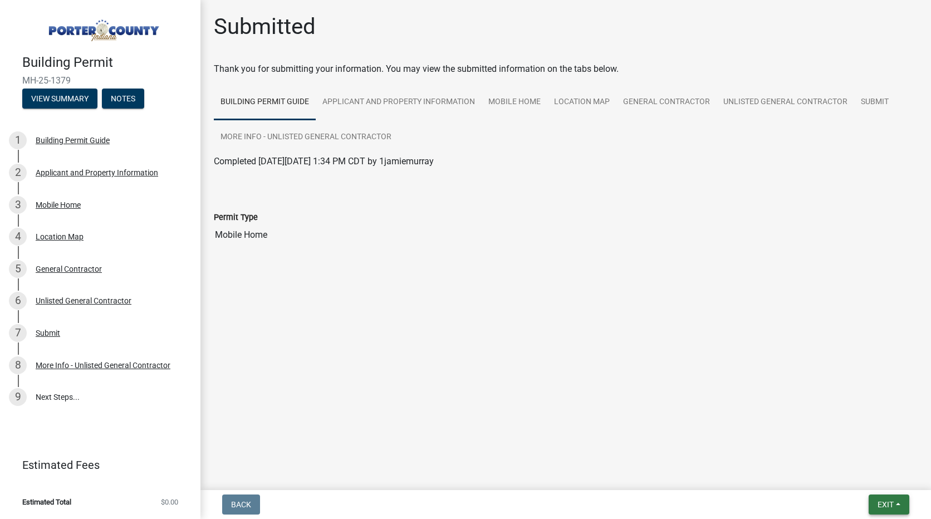
click at [893, 497] on button "Exit" at bounding box center [889, 504] width 41 height 20
click at [880, 471] on button "Save & Exit" at bounding box center [864, 475] width 89 height 27
